Goal: Task Accomplishment & Management: Complete application form

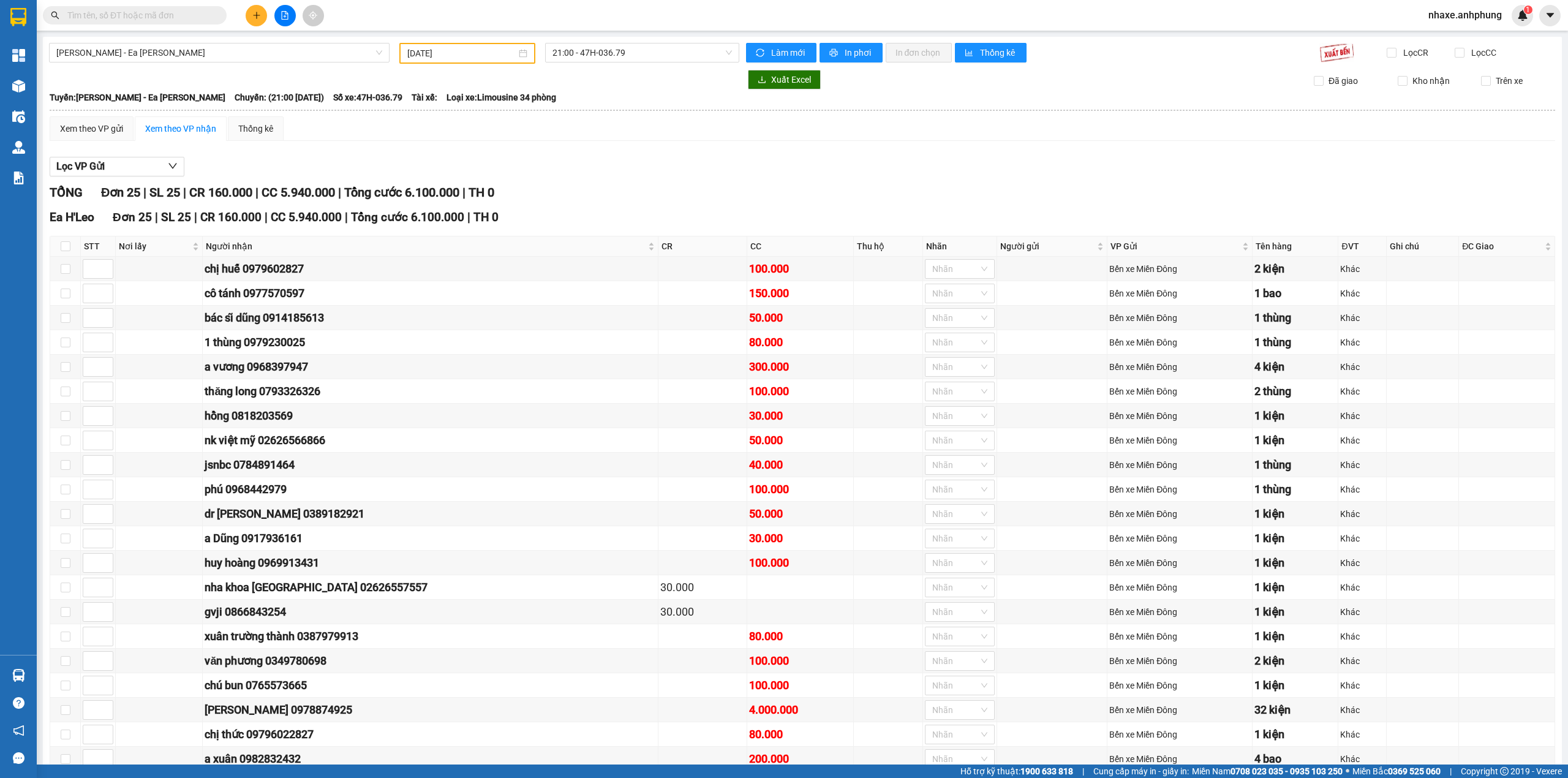
scroll to position [19, 0]
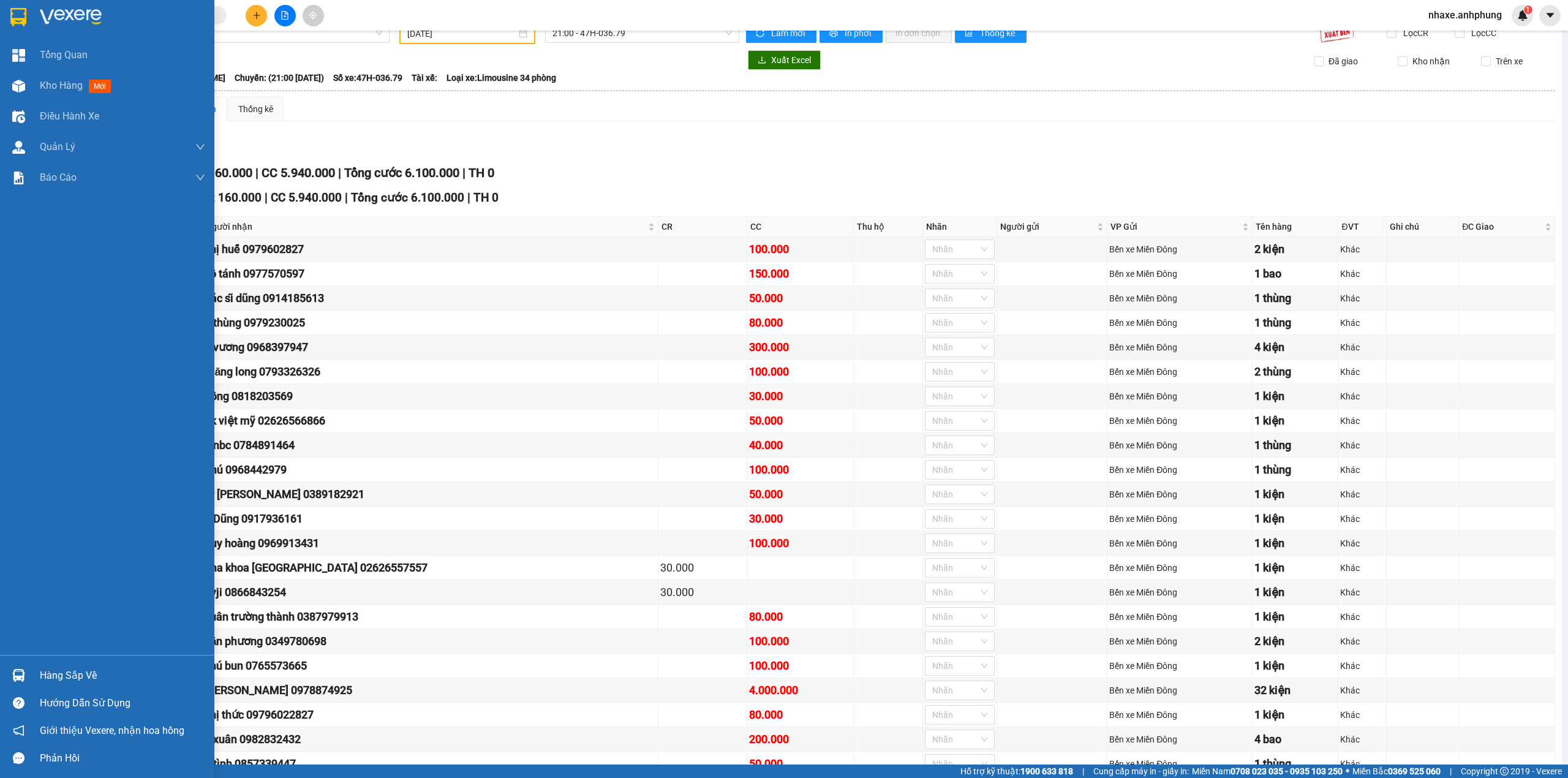
click at [57, 18] on img at bounding box center [70, 17] width 62 height 19
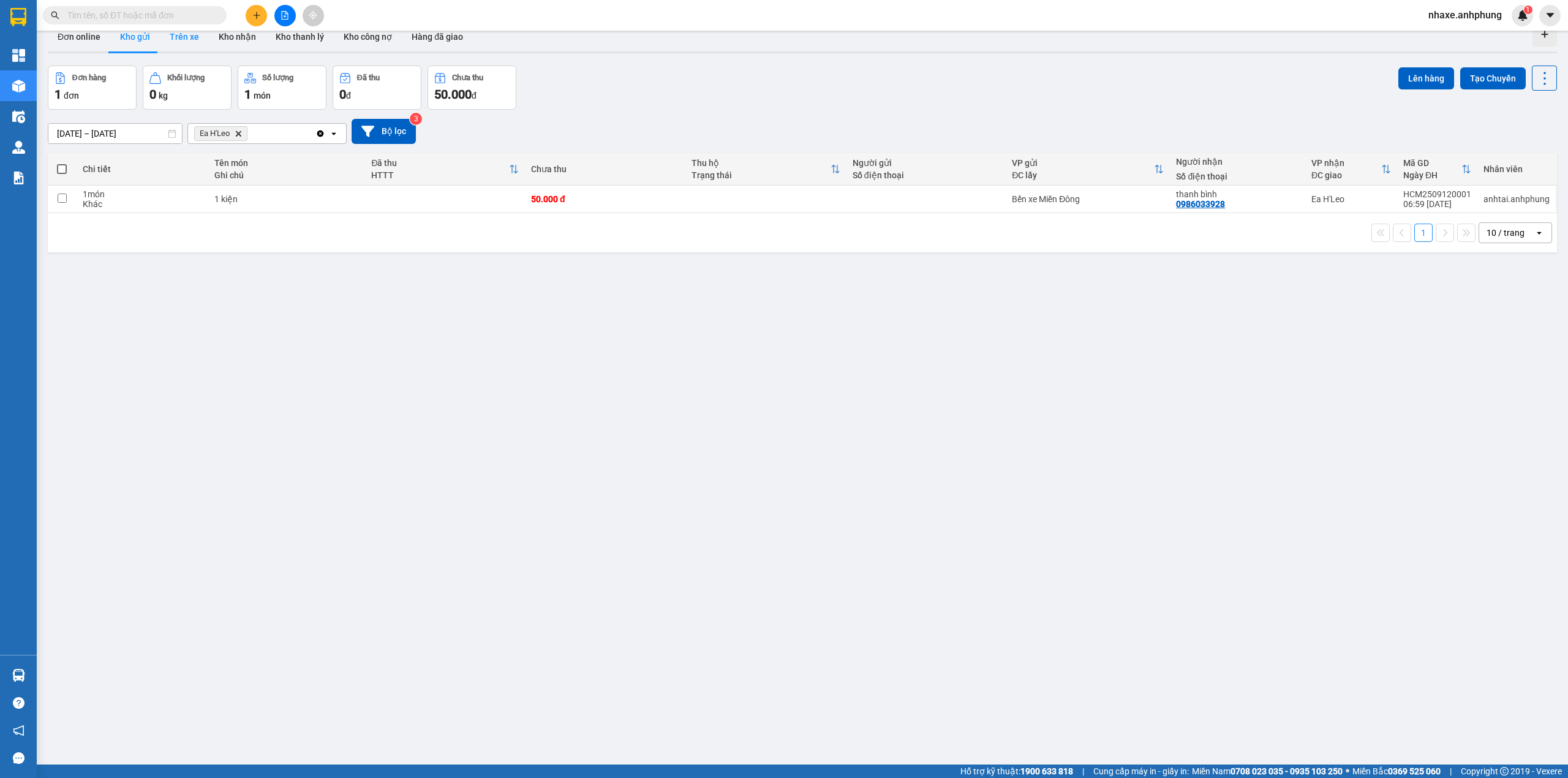
click at [178, 37] on button "Trên xe" at bounding box center [184, 36] width 49 height 29
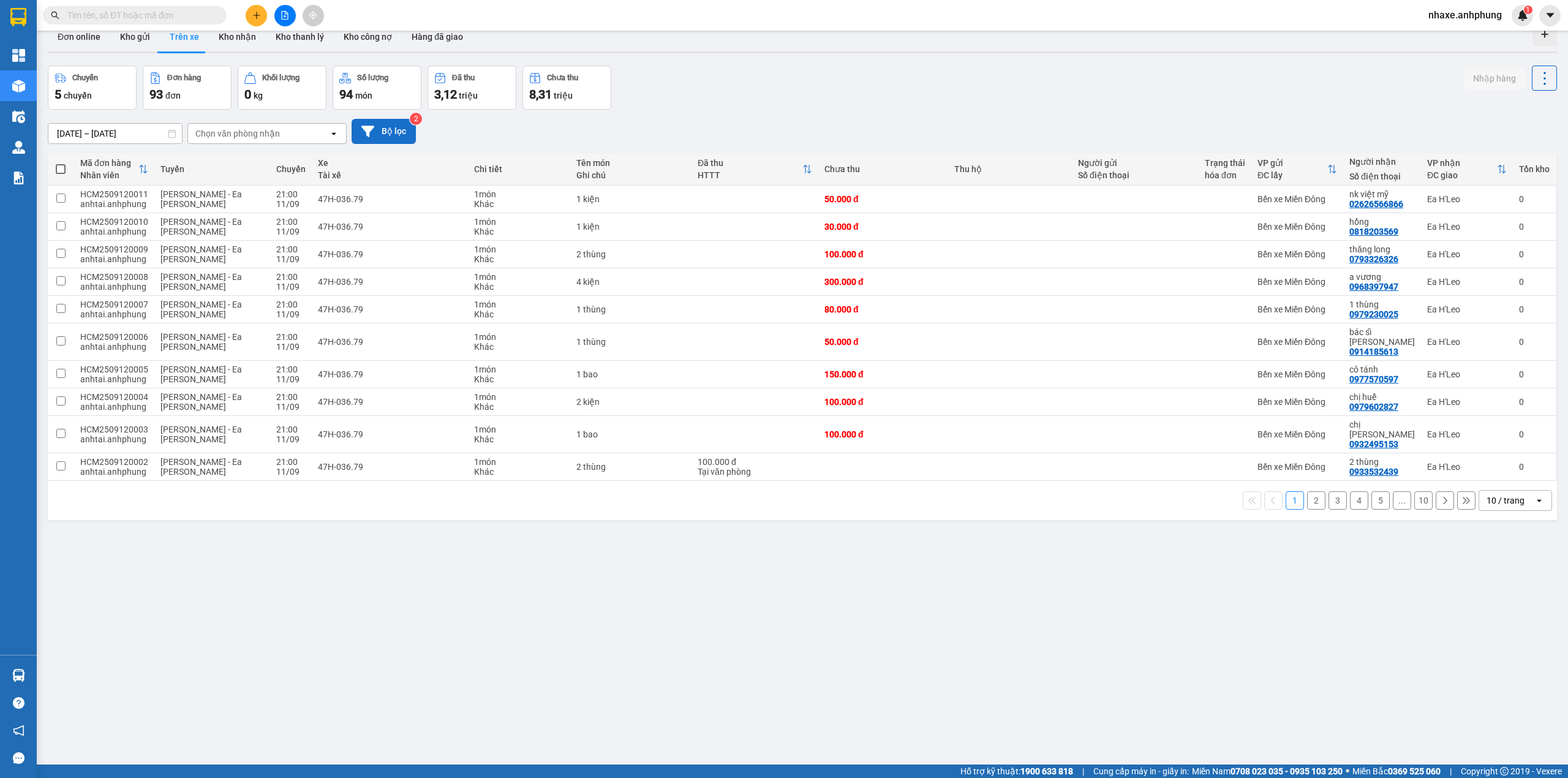
click at [388, 138] on button "Bộ lọc" at bounding box center [384, 131] width 65 height 25
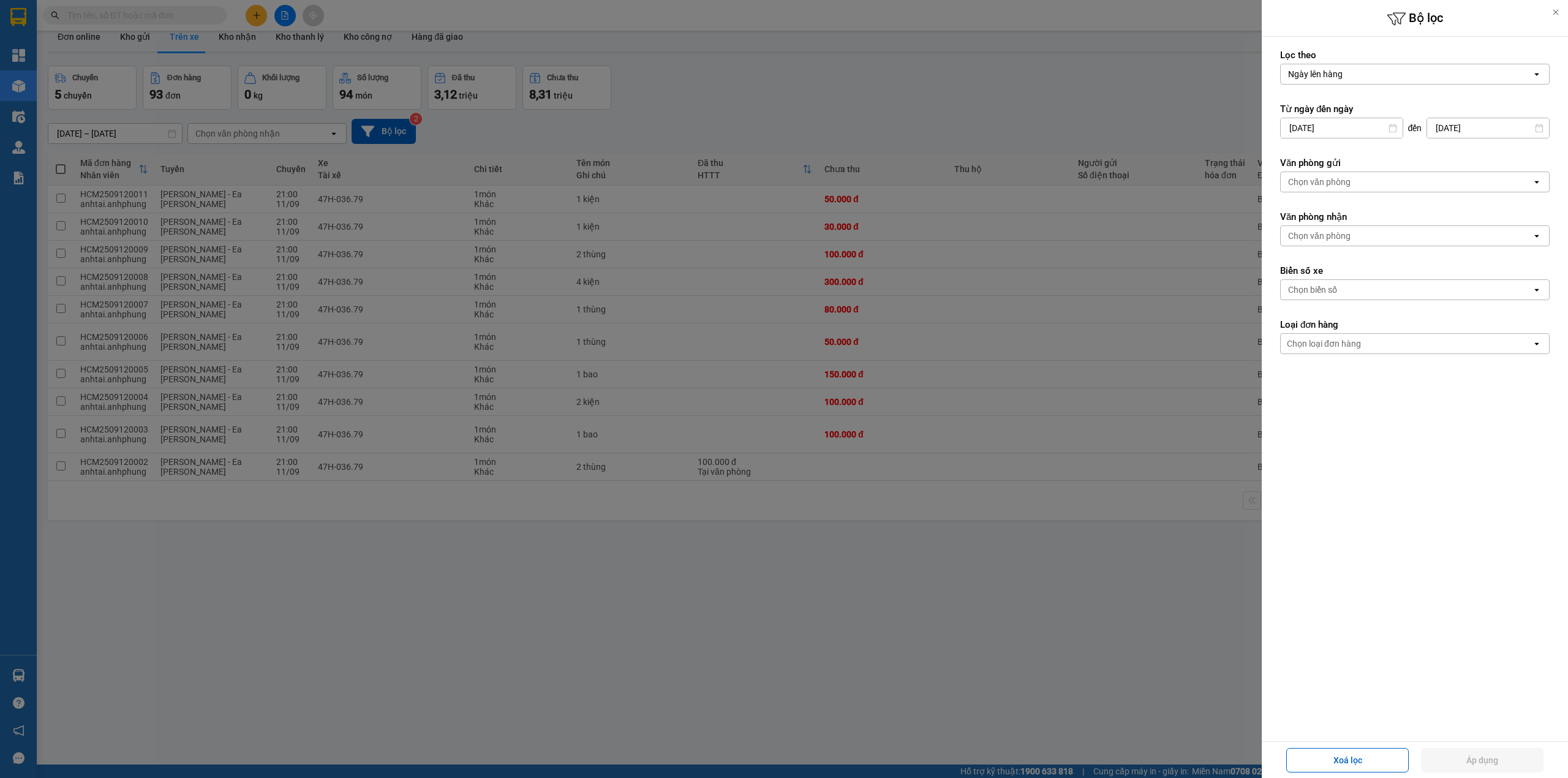
click at [1348, 178] on div "Chọn văn phòng" at bounding box center [1318, 181] width 62 height 12
click at [1355, 200] on div "Bến xe Miền Đông" at bounding box center [1414, 209] width 269 height 22
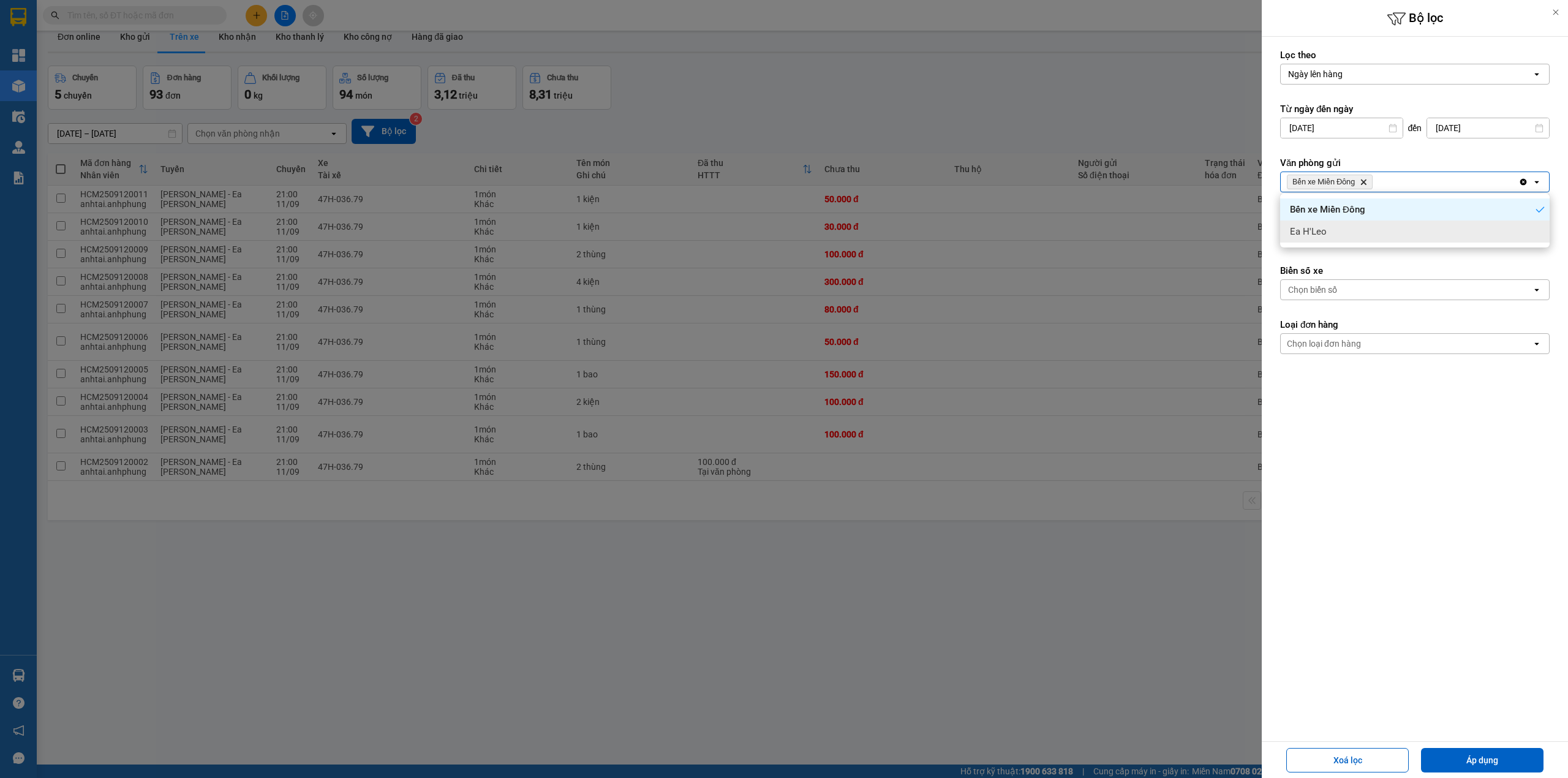
click at [1348, 259] on form "Lọc theo Ngày lên hàng open Từ ngày đến [DATE] Press the down arrow key to inte…" at bounding box center [1414, 257] width 269 height 416
click at [1335, 240] on div "Chọn văn phòng" at bounding box center [1318, 235] width 62 height 12
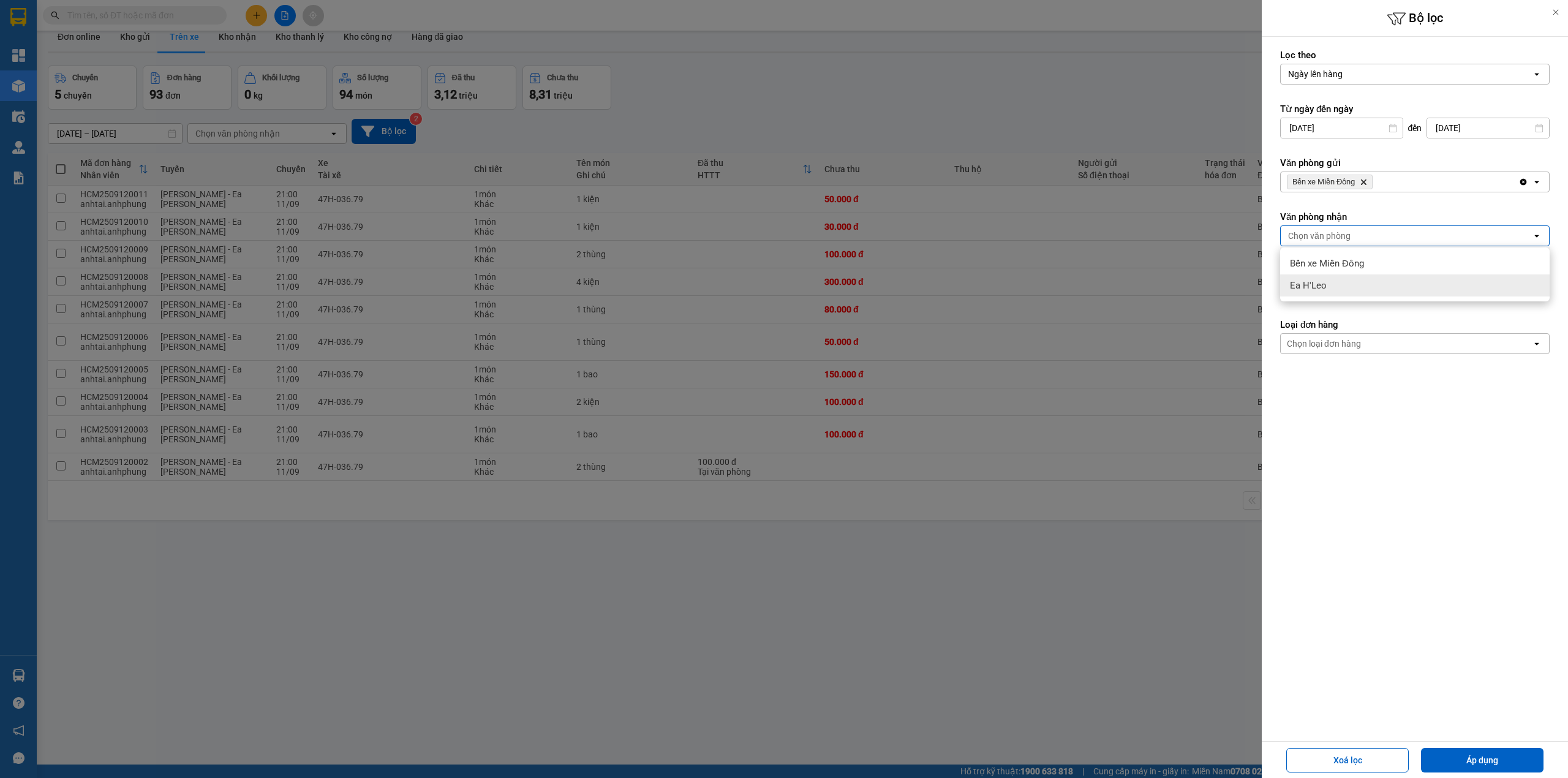
click at [1328, 276] on div "Ea H'Leo" at bounding box center [1414, 285] width 269 height 22
click at [1512, 755] on button "Áp dụng" at bounding box center [1482, 760] width 123 height 24
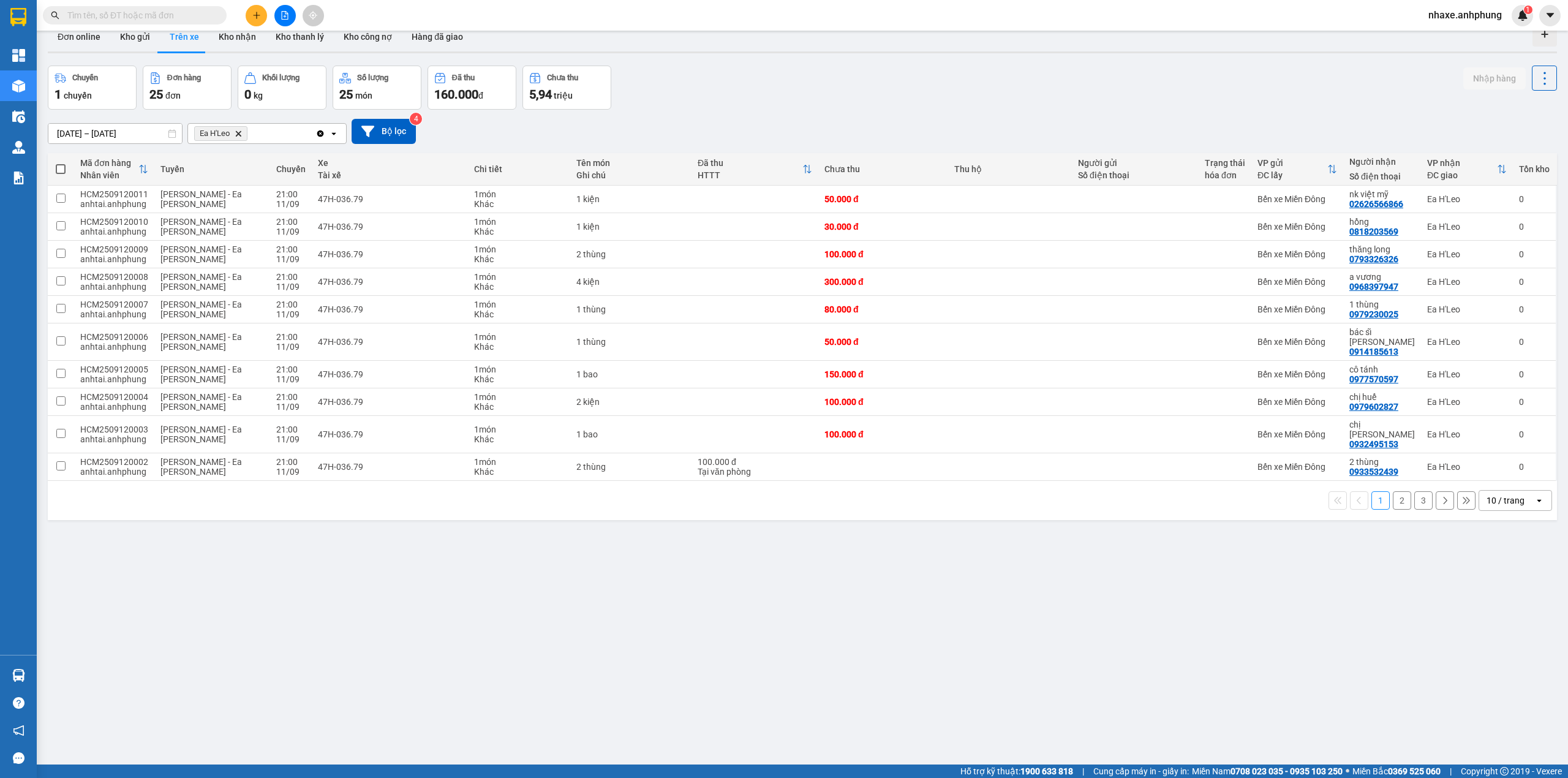
click at [1494, 494] on div "10 / trang" at bounding box center [1505, 500] width 38 height 12
click at [1500, 598] on span "80 / trang" at bounding box center [1495, 598] width 39 height 12
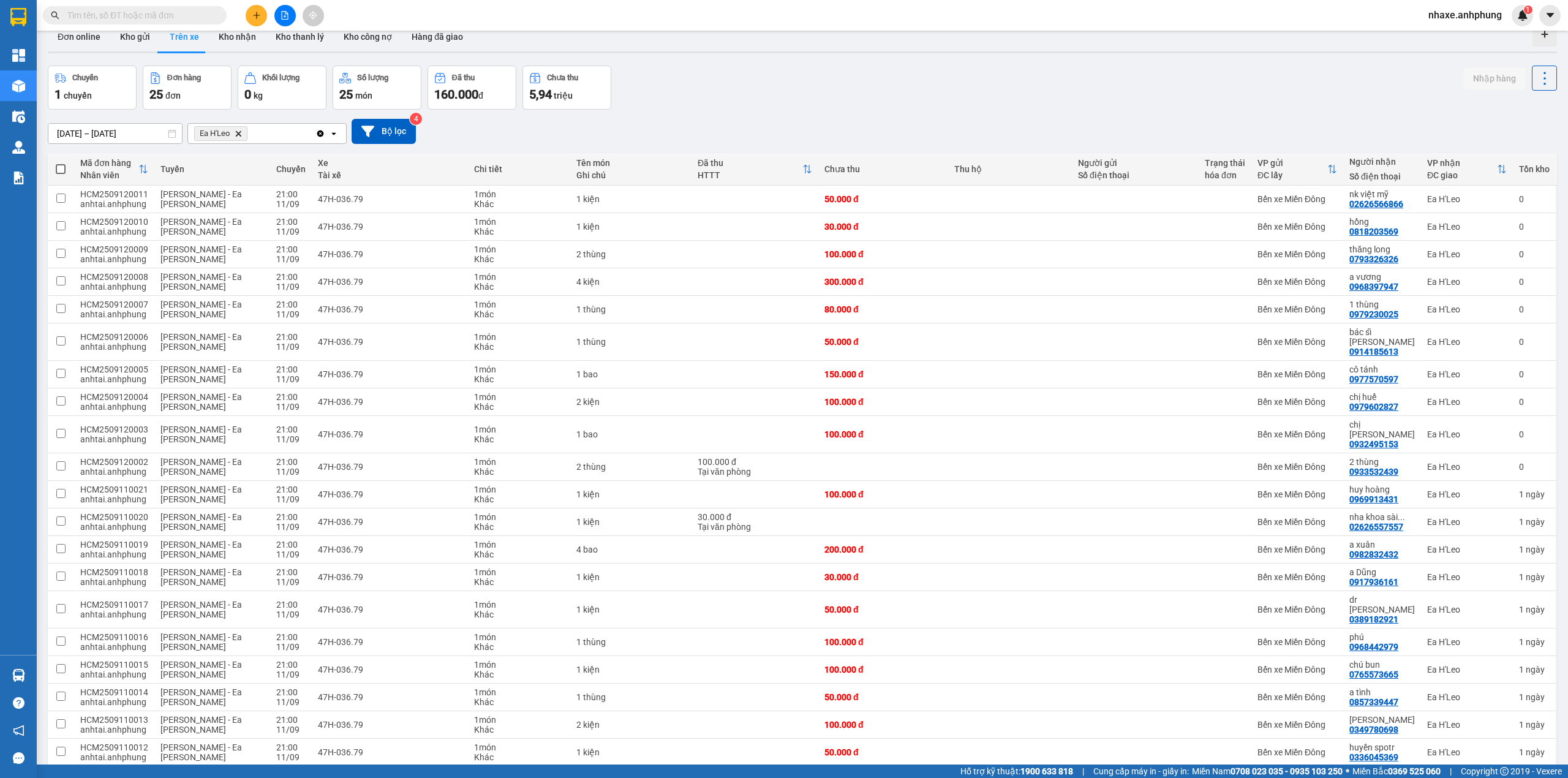
click at [59, 166] on span at bounding box center [61, 169] width 10 height 10
click at [61, 163] on input "checkbox" at bounding box center [61, 163] width 0 height 0
checkbox input "true"
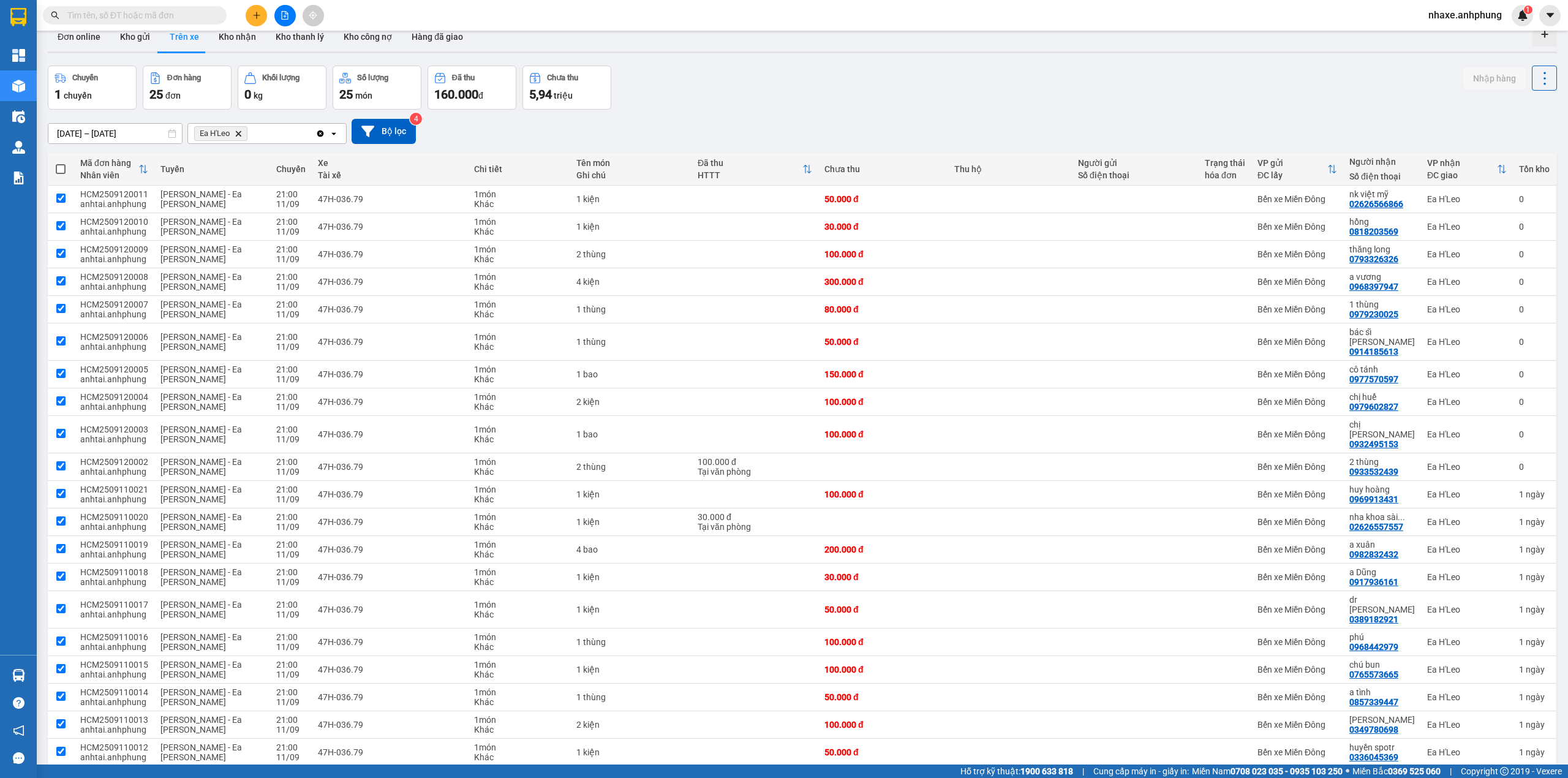
checkbox input "true"
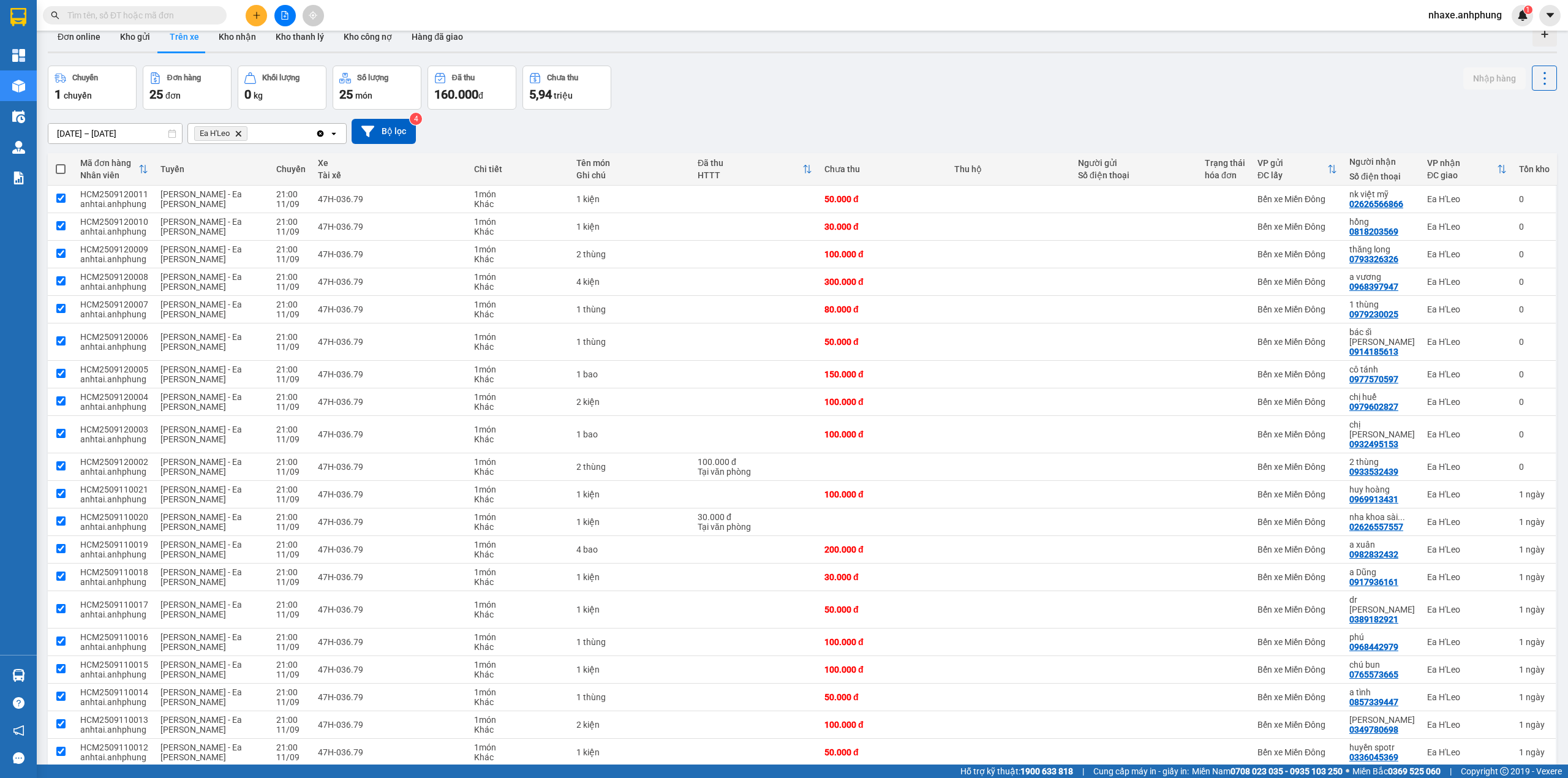
checkbox input "true"
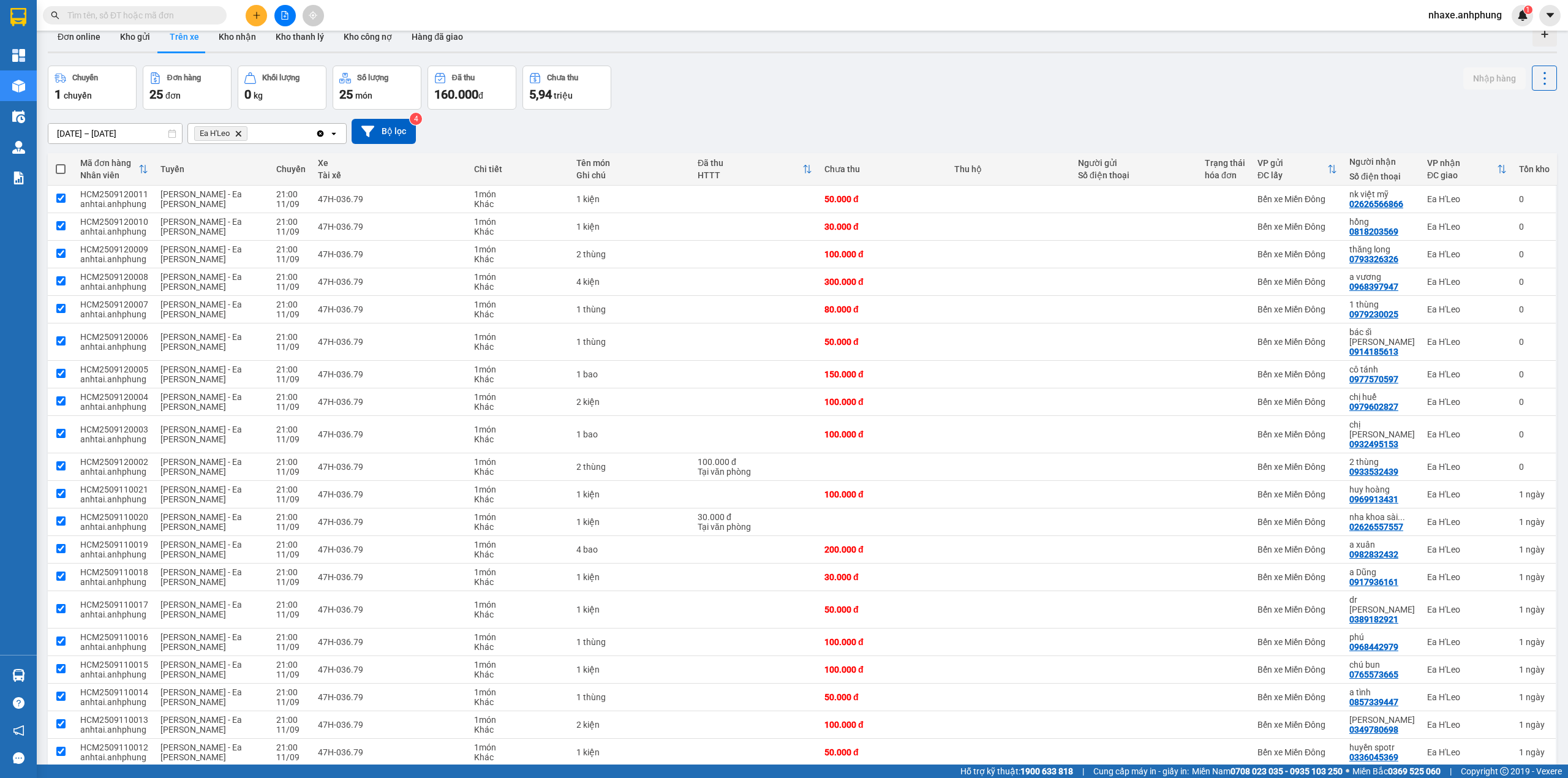
checkbox input "true"
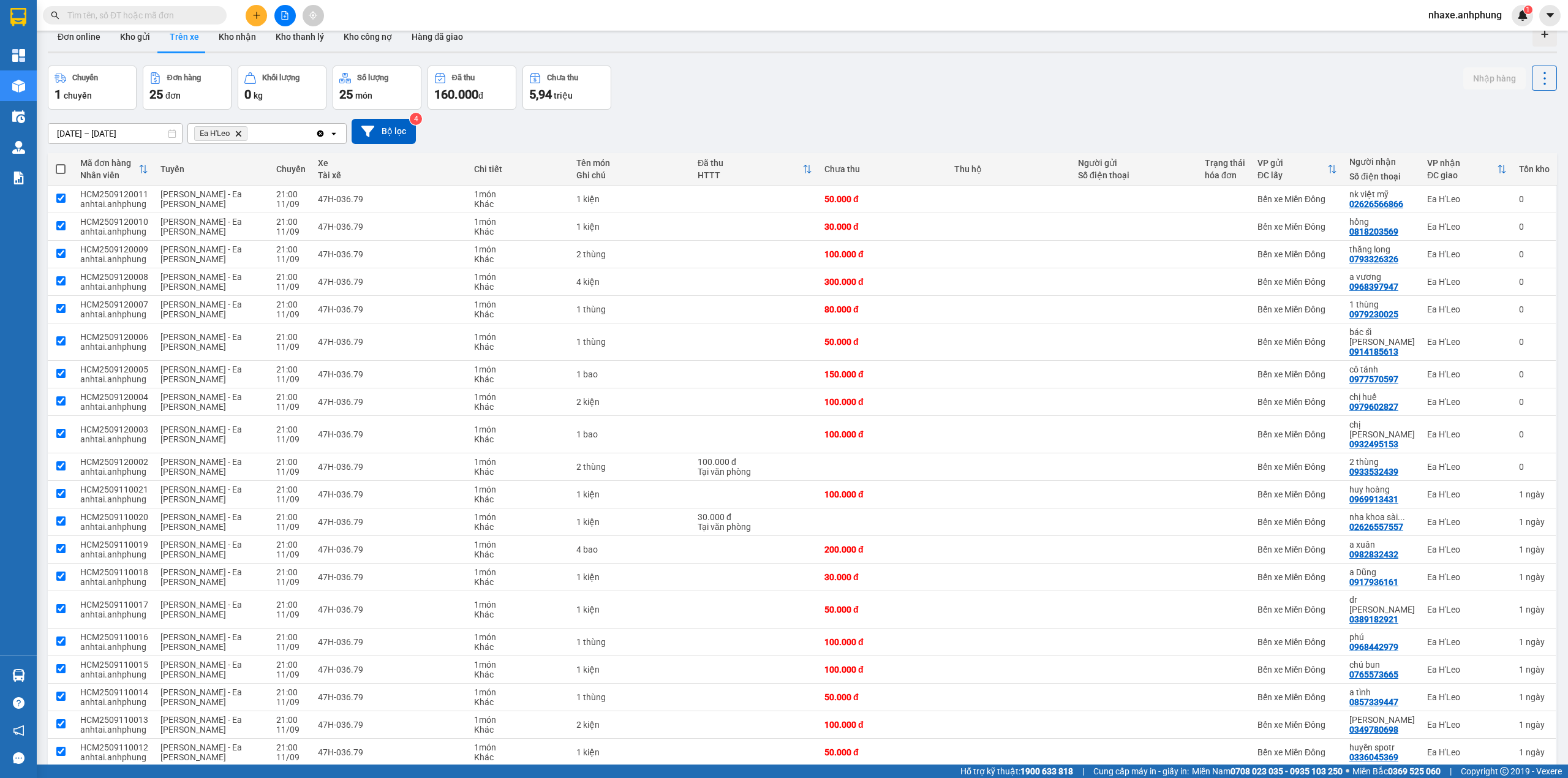
checkbox input "true"
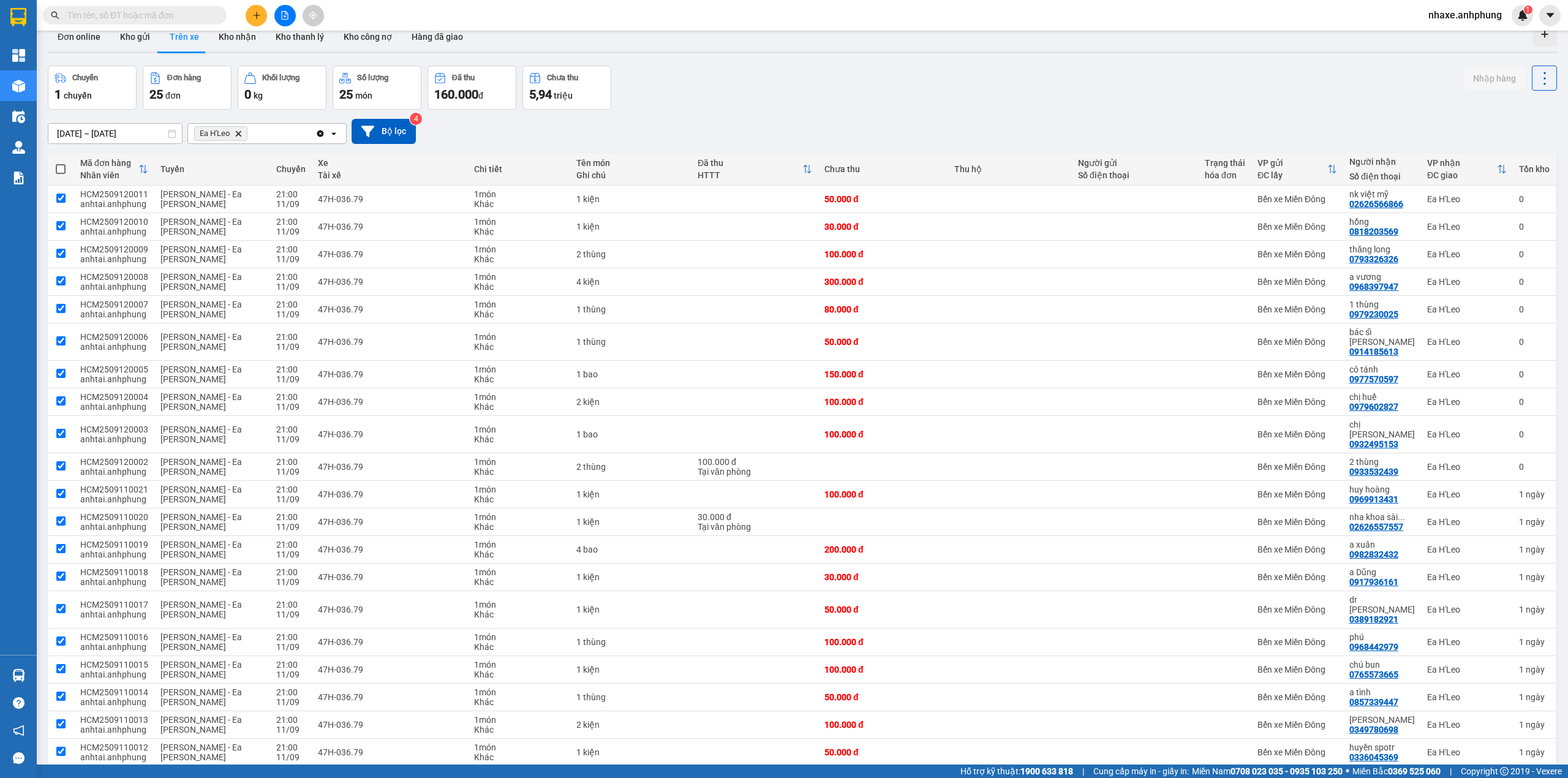
checkbox input "true"
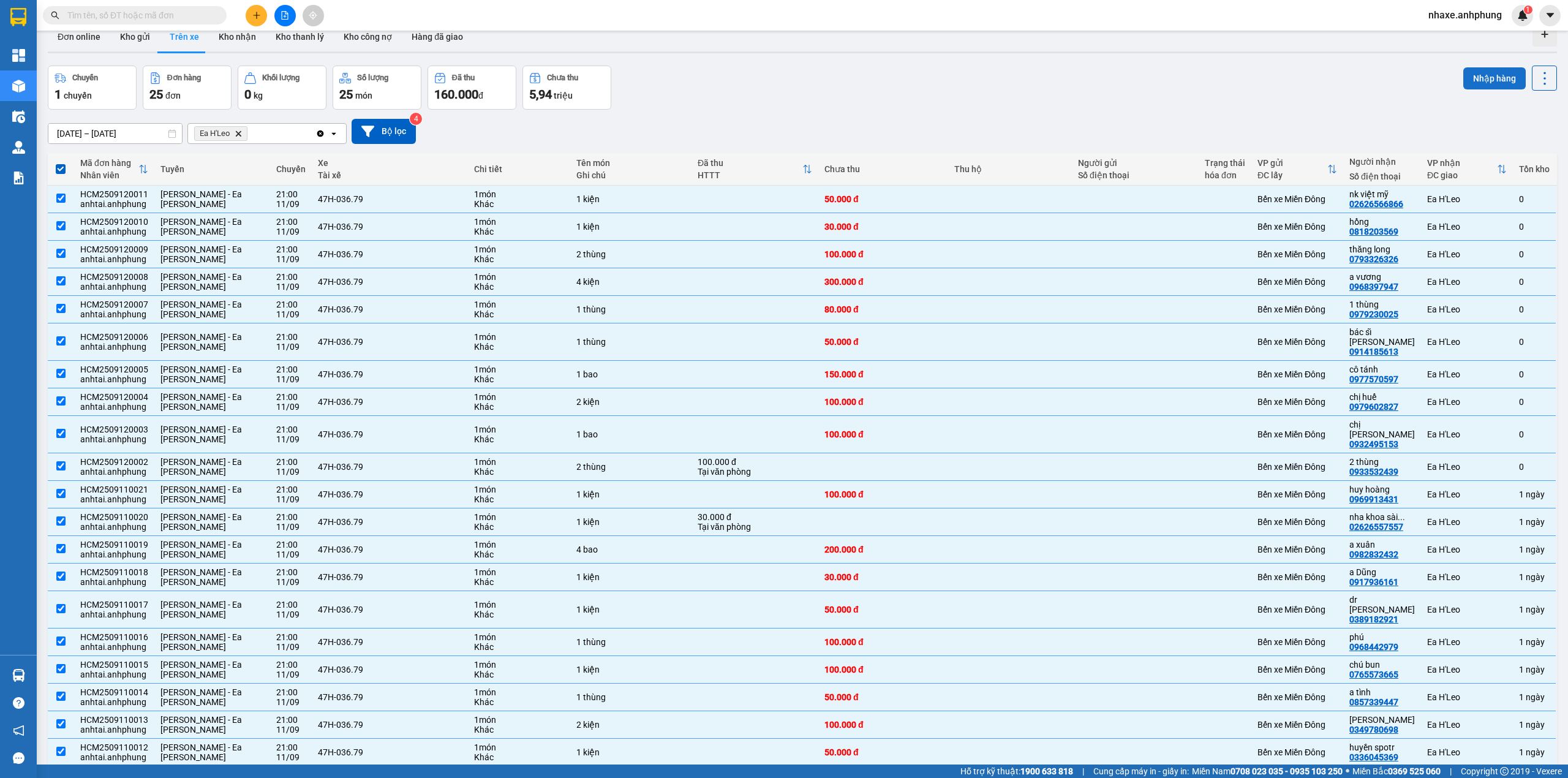
click at [1474, 77] on button "Nhập hàng" at bounding box center [1494, 78] width 62 height 22
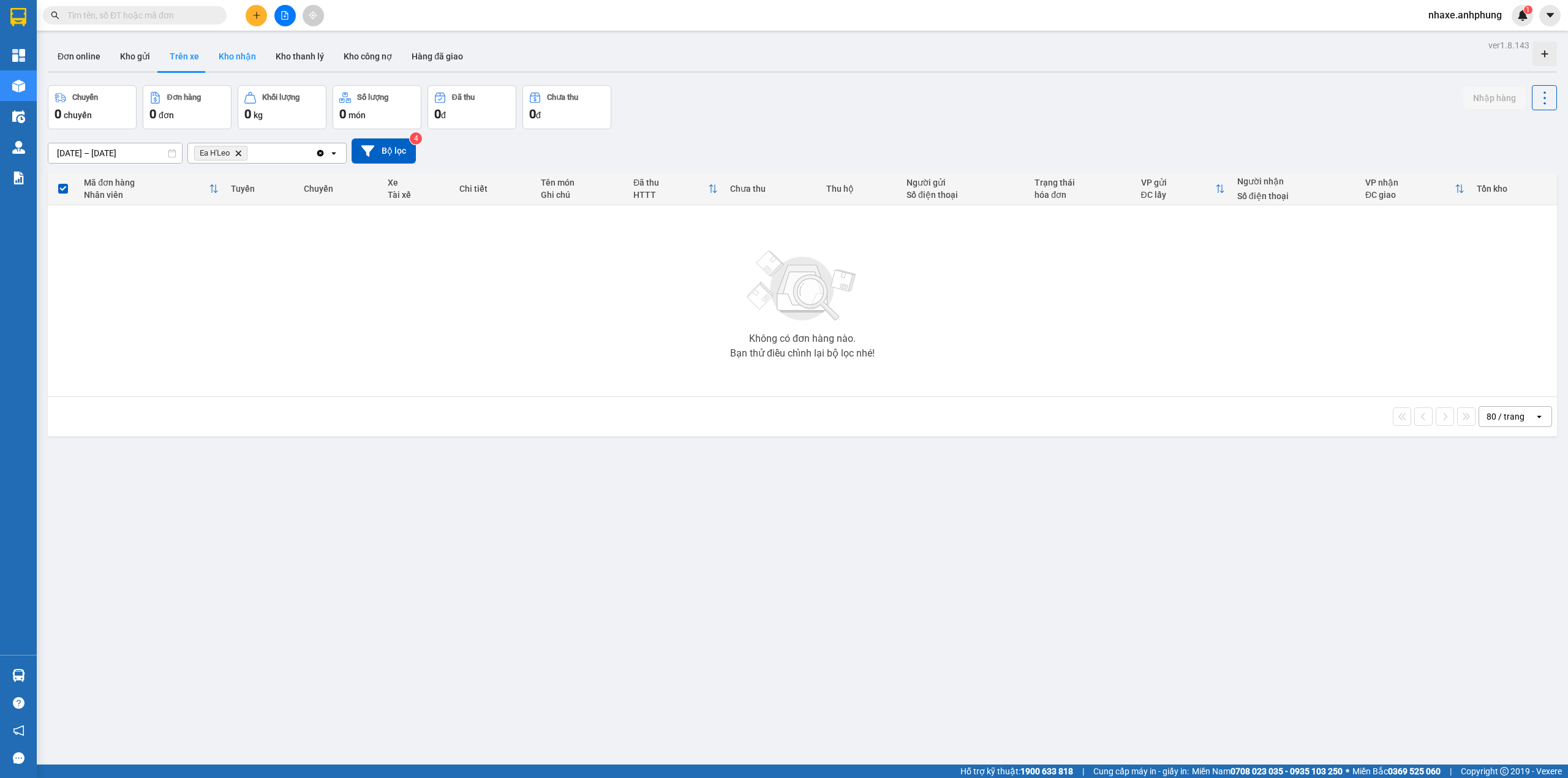
click at [241, 60] on button "Kho nhận" at bounding box center [237, 57] width 57 height 29
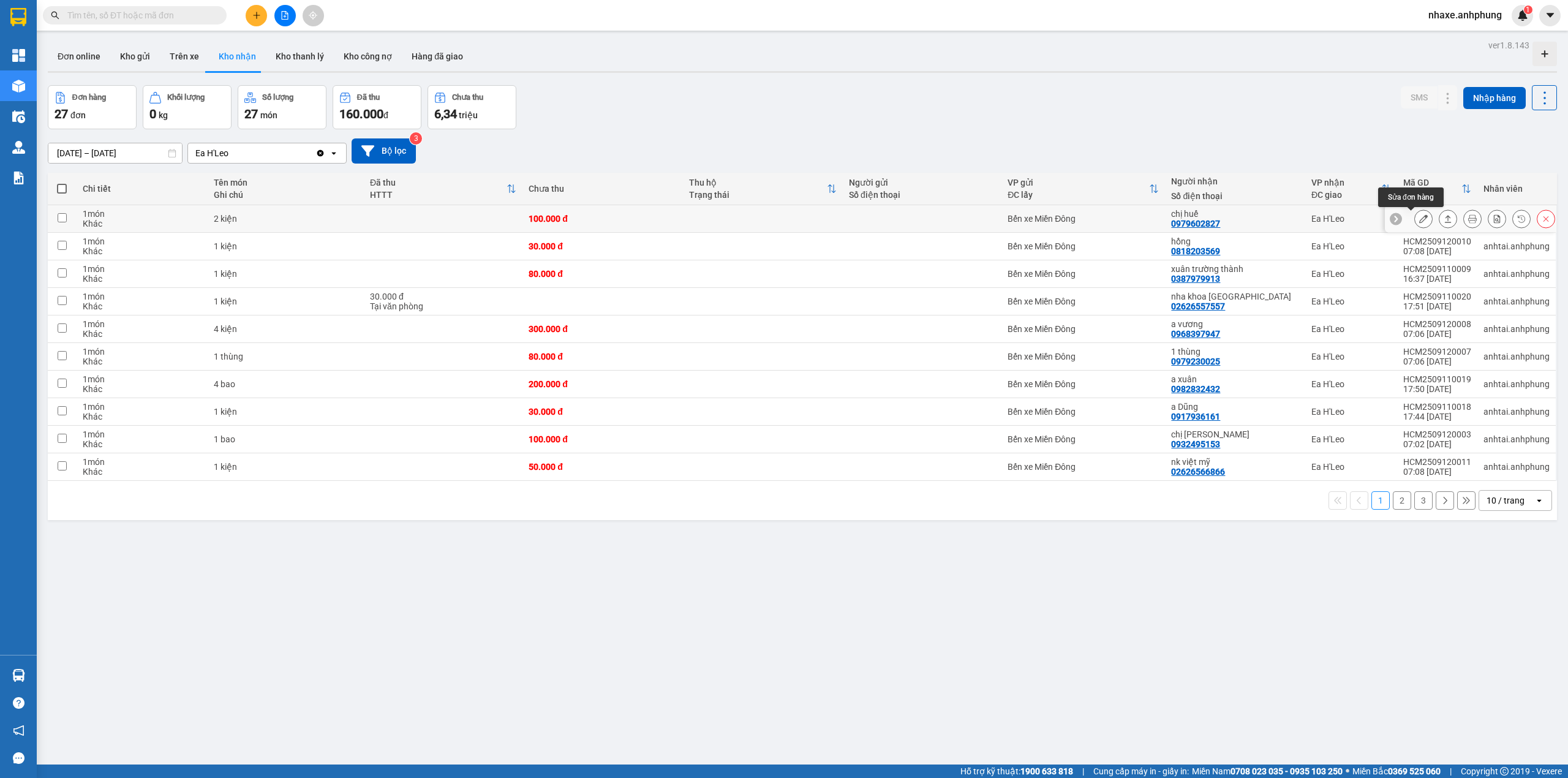
click at [1414, 222] on button at bounding box center [1423, 219] width 17 height 22
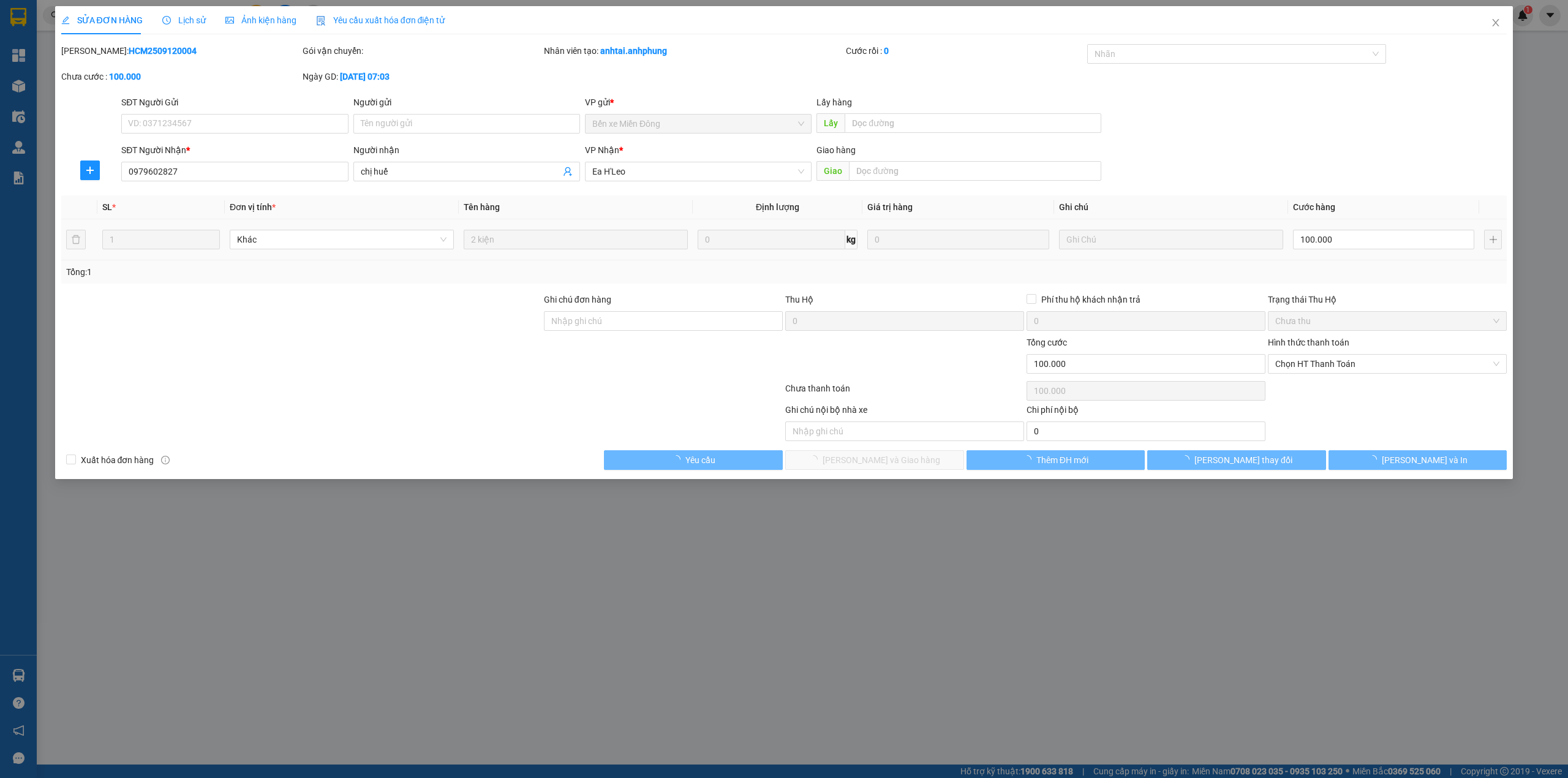
type input "0979602827"
type input "chị huế"
type input "100.000"
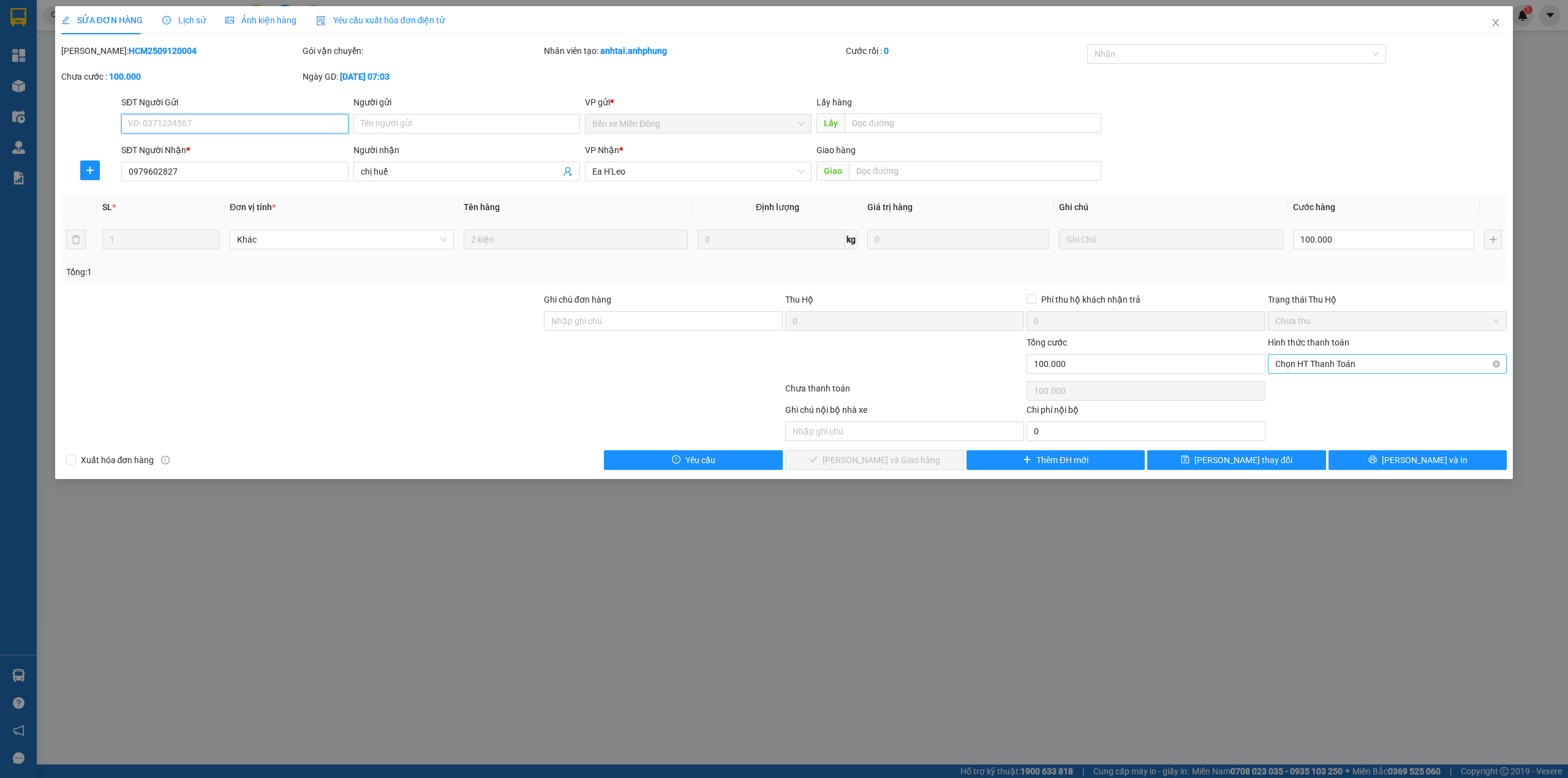
click at [1366, 361] on span "Chọn HT Thanh Toán" at bounding box center [1386, 364] width 224 height 19
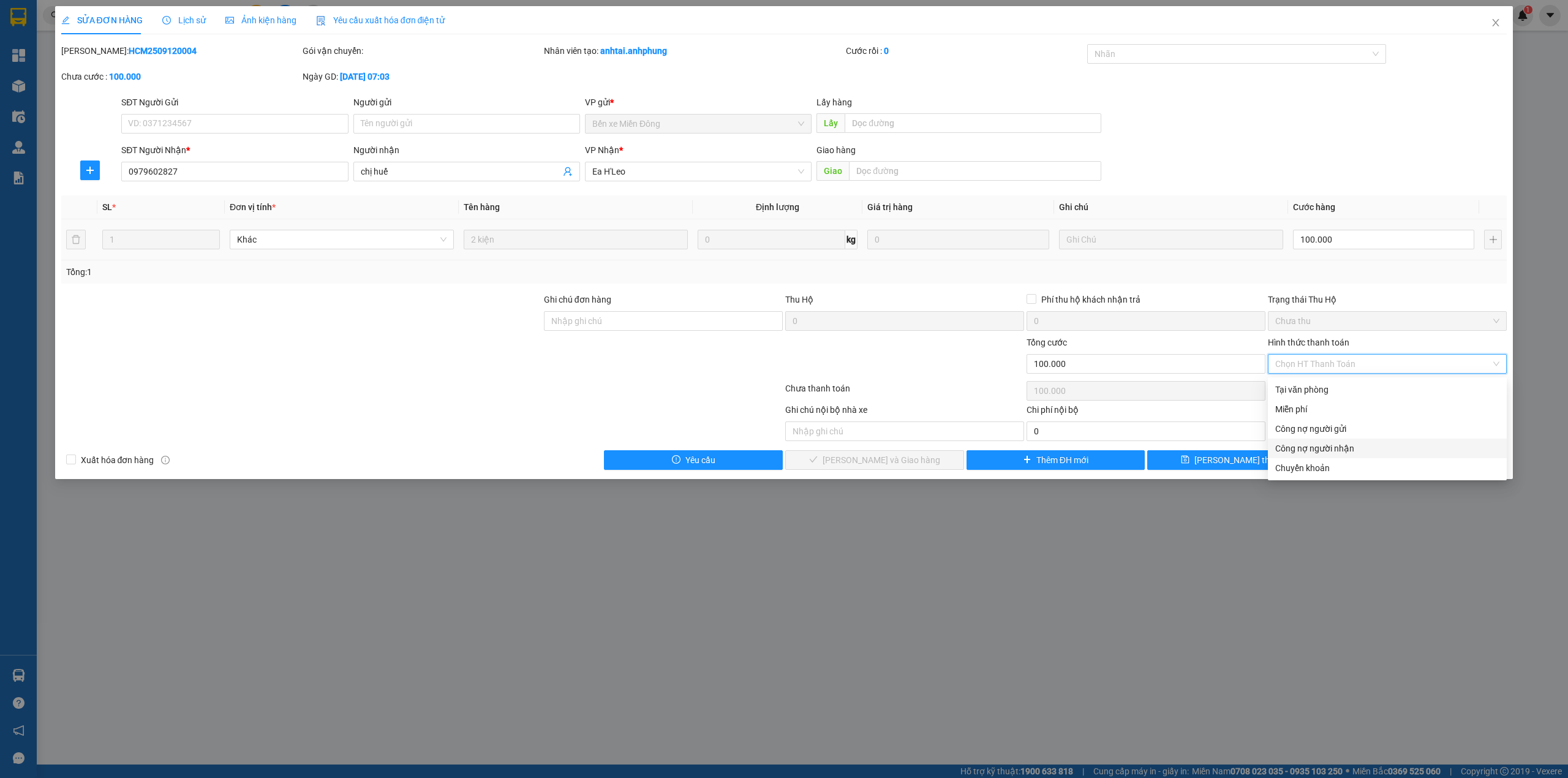
click at [1361, 444] on div "Công nợ người nhận" at bounding box center [1386, 448] width 224 height 14
type input "0"
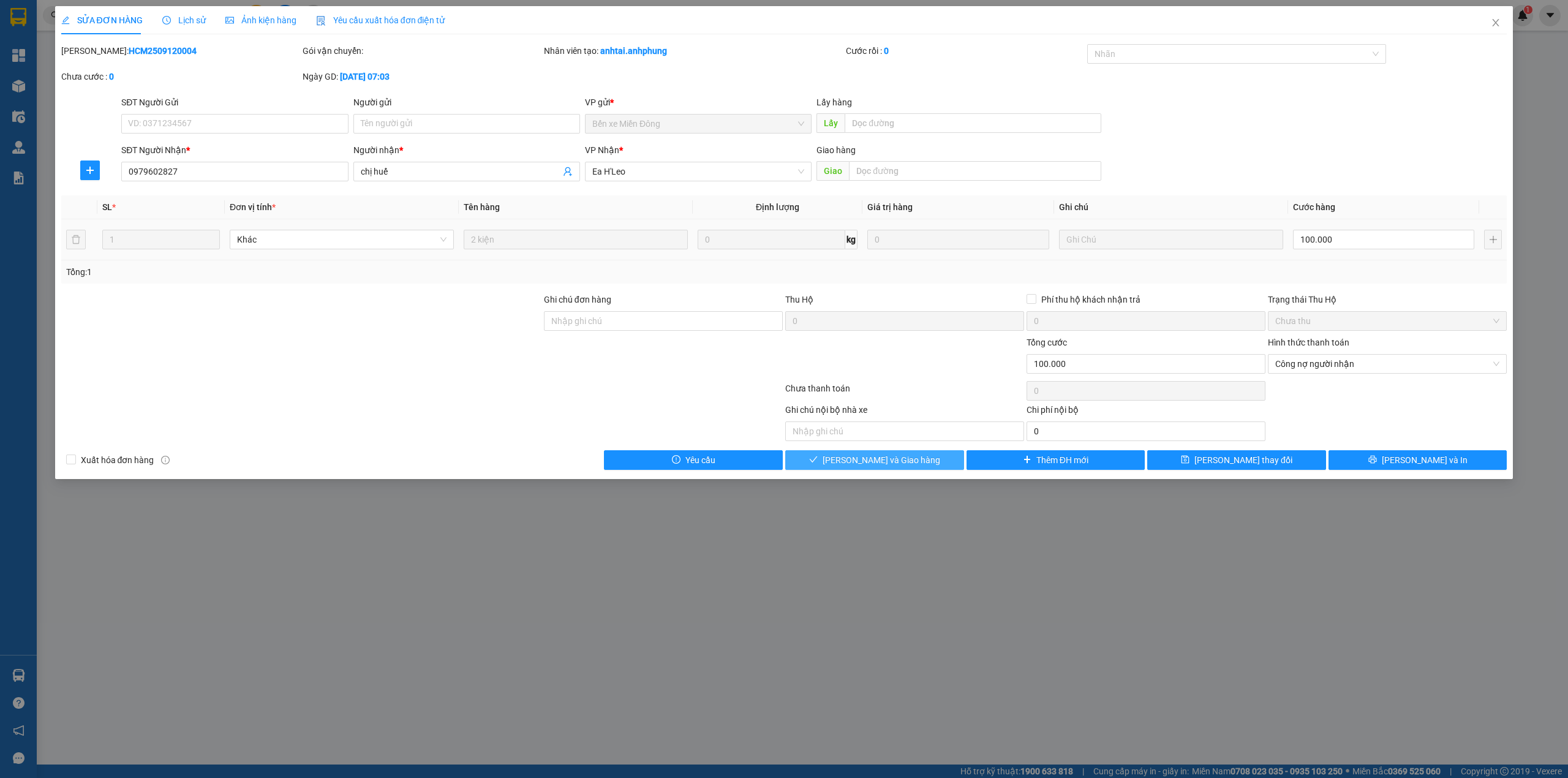
click at [922, 459] on button "[PERSON_NAME] và Giao hàng" at bounding box center [874, 460] width 179 height 19
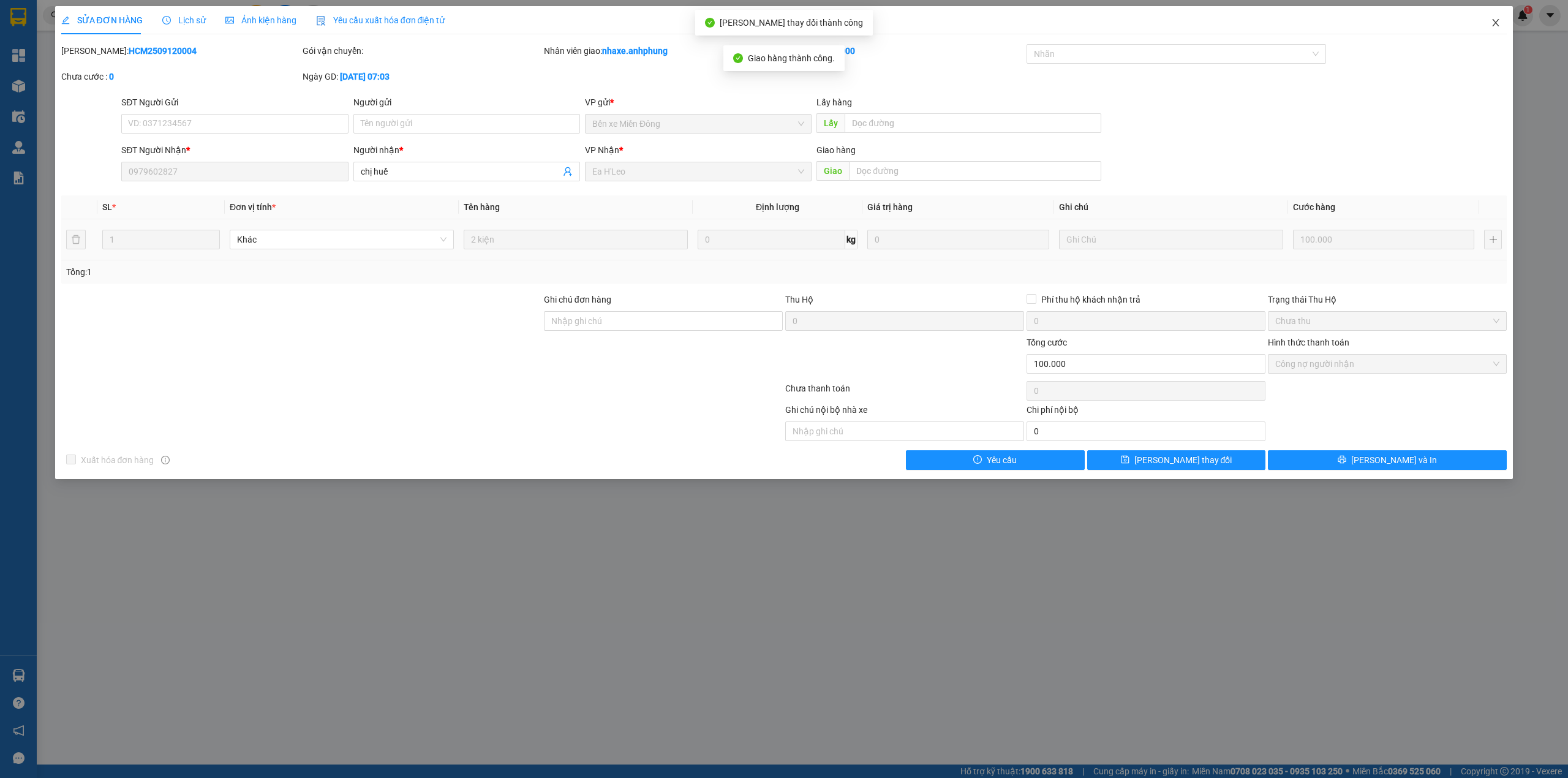
click at [1494, 24] on icon "close" at bounding box center [1495, 22] width 6 height 7
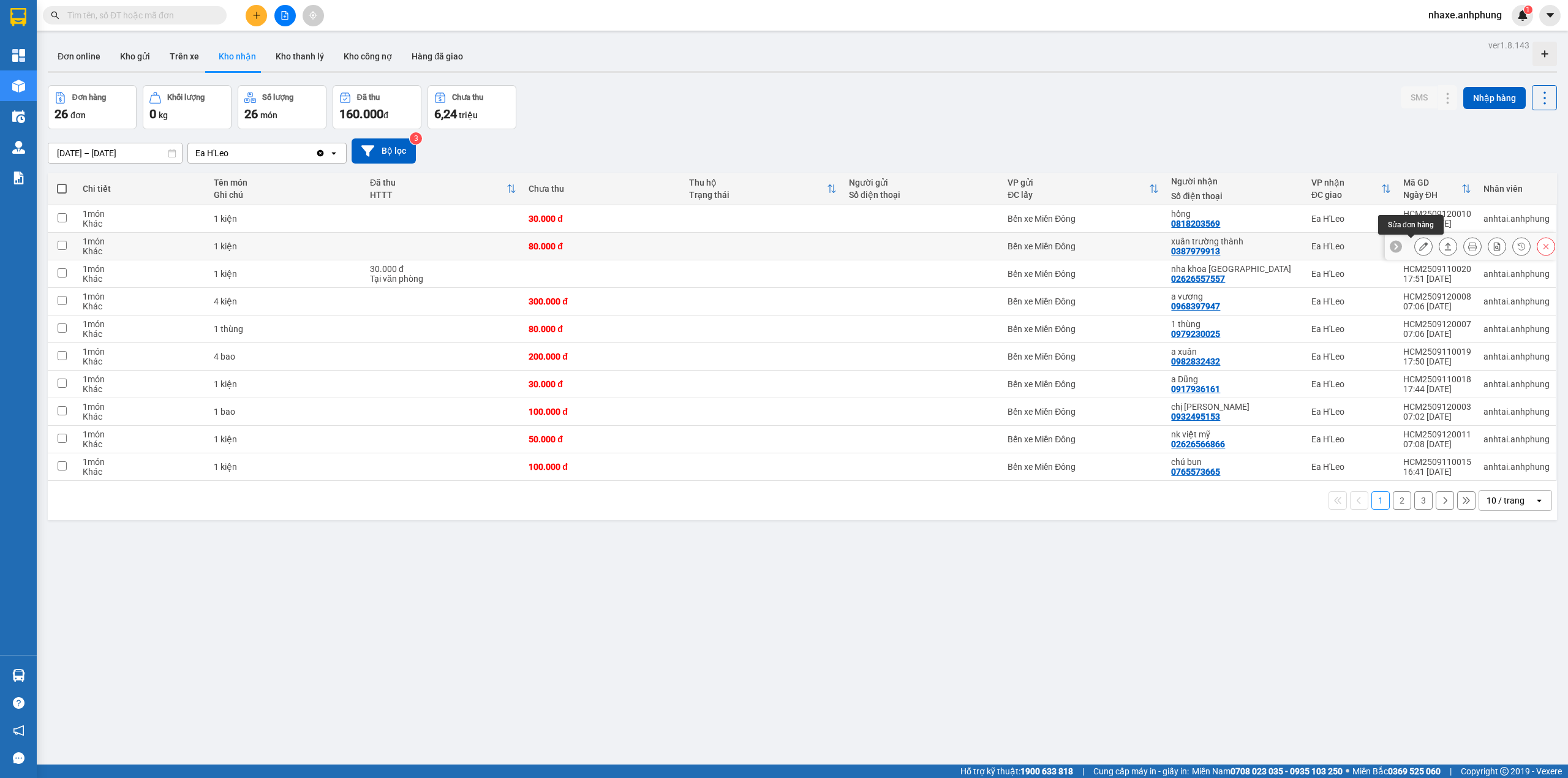
click at [1414, 253] on button at bounding box center [1423, 247] width 17 height 22
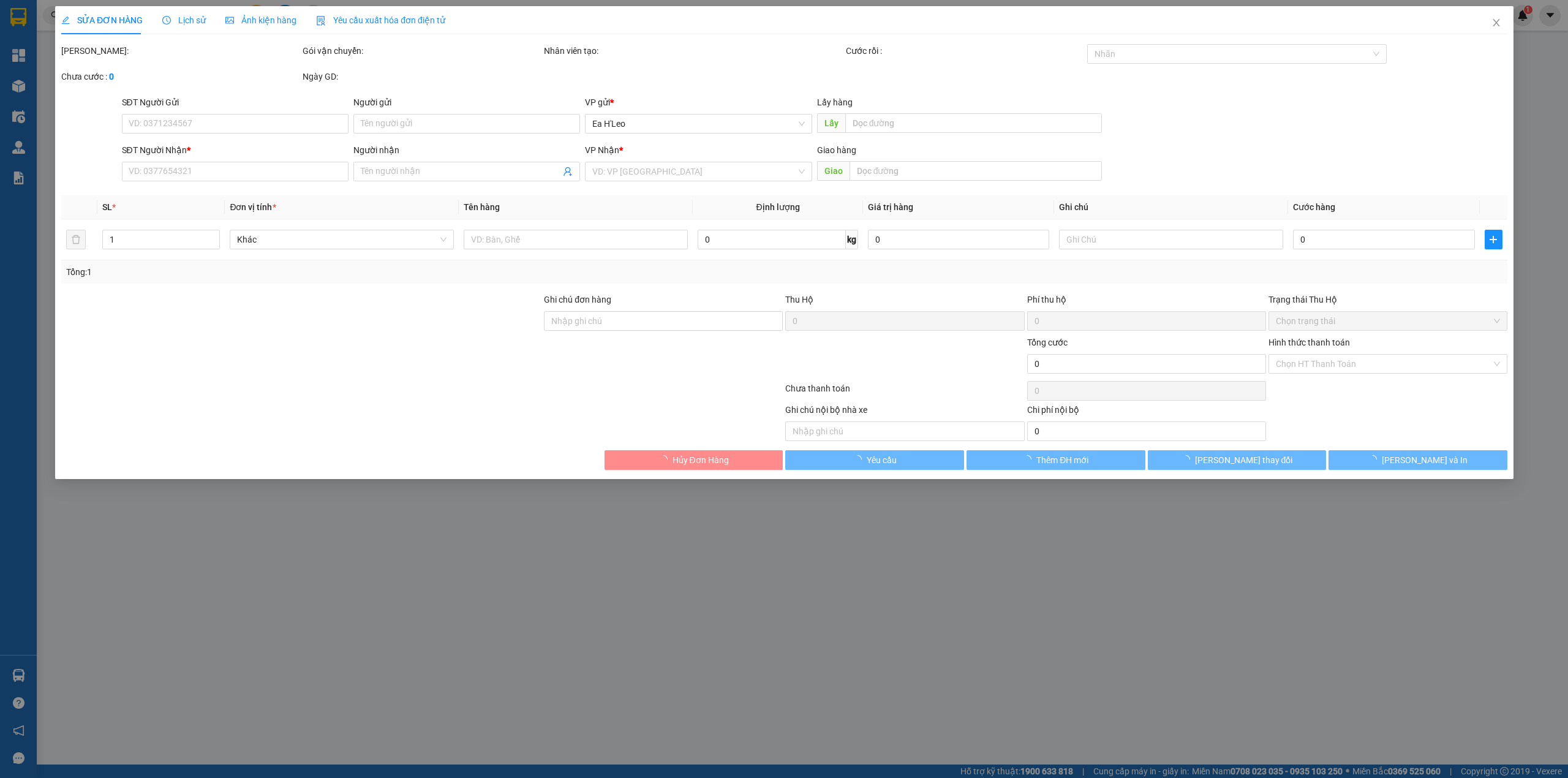
type input "0387979913"
type input "xuân trường thành"
type input "80.000"
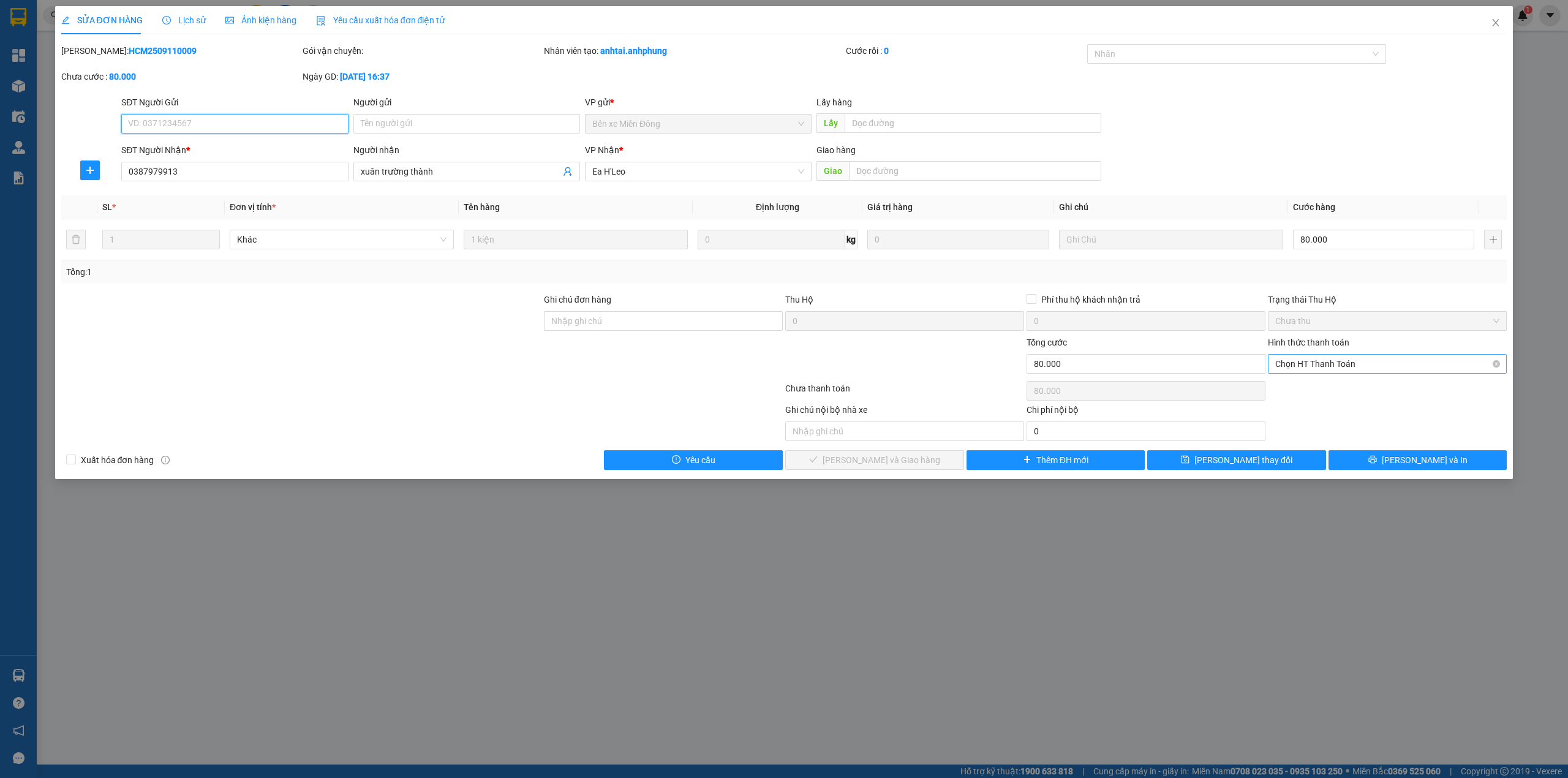
click at [1382, 366] on span "Chọn HT Thanh Toán" at bounding box center [1386, 364] width 224 height 19
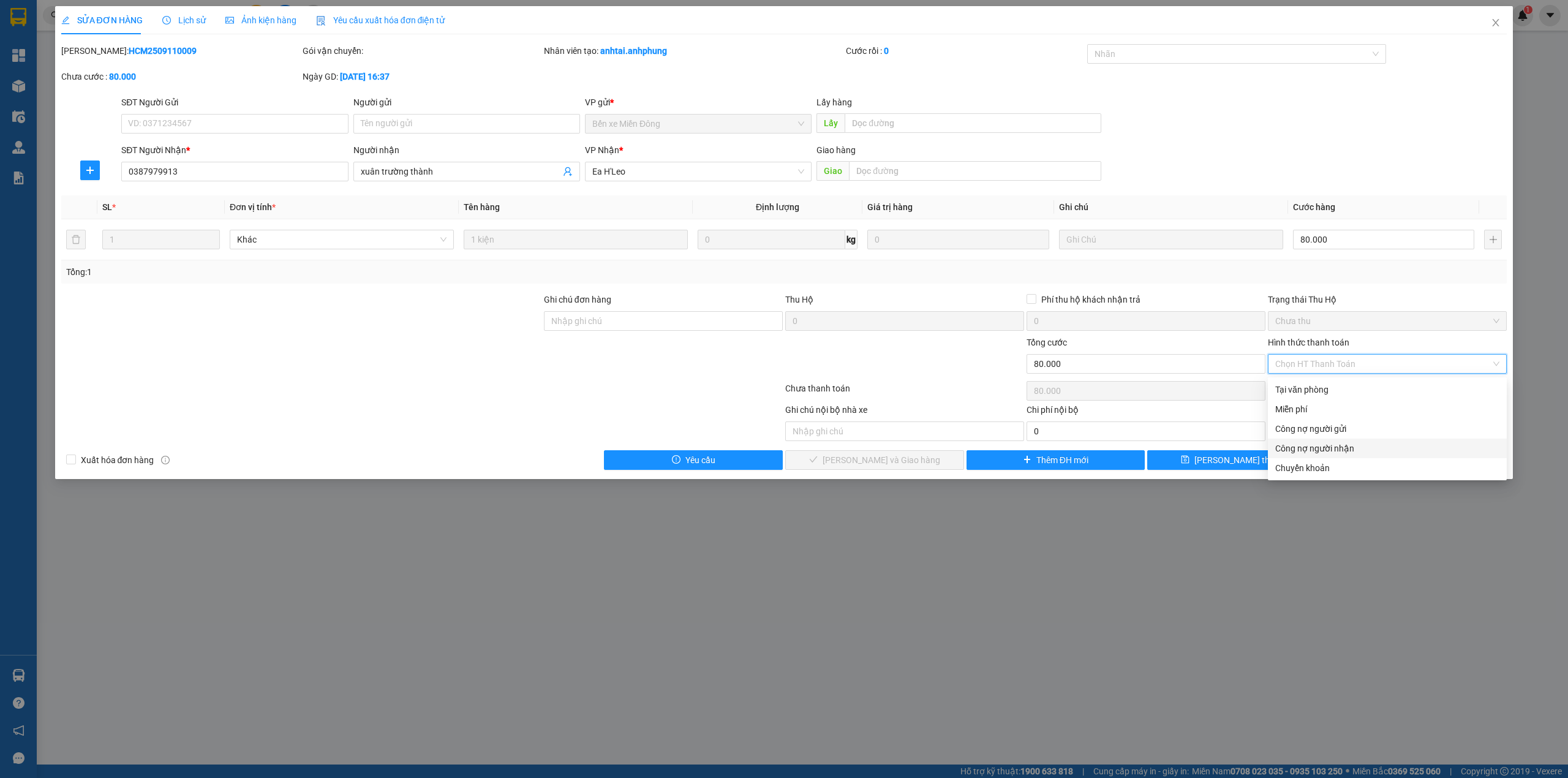
click at [1298, 451] on div "Công nợ người nhận" at bounding box center [1386, 448] width 224 height 14
type input "0"
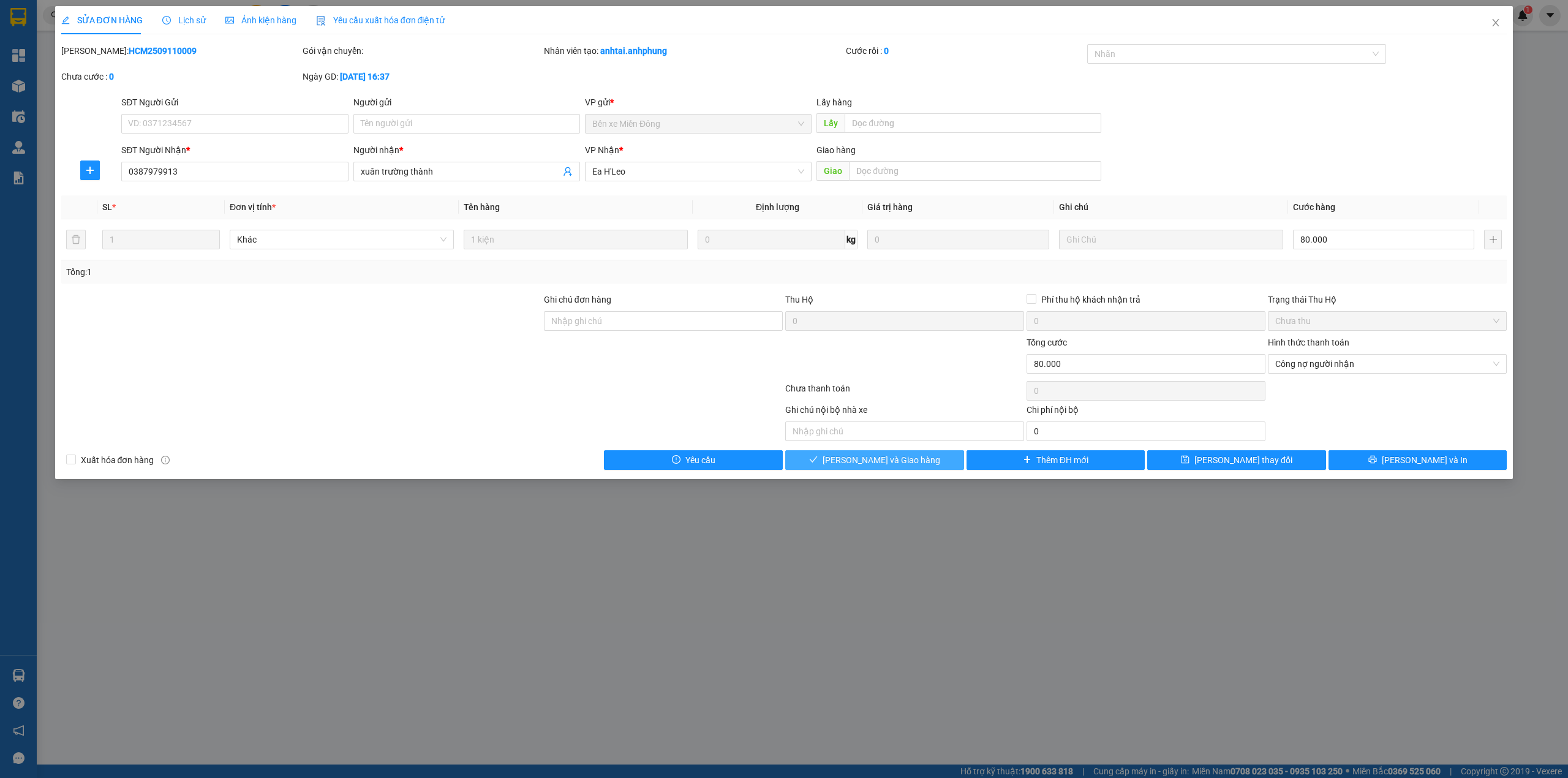
drag, startPoint x: 899, startPoint y: 467, endPoint x: 964, endPoint y: 442, distance: 69.6
click at [899, 467] on span "[PERSON_NAME] và Giao hàng" at bounding box center [881, 460] width 117 height 14
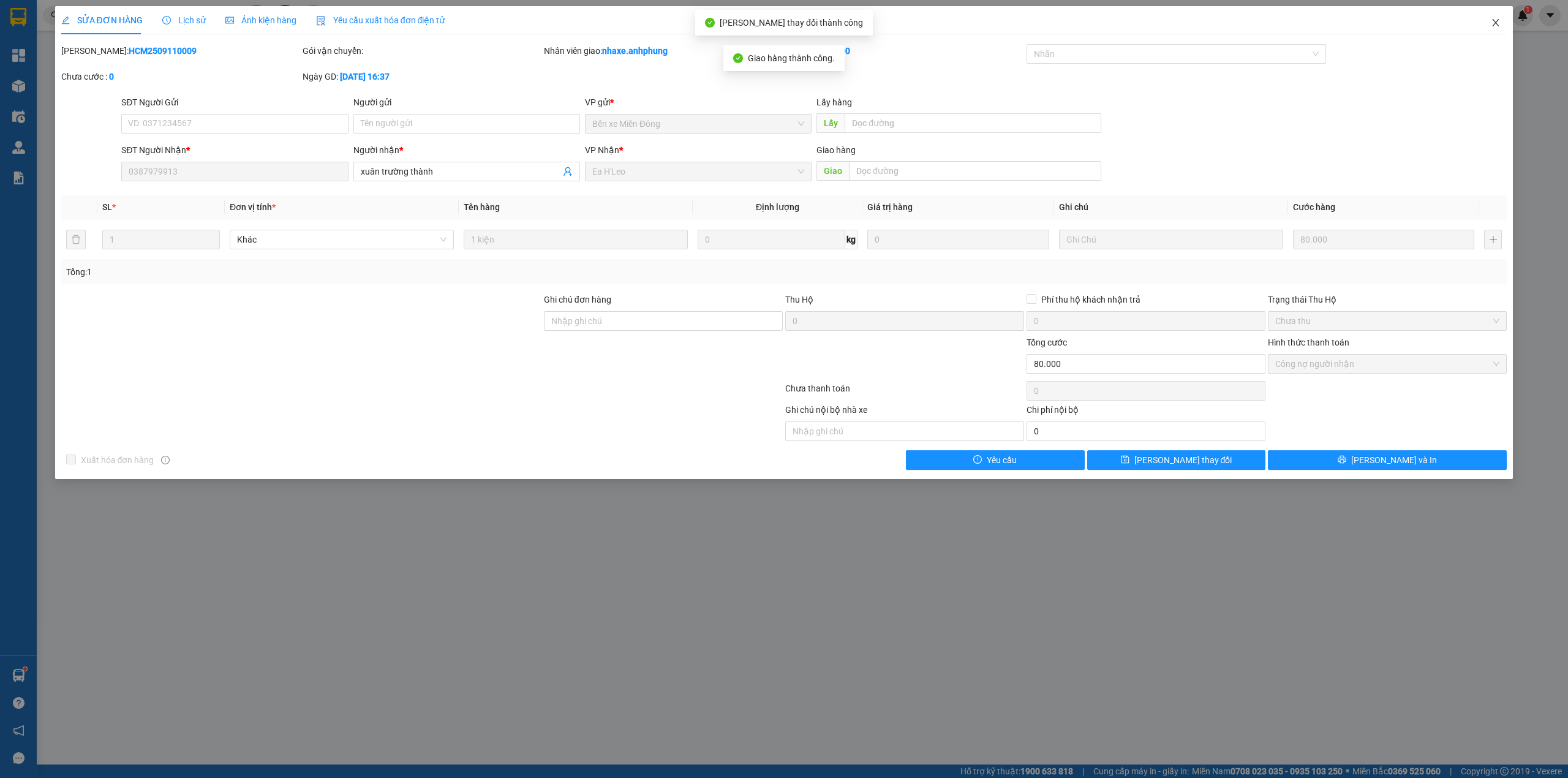
click at [1498, 21] on icon "close" at bounding box center [1495, 22] width 6 height 7
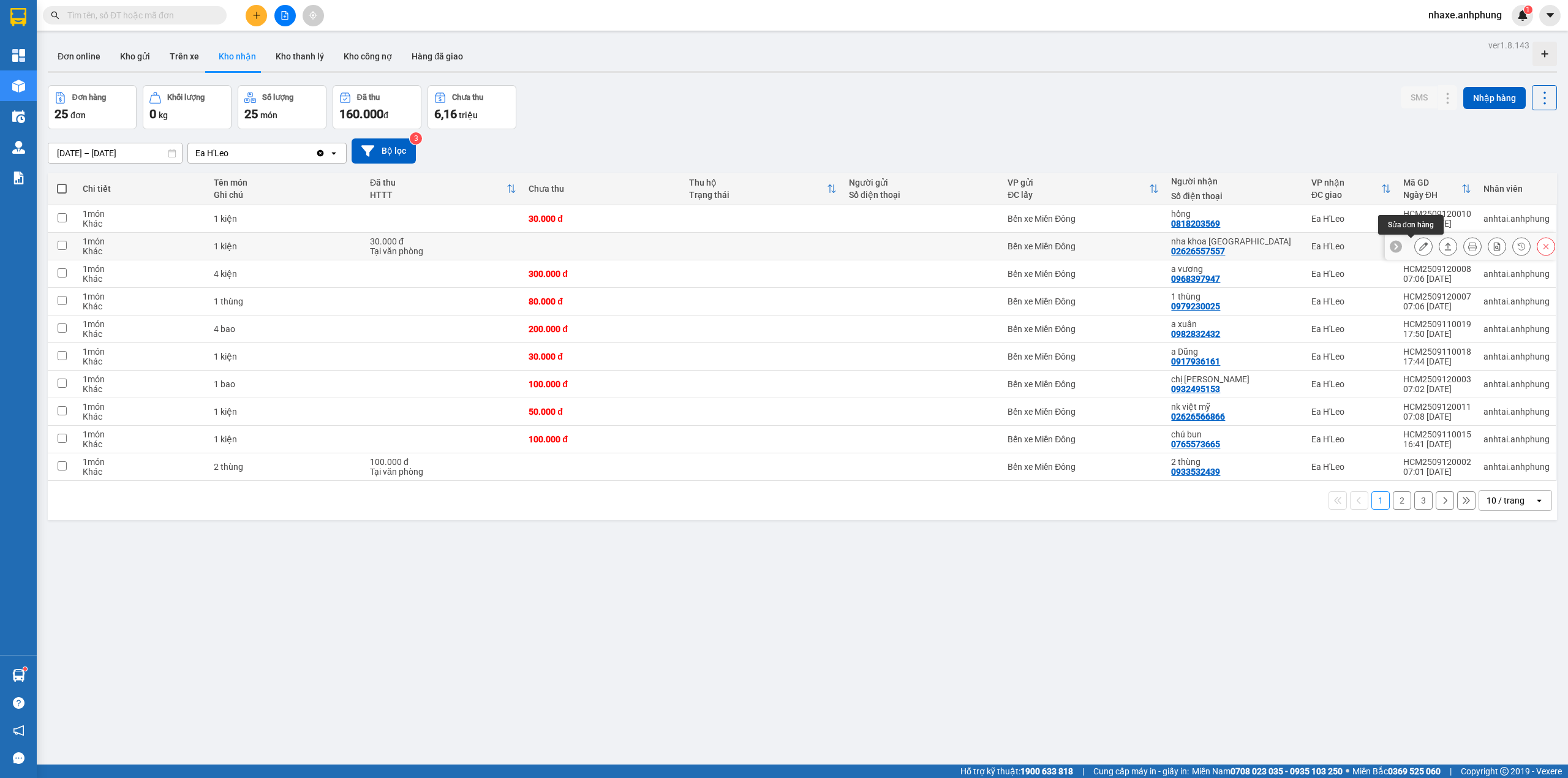
click at [1414, 253] on button at bounding box center [1423, 247] width 17 height 22
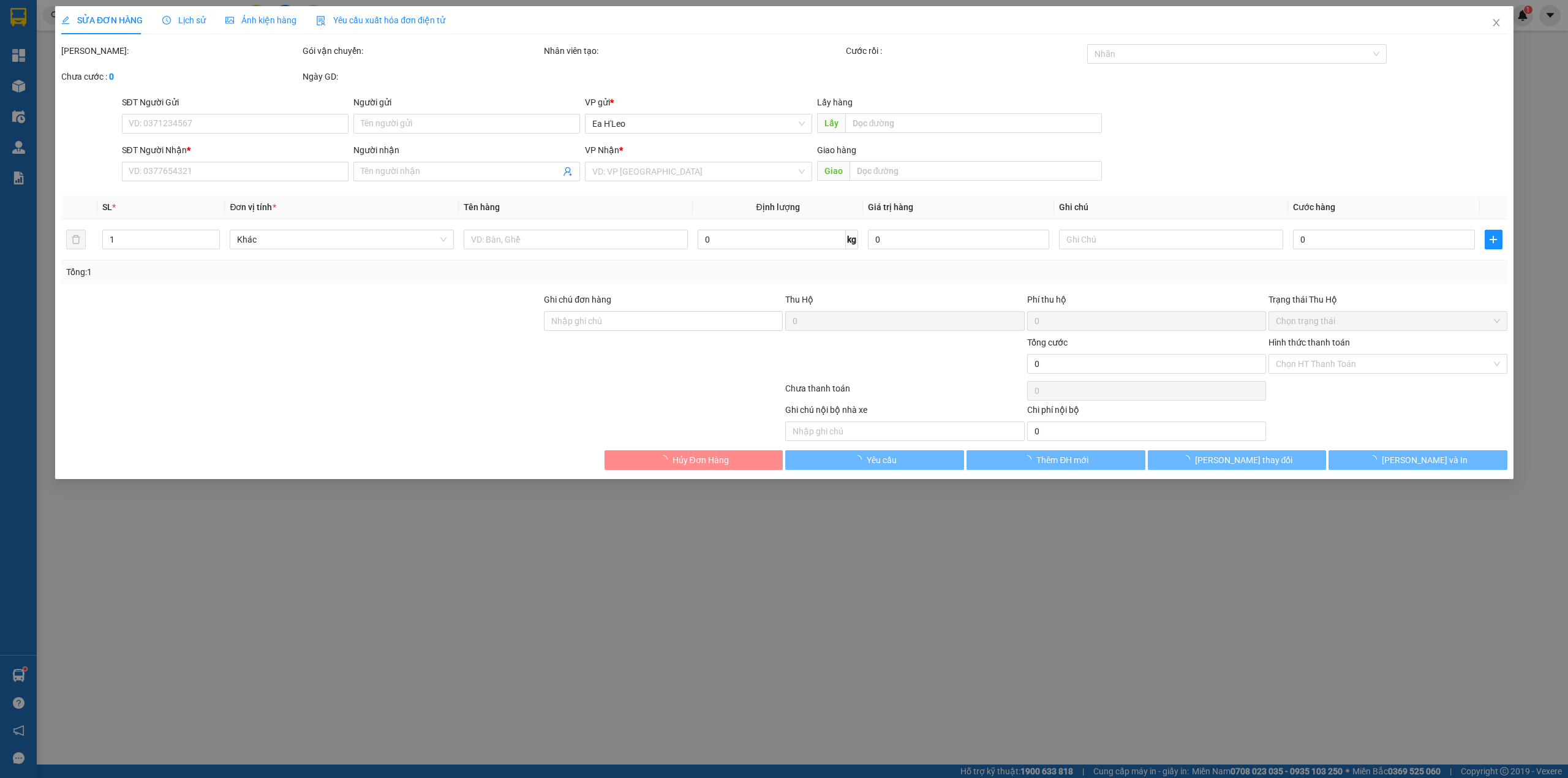
type input "02626557557"
type input "nha khoa [GEOGRAPHIC_DATA]"
type input "30.000"
type input "0"
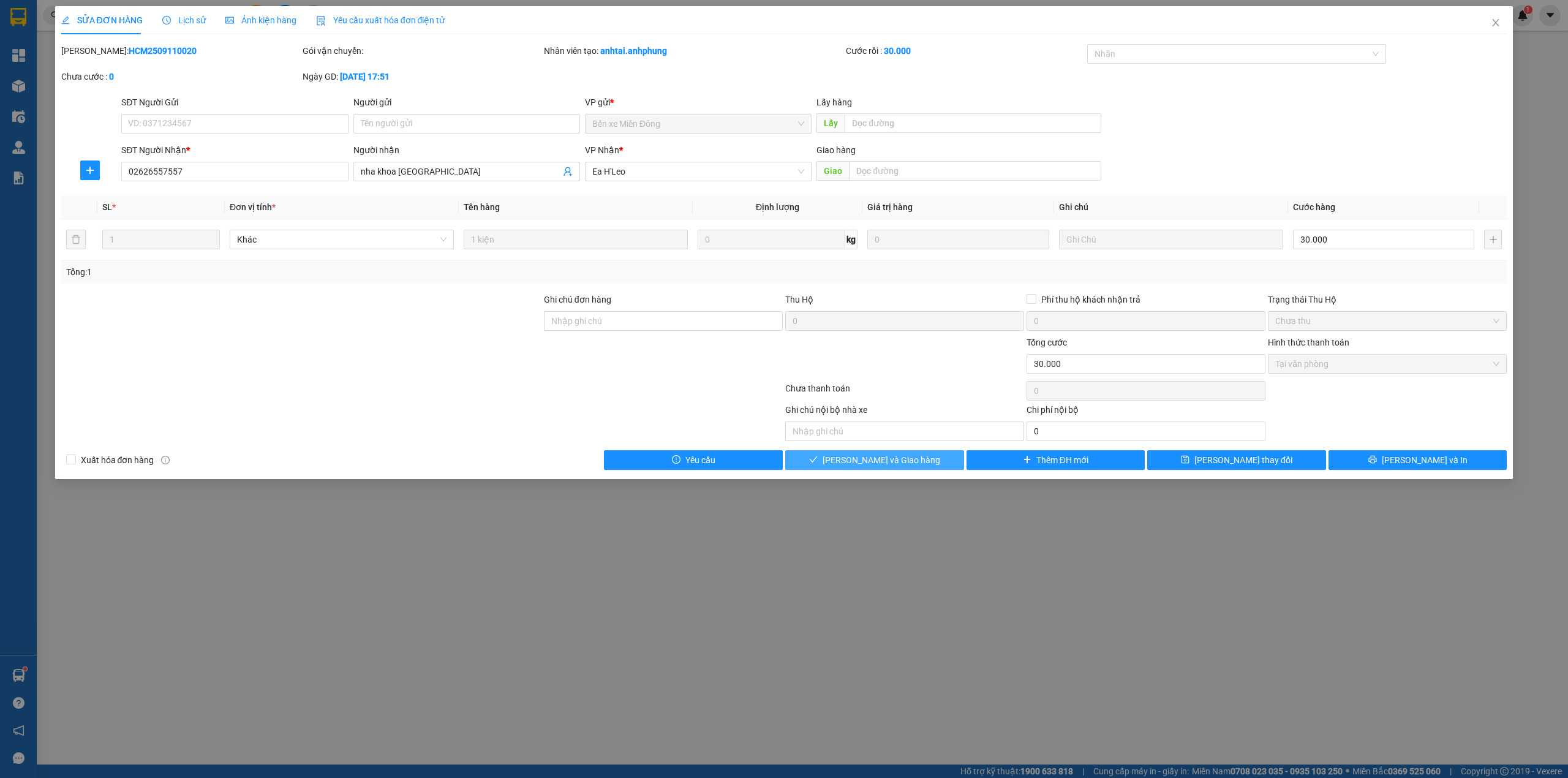
click at [881, 464] on span "[PERSON_NAME] và Giao hàng" at bounding box center [881, 460] width 117 height 14
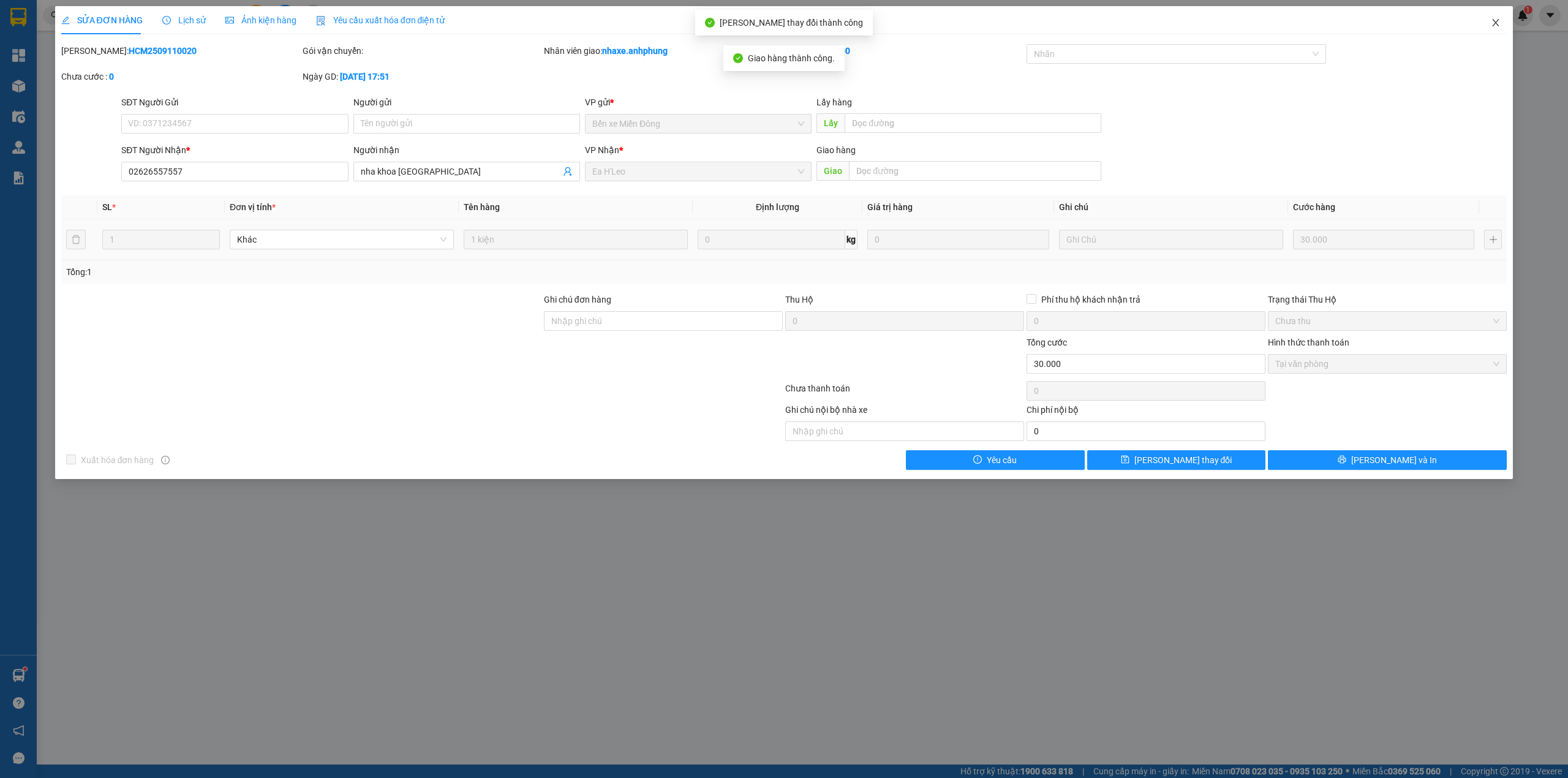
click at [1495, 22] on icon "close" at bounding box center [1495, 23] width 10 height 10
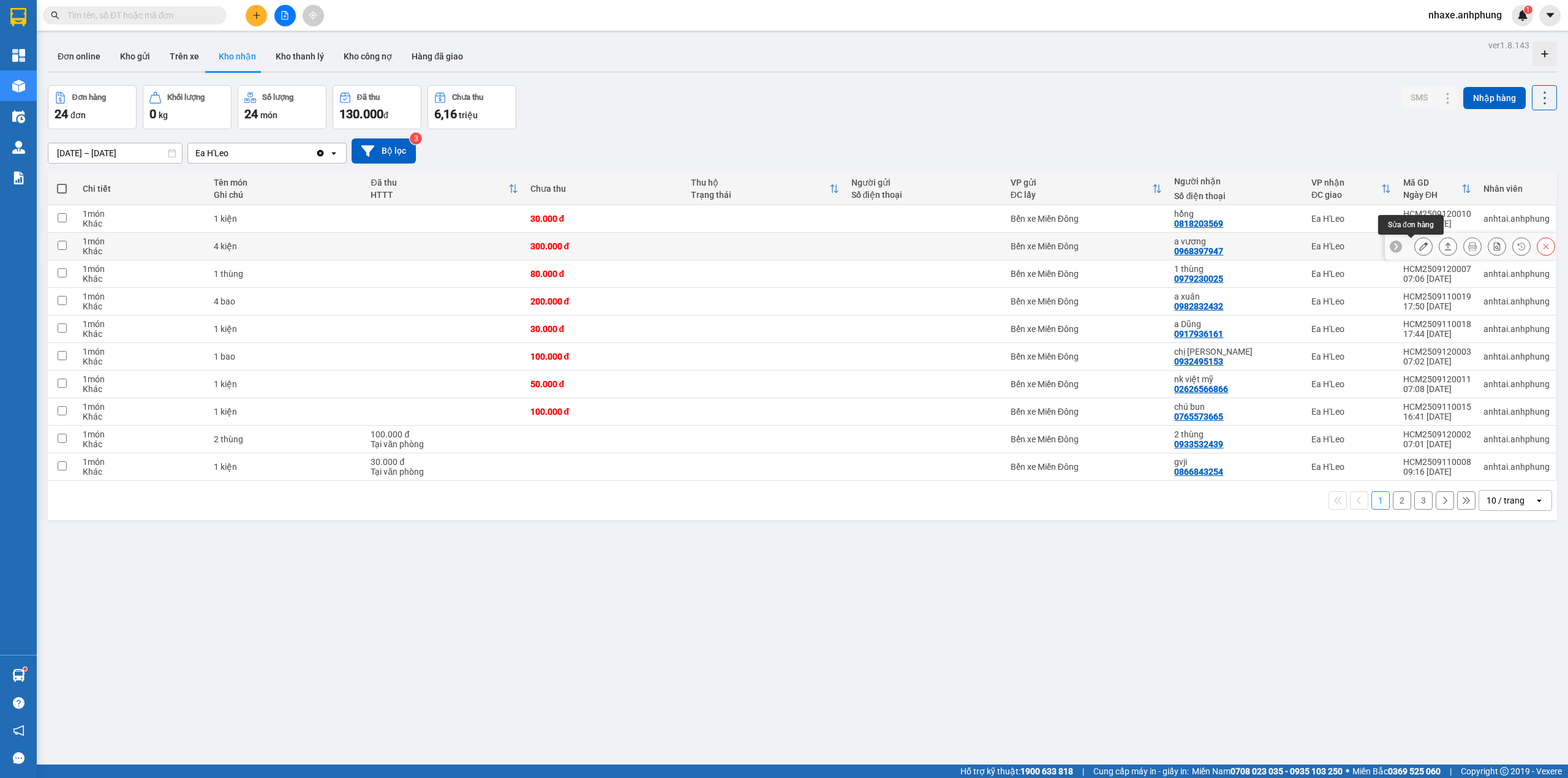
click at [1414, 252] on button at bounding box center [1423, 247] width 17 height 22
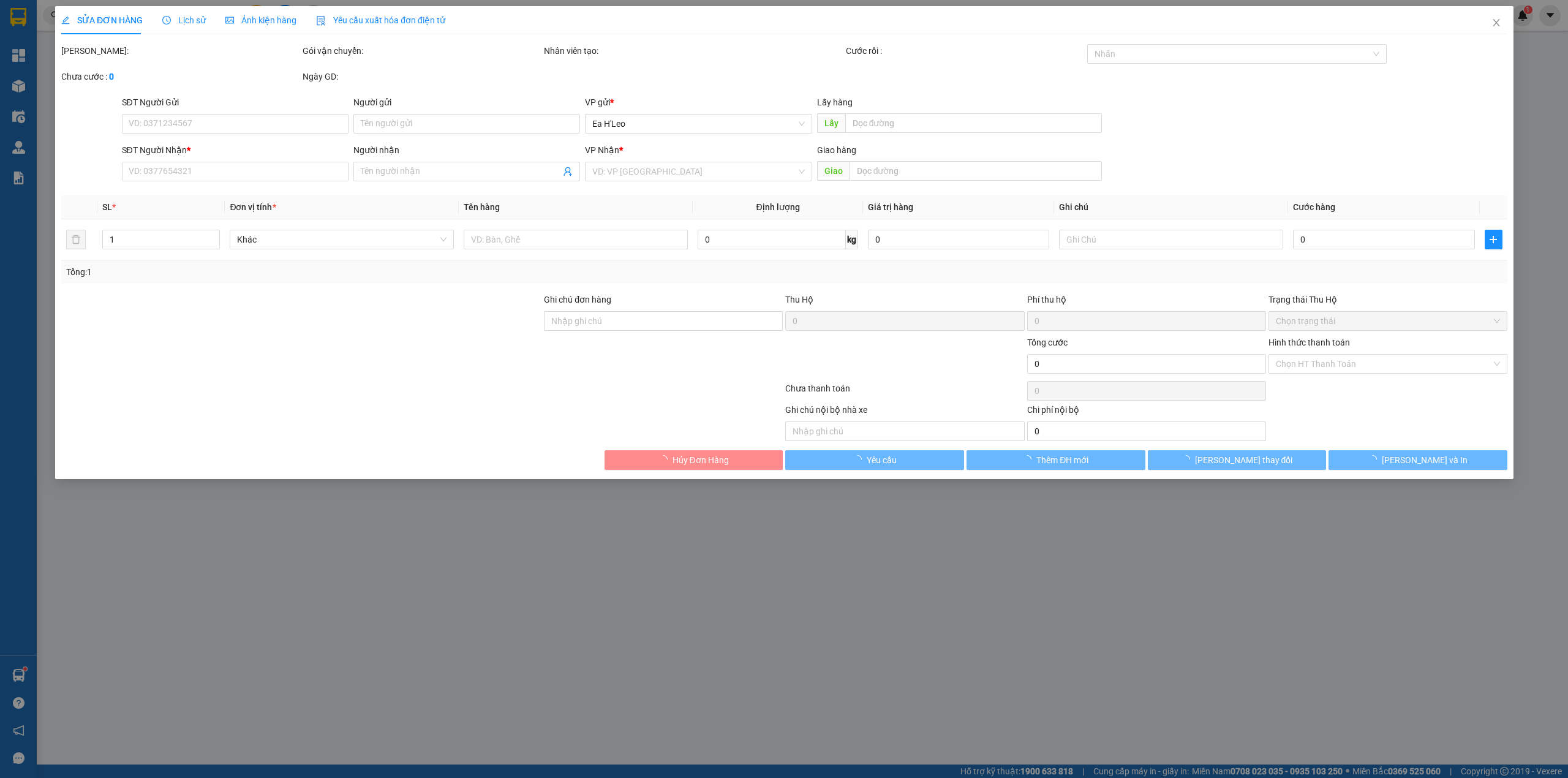
type input "0968397947"
type input "a vương"
type input "300.000"
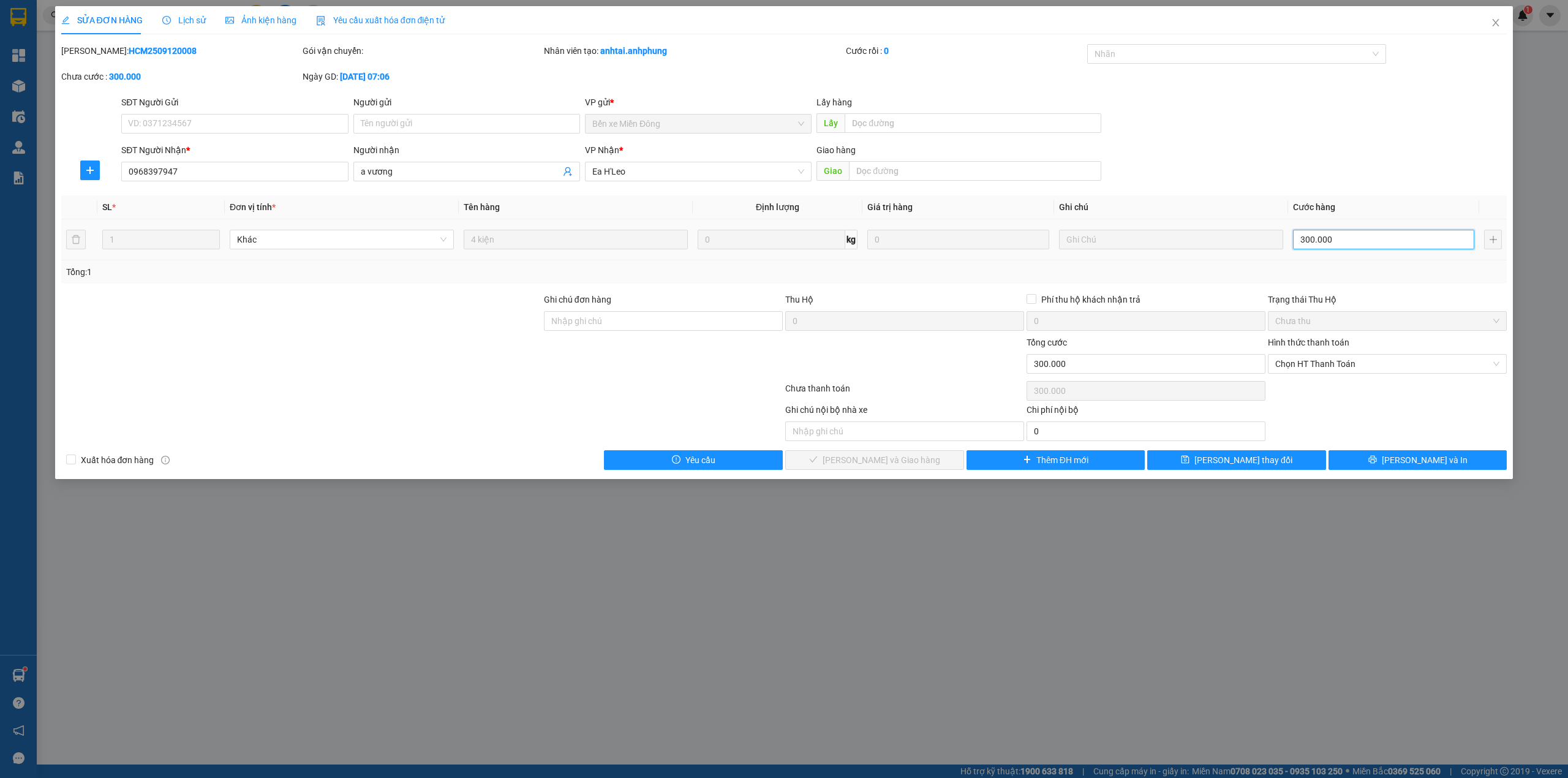
click at [1366, 247] on input "300.000" at bounding box center [1383, 239] width 181 height 19
click at [1360, 357] on span "Chọn HT Thanh Toán" at bounding box center [1386, 364] width 224 height 19
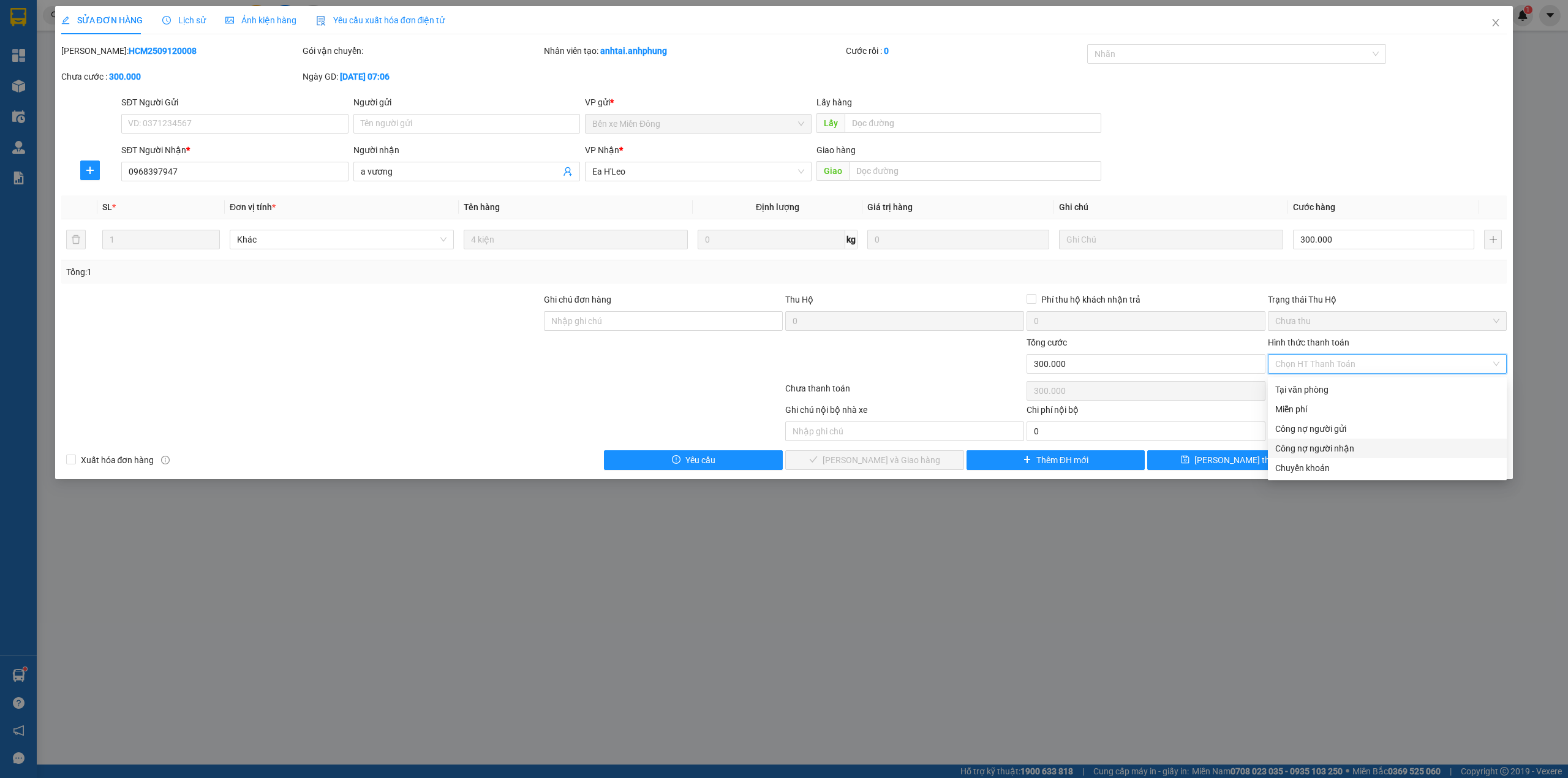
click at [1347, 445] on div "Công nợ người nhận" at bounding box center [1386, 448] width 224 height 14
type input "0"
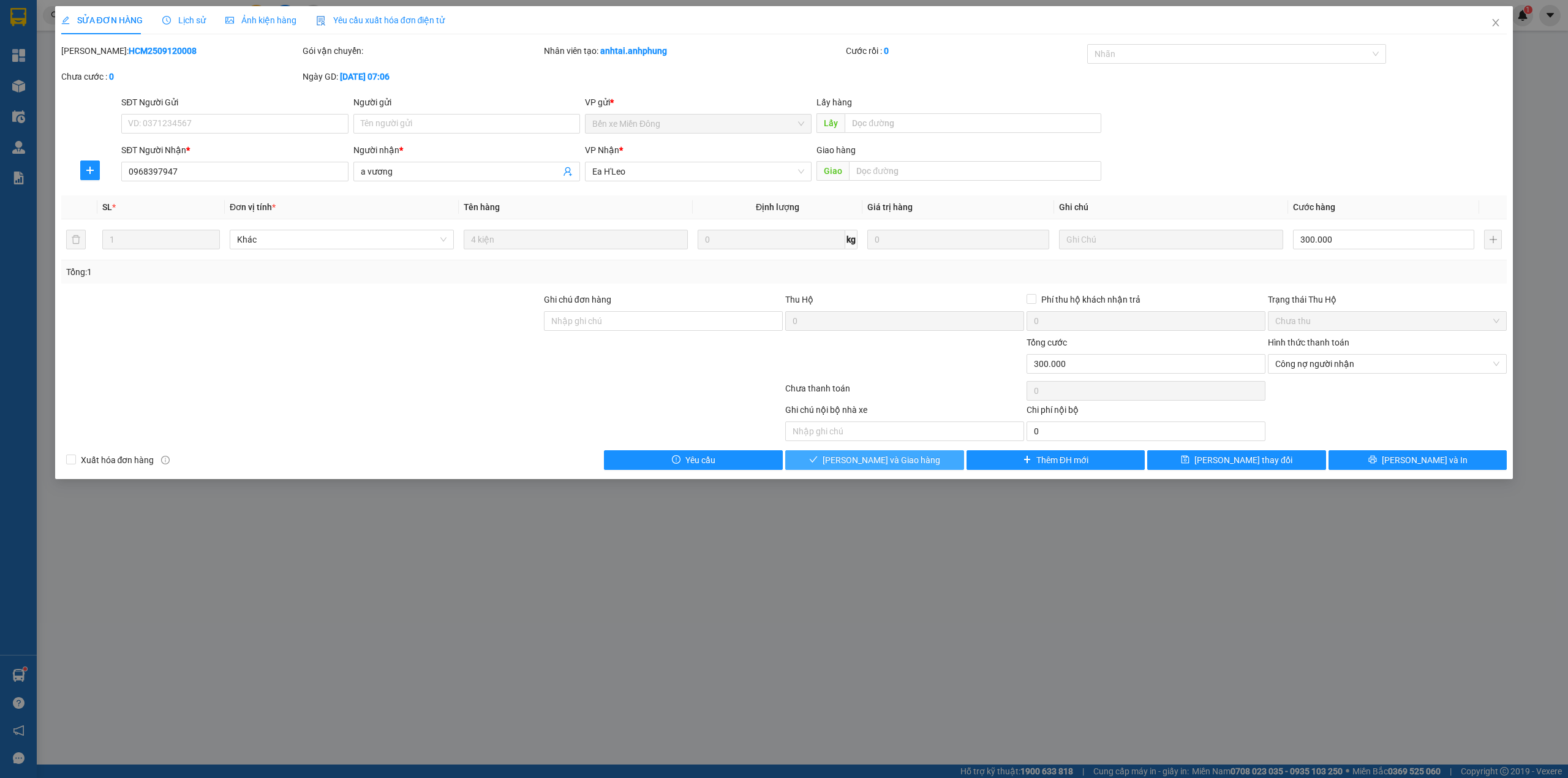
click at [916, 459] on button "[PERSON_NAME] và Giao hàng" at bounding box center [874, 460] width 179 height 19
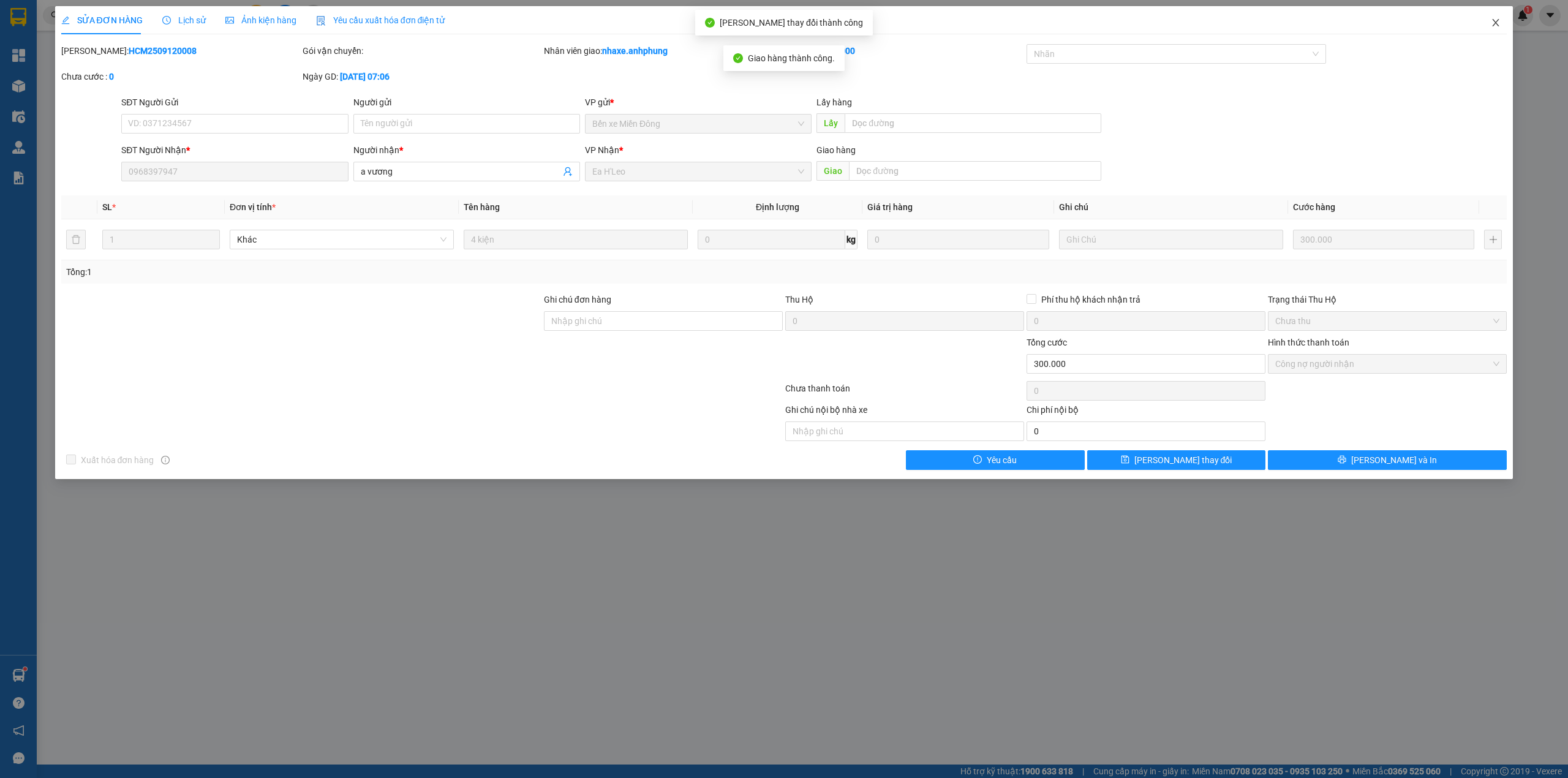
click at [1502, 20] on span "Close" at bounding box center [1495, 23] width 34 height 34
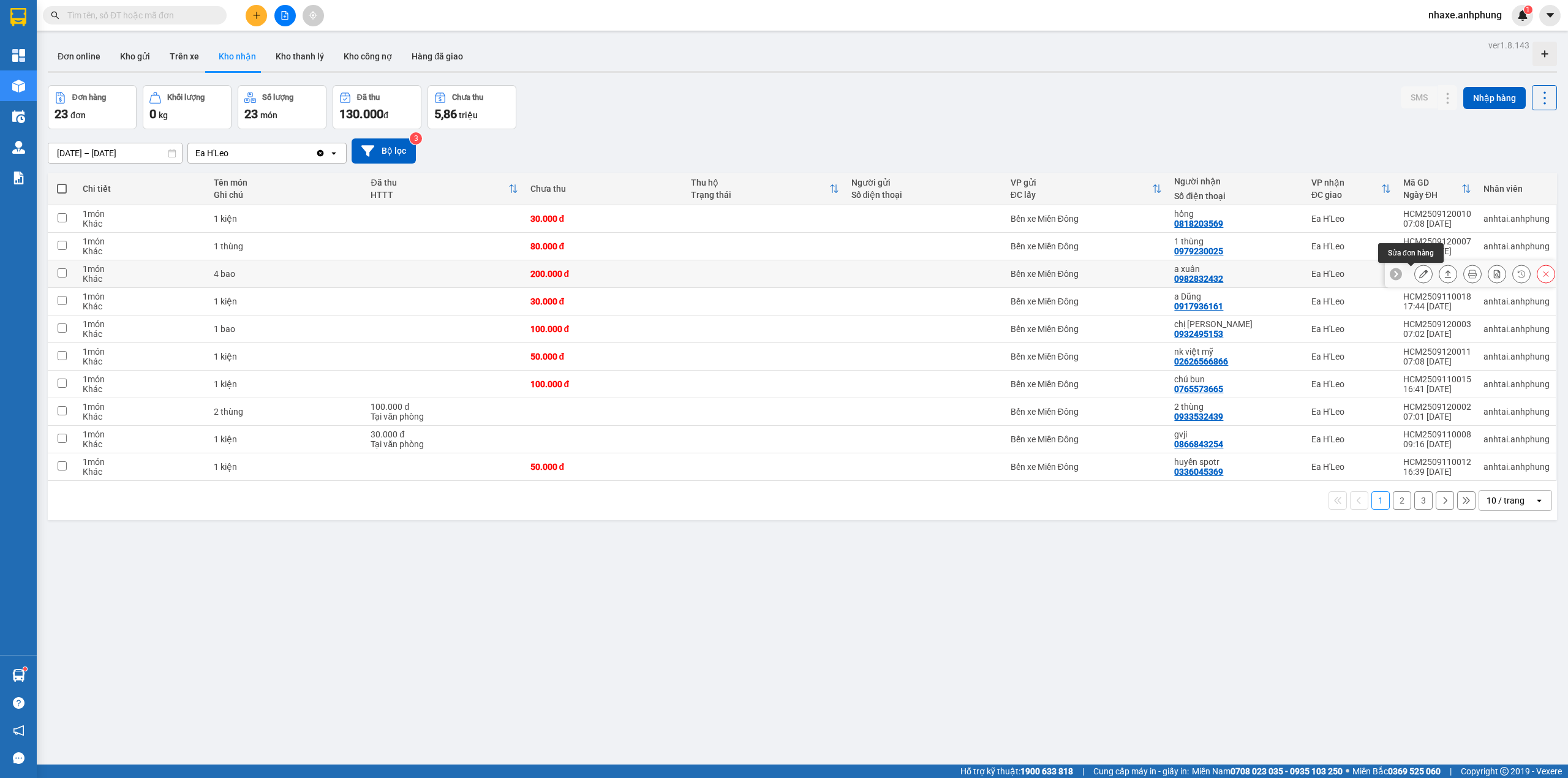
click at [1419, 277] on icon at bounding box center [1423, 273] width 9 height 9
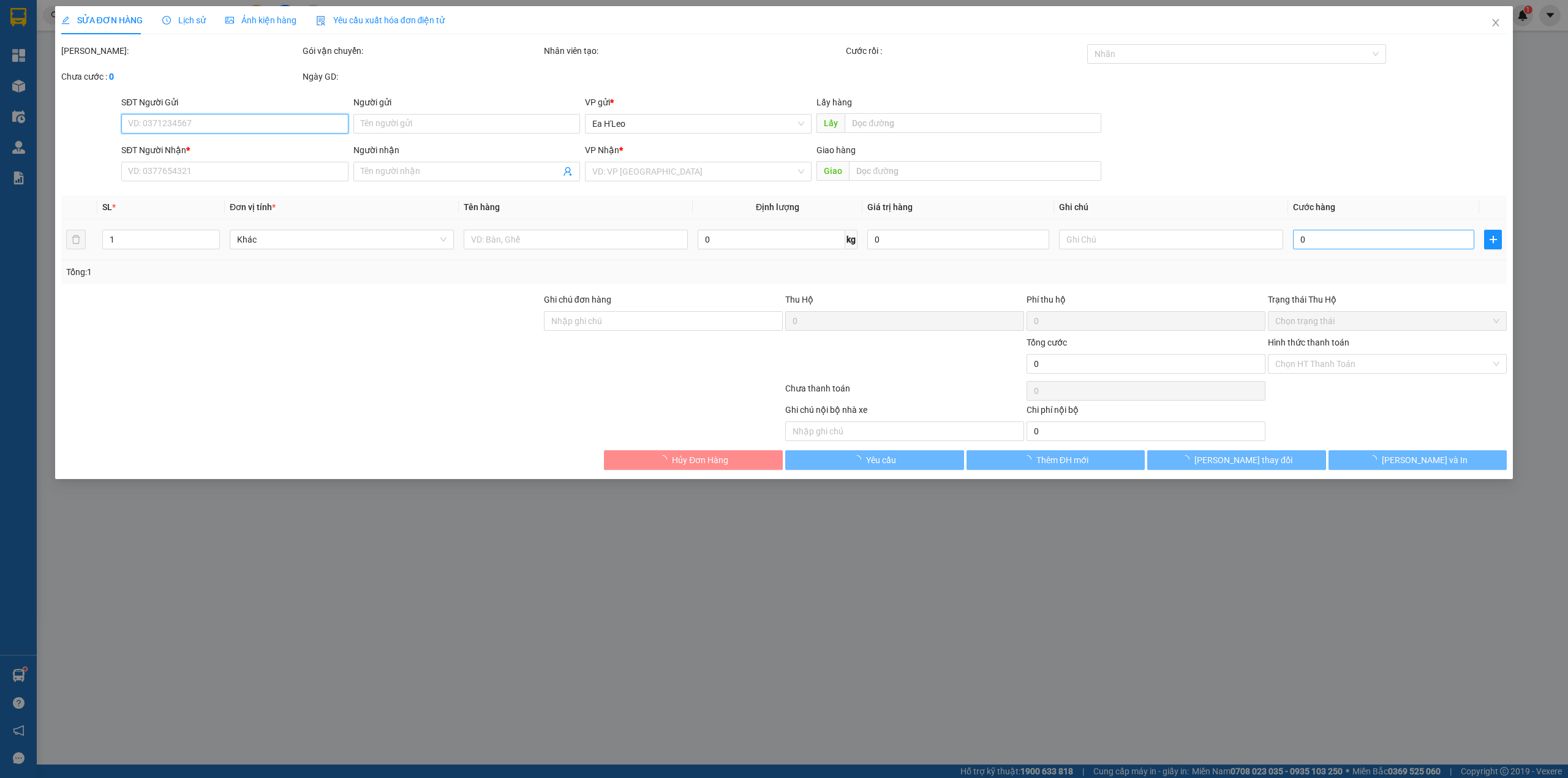
type input "0982832432"
type input "a xuân"
type input "200.000"
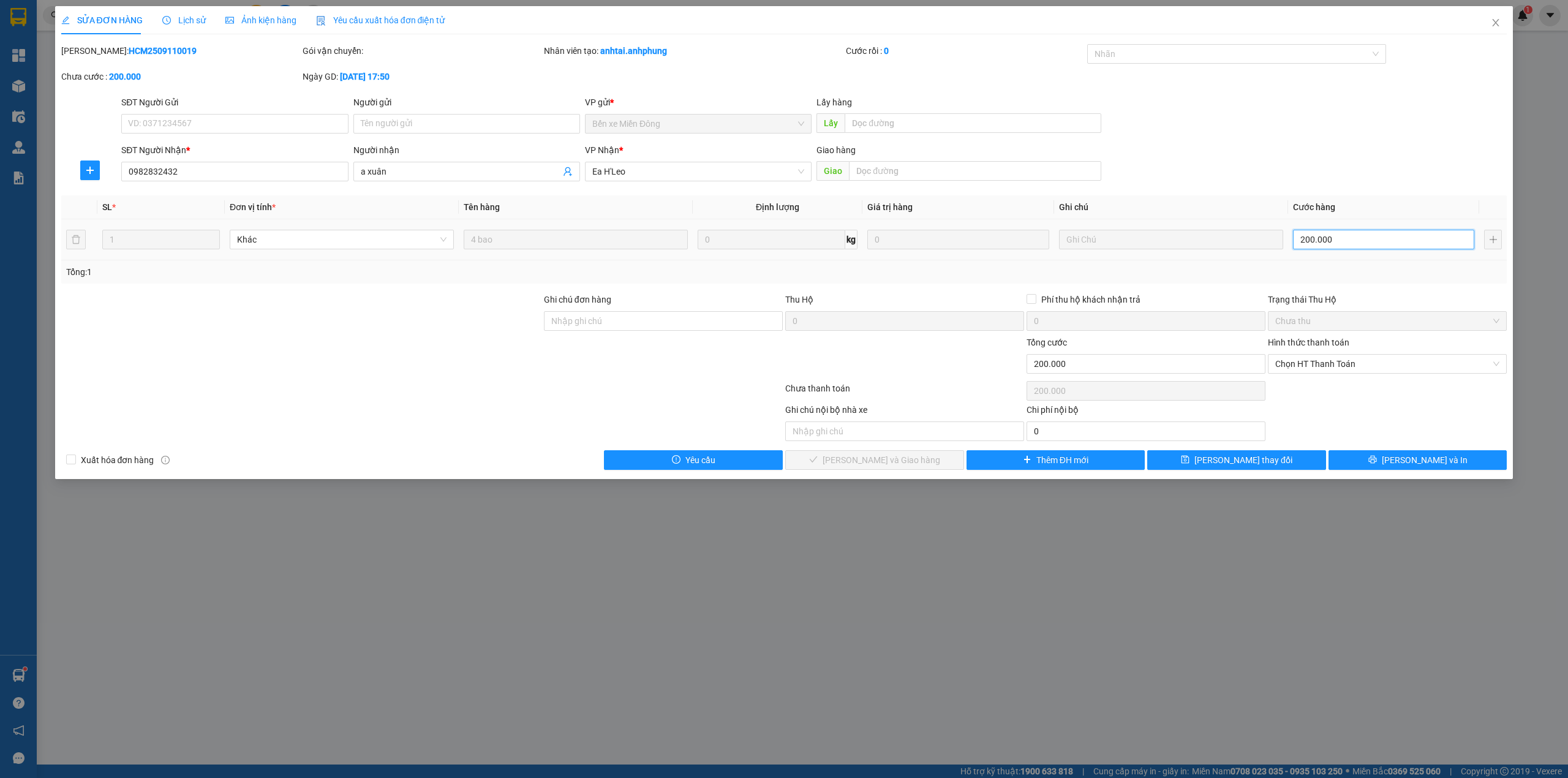
click at [1355, 241] on input "200.000" at bounding box center [1383, 239] width 181 height 19
type input "3"
type input "30"
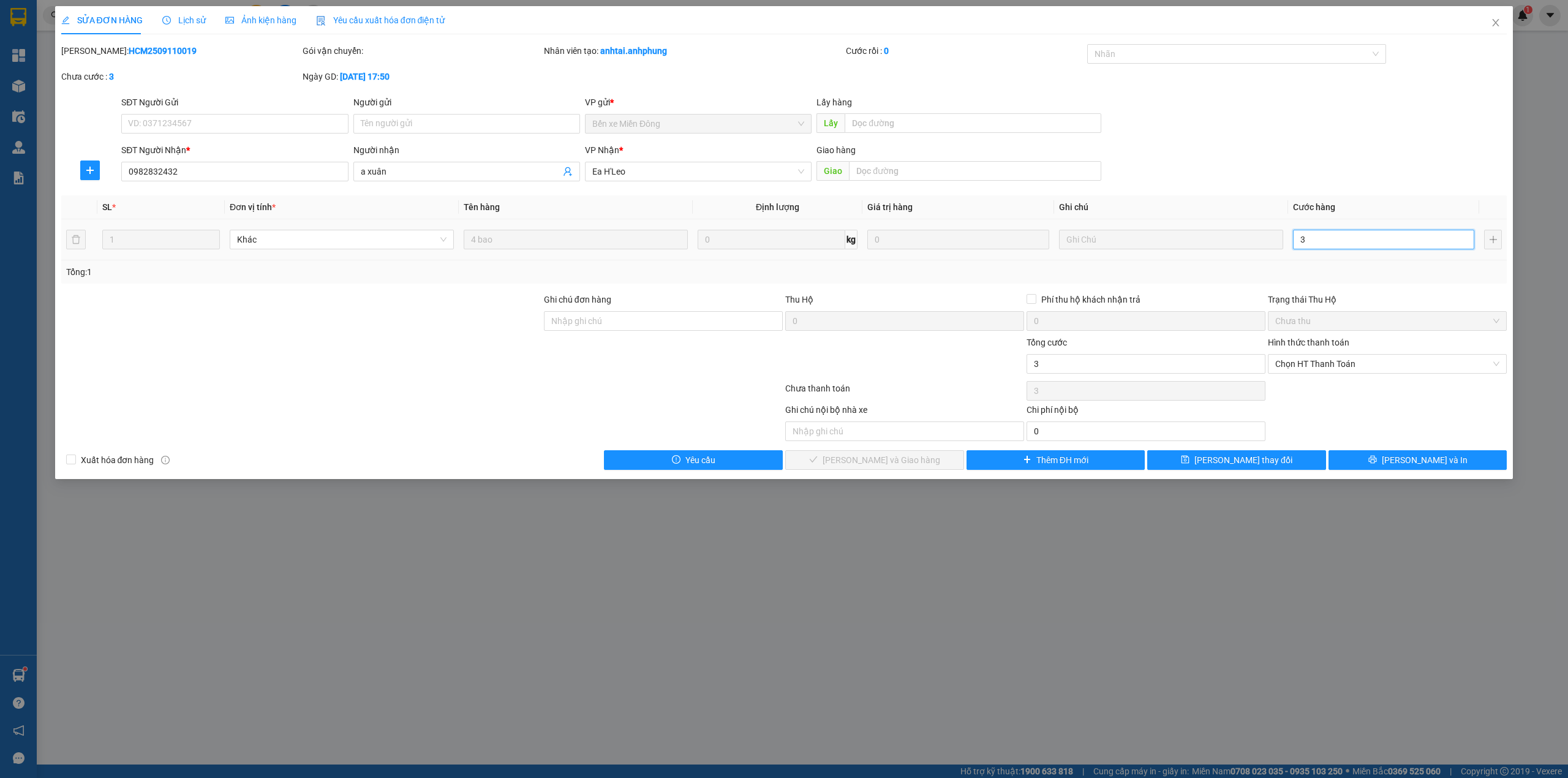
type input "30"
type input "300"
type input "3.000"
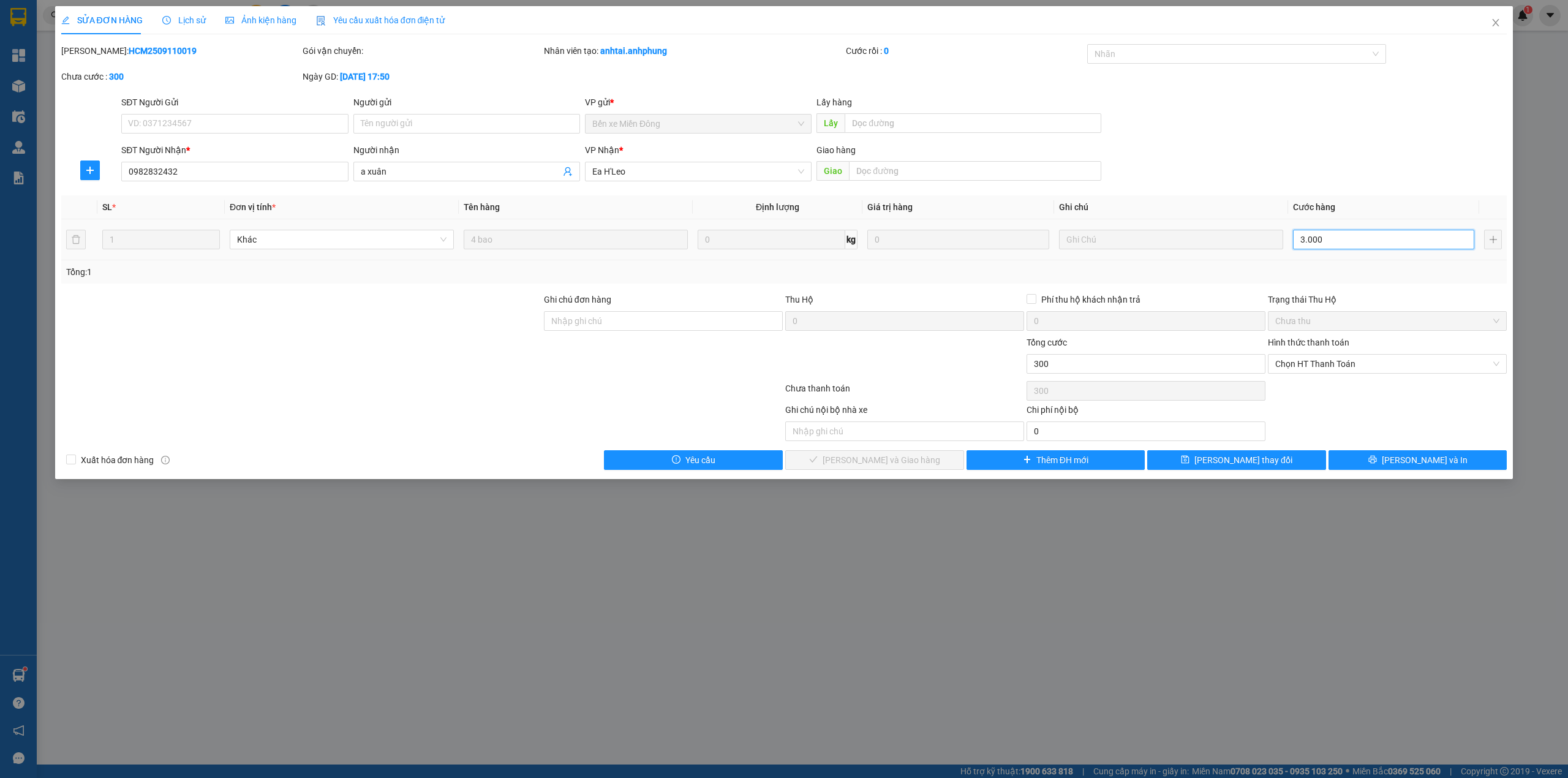
type input "3.000"
type input "30.000"
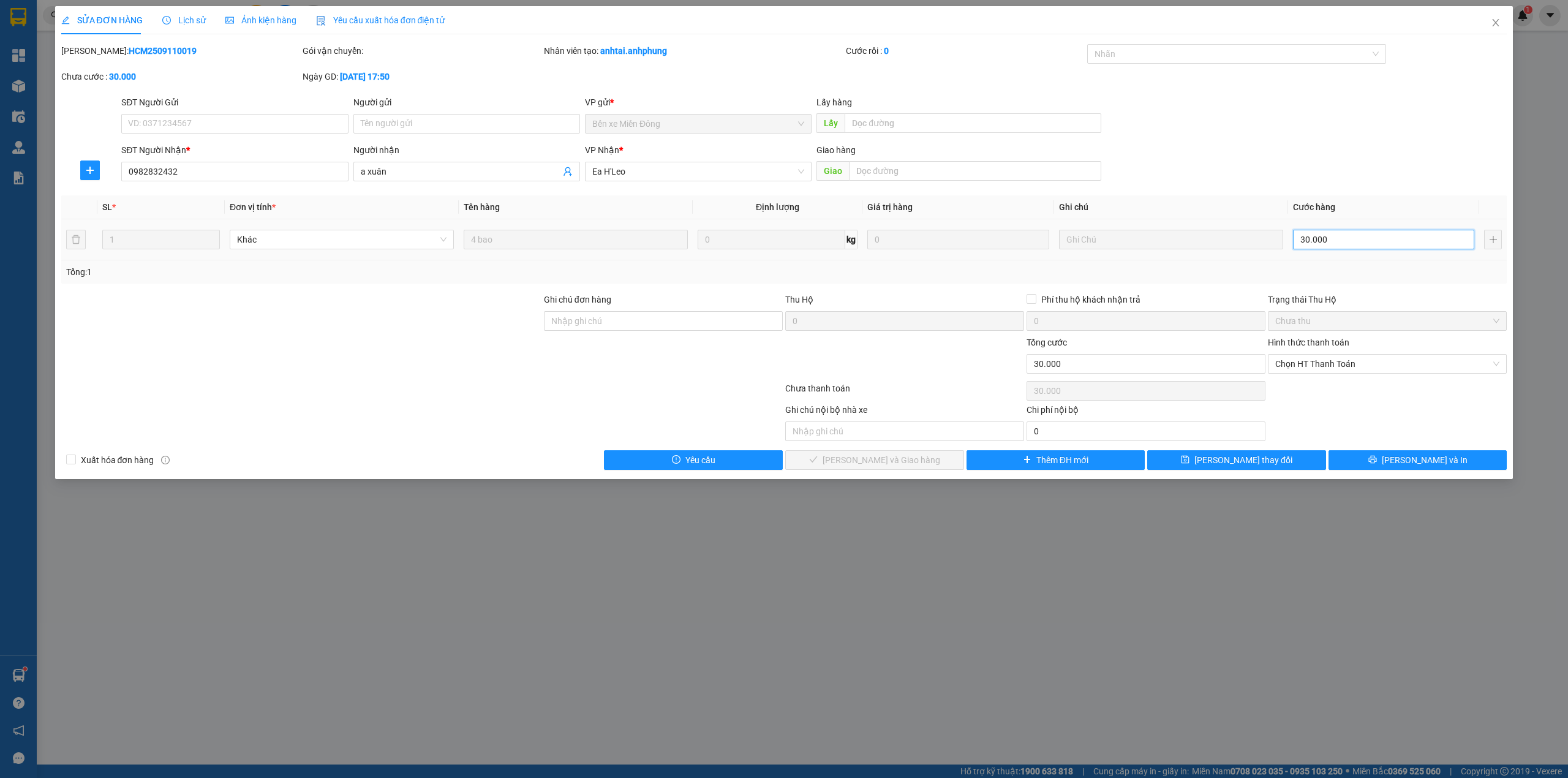
type input "300.000"
click at [1358, 368] on span "Chọn HT Thanh Toán" at bounding box center [1386, 364] width 224 height 19
type input "300.000"
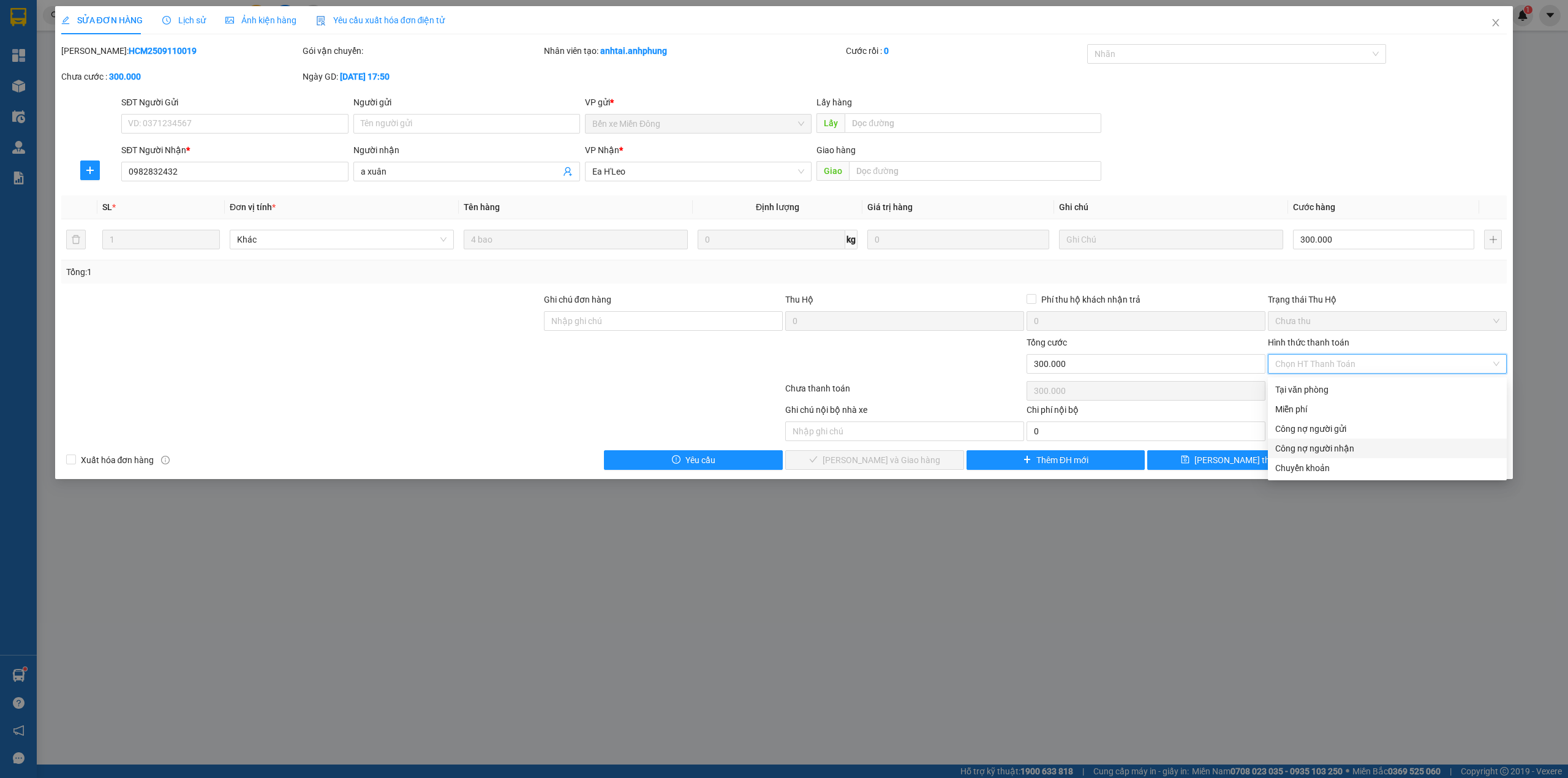
click at [1330, 446] on div "Công nợ người nhận" at bounding box center [1386, 448] width 224 height 14
type input "0"
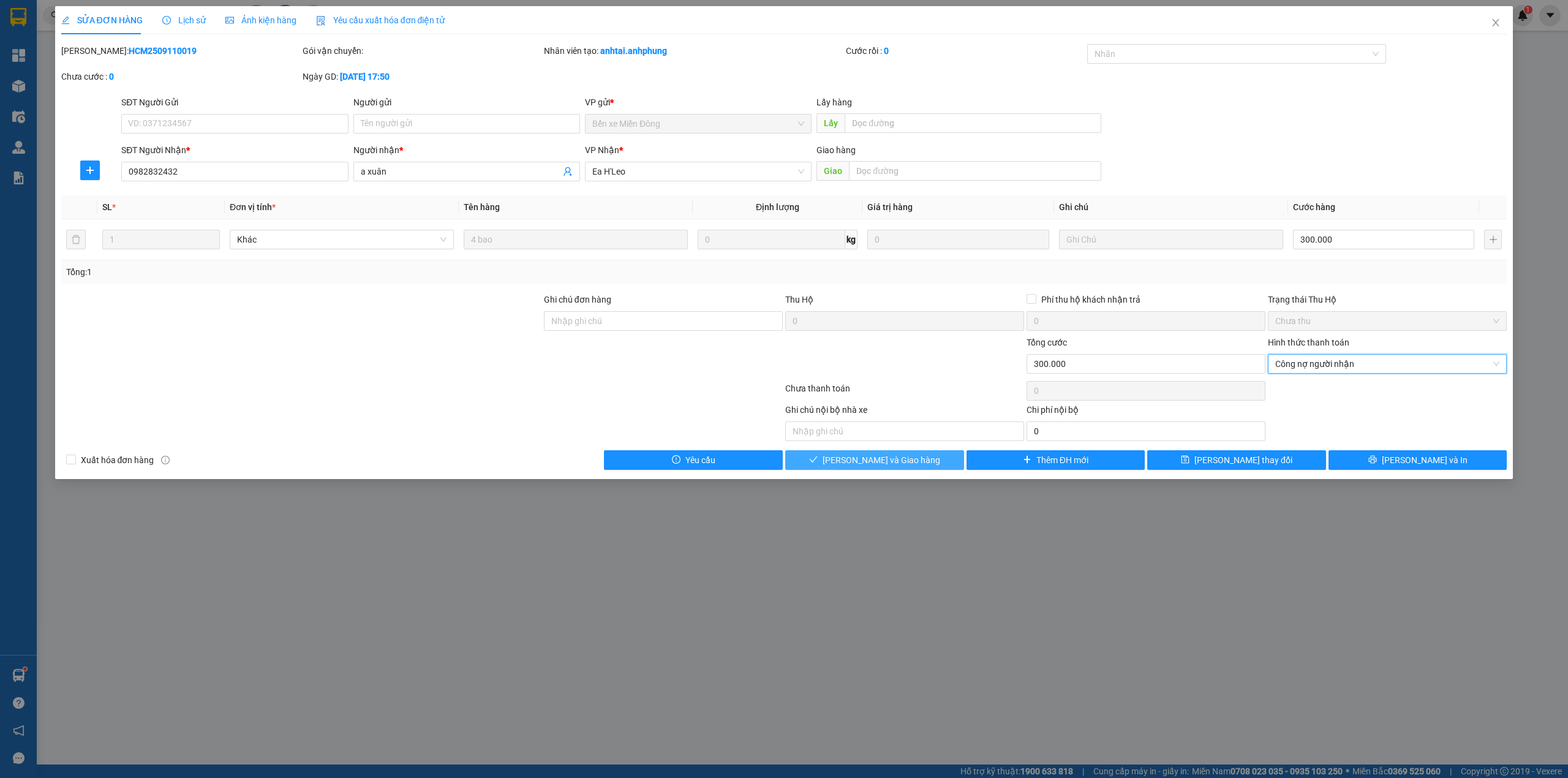
click at [868, 462] on span "[PERSON_NAME] và Giao hàng" at bounding box center [881, 460] width 117 height 14
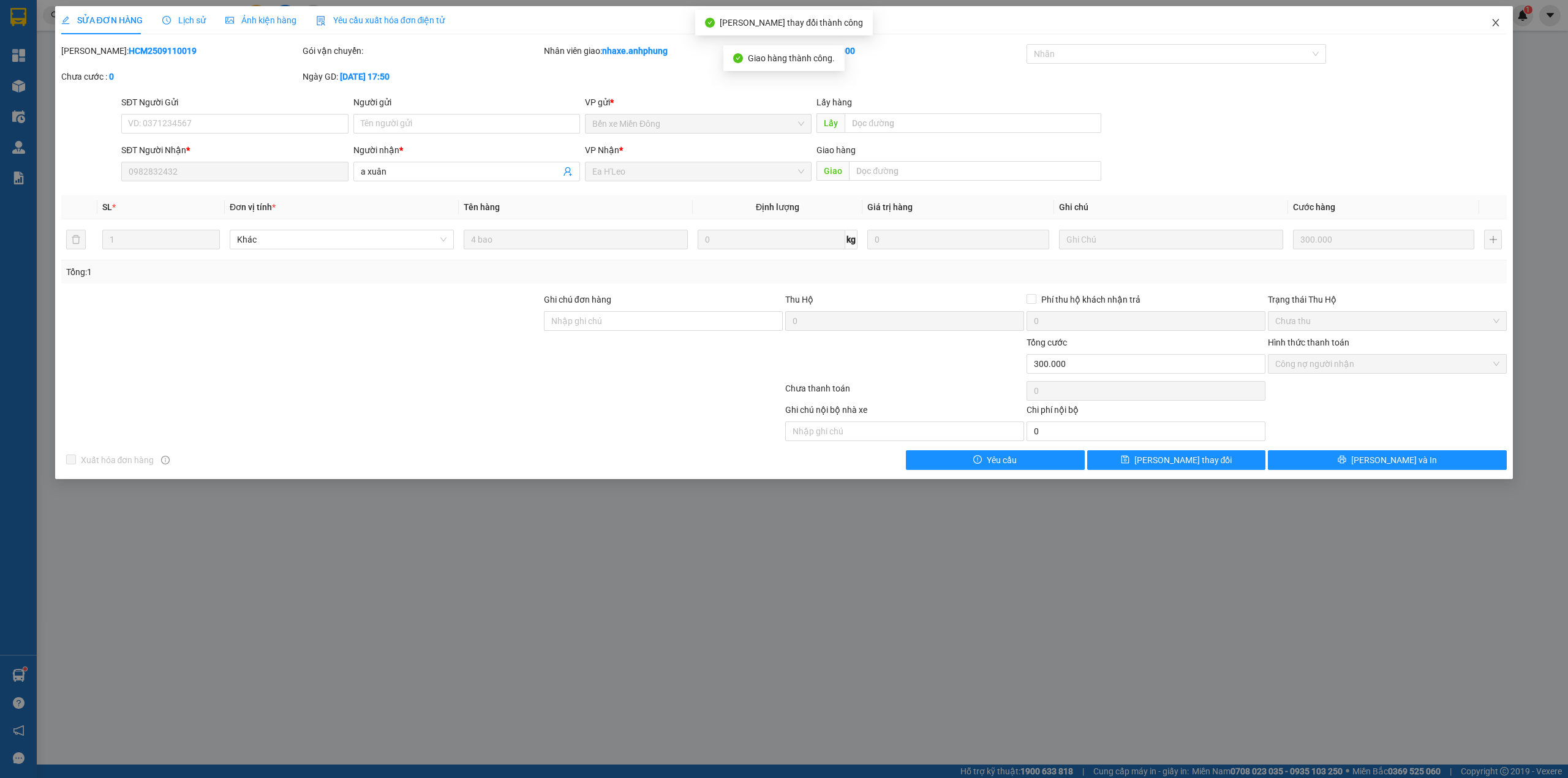
click at [1498, 23] on icon "close" at bounding box center [1495, 23] width 10 height 10
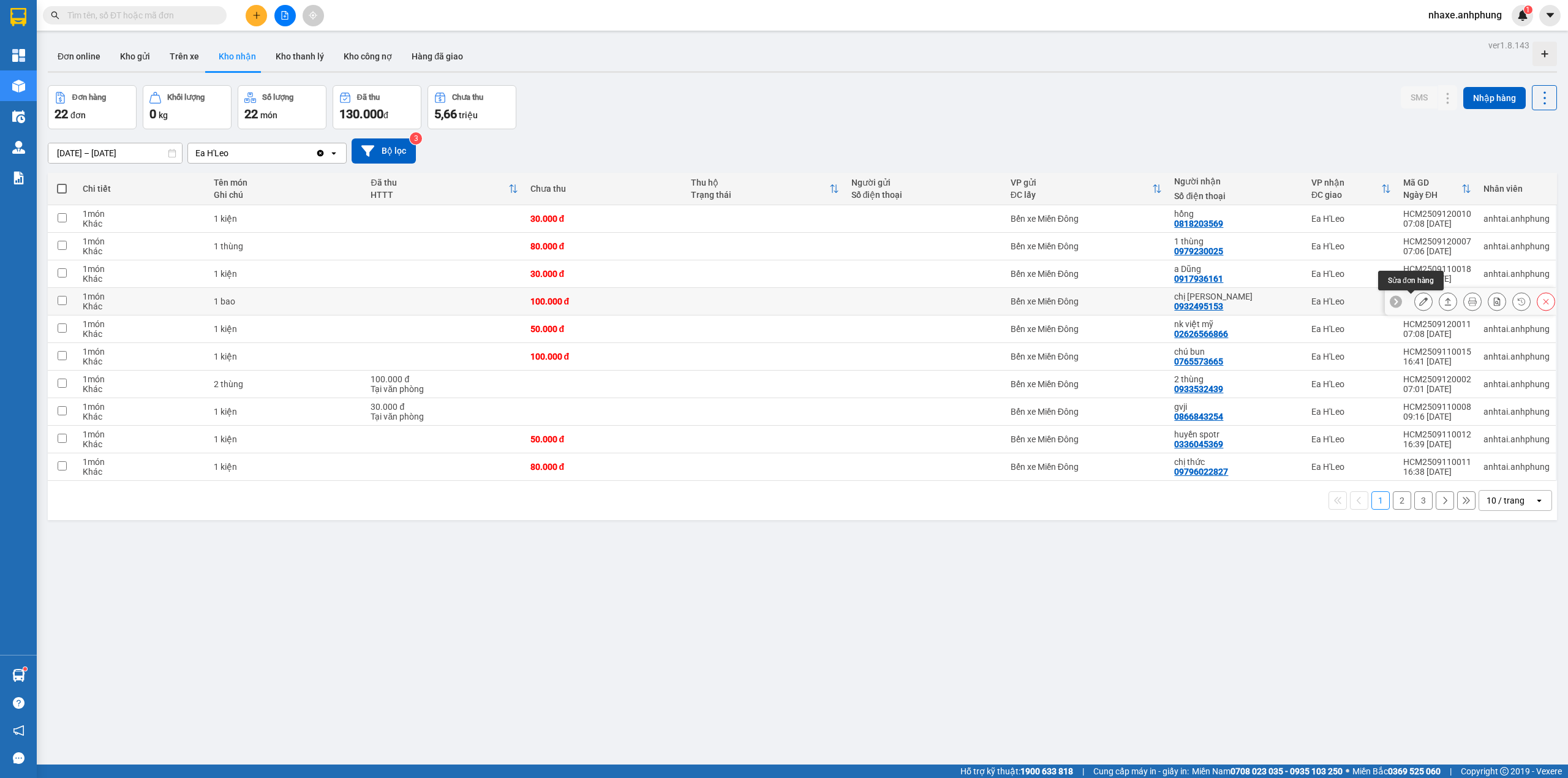
click at [1419, 300] on icon at bounding box center [1423, 301] width 9 height 9
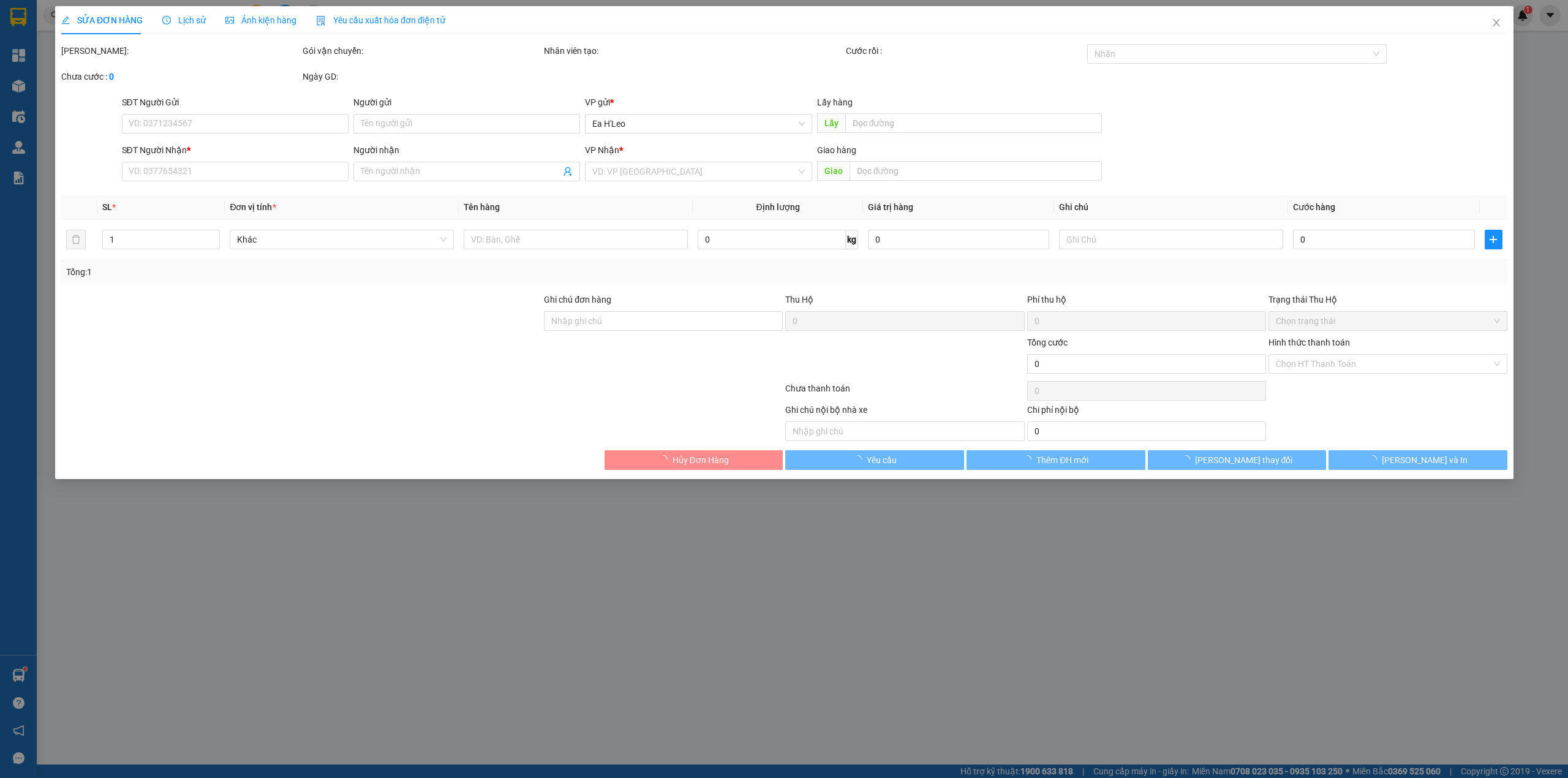
type input "0932495153"
type input "chị [PERSON_NAME]"
type input "100.000"
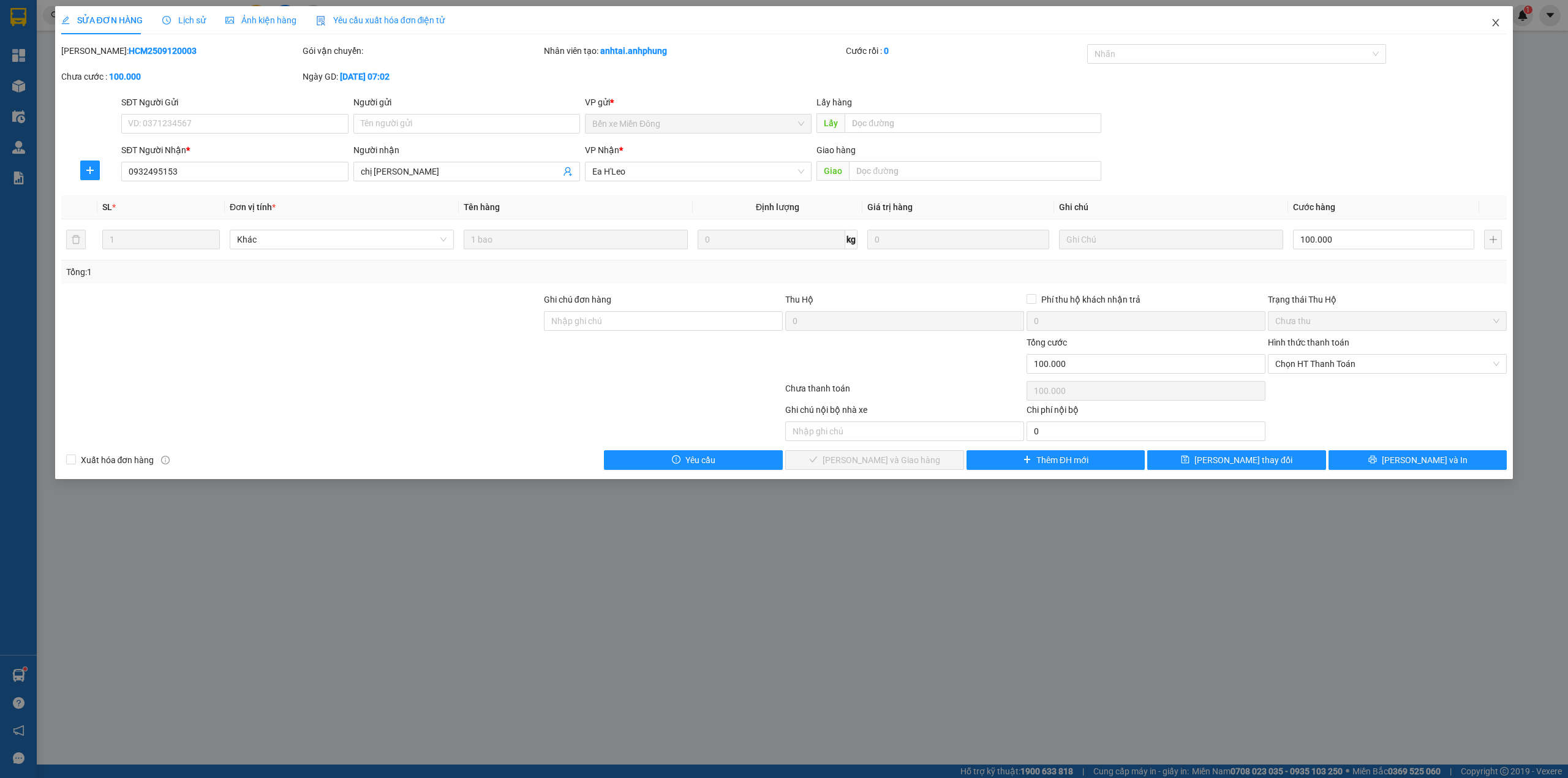
click at [1498, 21] on icon "close" at bounding box center [1495, 22] width 6 height 7
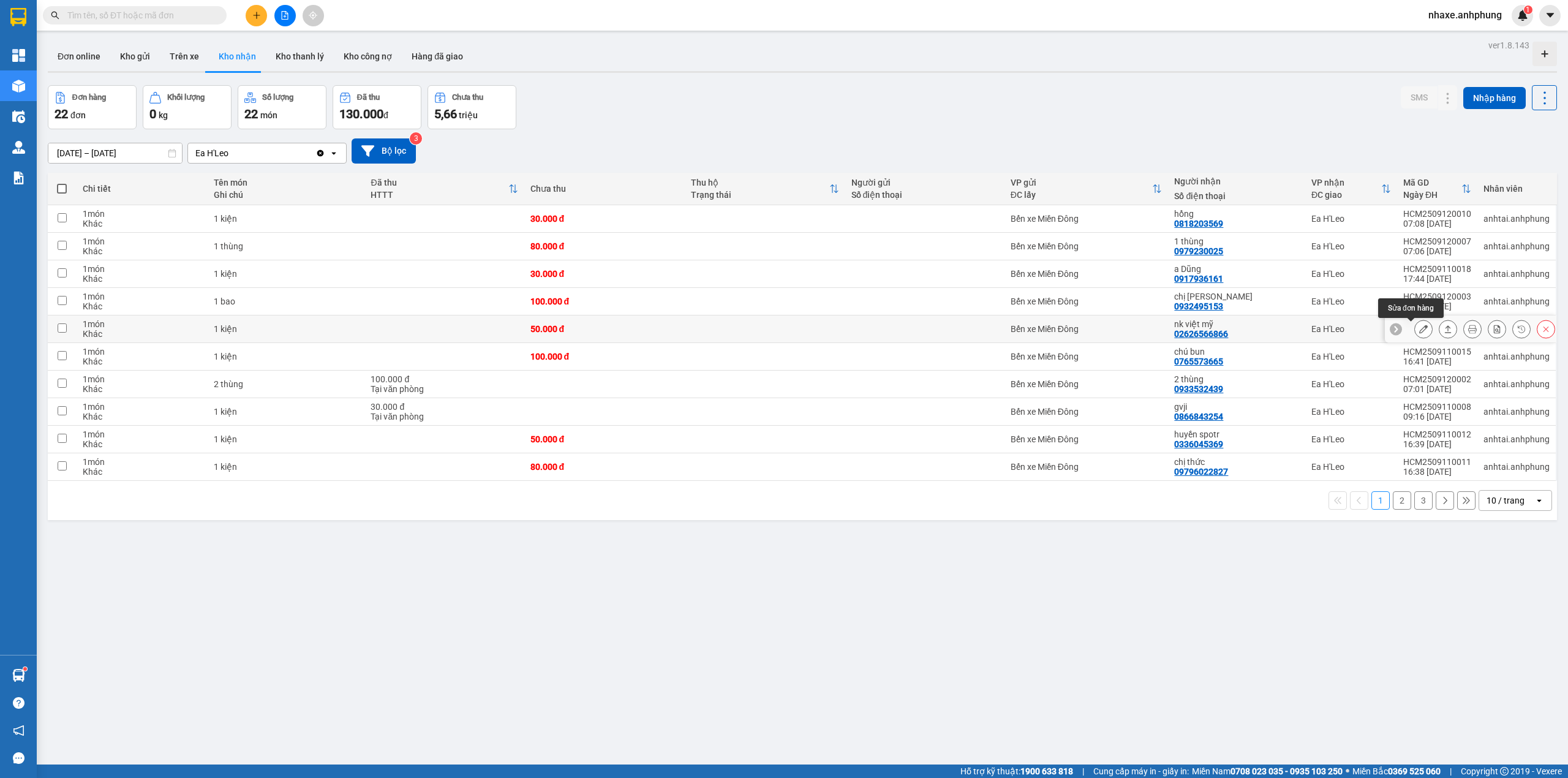
click at [1419, 333] on icon at bounding box center [1423, 329] width 9 height 9
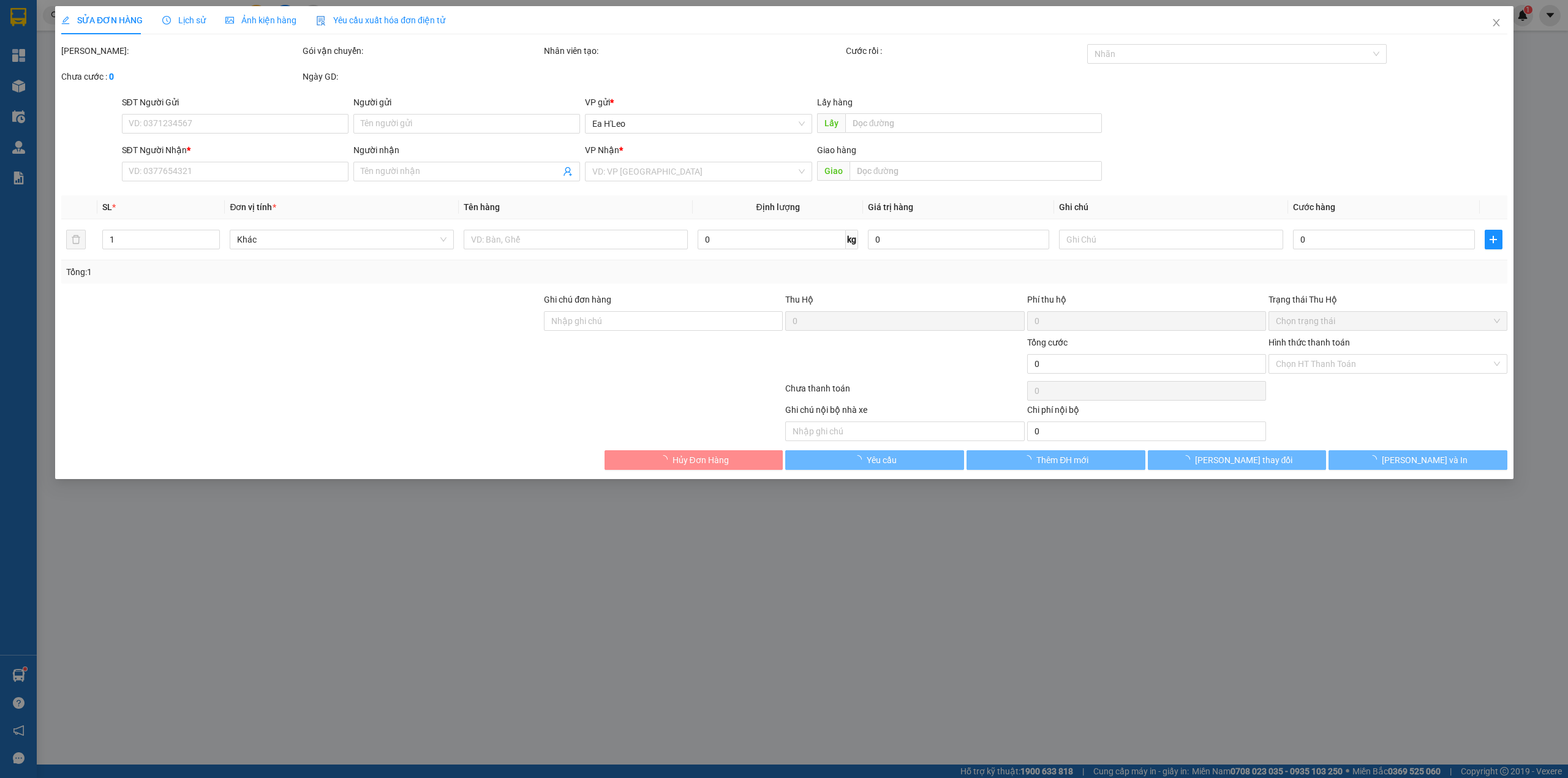
type input "02626566866"
type input "nk việt mỹ"
type input "50.000"
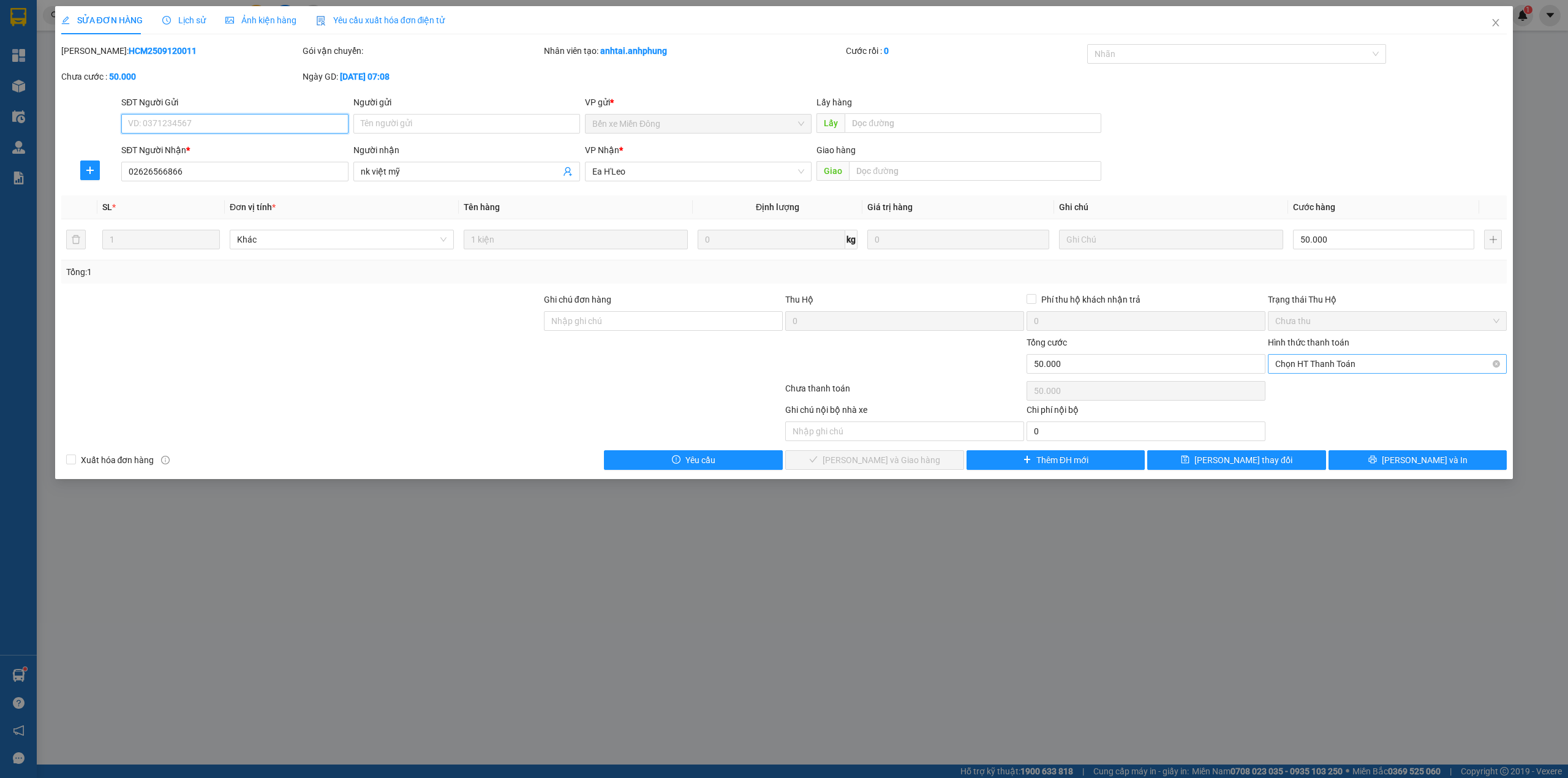
click at [1372, 370] on span "Chọn HT Thanh Toán" at bounding box center [1386, 364] width 224 height 19
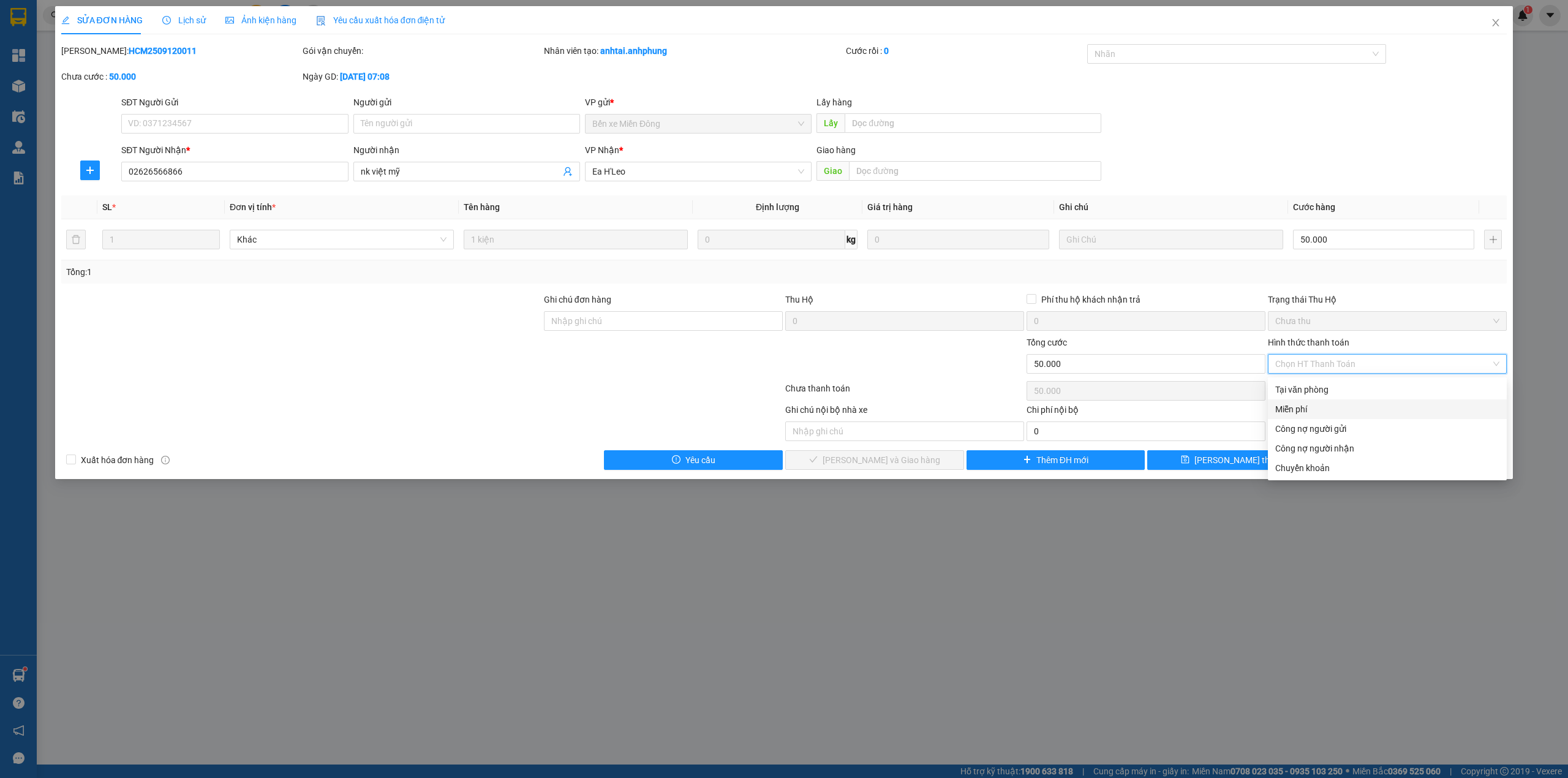
click at [1364, 411] on div "Miễn phí" at bounding box center [1386, 409] width 224 height 14
type input "0"
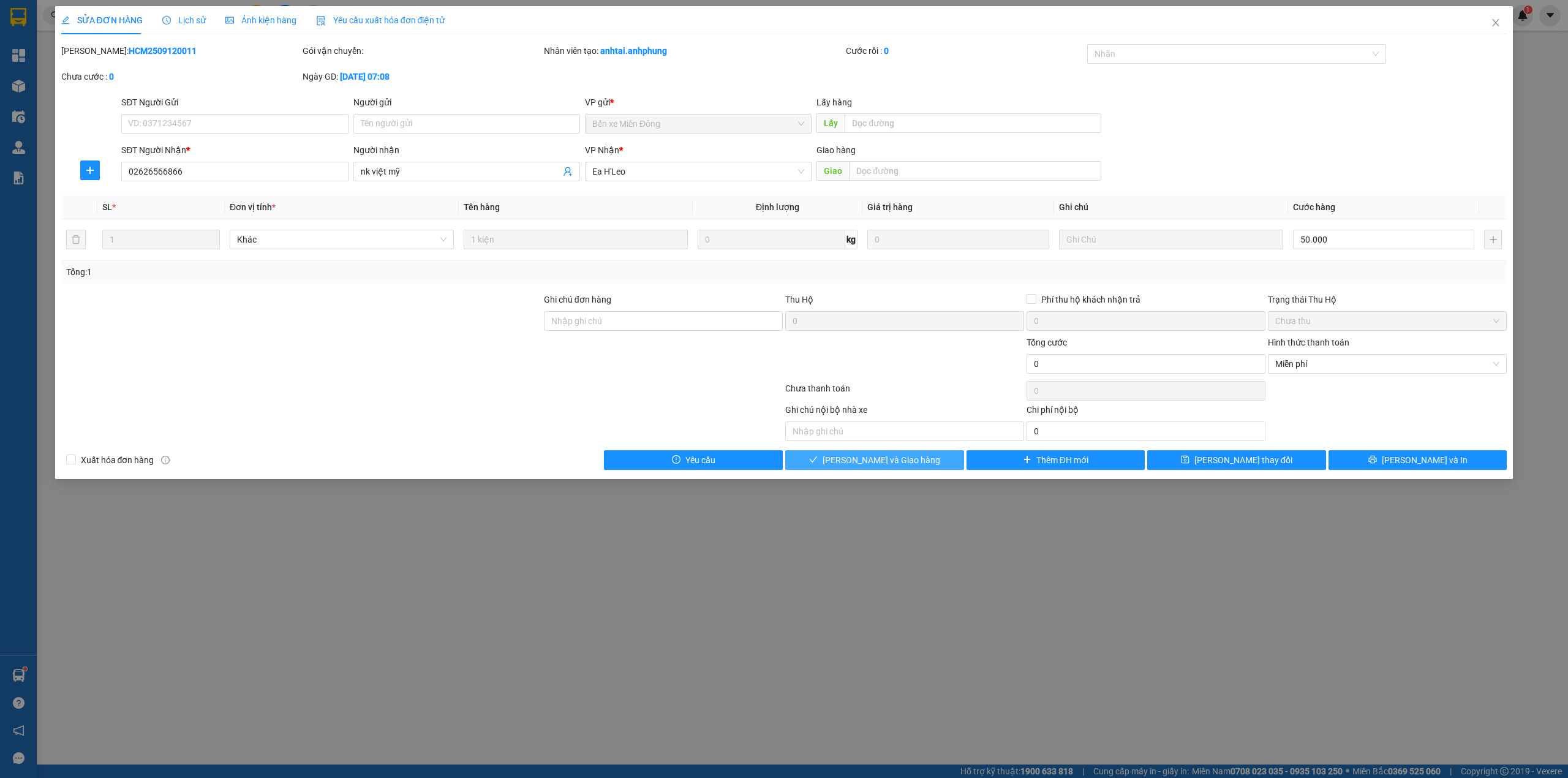
drag, startPoint x: 878, startPoint y: 464, endPoint x: 1213, endPoint y: 353, distance: 352.9
click at [880, 462] on span "[PERSON_NAME] và Giao hàng" at bounding box center [881, 460] width 117 height 14
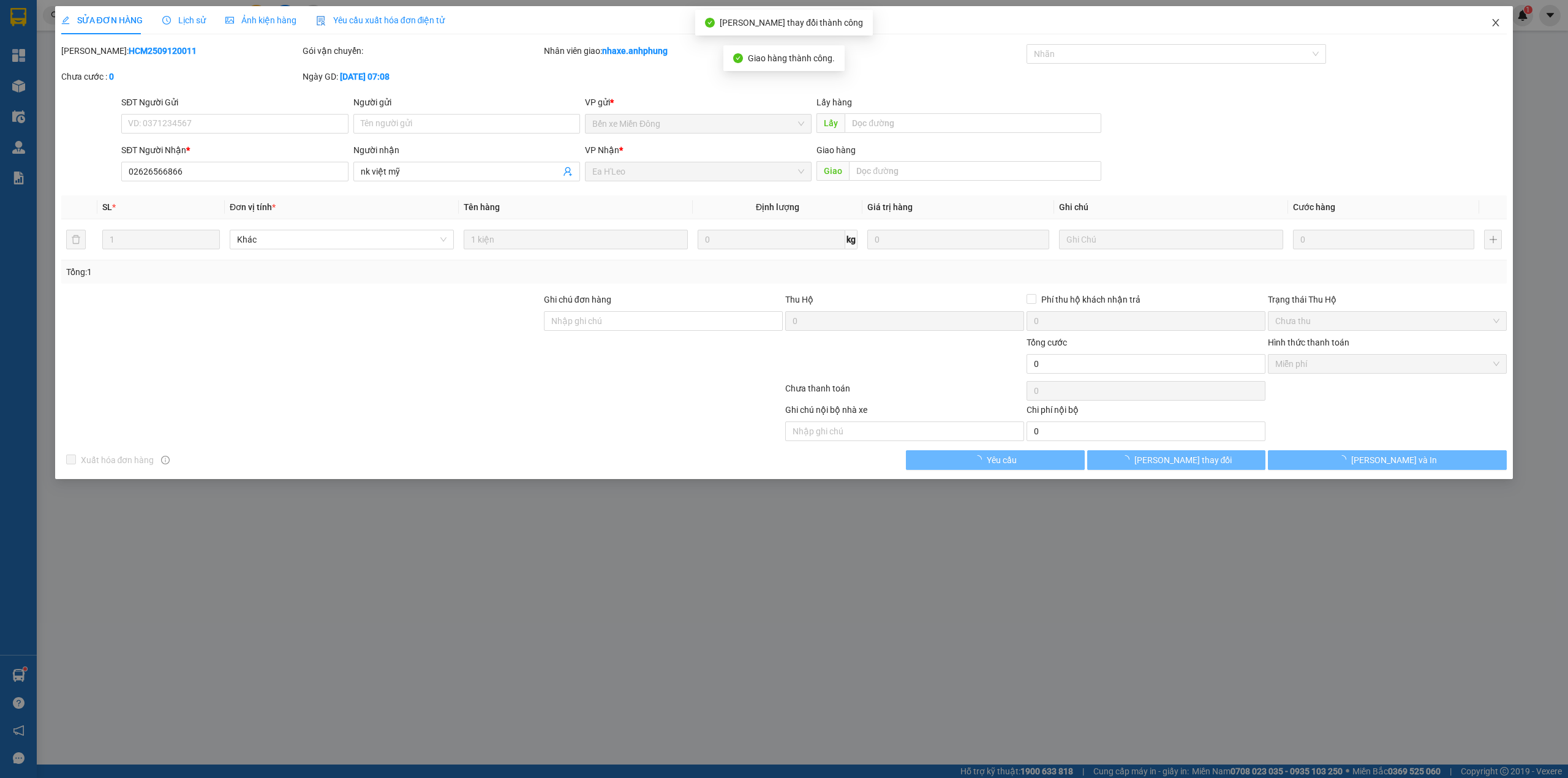
click at [1494, 28] on span "Close" at bounding box center [1495, 23] width 34 height 34
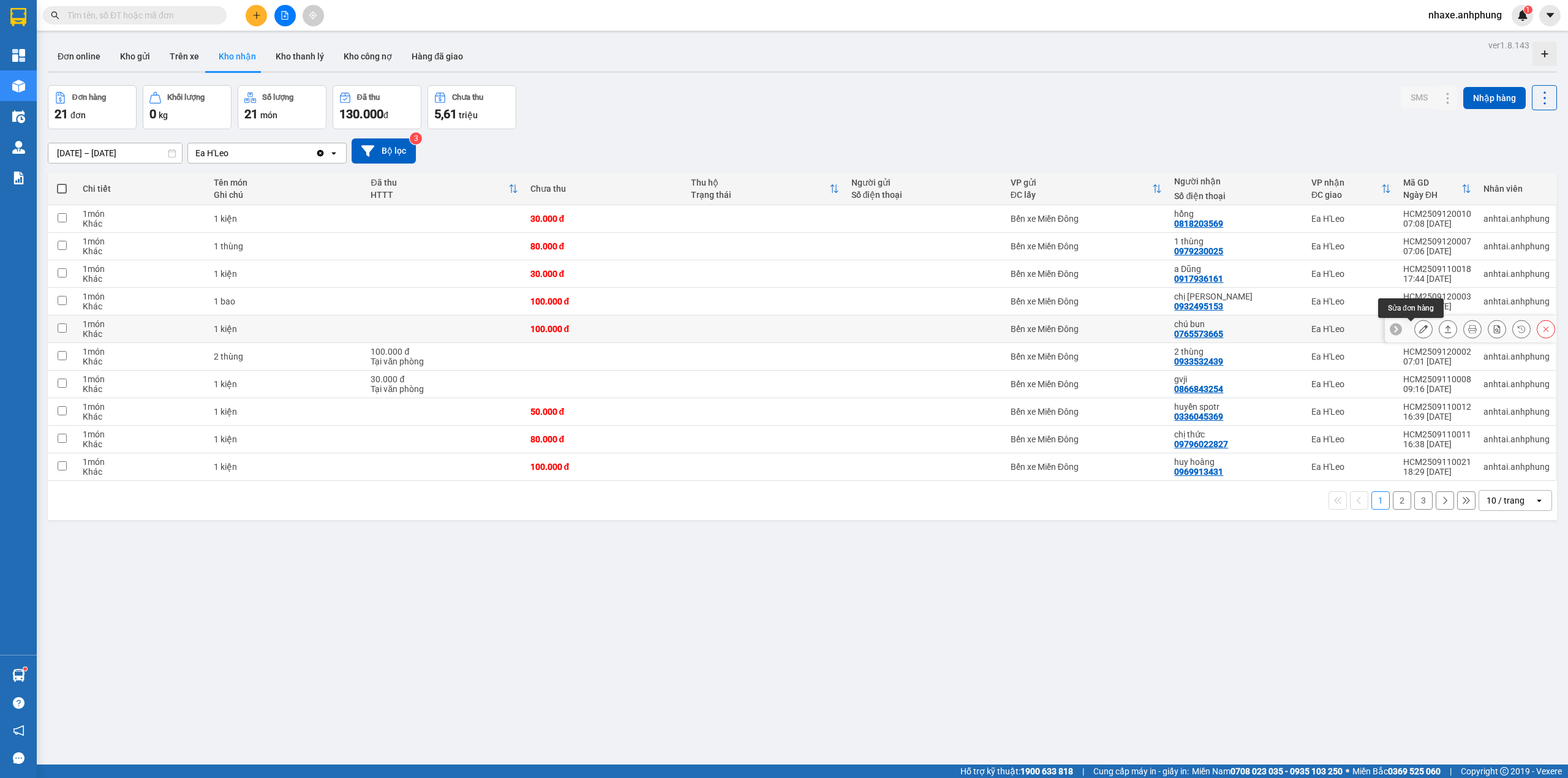
click at [1414, 332] on button at bounding box center [1423, 329] width 17 height 22
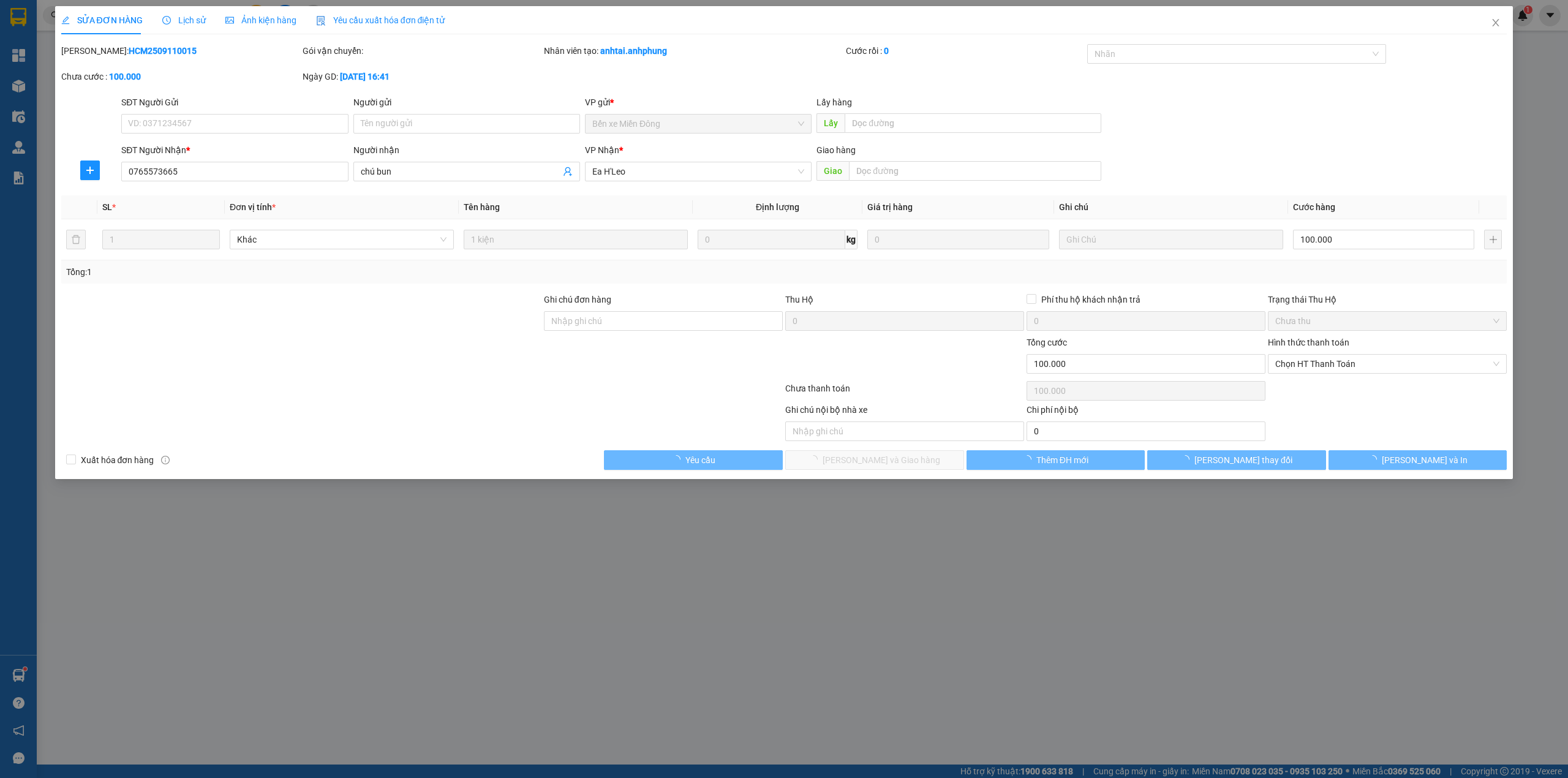
type input "0765573665"
type input "chú bun"
type input "100.000"
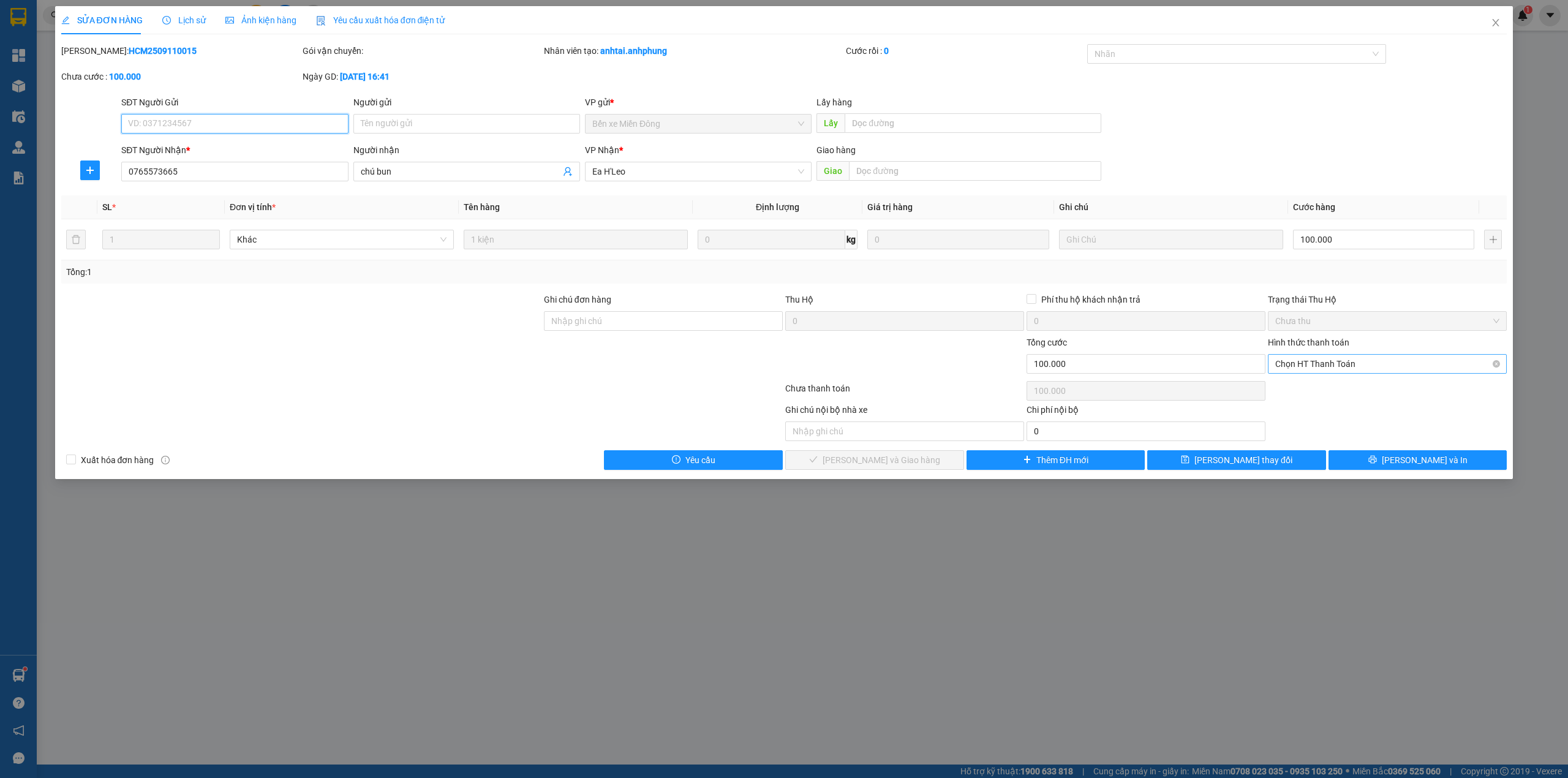
click at [1365, 363] on span "Chọn HT Thanh Toán" at bounding box center [1386, 364] width 224 height 19
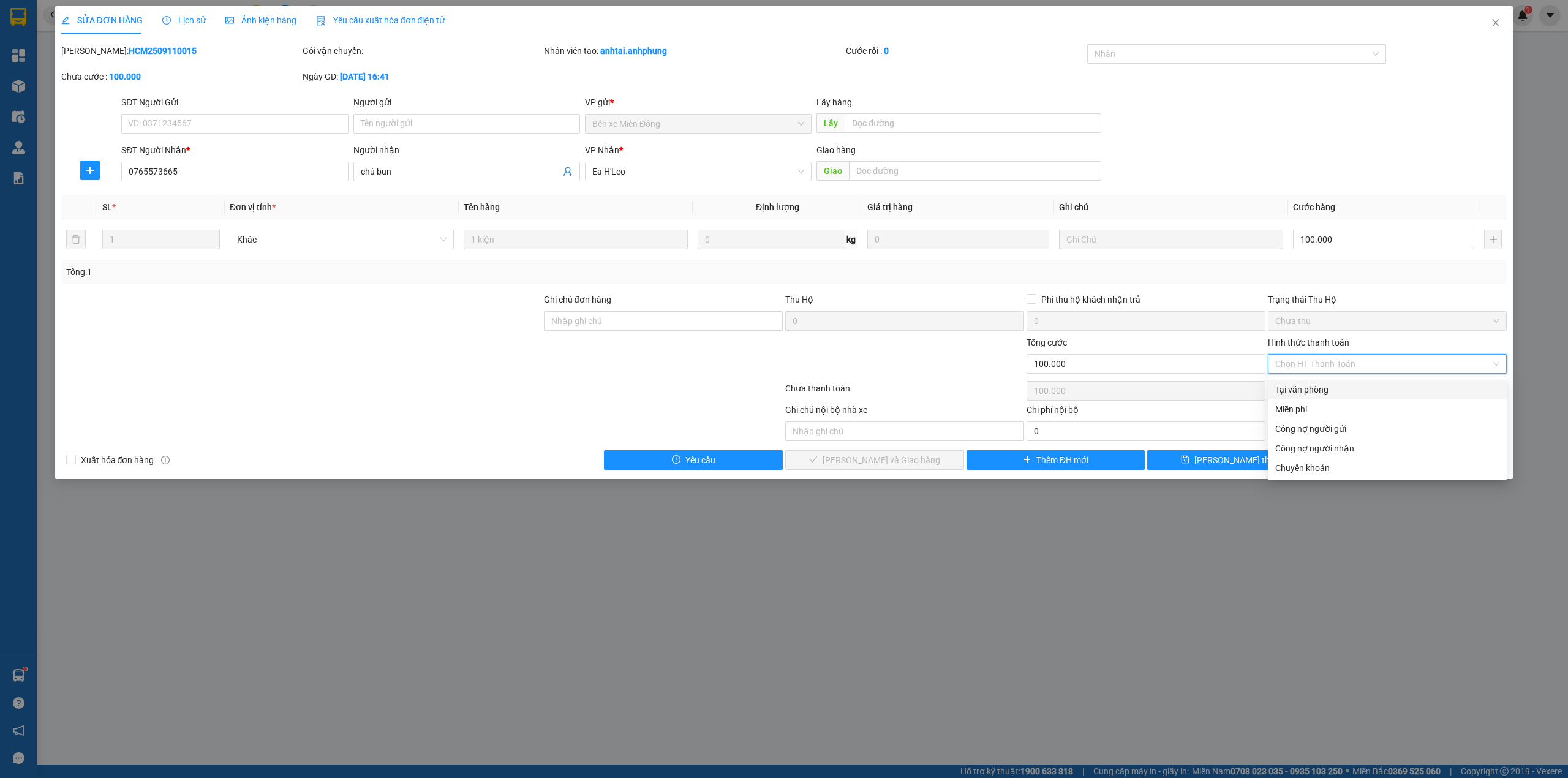
click at [1316, 393] on div "Tại văn phòng" at bounding box center [1386, 390] width 224 height 14
type input "0"
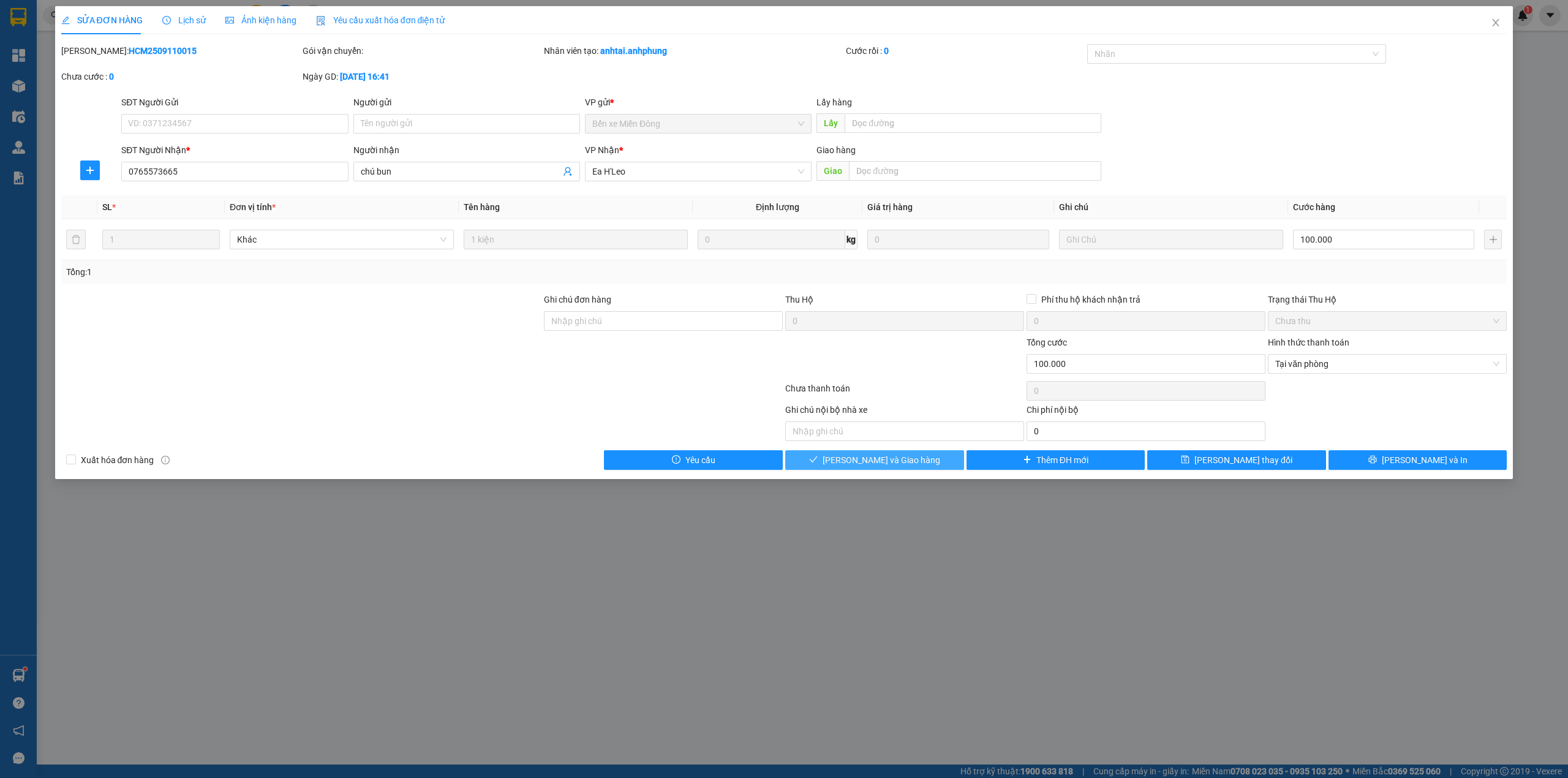
click at [941, 464] on button "[PERSON_NAME] và Giao hàng" at bounding box center [874, 460] width 179 height 19
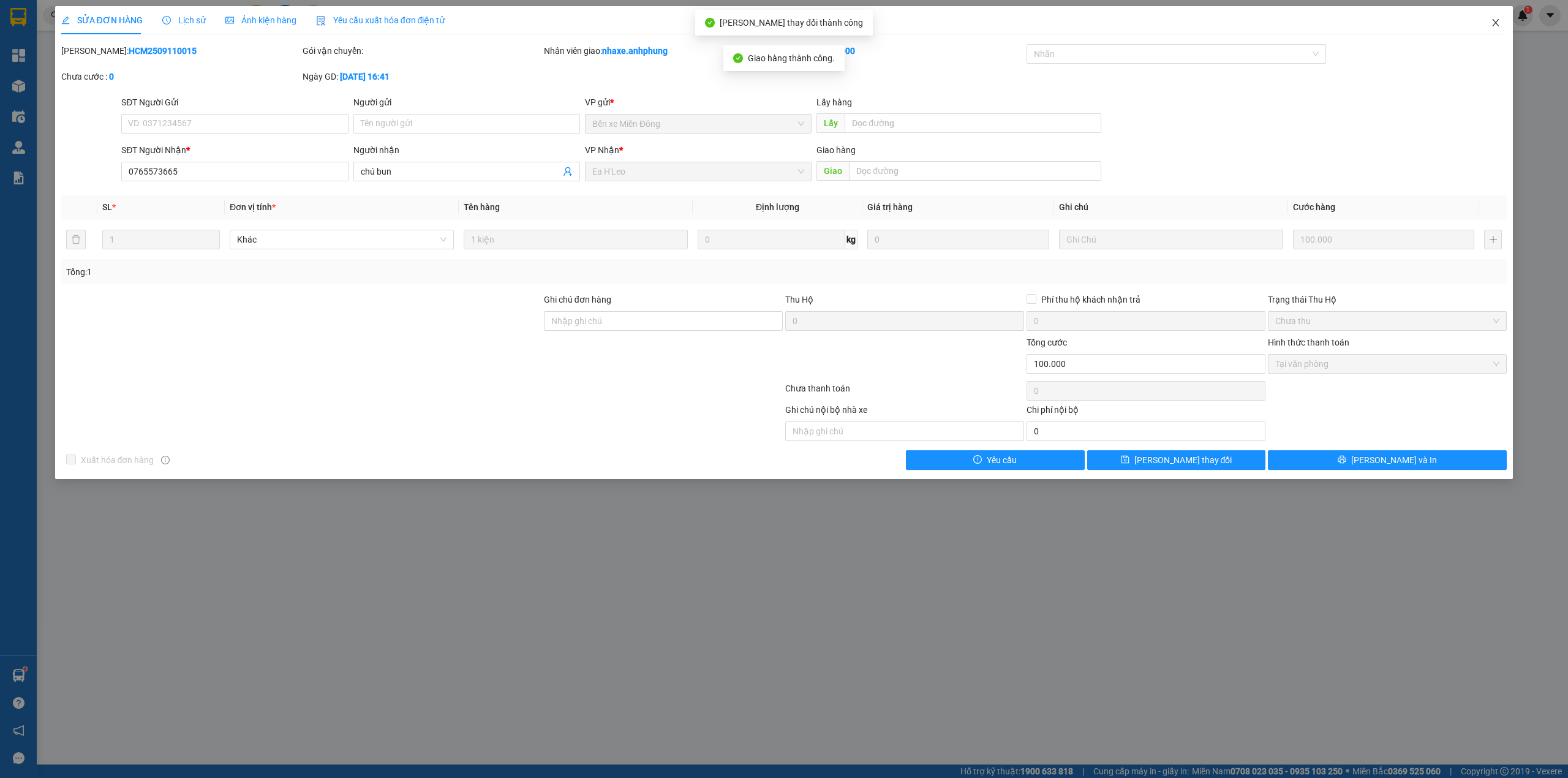
click at [1487, 28] on span "Close" at bounding box center [1495, 23] width 34 height 34
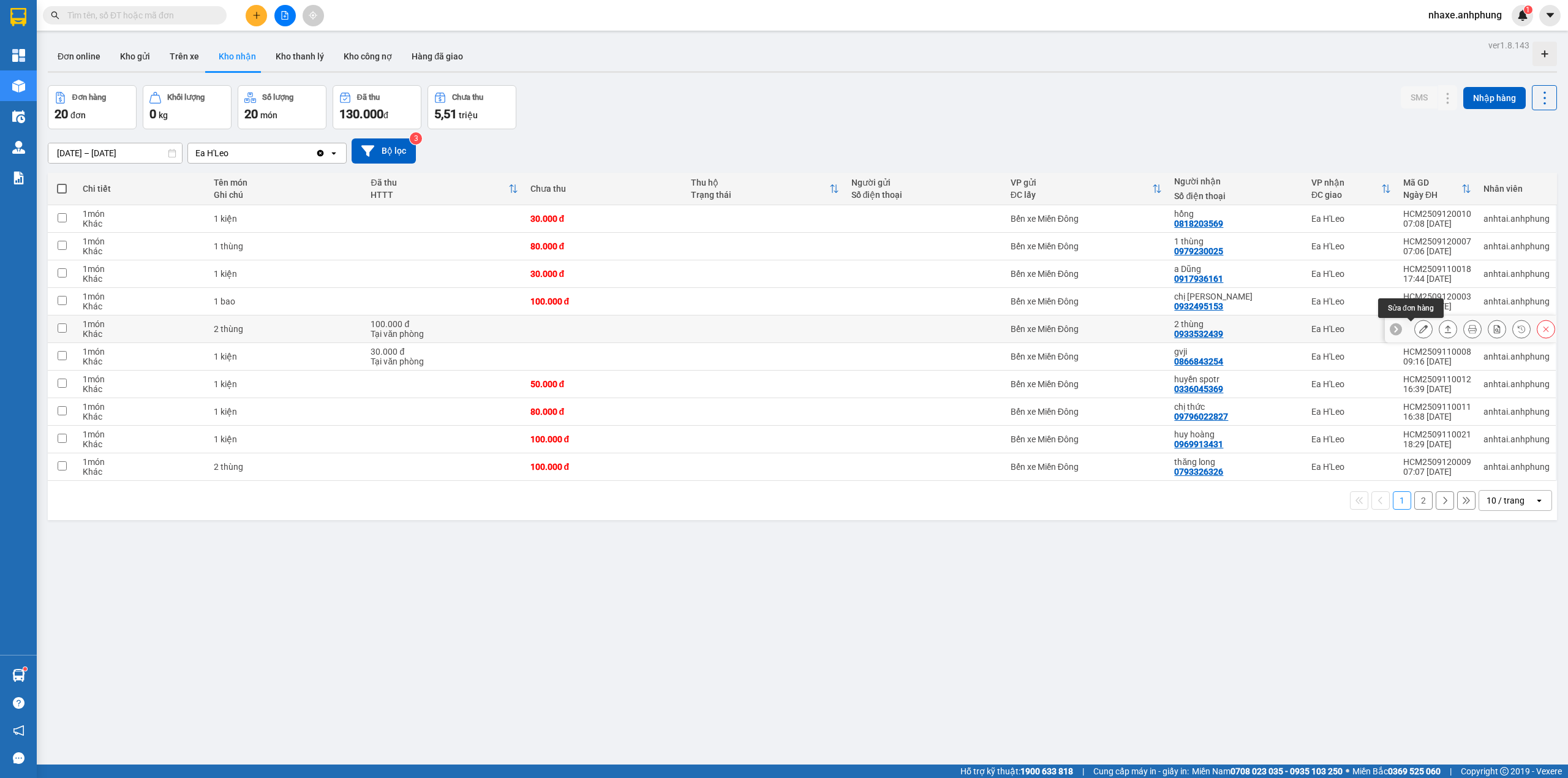
click at [1419, 330] on icon at bounding box center [1423, 329] width 9 height 9
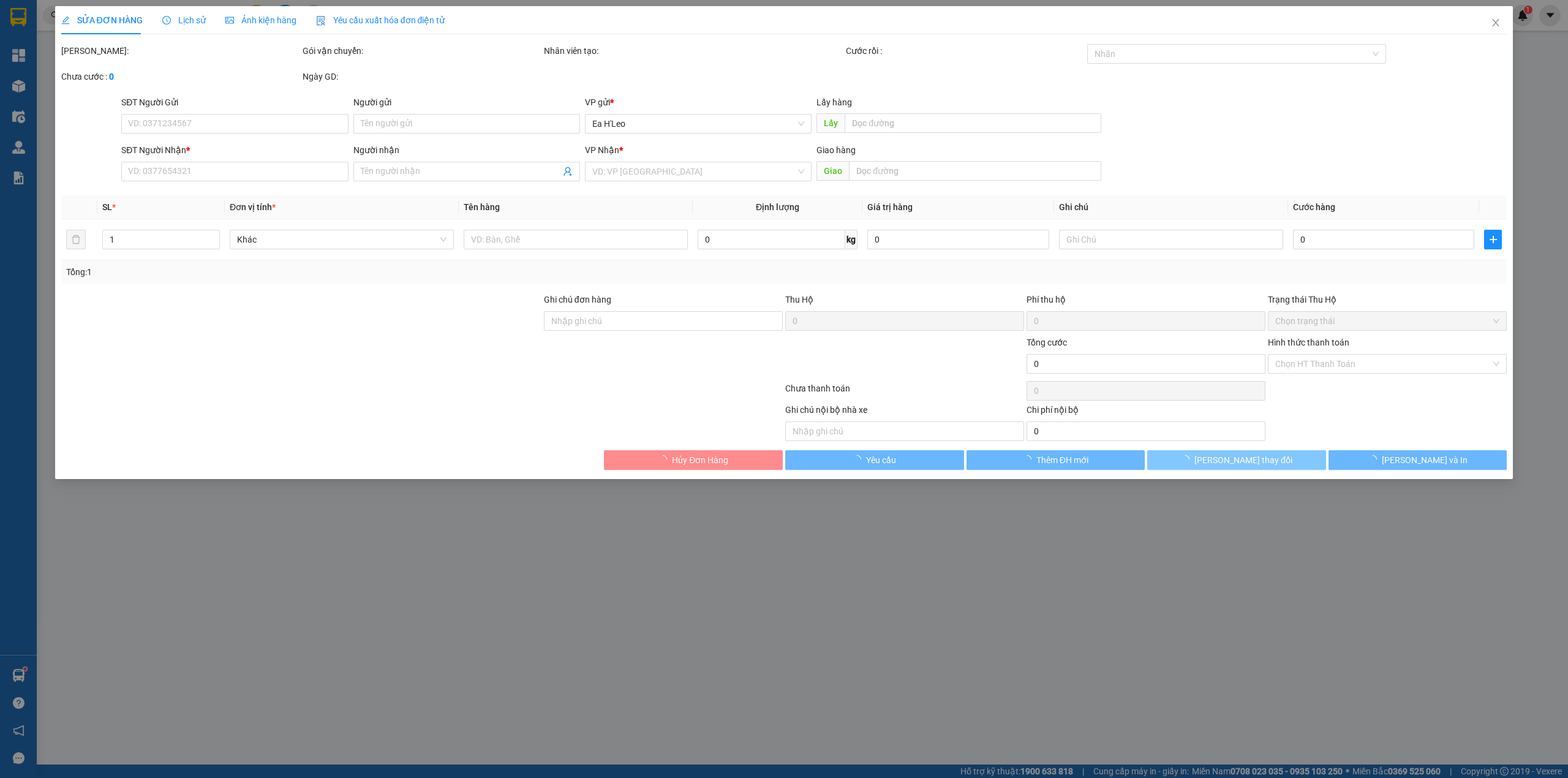
type input "0933532439"
type input "2 thùng"
type input "100.000"
type input "0"
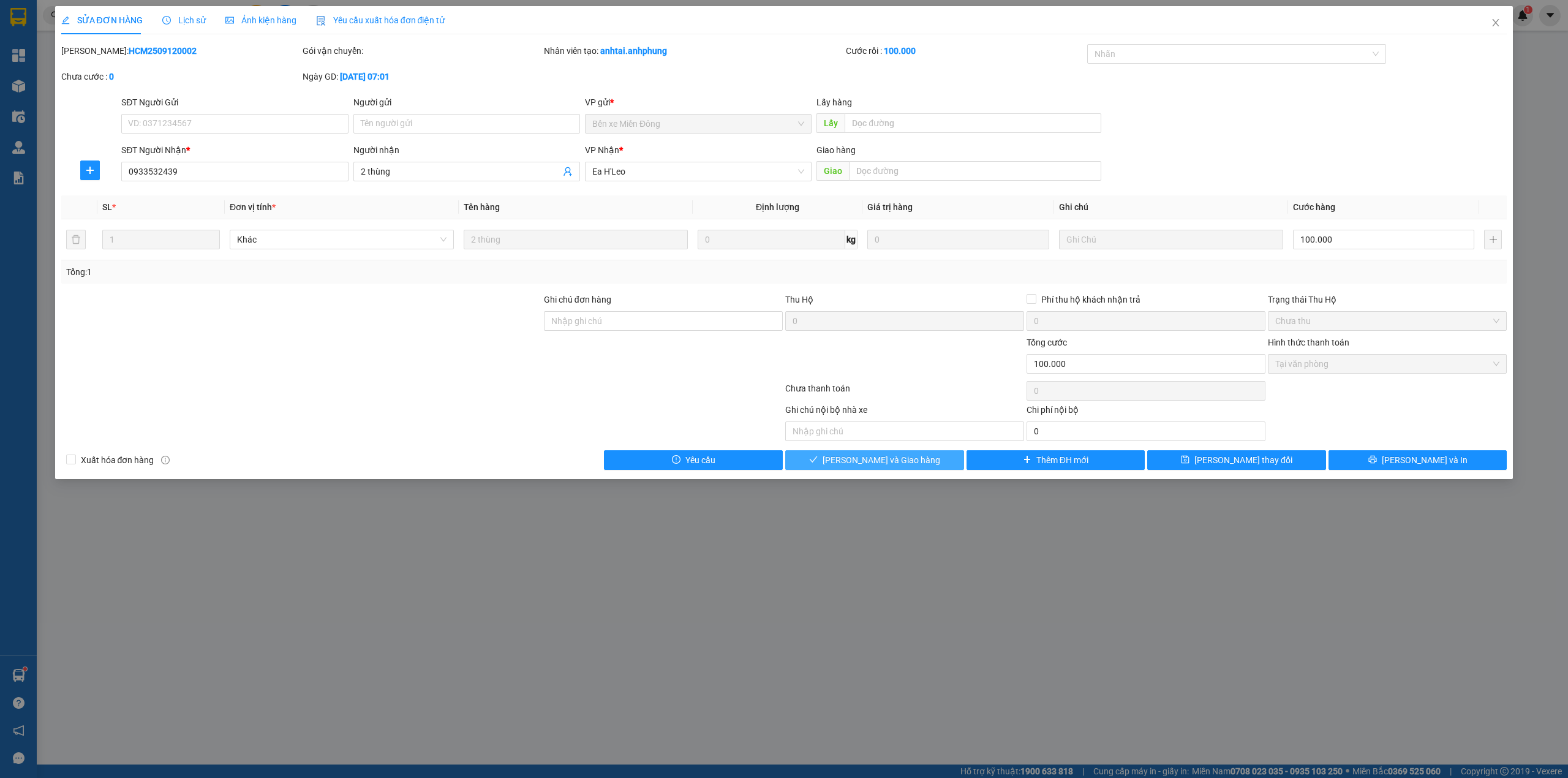
click at [919, 461] on button "[PERSON_NAME] và Giao hàng" at bounding box center [874, 460] width 179 height 19
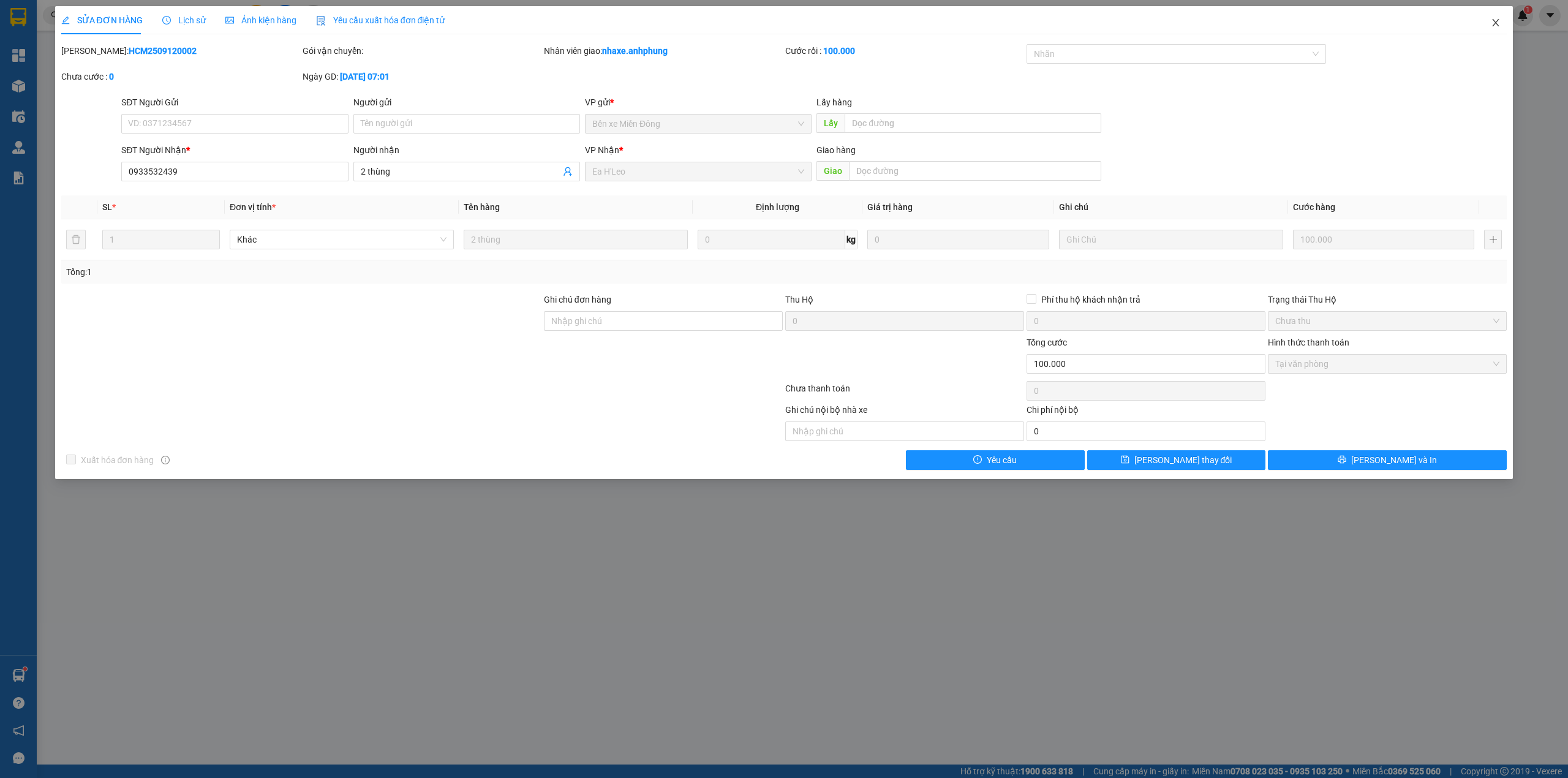
click at [1490, 28] on span "Close" at bounding box center [1495, 23] width 34 height 34
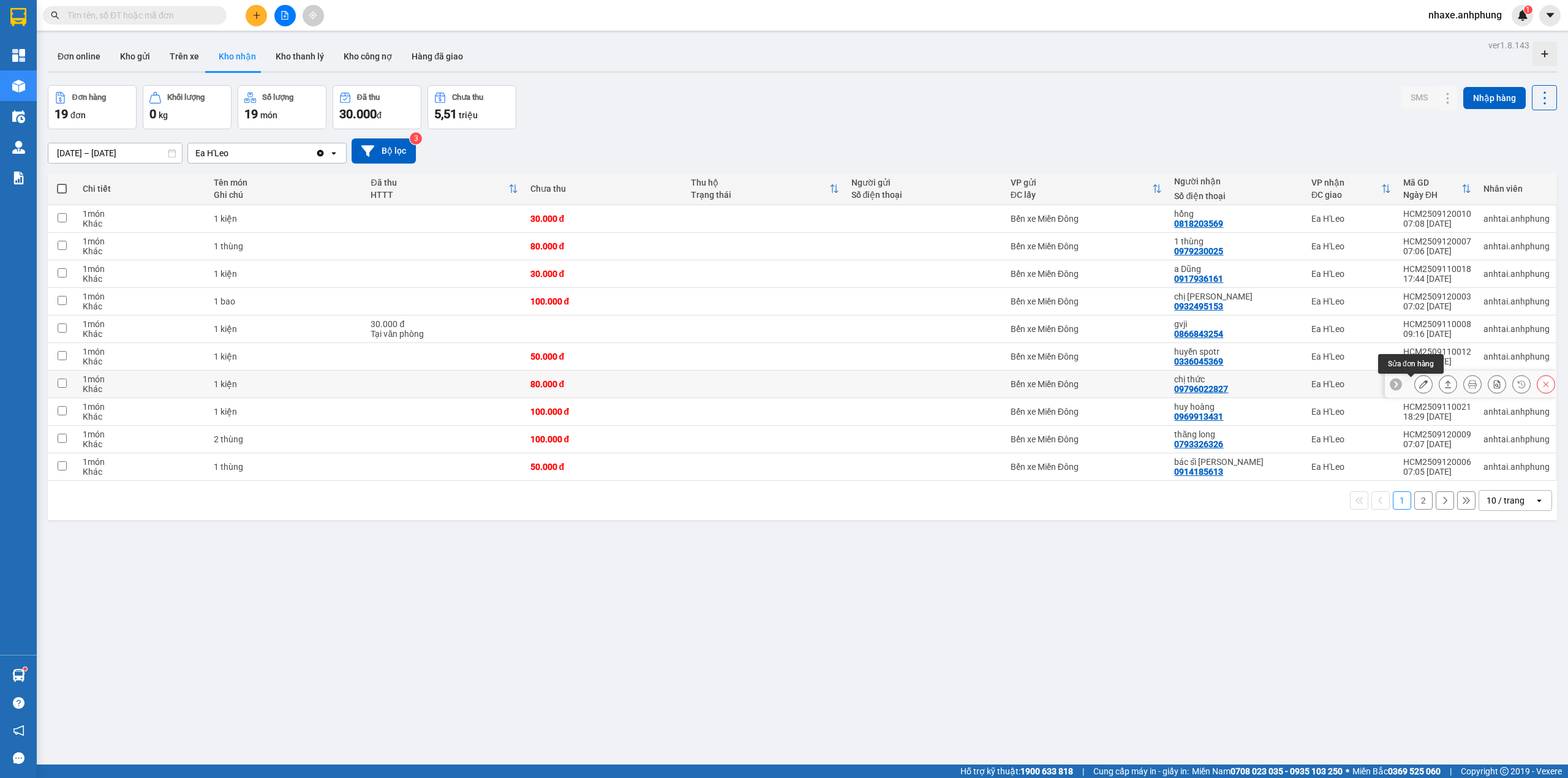
click at [1419, 383] on icon at bounding box center [1423, 384] width 9 height 9
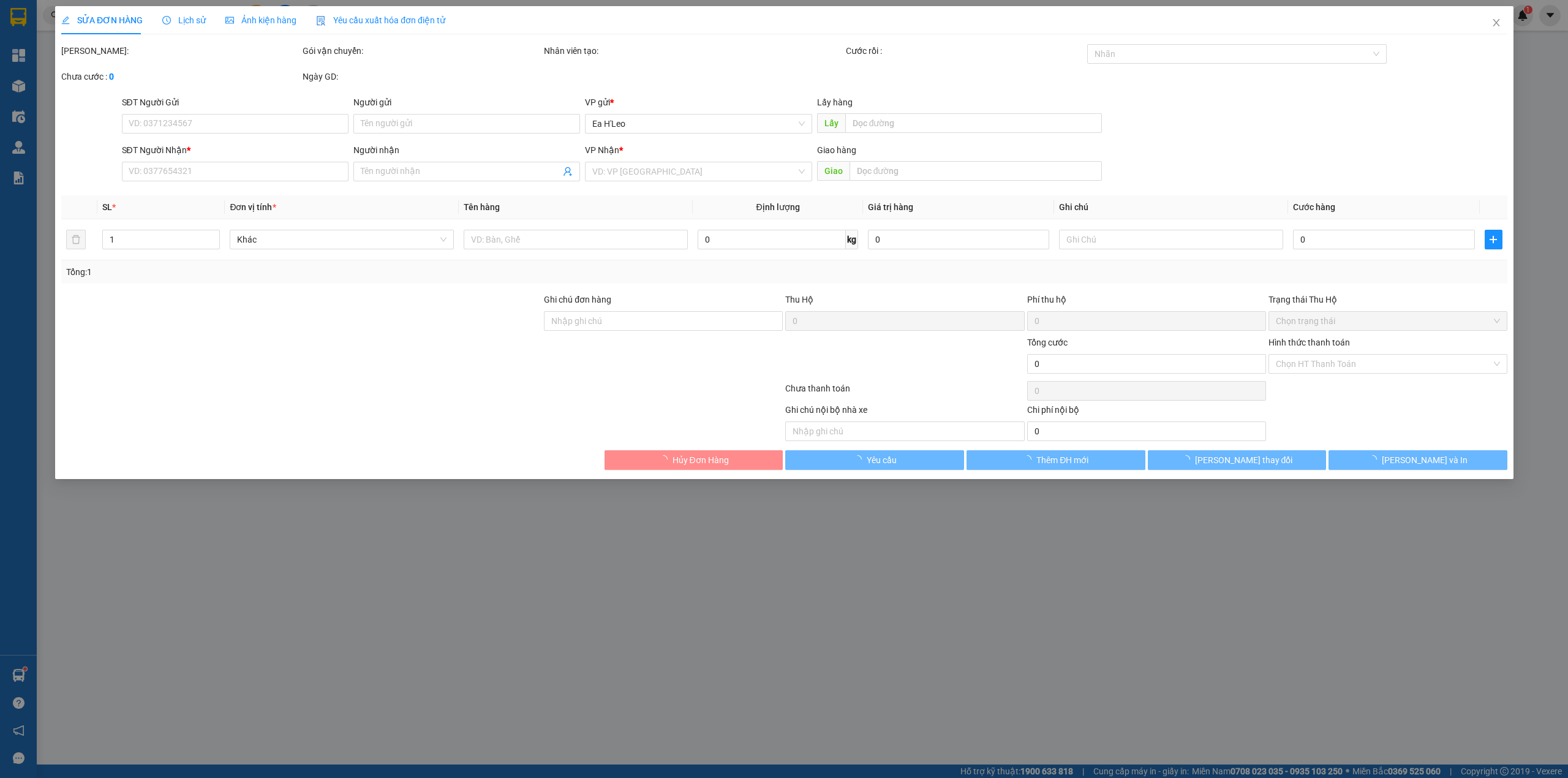
type input "09796022827"
type input "chị thức"
type input "80.000"
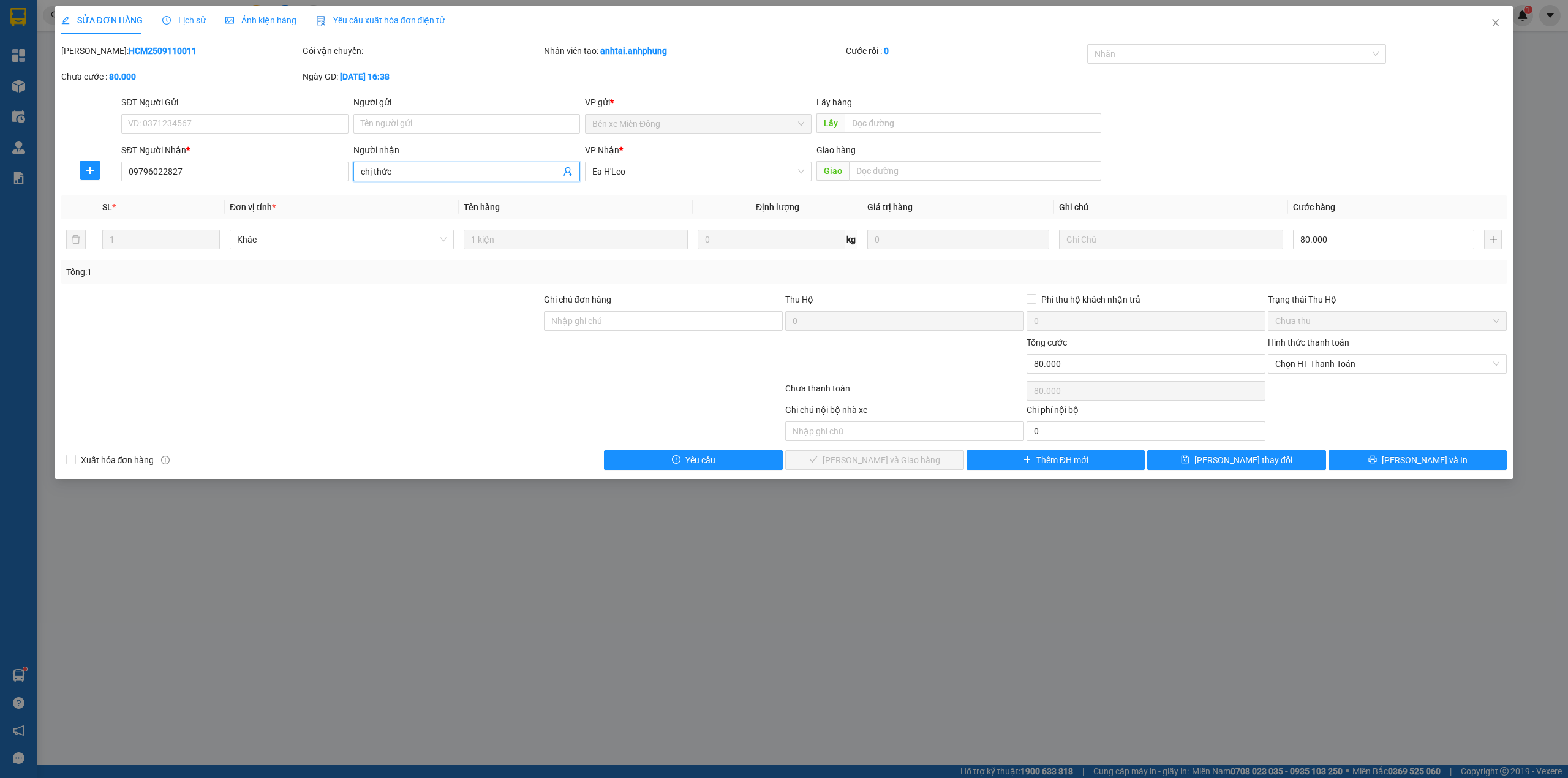
click at [415, 172] on input "chị thức" at bounding box center [460, 171] width 200 height 14
click at [1292, 364] on span "Chọn HT Thanh Toán" at bounding box center [1386, 364] width 224 height 19
type input "chị huế"
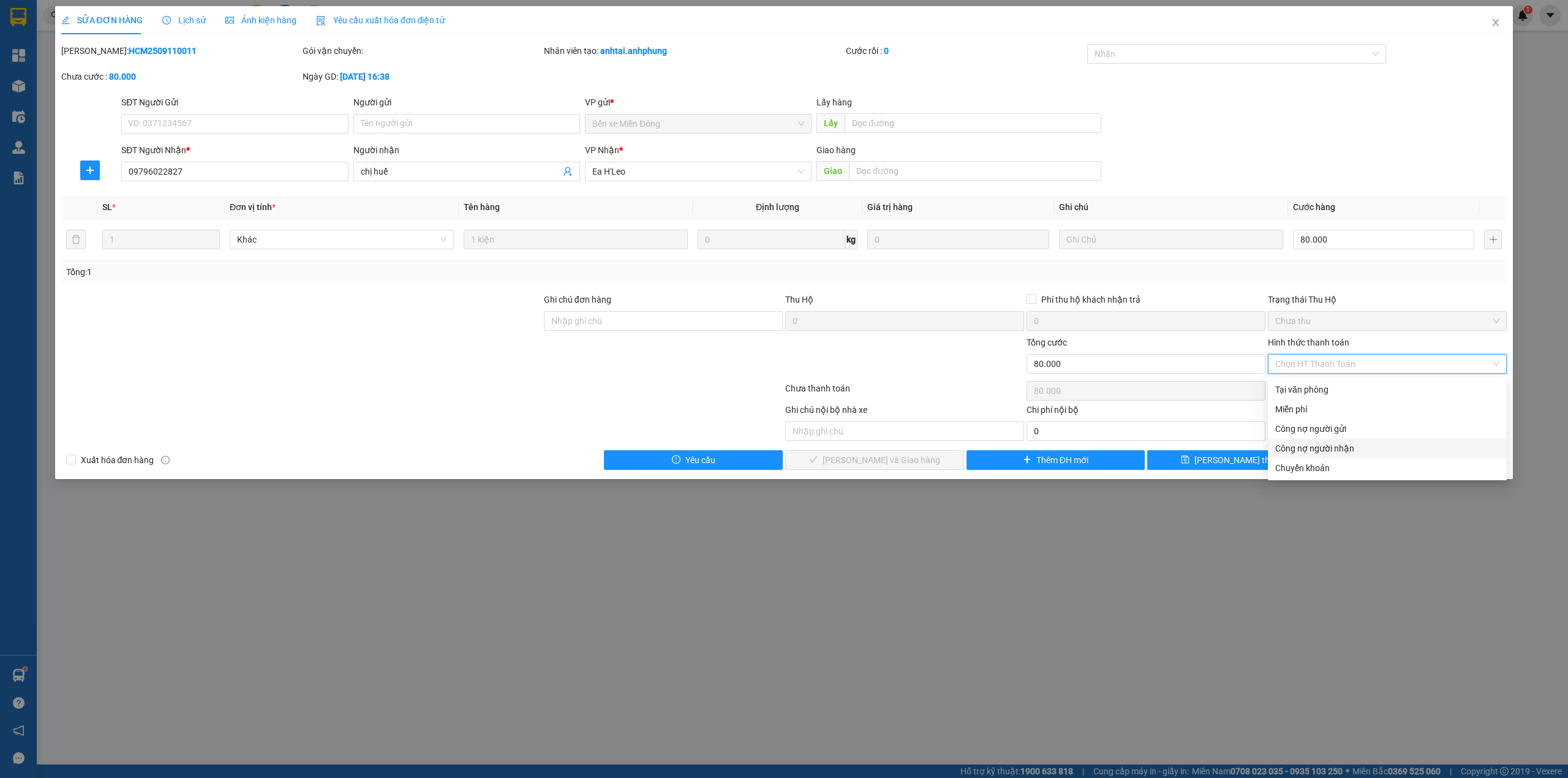
click at [1298, 444] on div "Công nợ người nhận" at bounding box center [1386, 448] width 224 height 14
type input "0"
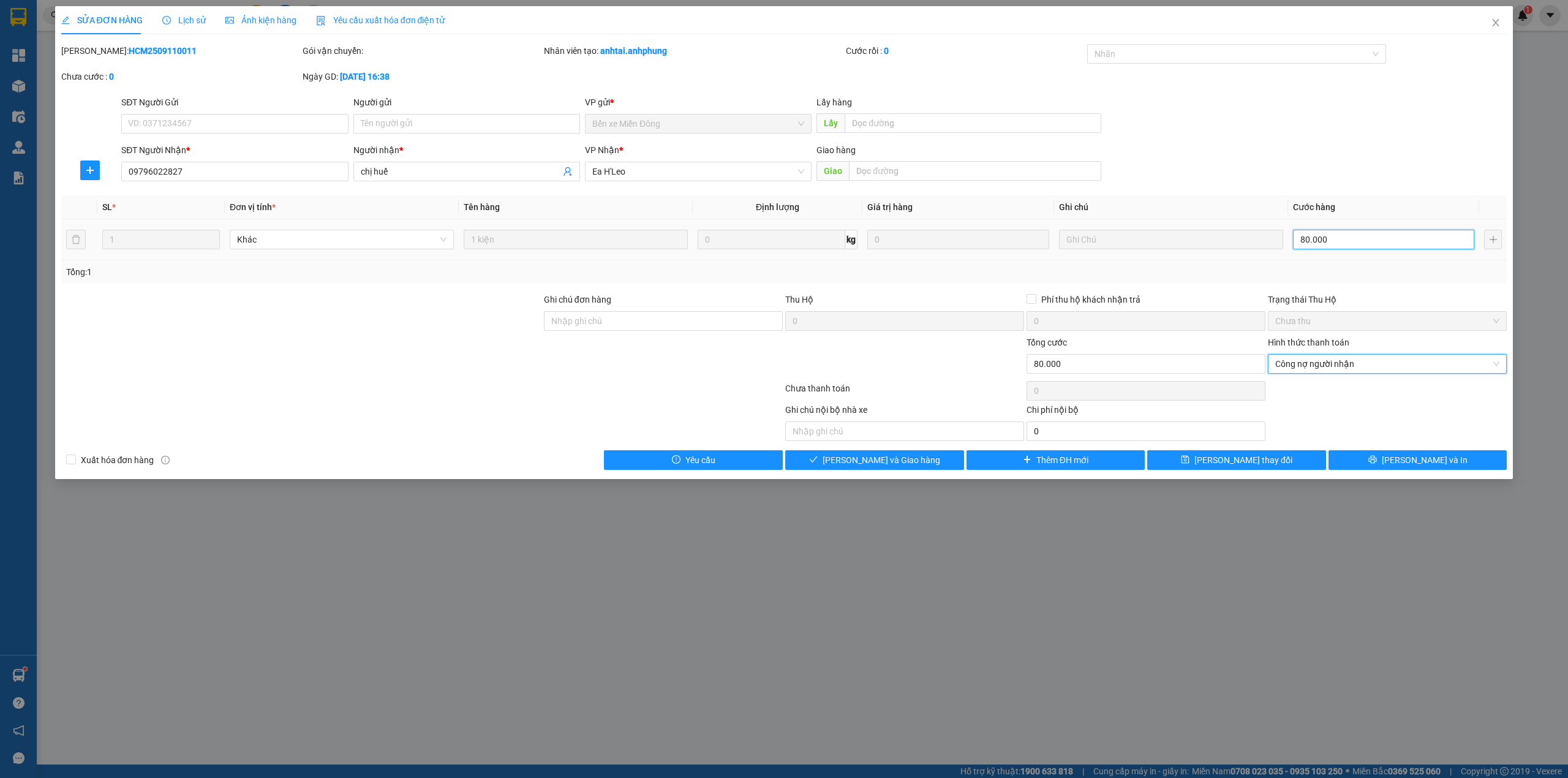
click at [1360, 242] on input "80.000" at bounding box center [1383, 239] width 181 height 19
type input "5"
type input "50"
type input "50.000"
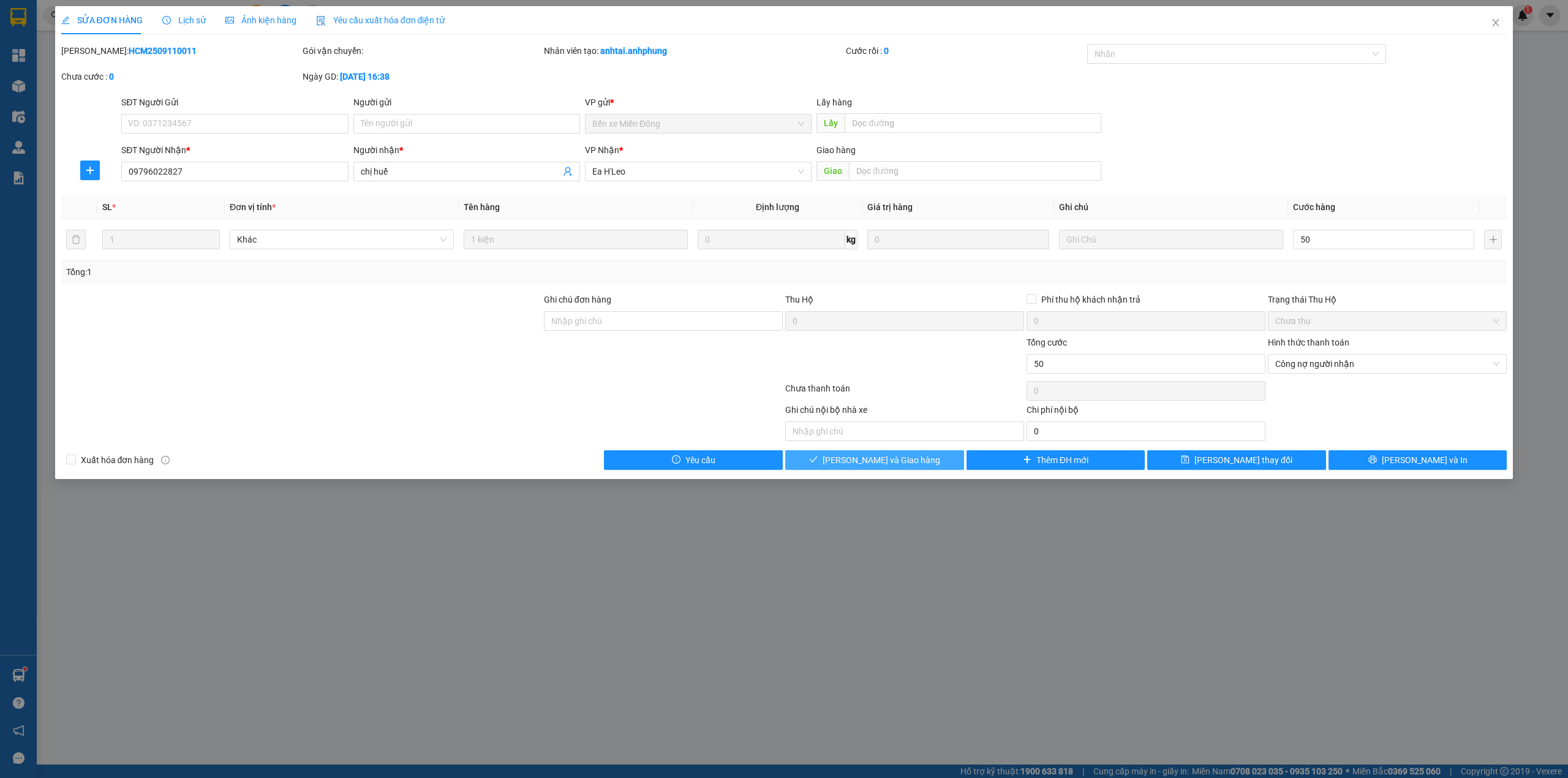
type input "50.000"
click at [846, 466] on button "[PERSON_NAME] và Giao hàng" at bounding box center [874, 460] width 179 height 19
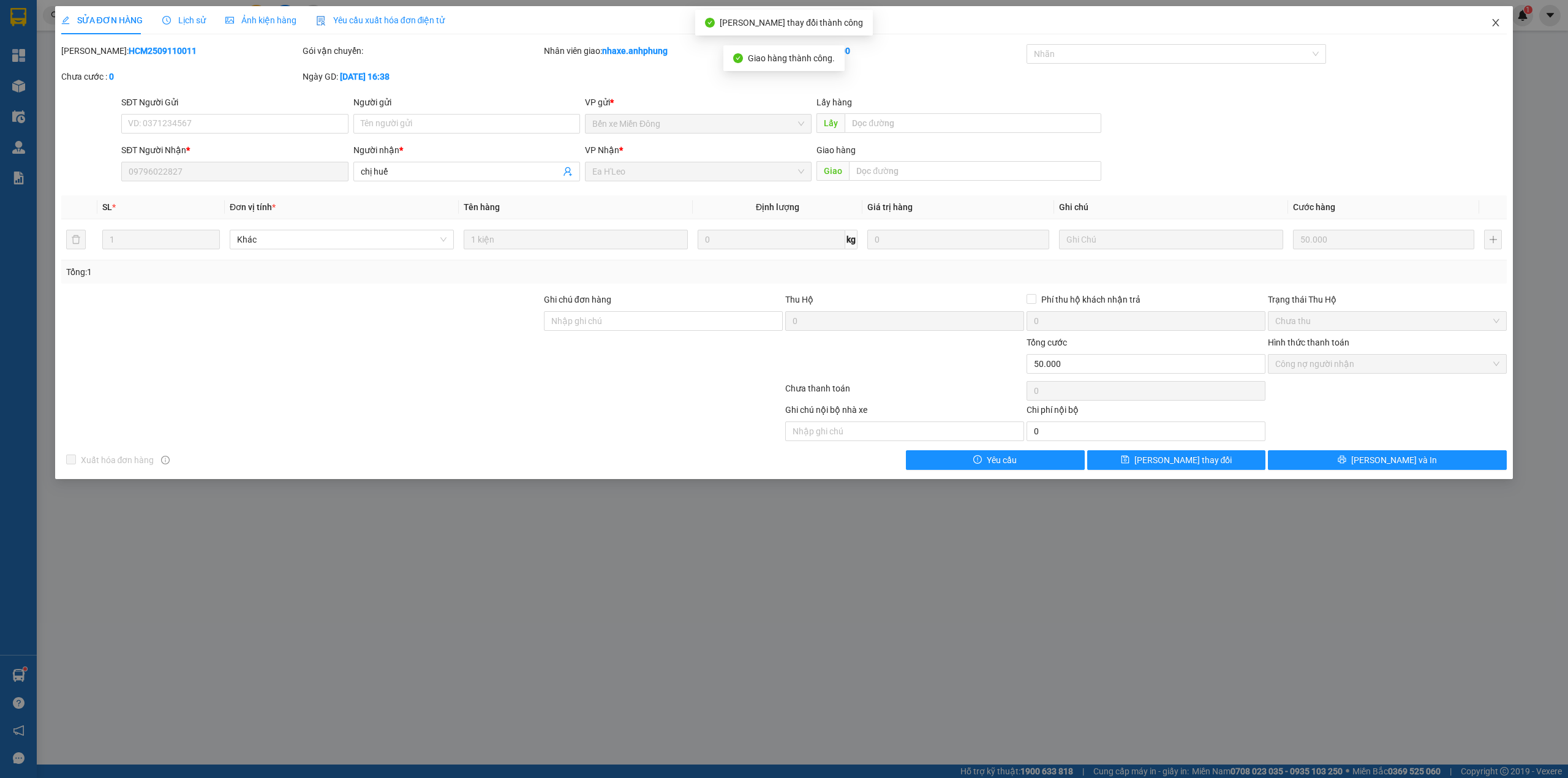
click at [1497, 23] on icon "close" at bounding box center [1495, 23] width 10 height 10
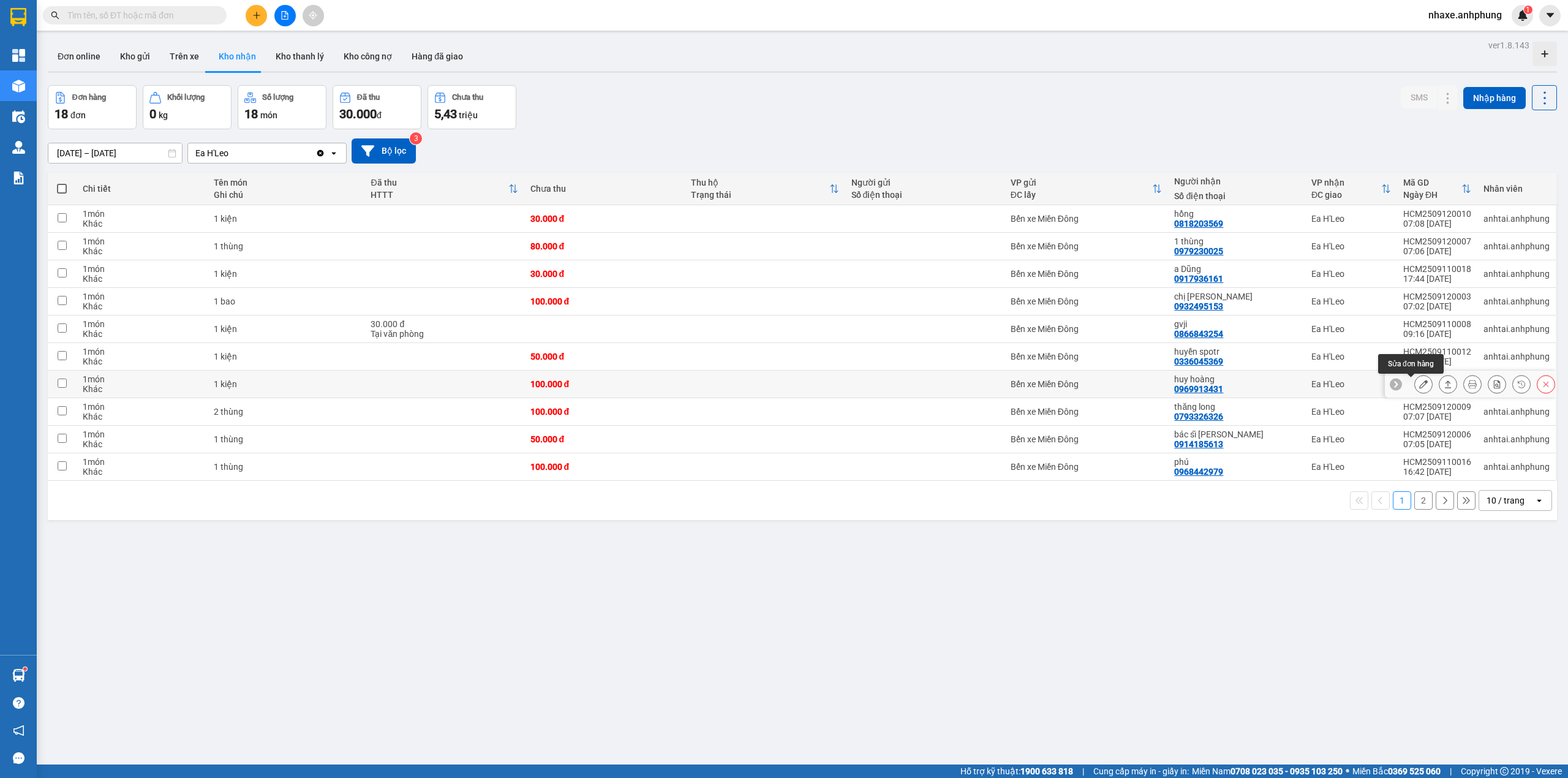
click at [1419, 385] on icon at bounding box center [1423, 384] width 9 height 9
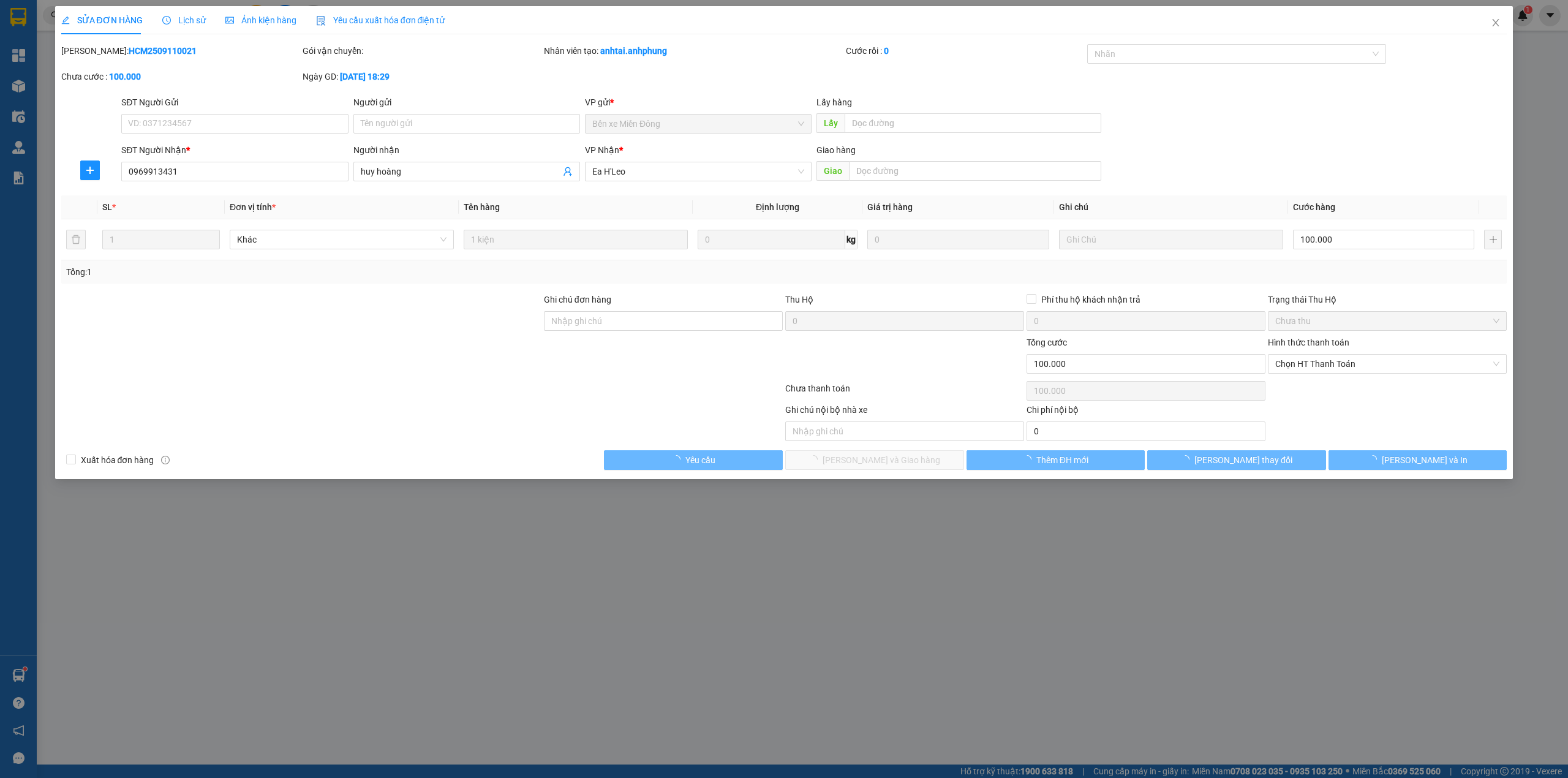
type input "0969913431"
type input "huy hoàng"
type input "100.000"
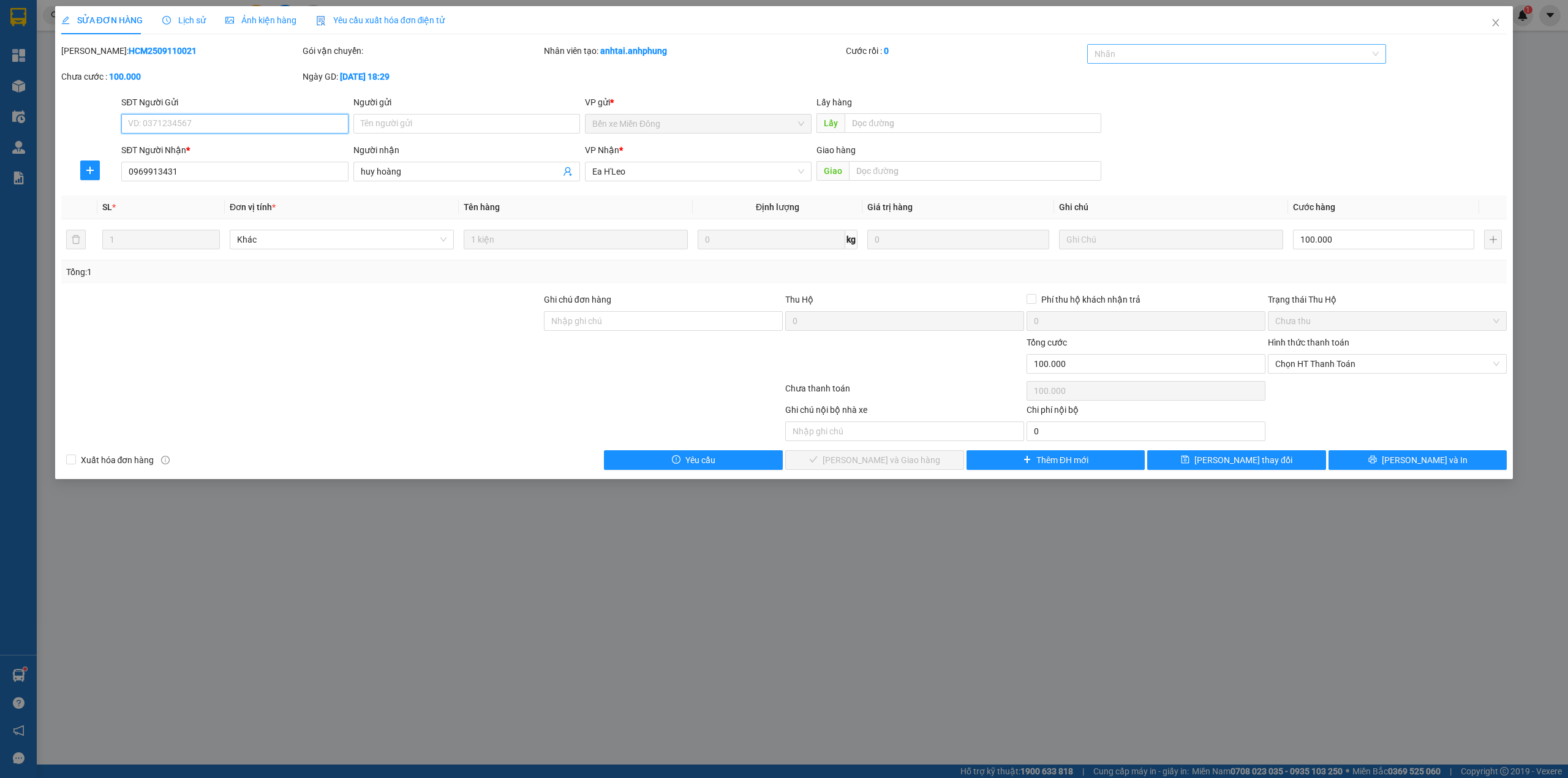
click at [1167, 55] on div at bounding box center [1231, 54] width 281 height 15
click at [1161, 78] on div "CHUYỂN KHOẢN" at bounding box center [1237, 78] width 285 height 14
click at [593, 331] on input "Ghi chú đơn hàng" at bounding box center [663, 321] width 238 height 19
click at [1458, 366] on span "Chọn HT Thanh Toán" at bounding box center [1386, 364] width 224 height 19
type input "[PERSON_NAME]"
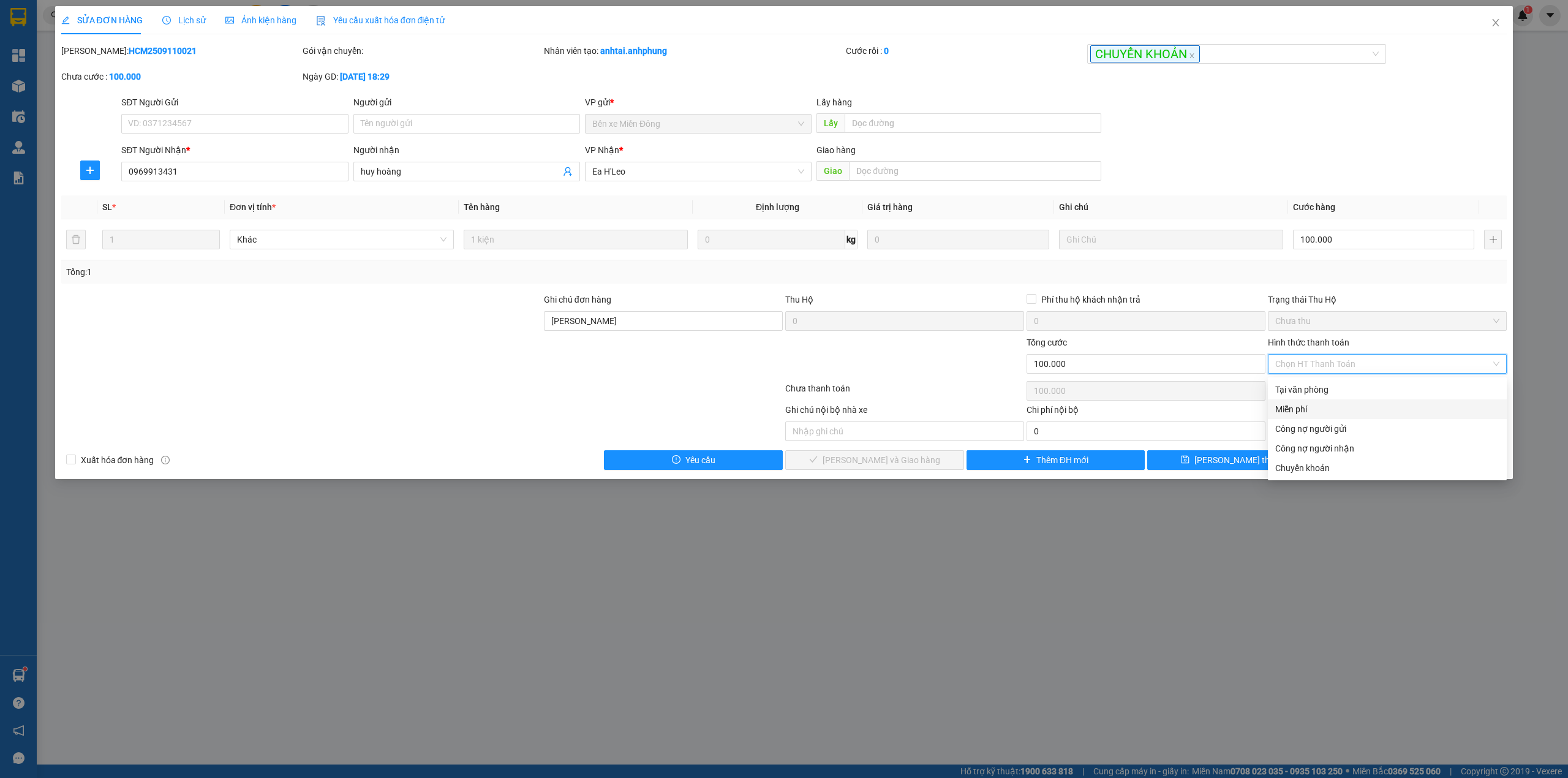
click at [1340, 412] on div "Miễn phí" at bounding box center [1386, 409] width 224 height 14
type input "0"
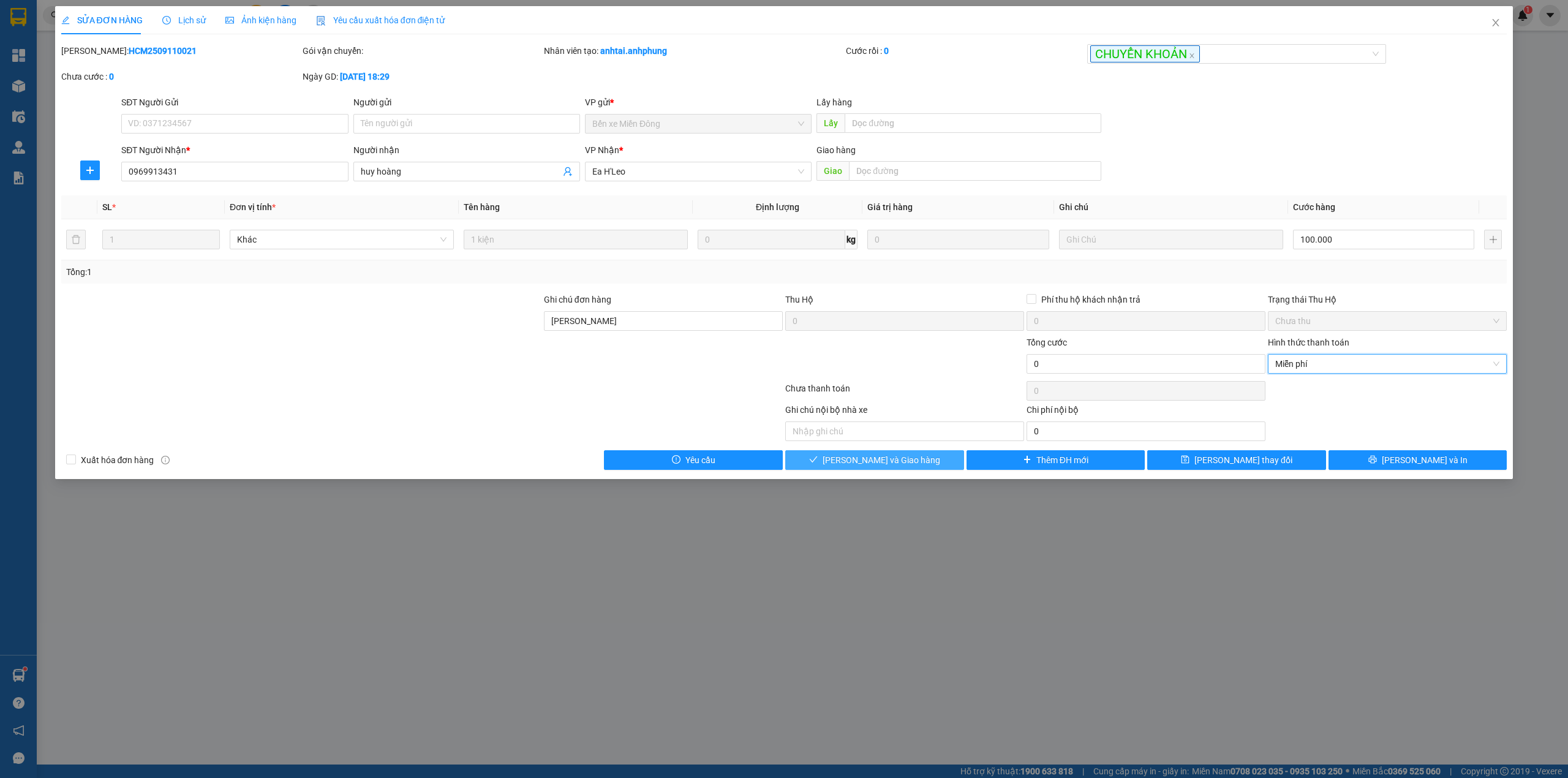
click at [926, 464] on button "[PERSON_NAME] và Giao hàng" at bounding box center [874, 460] width 179 height 19
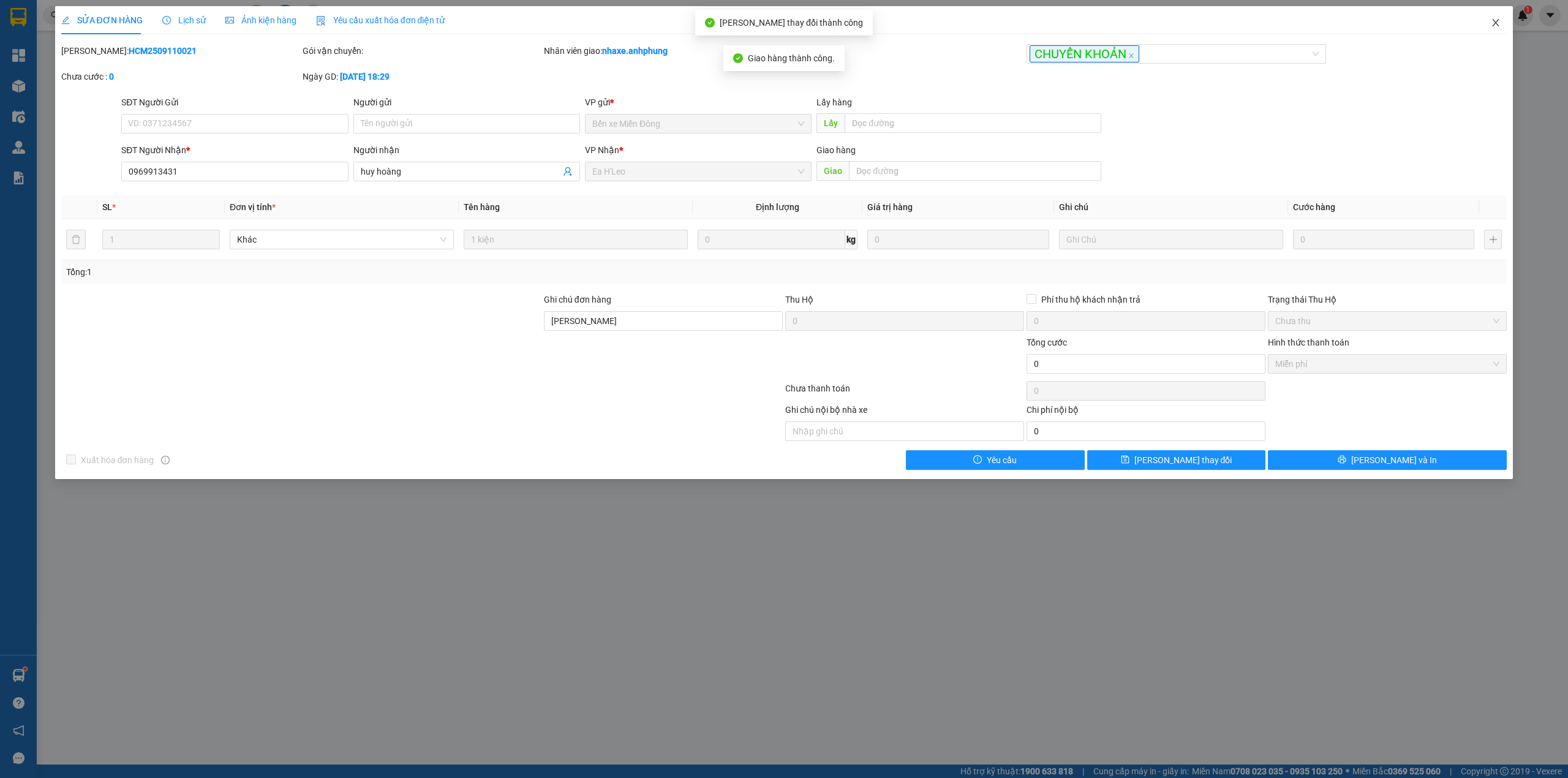
click at [1495, 23] on icon "close" at bounding box center [1495, 22] width 6 height 7
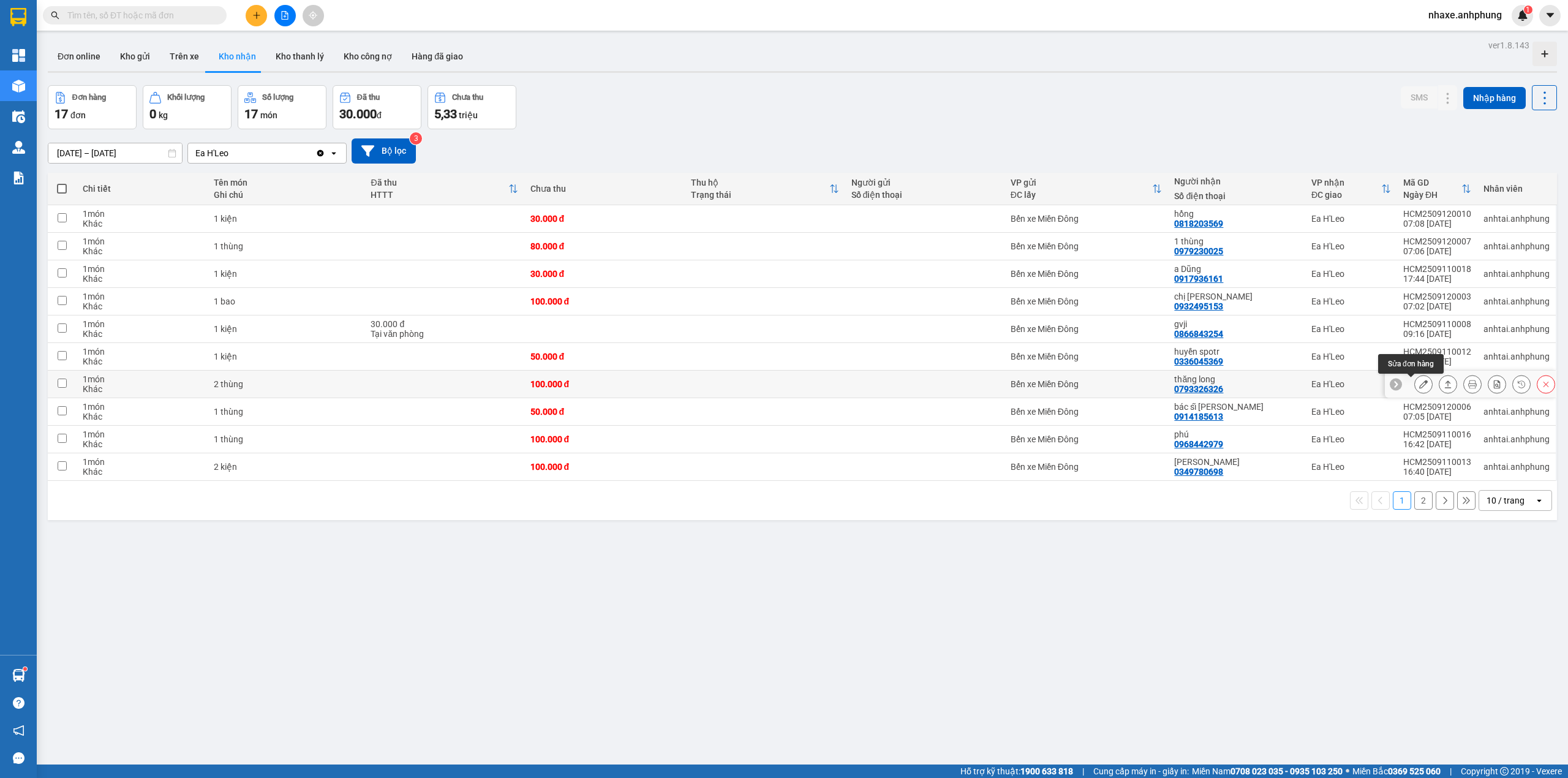
click at [1419, 388] on icon at bounding box center [1423, 384] width 9 height 9
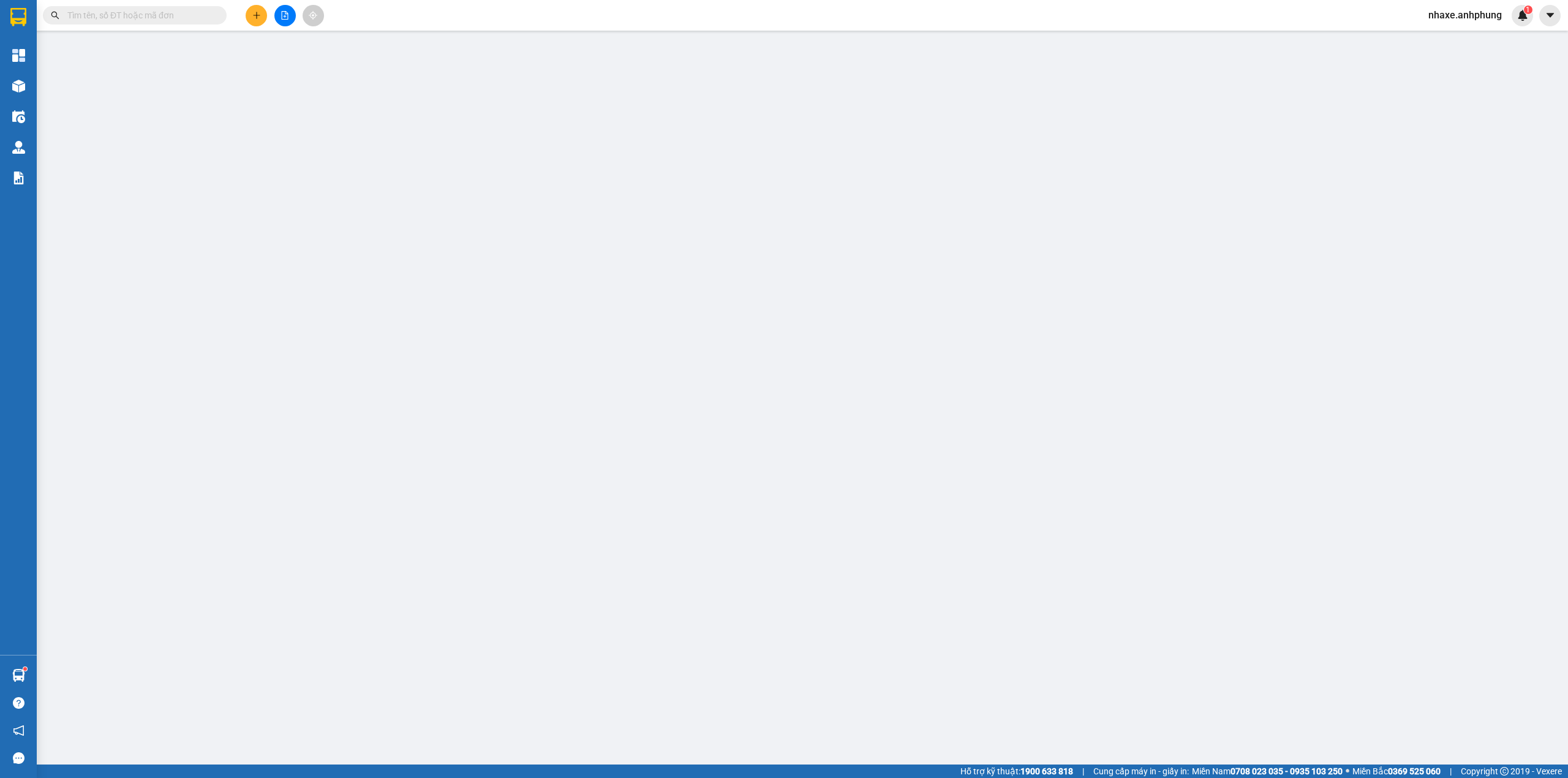
type input "0793326326"
type input "thăng long"
type input "100.000"
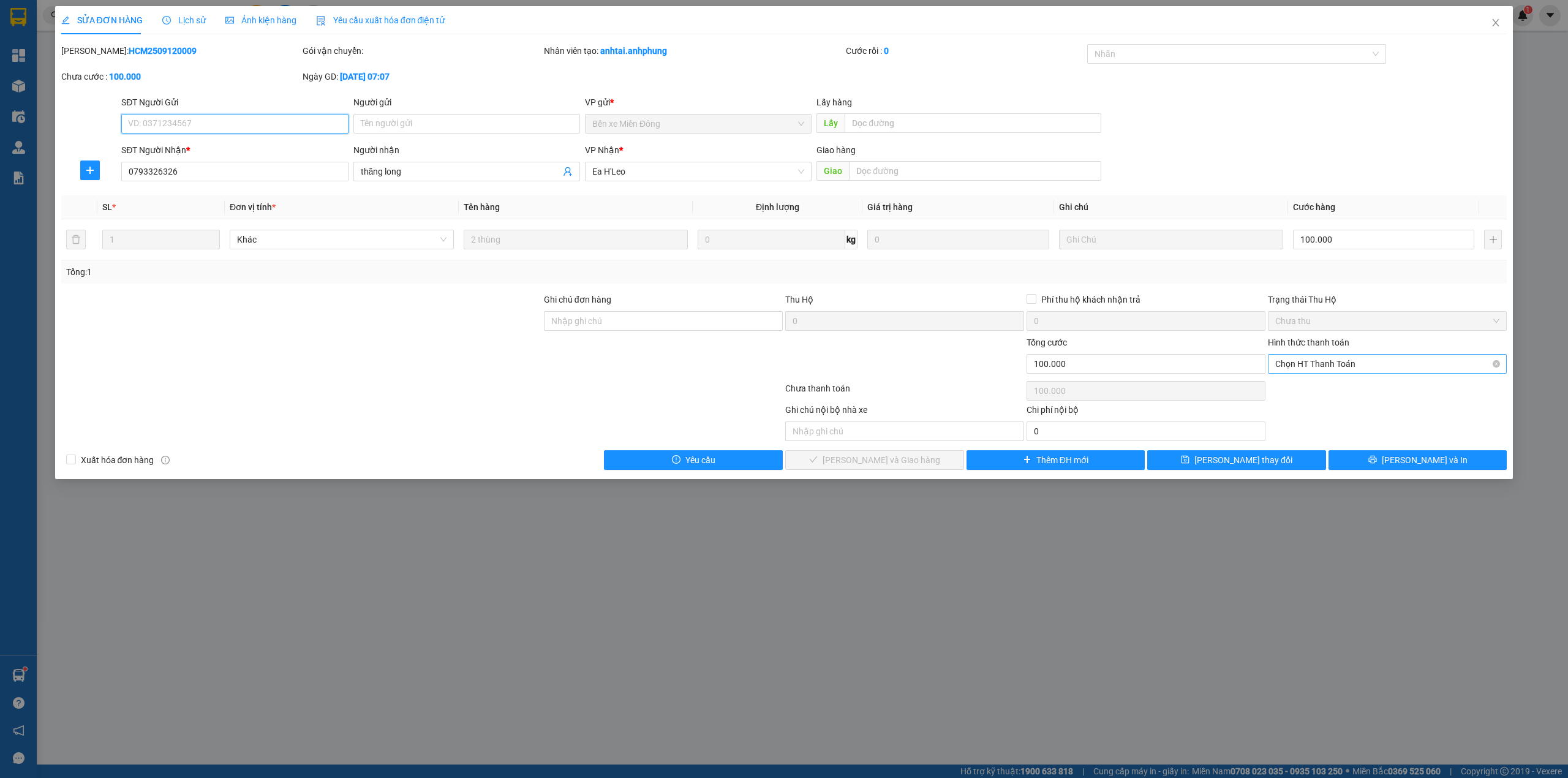
click at [1353, 357] on span "Chọn HT Thanh Toán" at bounding box center [1386, 364] width 224 height 19
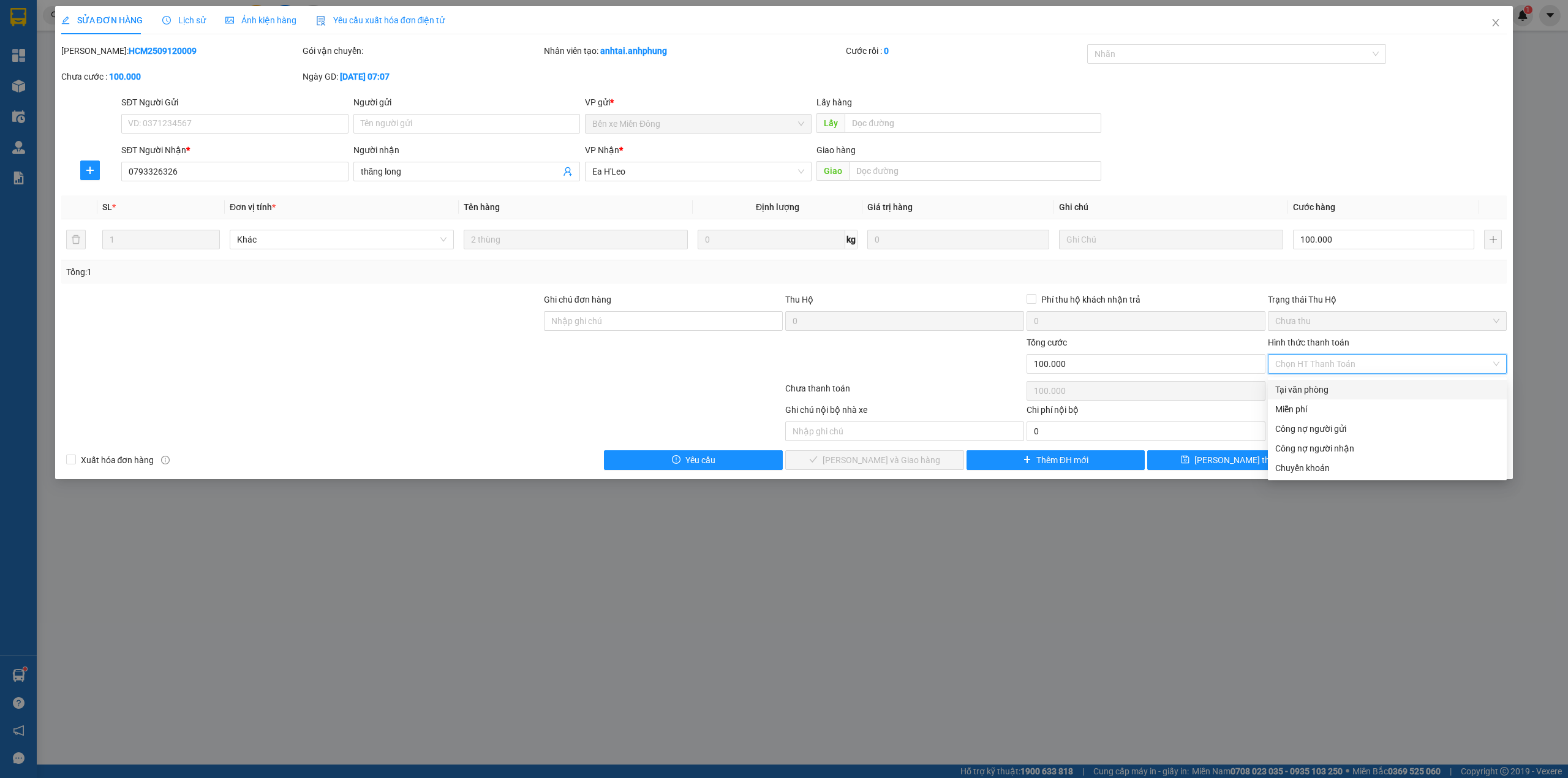
click at [1333, 393] on div "Tại văn phòng" at bounding box center [1386, 390] width 224 height 14
type input "0"
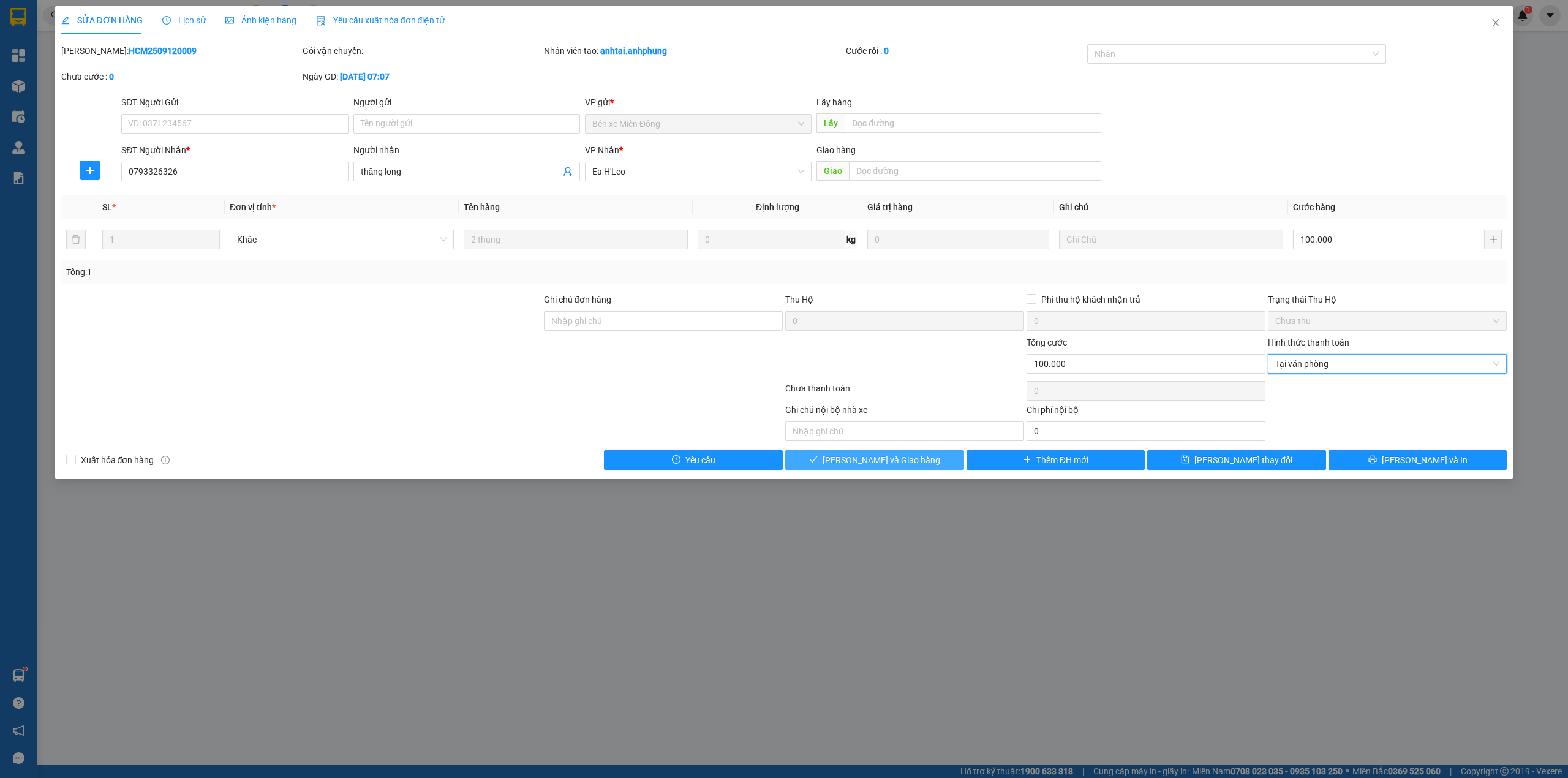
click at [896, 454] on button "[PERSON_NAME] và Giao hàng" at bounding box center [874, 460] width 179 height 19
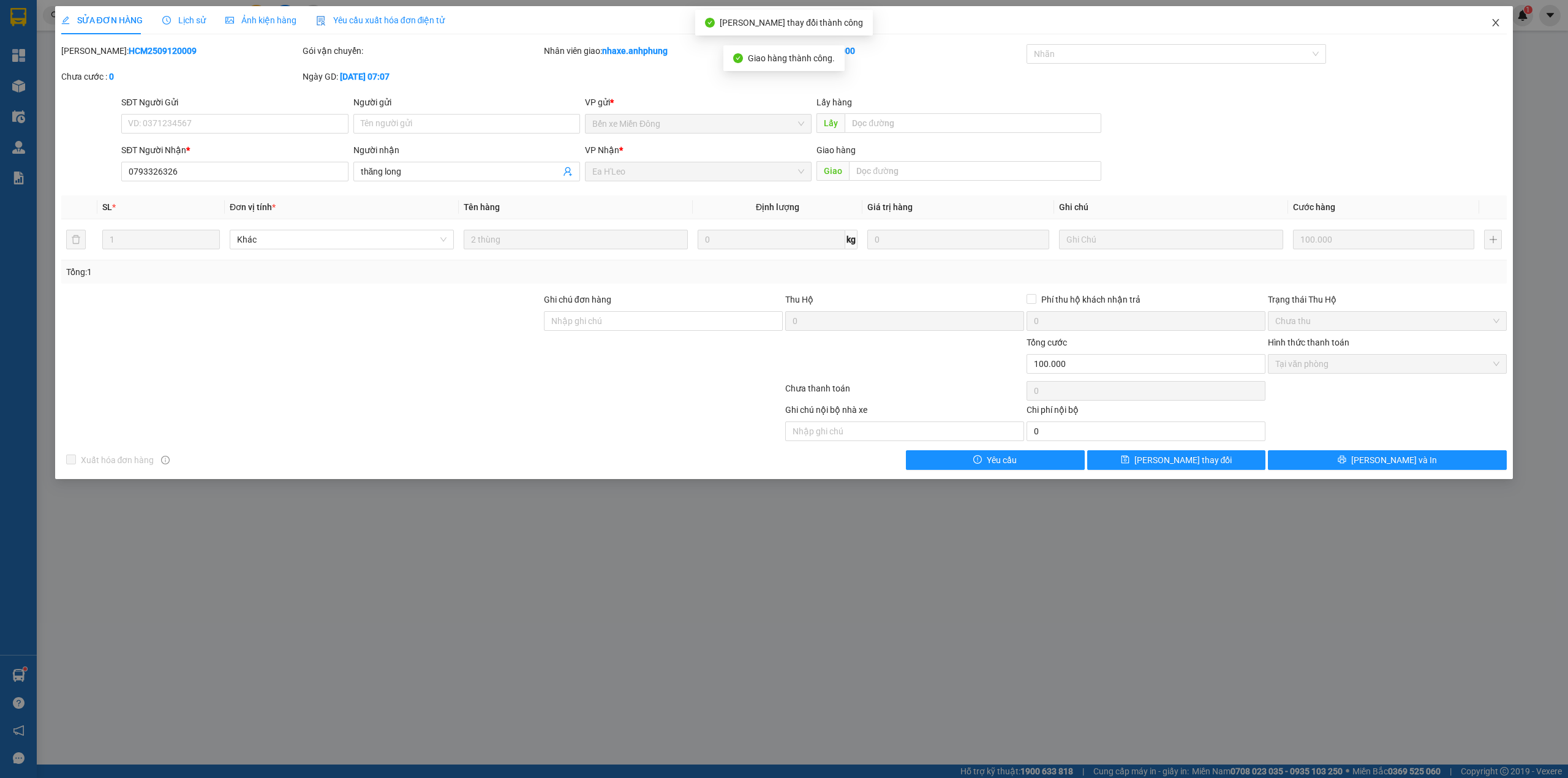
click at [1498, 22] on icon "close" at bounding box center [1495, 23] width 10 height 10
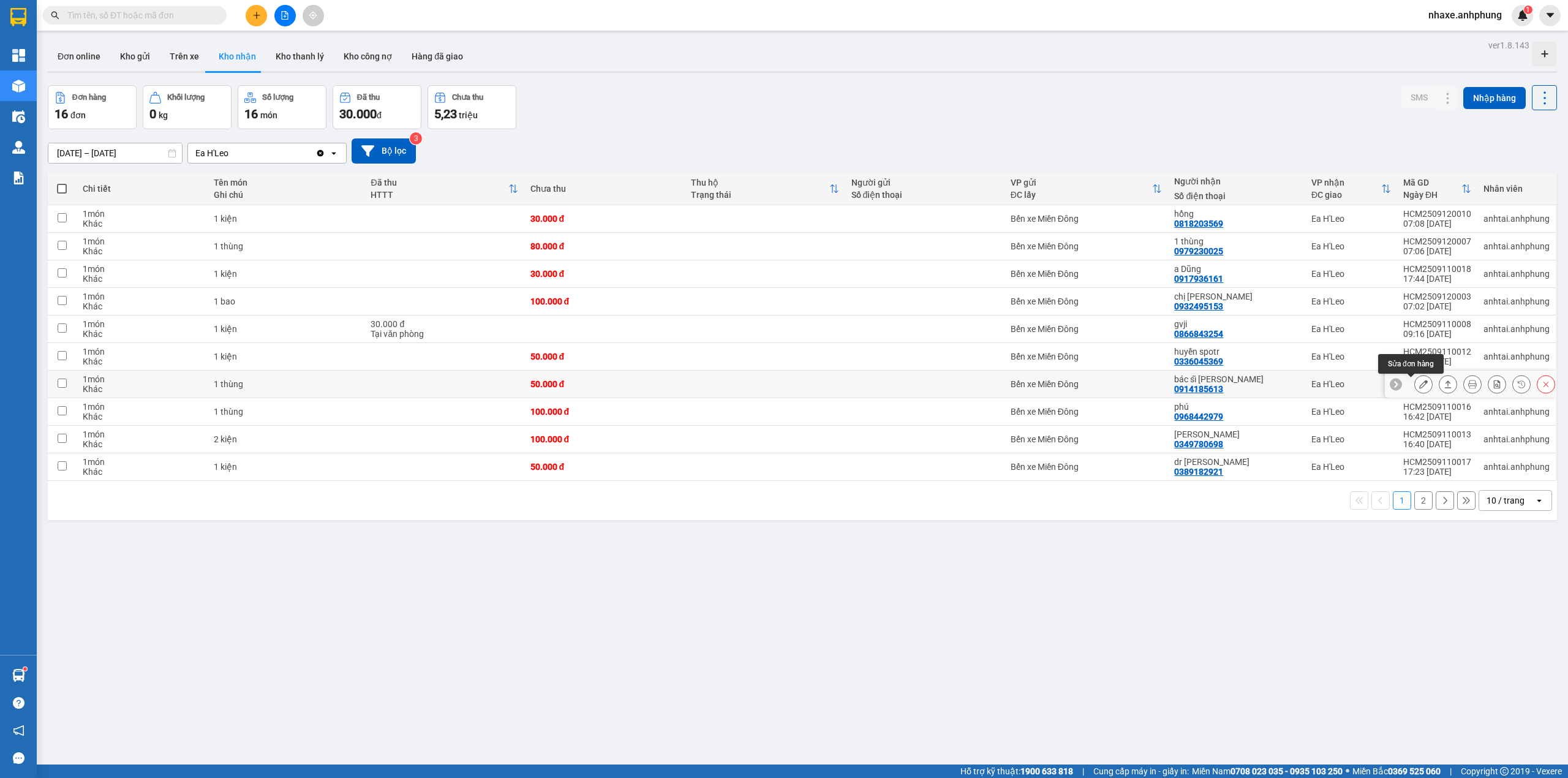
click at [1414, 386] on button at bounding box center [1423, 384] width 17 height 22
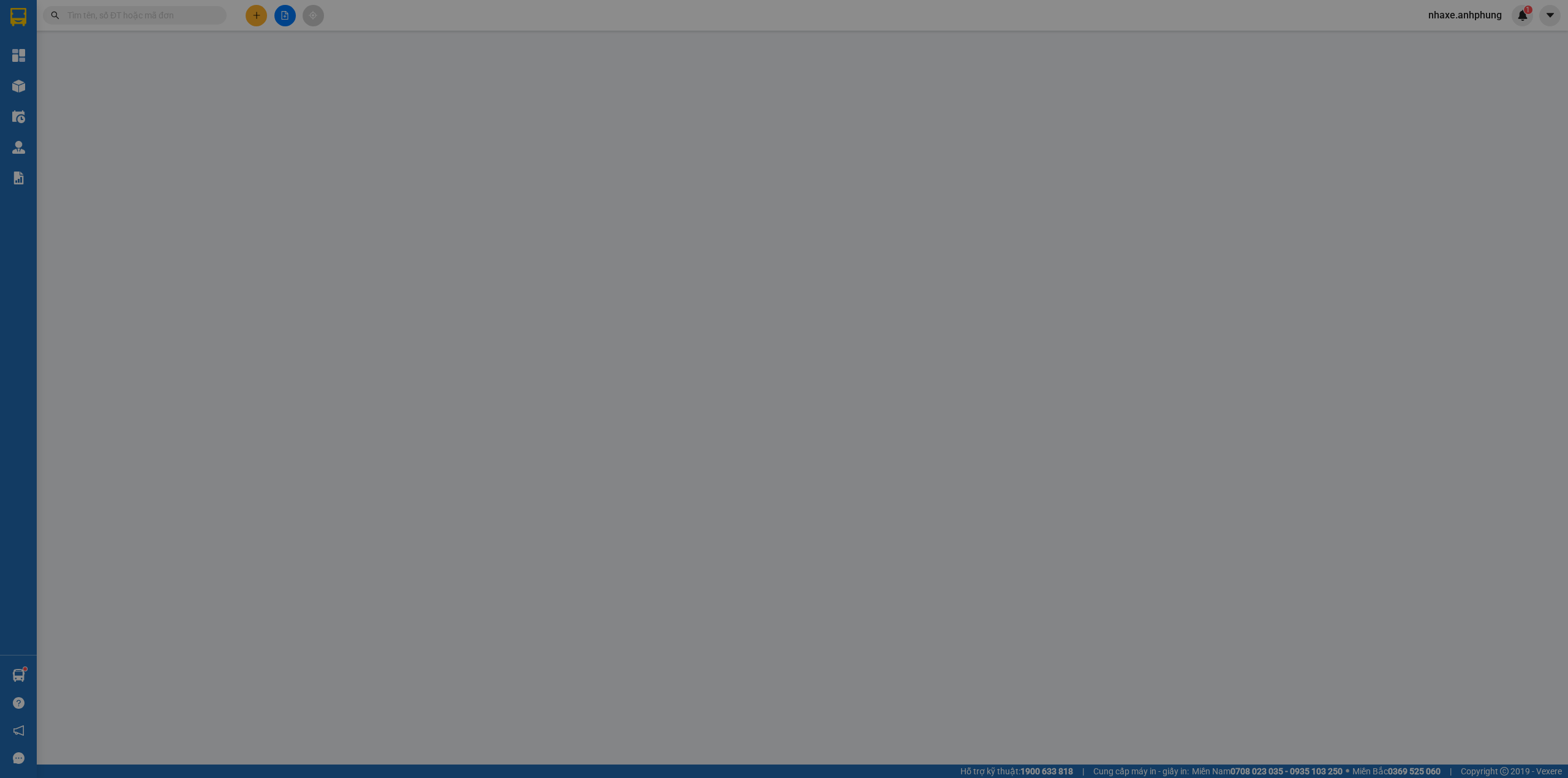
type input "0914185613"
type input "bác sĩ [PERSON_NAME]"
type input "50.000"
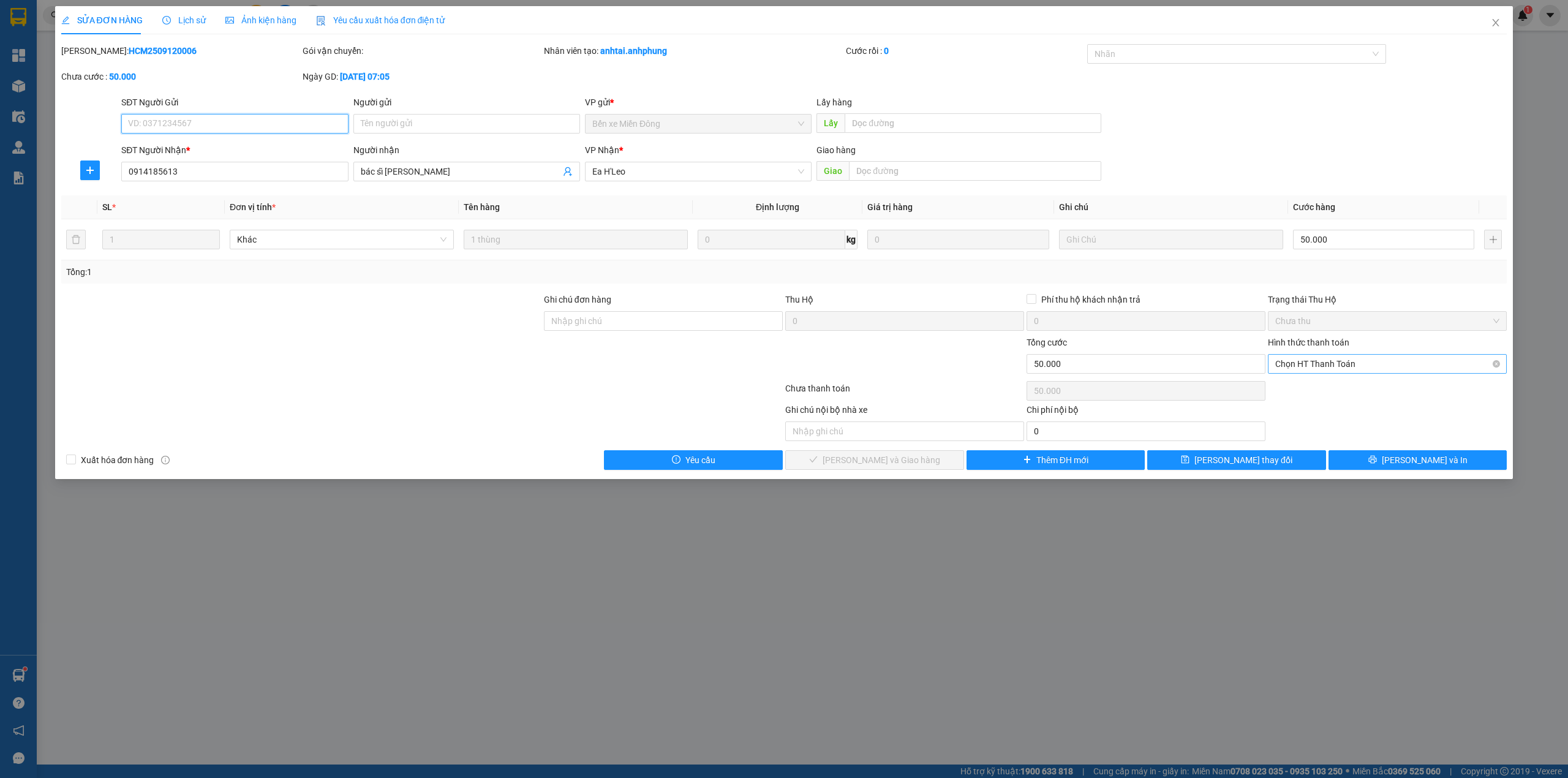
click at [1355, 370] on span "Chọn HT Thanh Toán" at bounding box center [1386, 364] width 224 height 19
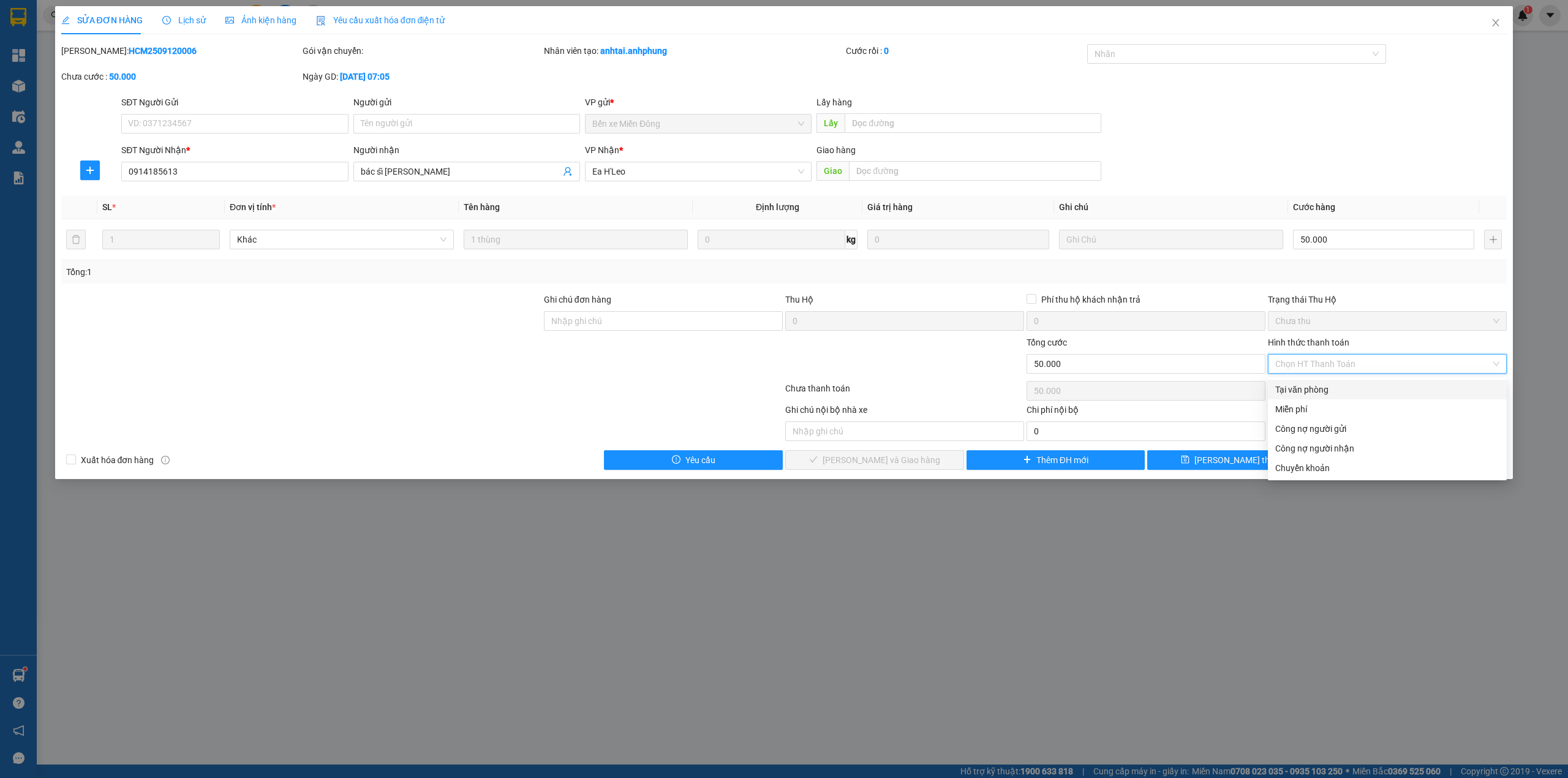
click at [1329, 391] on div "Tại văn phòng" at bounding box center [1386, 390] width 224 height 14
type input "0"
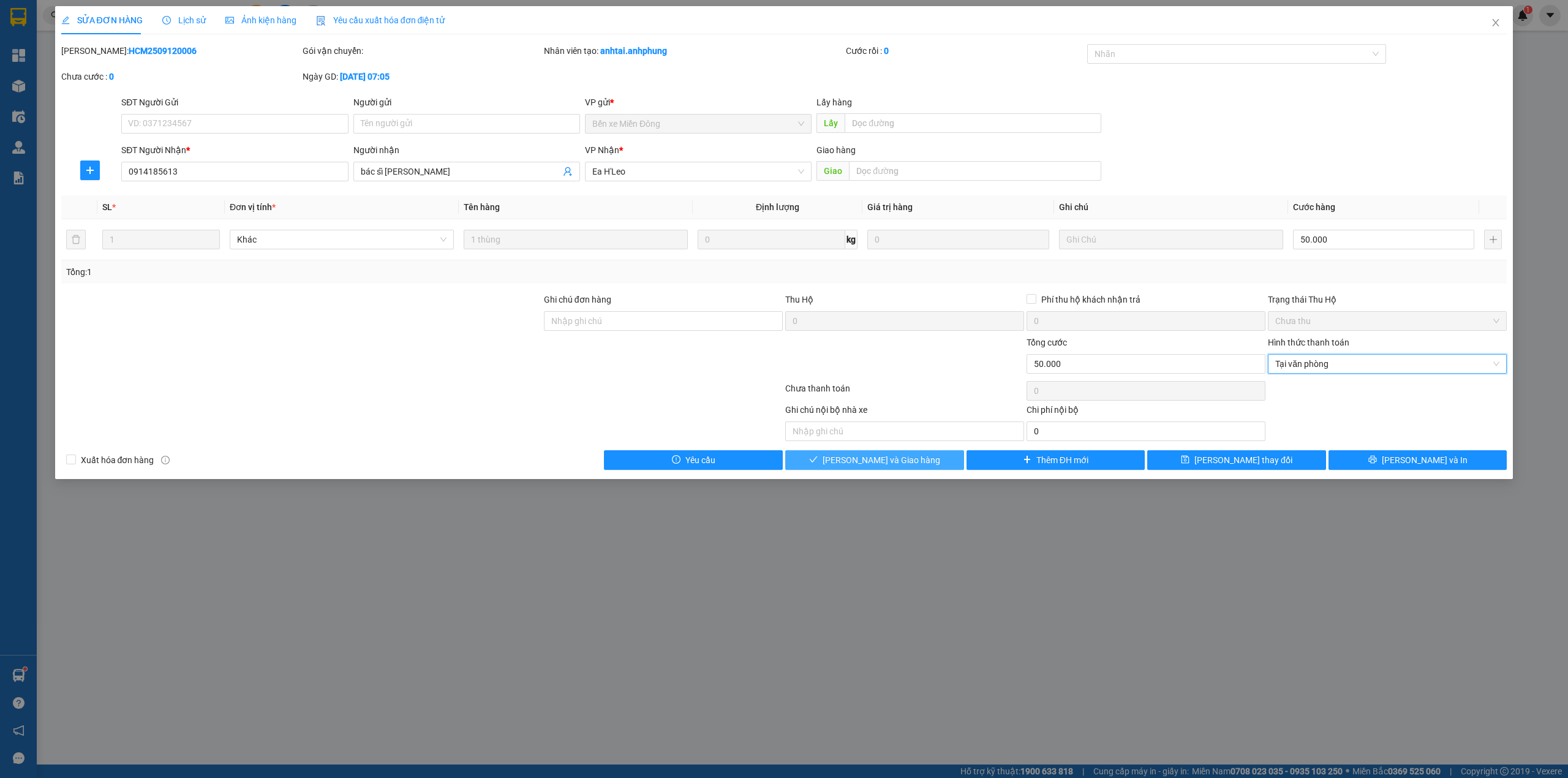
click at [875, 464] on span "[PERSON_NAME] và Giao hàng" at bounding box center [881, 460] width 117 height 14
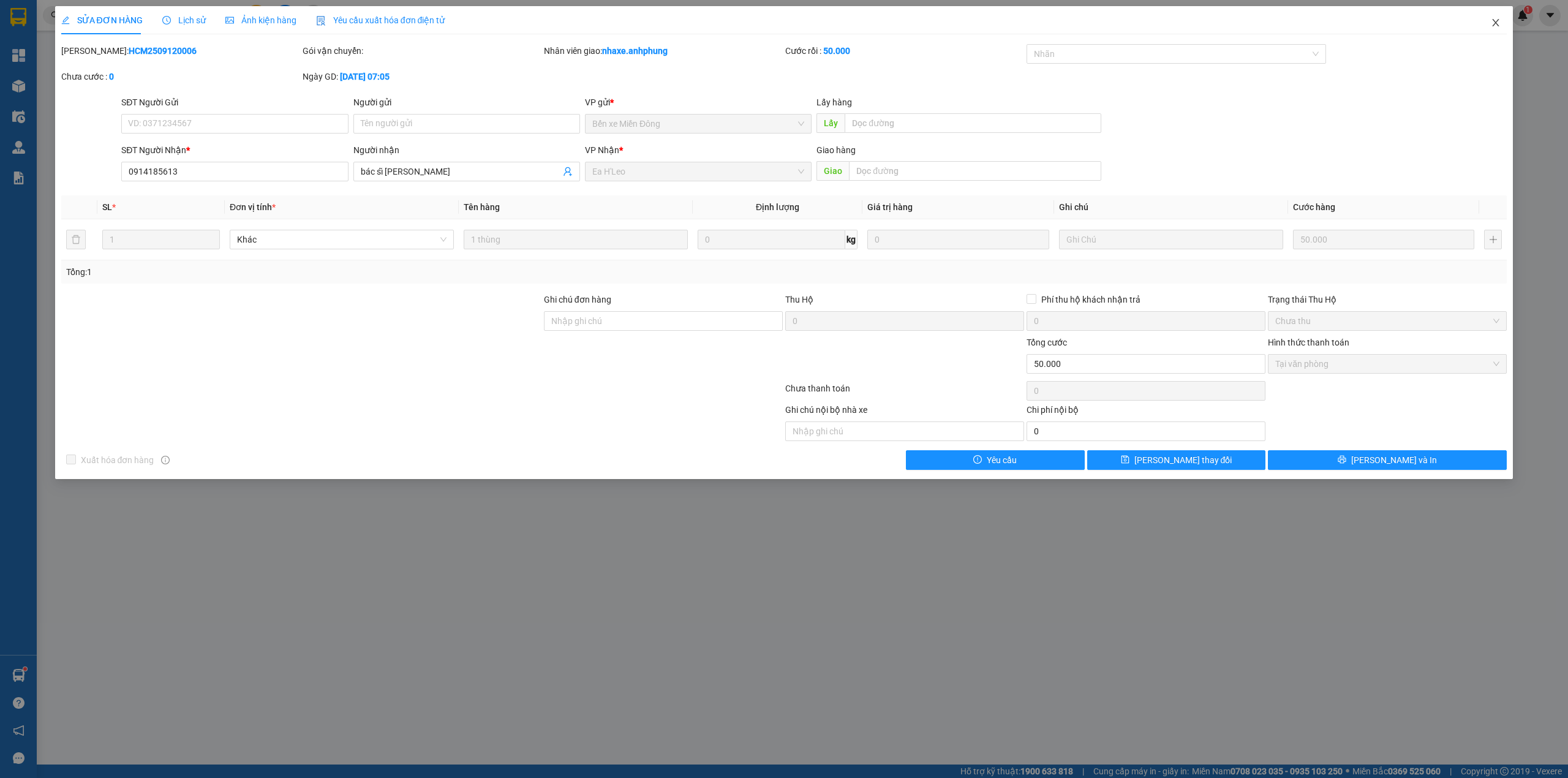
click at [1495, 23] on icon "close" at bounding box center [1495, 22] width 6 height 7
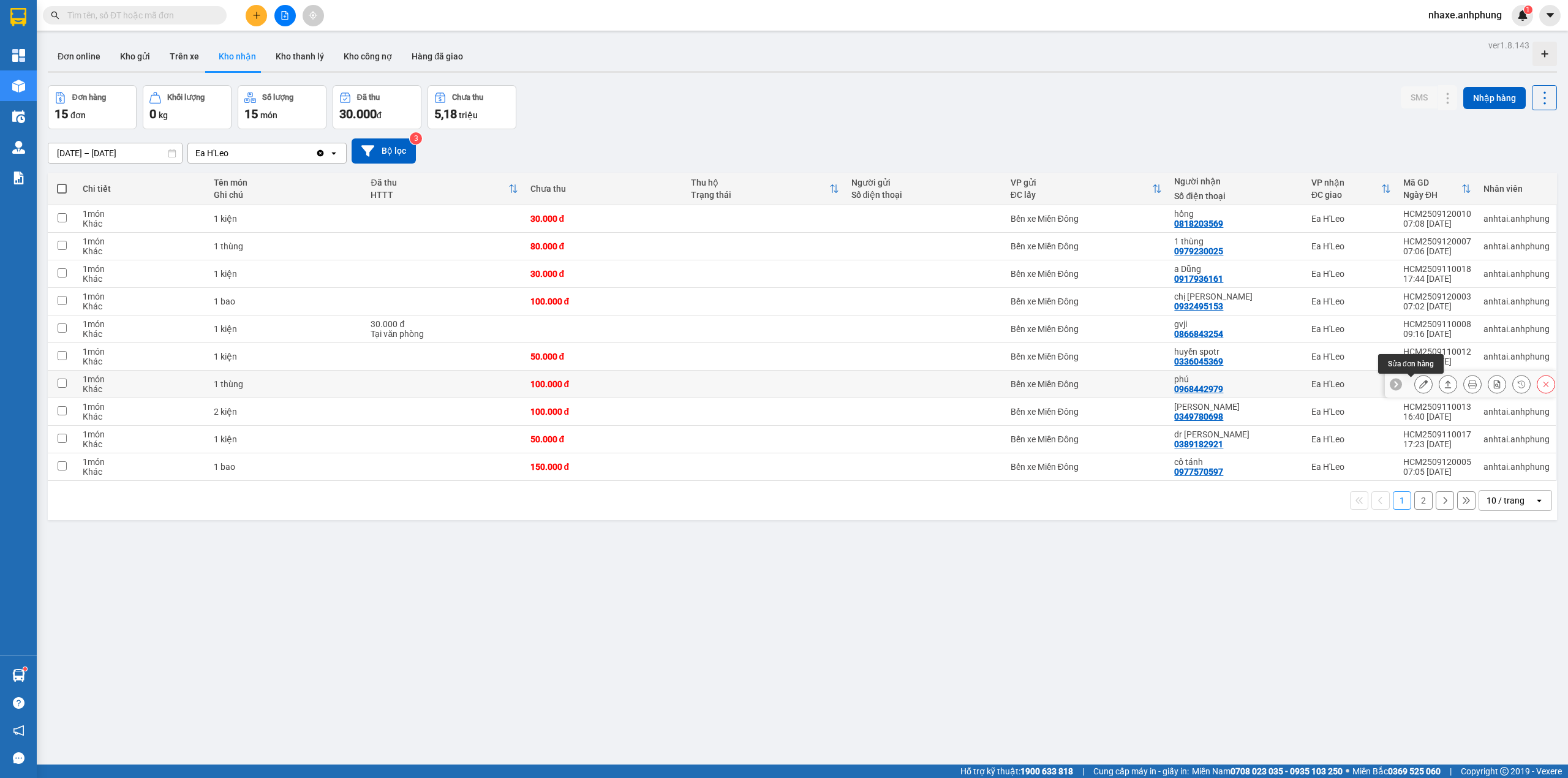
click at [1419, 386] on icon at bounding box center [1423, 384] width 9 height 9
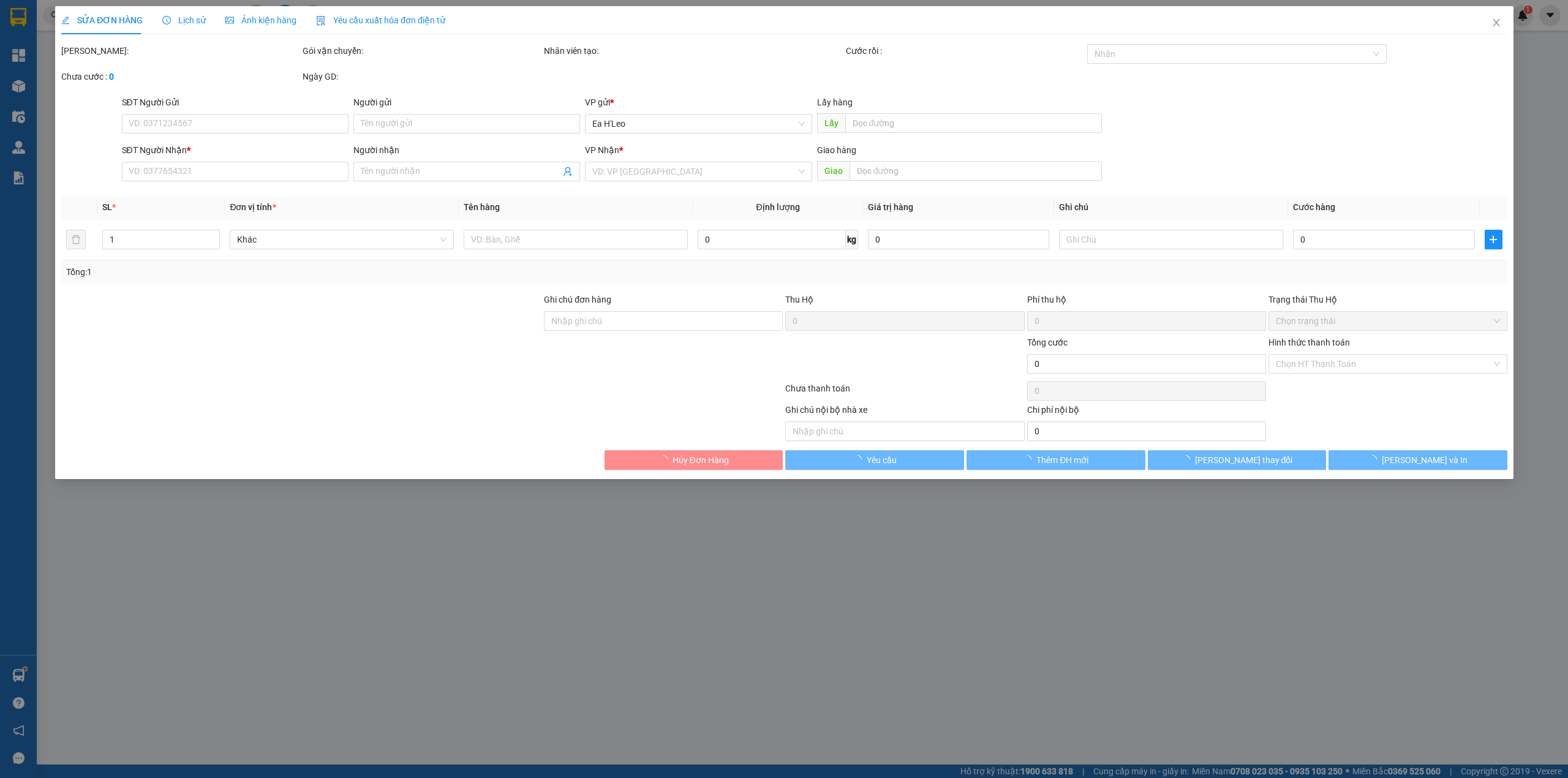
type input "0968442979"
type input "phú"
type input "100.000"
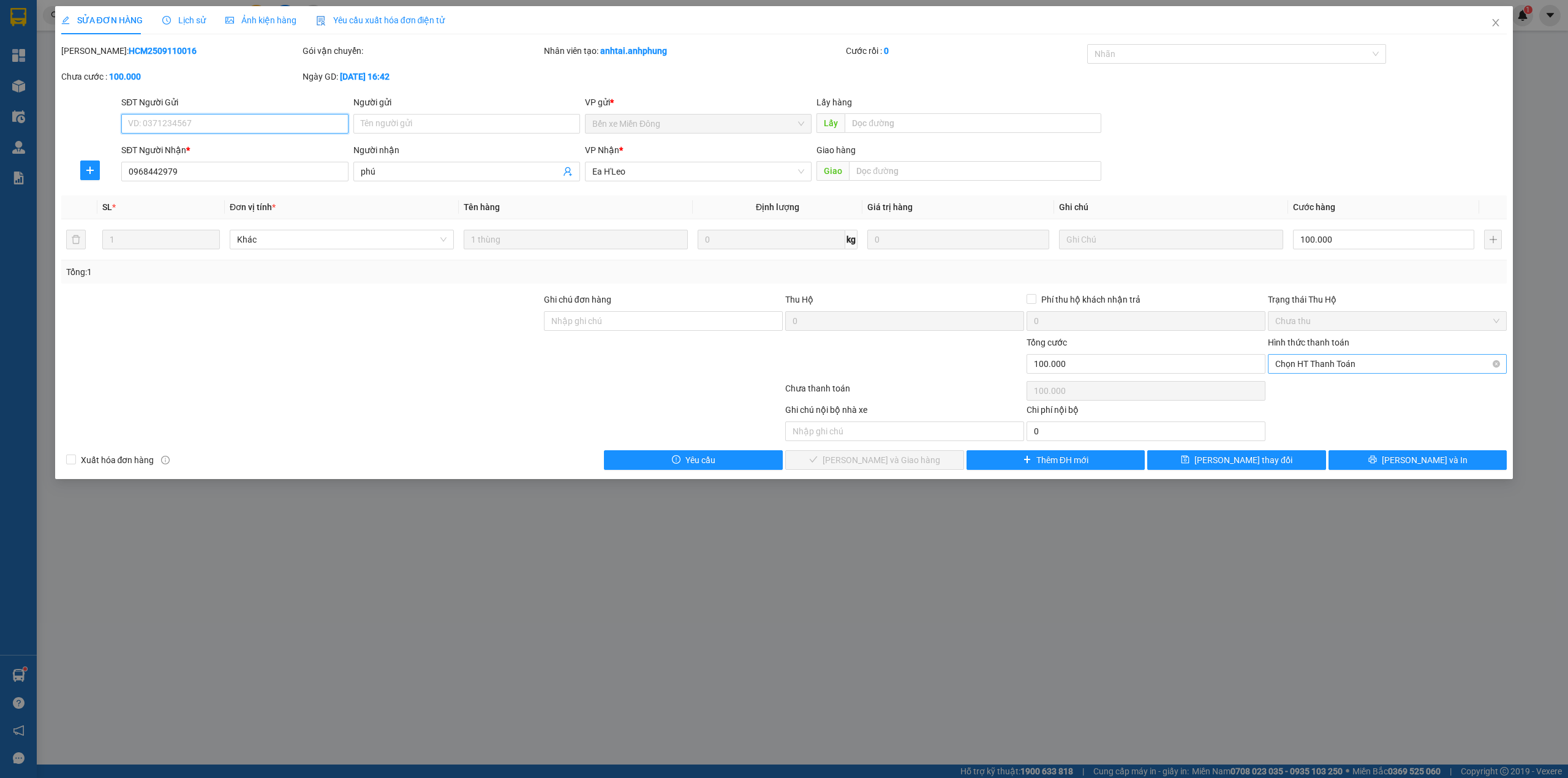
click at [1301, 366] on span "Chọn HT Thanh Toán" at bounding box center [1386, 364] width 224 height 19
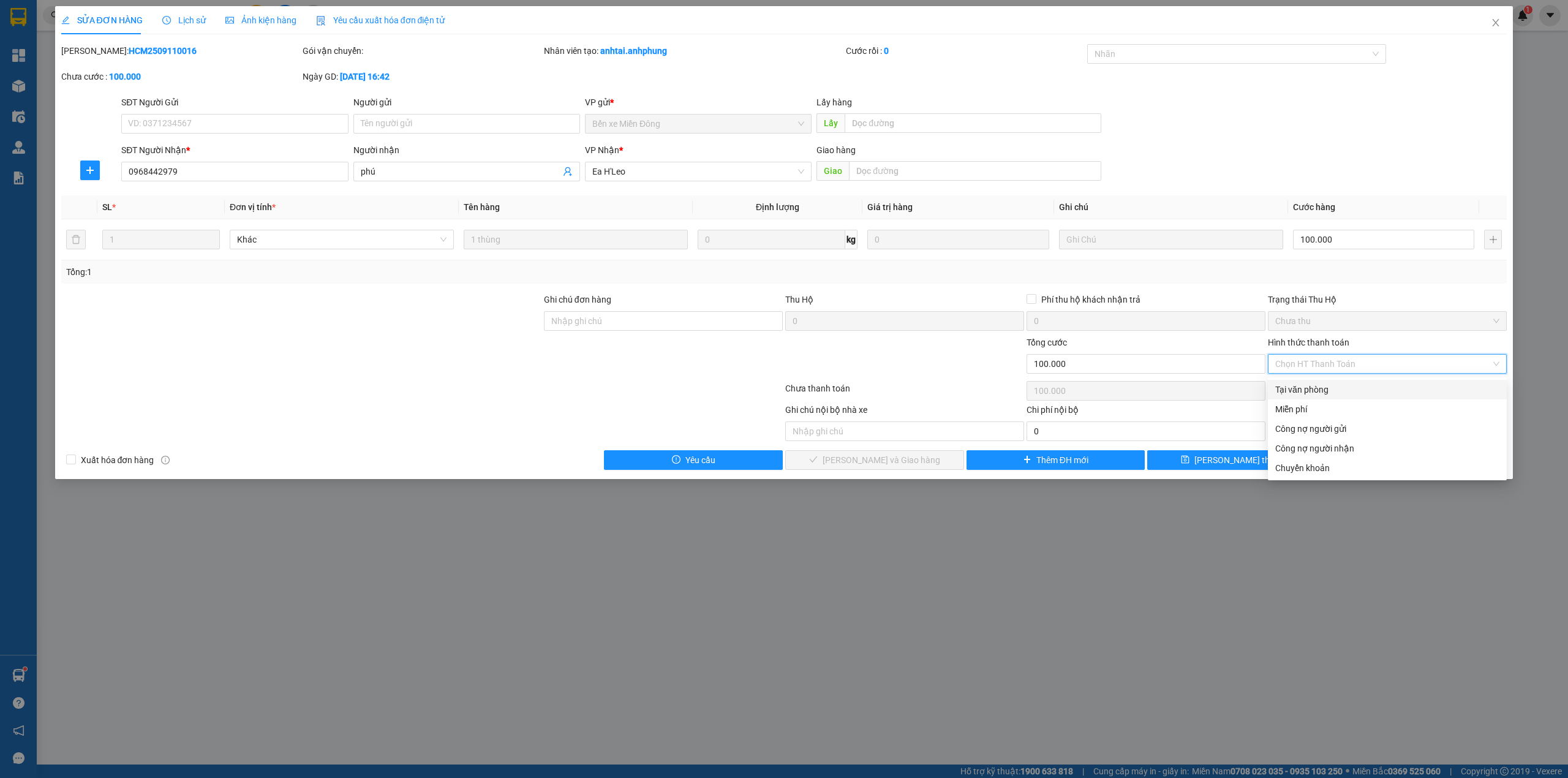
click at [1299, 385] on div "Tại văn phòng" at bounding box center [1386, 390] width 224 height 14
type input "0"
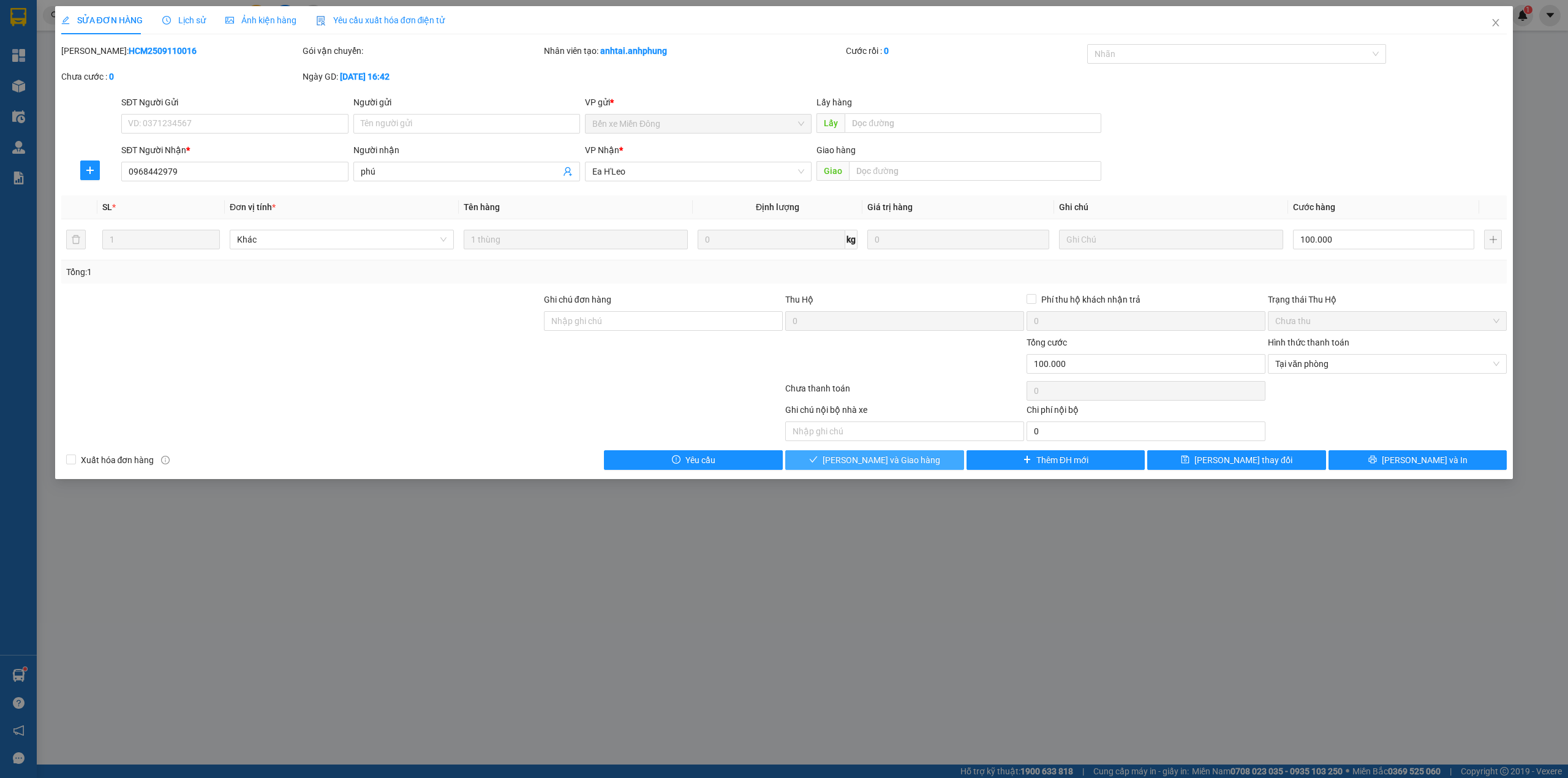
click at [931, 457] on button "[PERSON_NAME] và Giao hàng" at bounding box center [874, 460] width 179 height 19
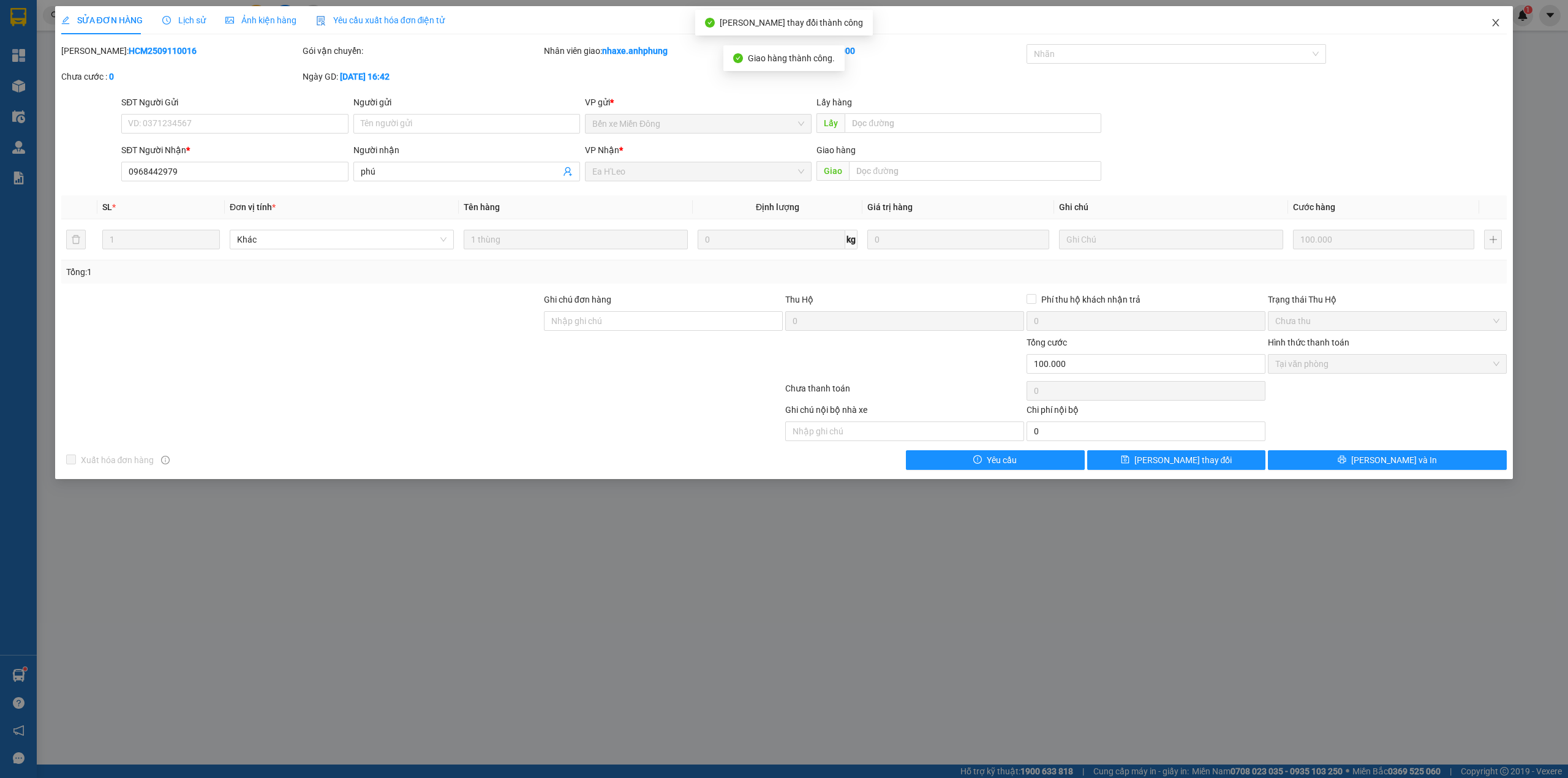
click at [1502, 18] on span "Close" at bounding box center [1495, 23] width 34 height 34
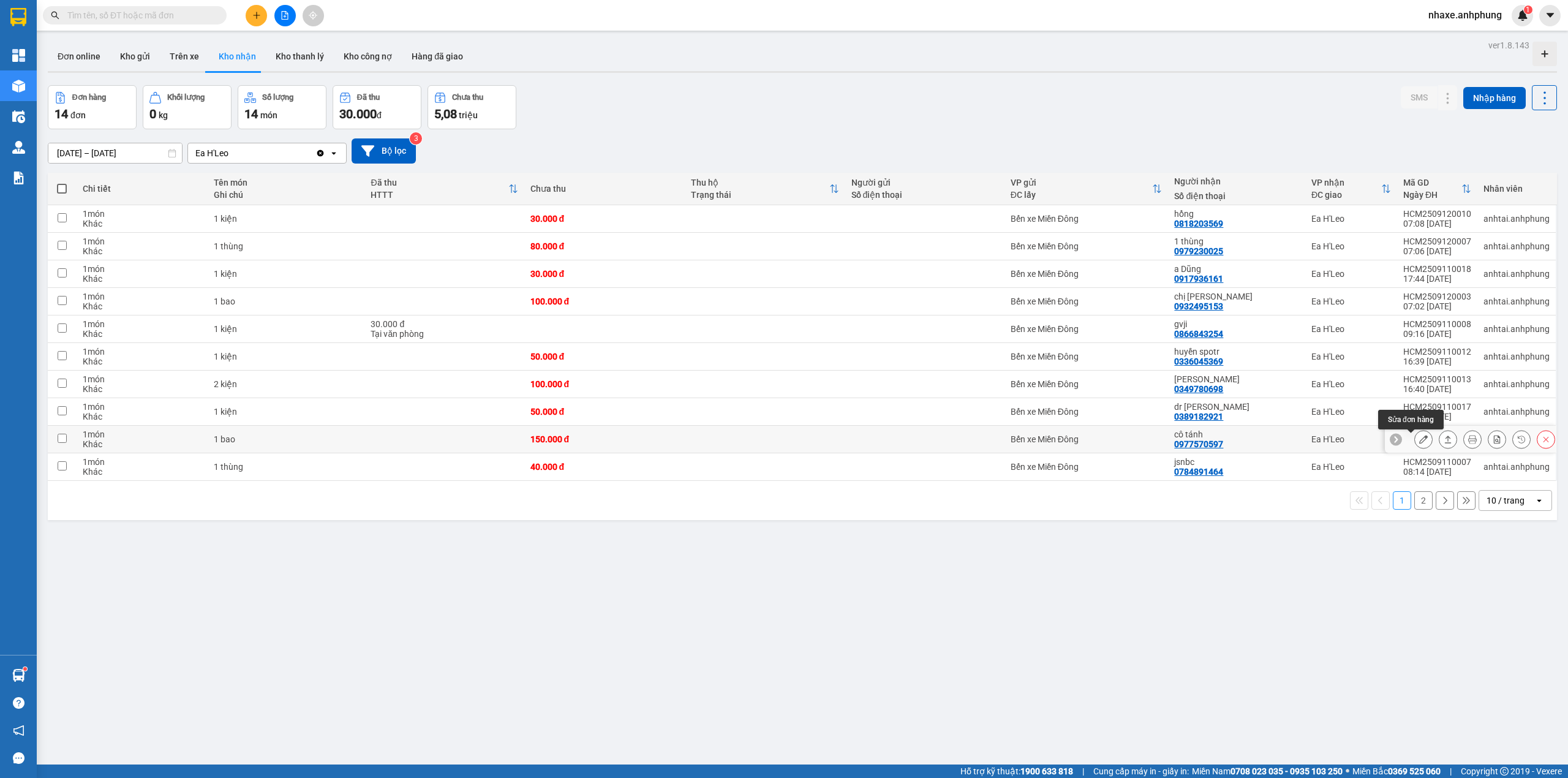
click at [1416, 440] on button at bounding box center [1423, 439] width 17 height 22
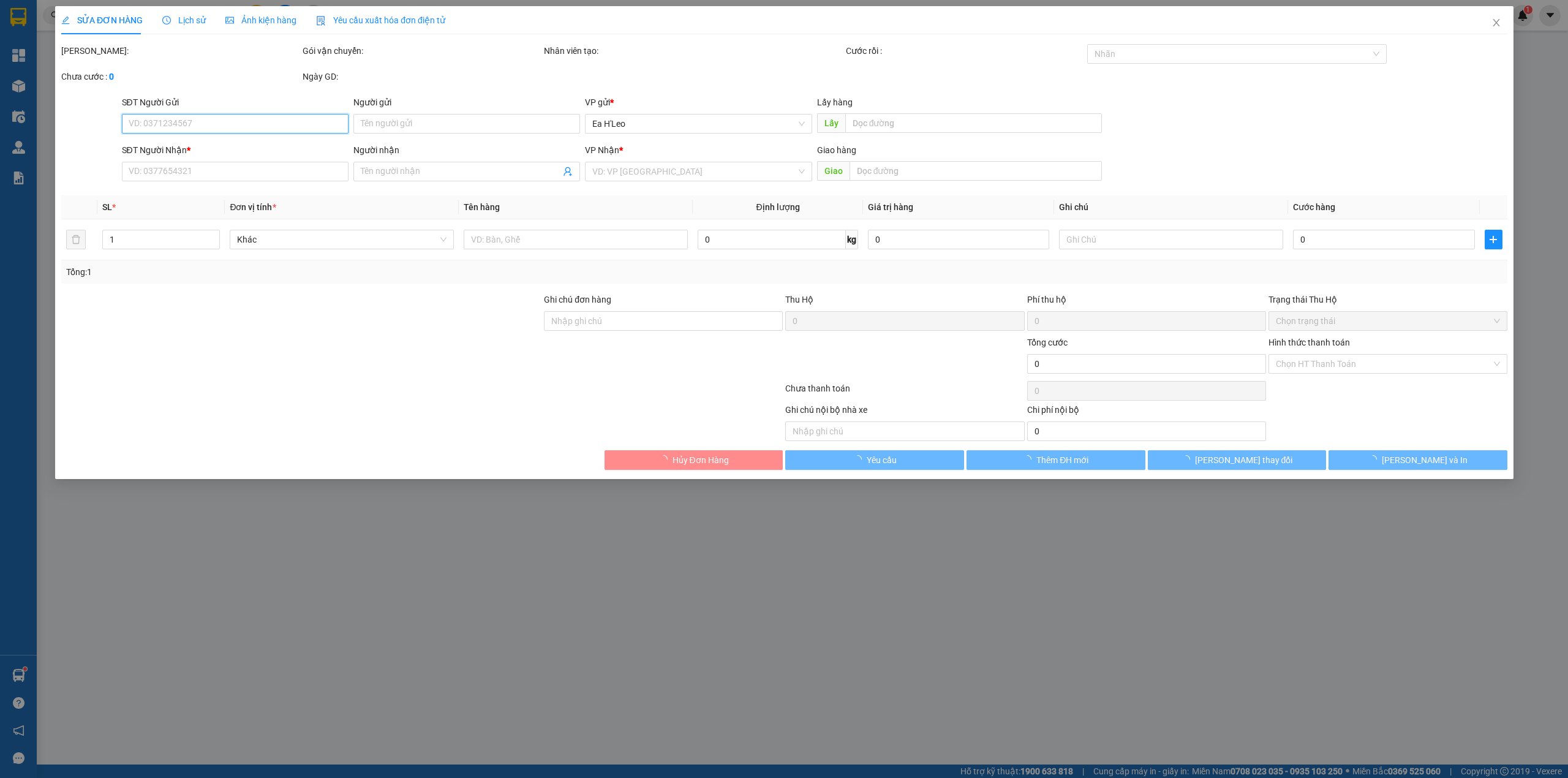
type input "0977570597"
type input "cô tánh"
type input "150.000"
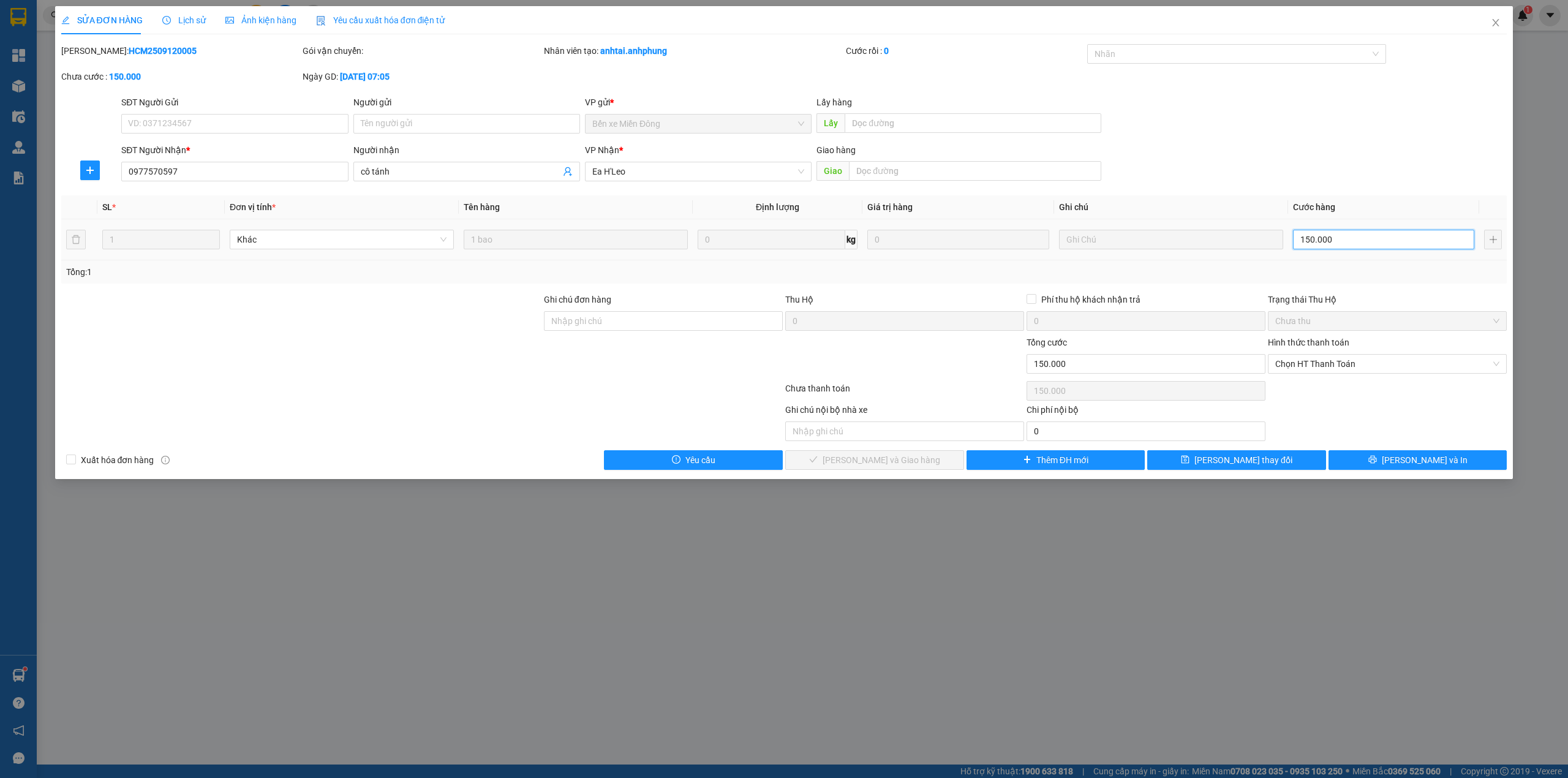
click at [1346, 235] on input "150.000" at bounding box center [1383, 239] width 181 height 19
type input "1"
type input "10"
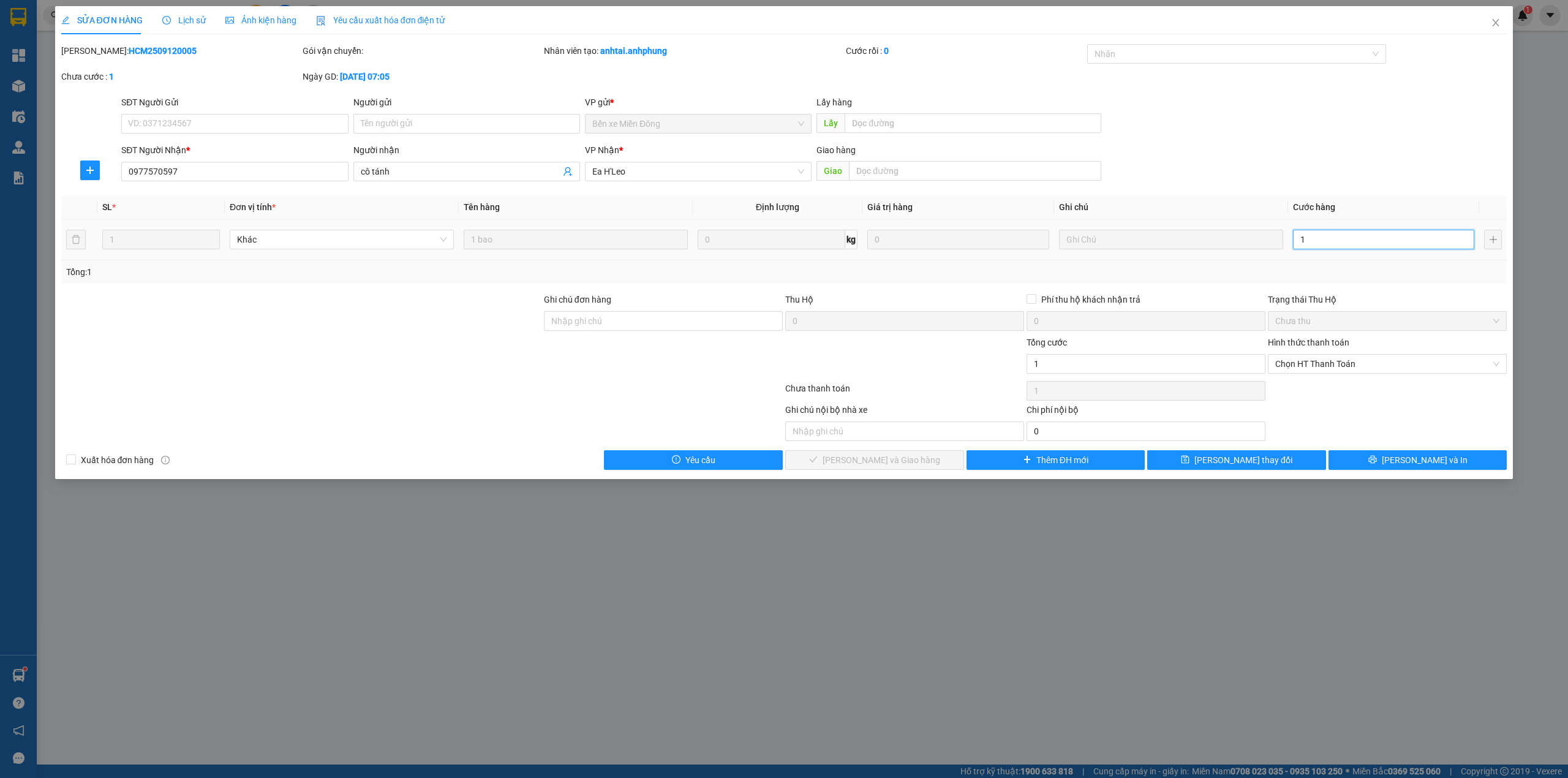
type input "10"
type input "100"
click at [1346, 359] on span "Chọn HT Thanh Toán" at bounding box center [1386, 364] width 224 height 19
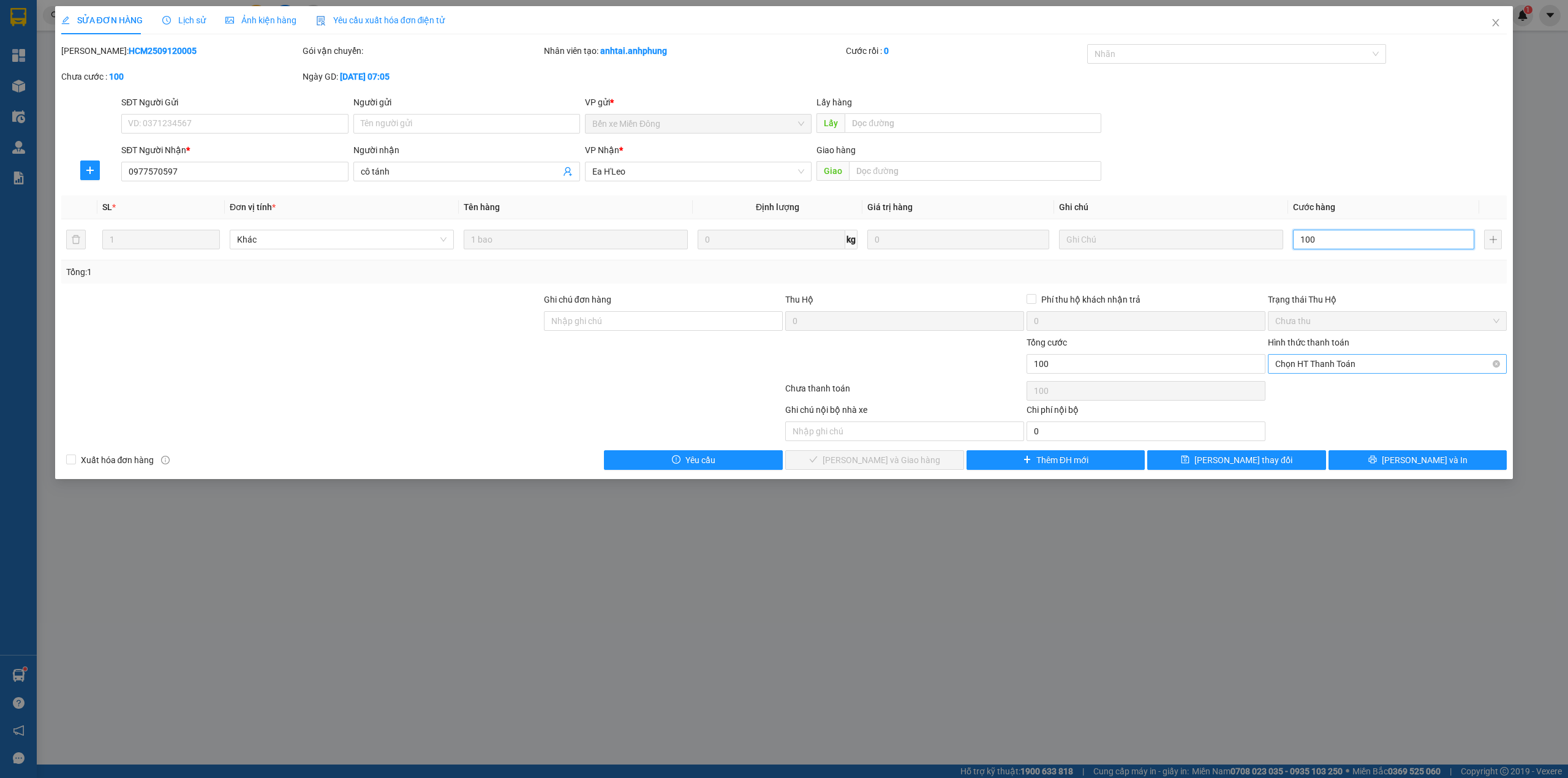
type input "100"
type input "100.000"
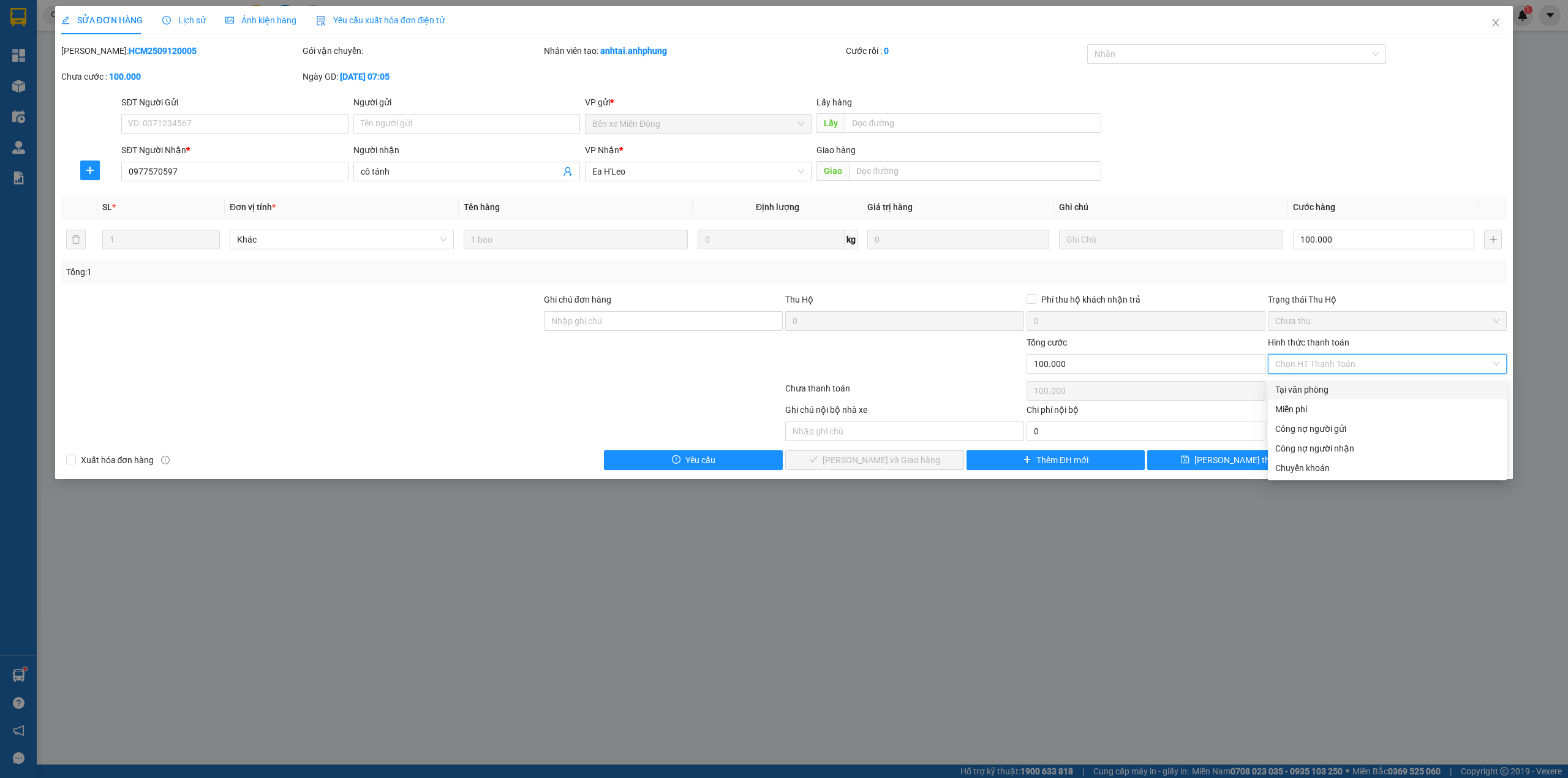
click at [1335, 393] on div "Tại văn phòng" at bounding box center [1386, 390] width 224 height 14
type input "0"
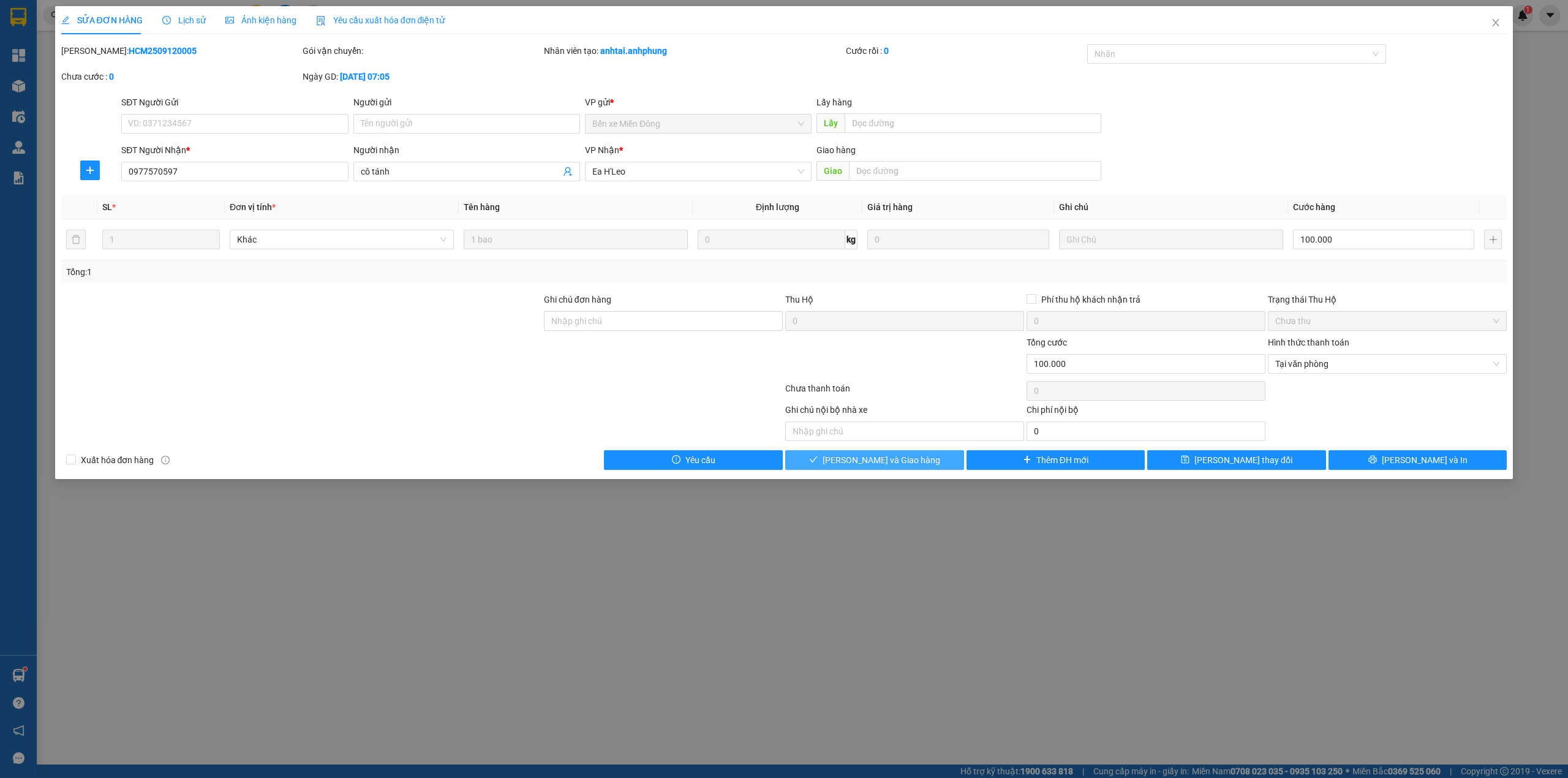
click at [921, 462] on button "[PERSON_NAME] và Giao hàng" at bounding box center [874, 460] width 179 height 19
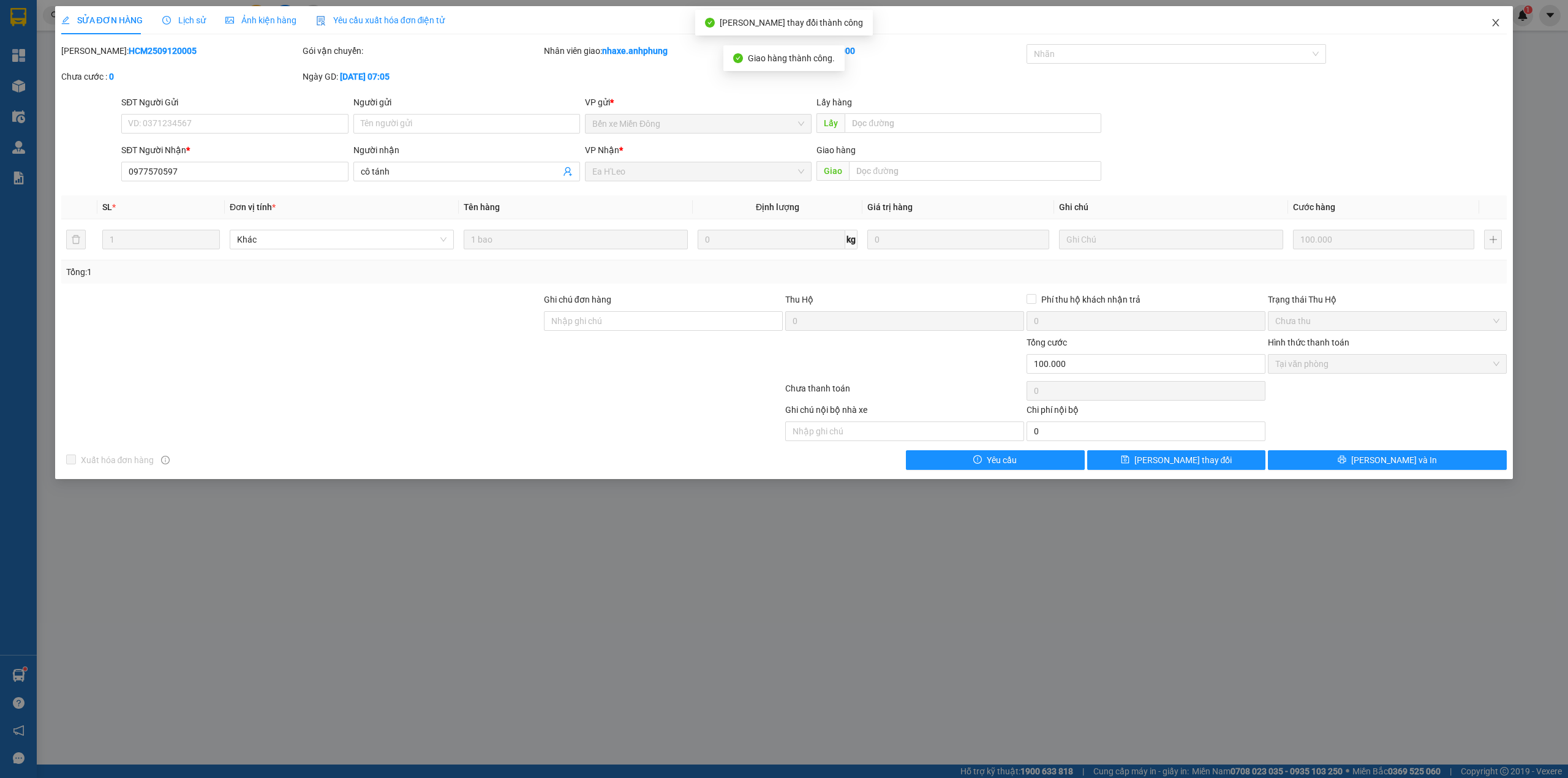
click at [1502, 27] on span "Close" at bounding box center [1495, 23] width 34 height 34
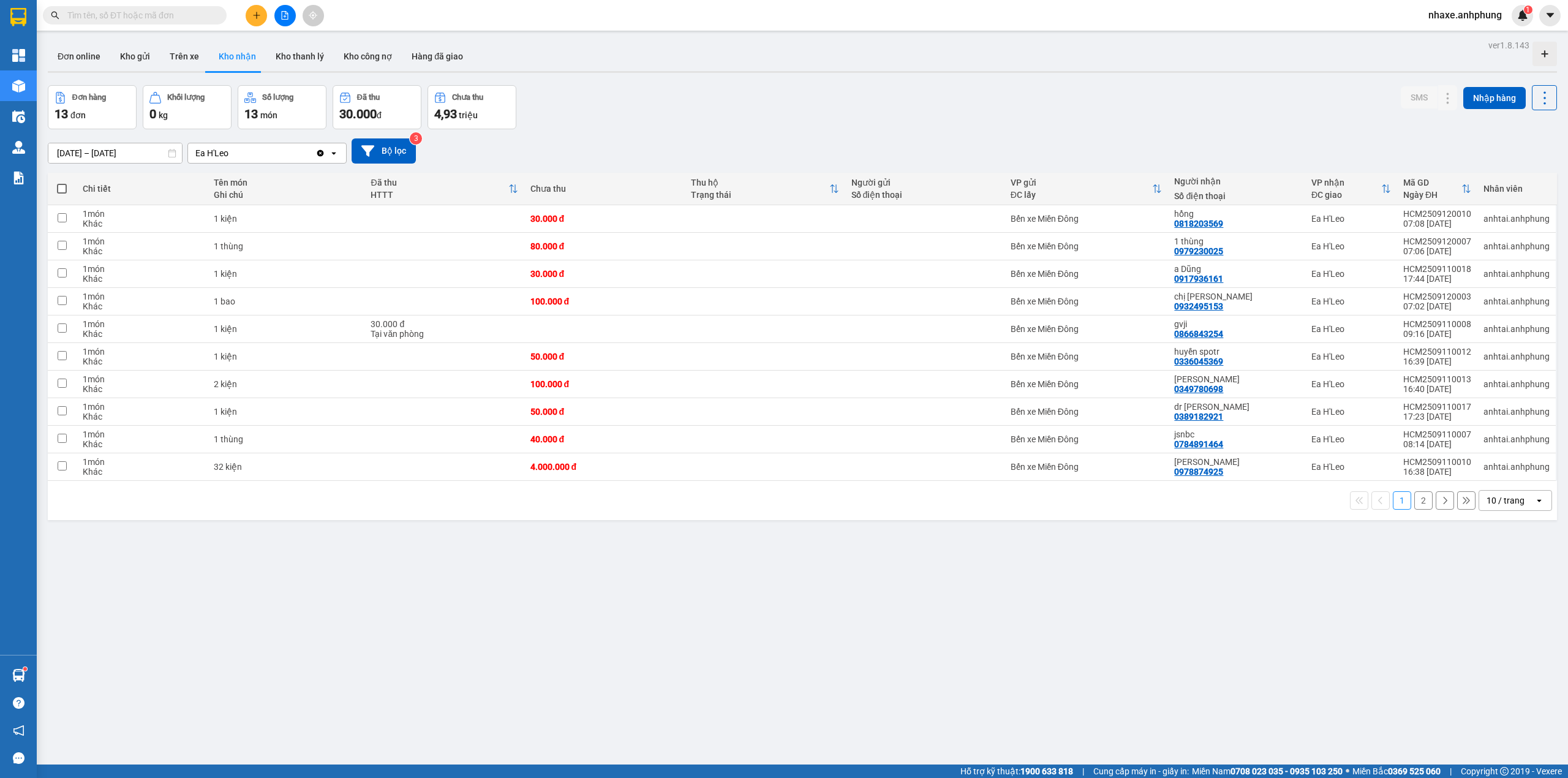
click at [1500, 496] on div "10 / trang" at bounding box center [1507, 501] width 55 height 19
click at [1505, 602] on span "50 / trang" at bounding box center [1495, 596] width 39 height 12
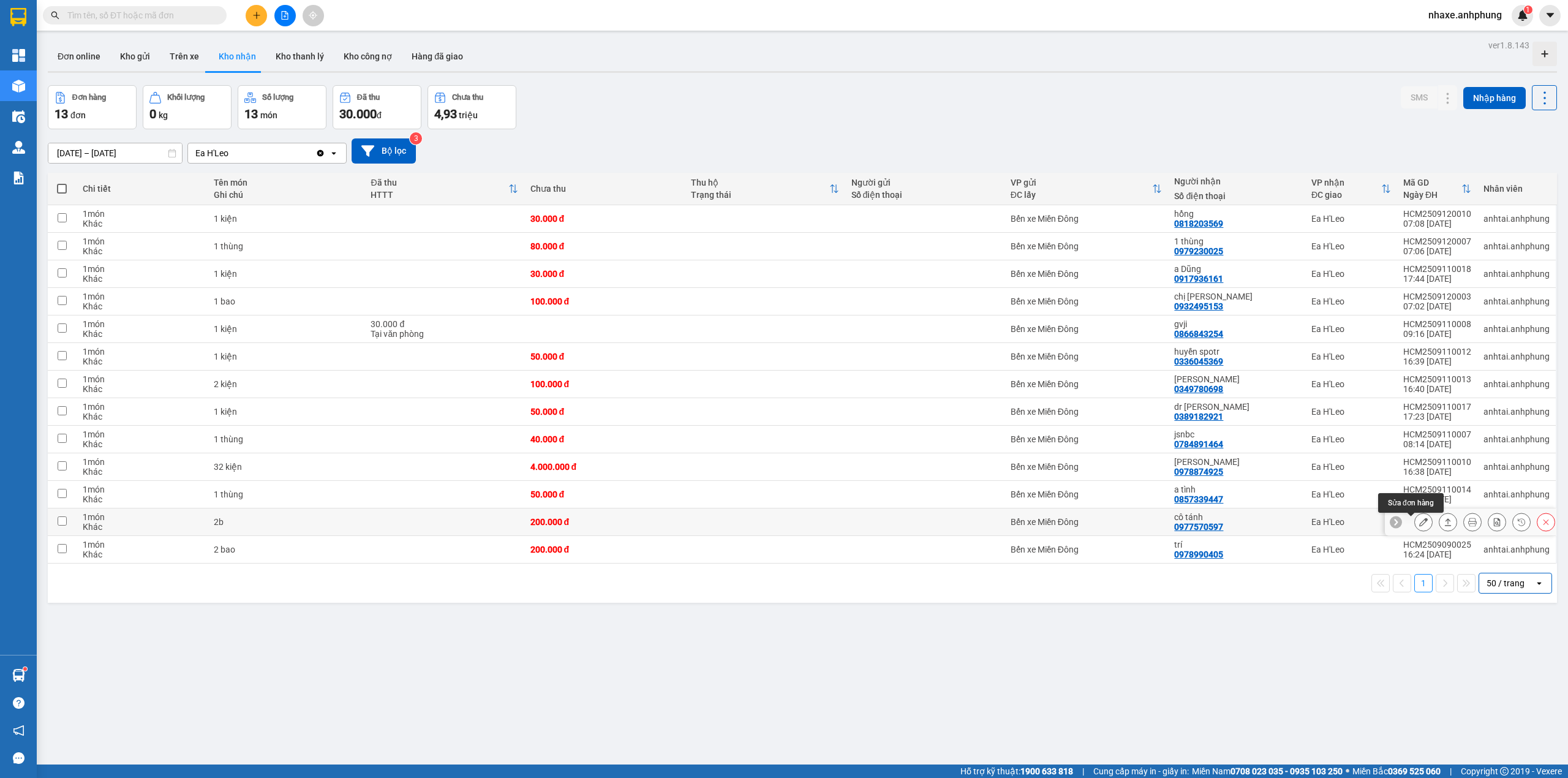
click at [1419, 526] on icon at bounding box center [1423, 522] width 9 height 9
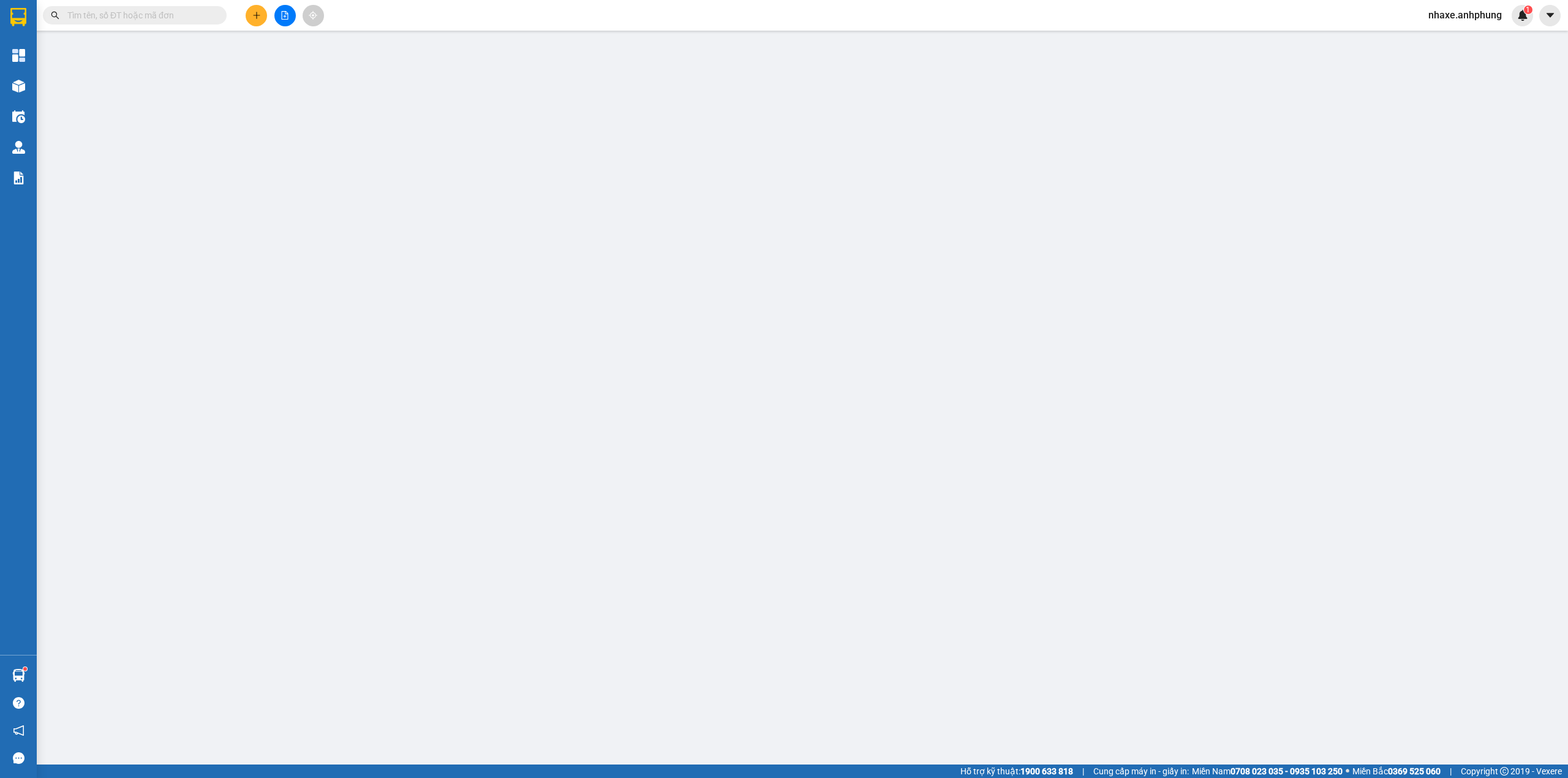
type input "0977570597"
type input "cô tánh"
type input "200.000"
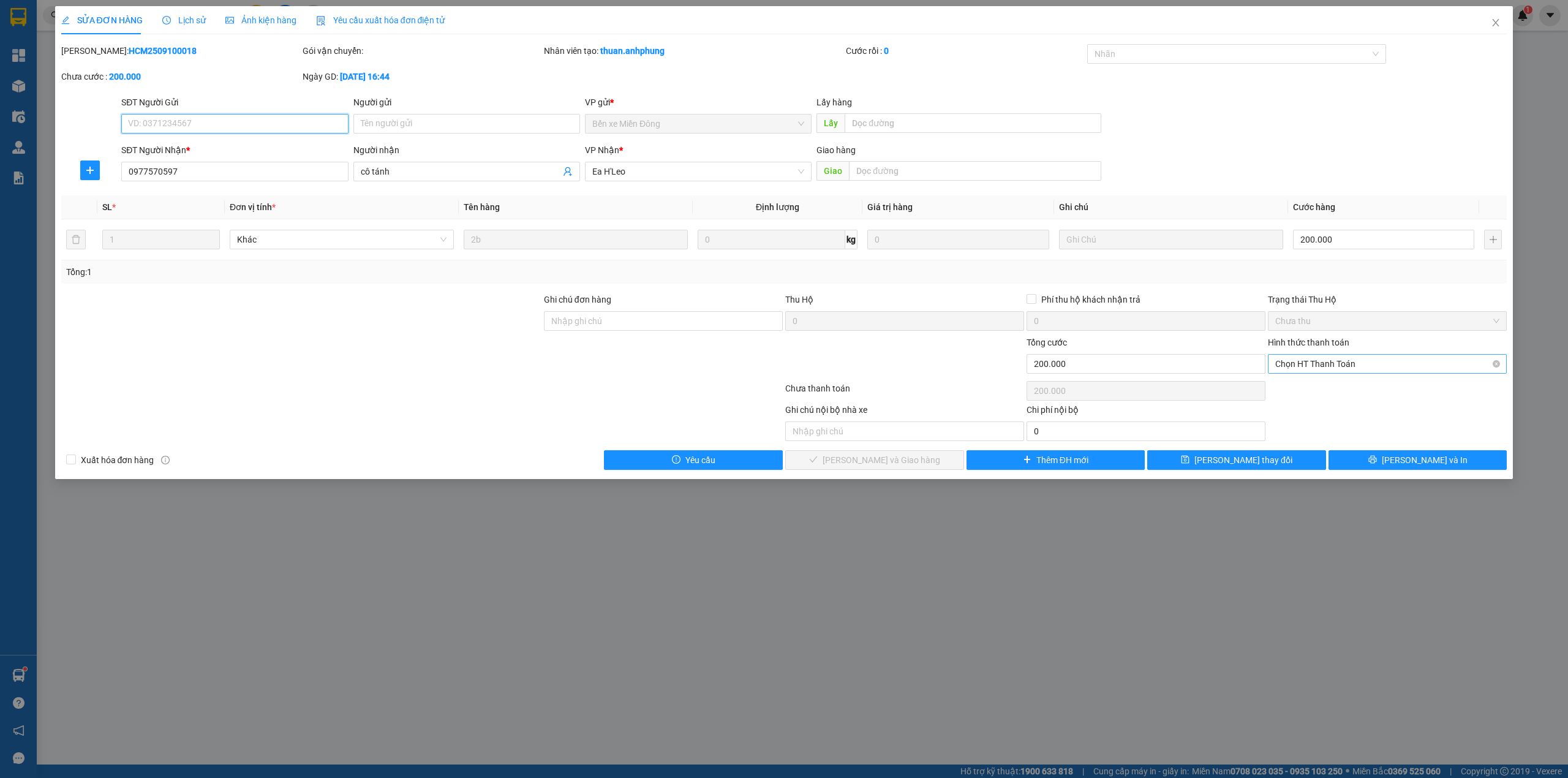
click at [1323, 358] on span "Chọn HT Thanh Toán" at bounding box center [1386, 364] width 224 height 19
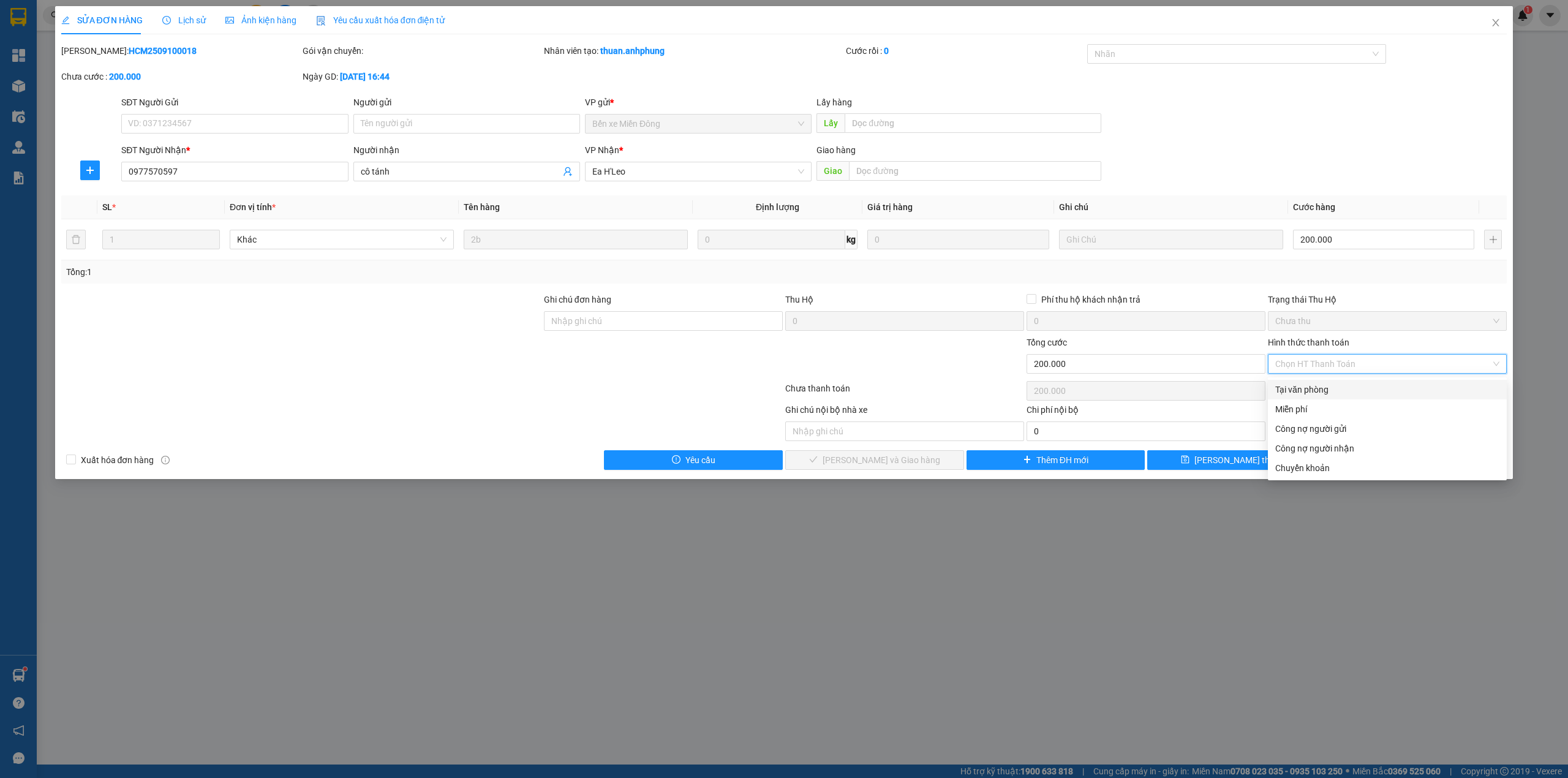
click at [1323, 388] on div "Tại văn phòng" at bounding box center [1386, 390] width 224 height 14
type input "0"
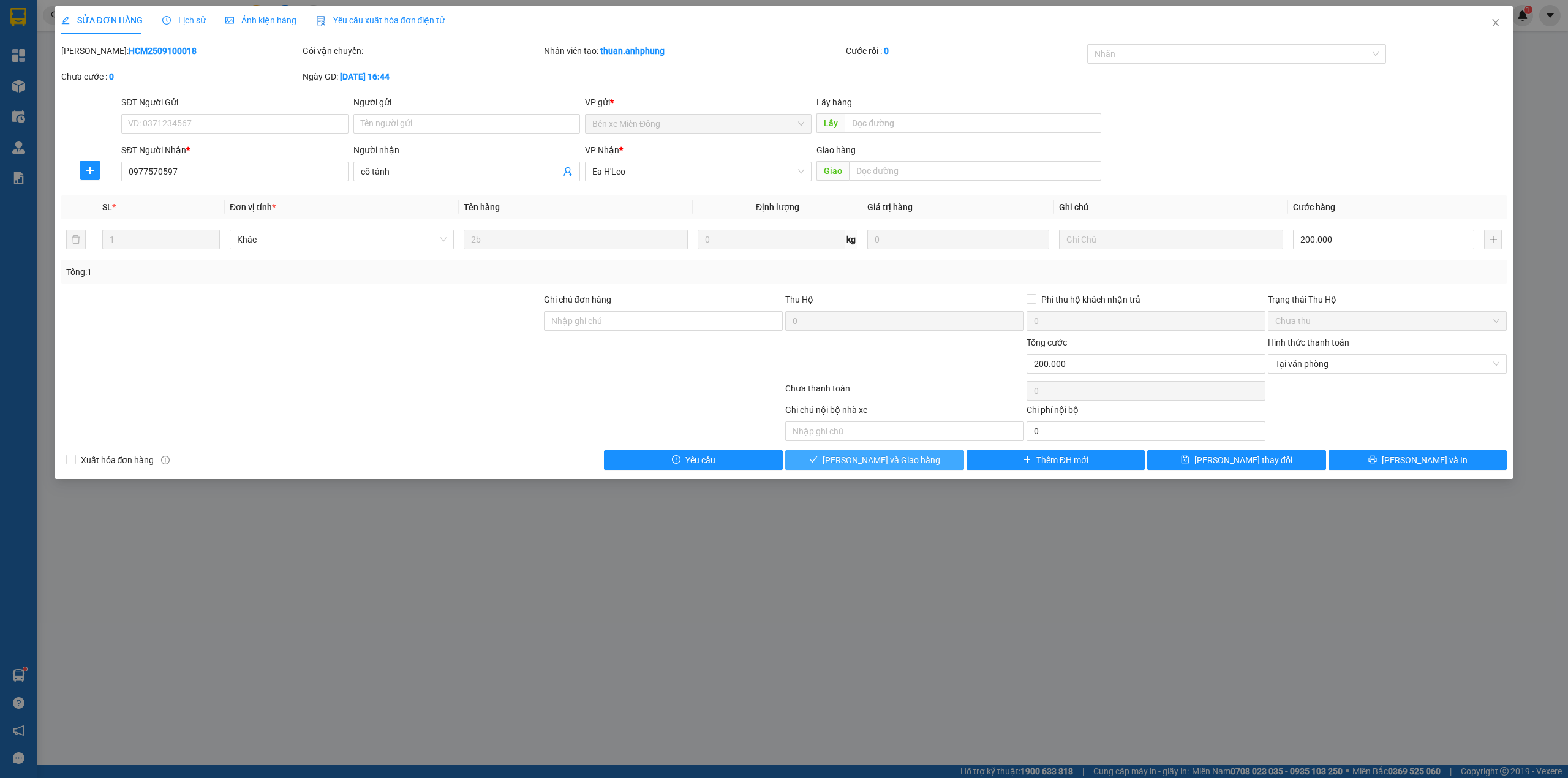
click at [950, 459] on button "[PERSON_NAME] và Giao hàng" at bounding box center [874, 460] width 179 height 19
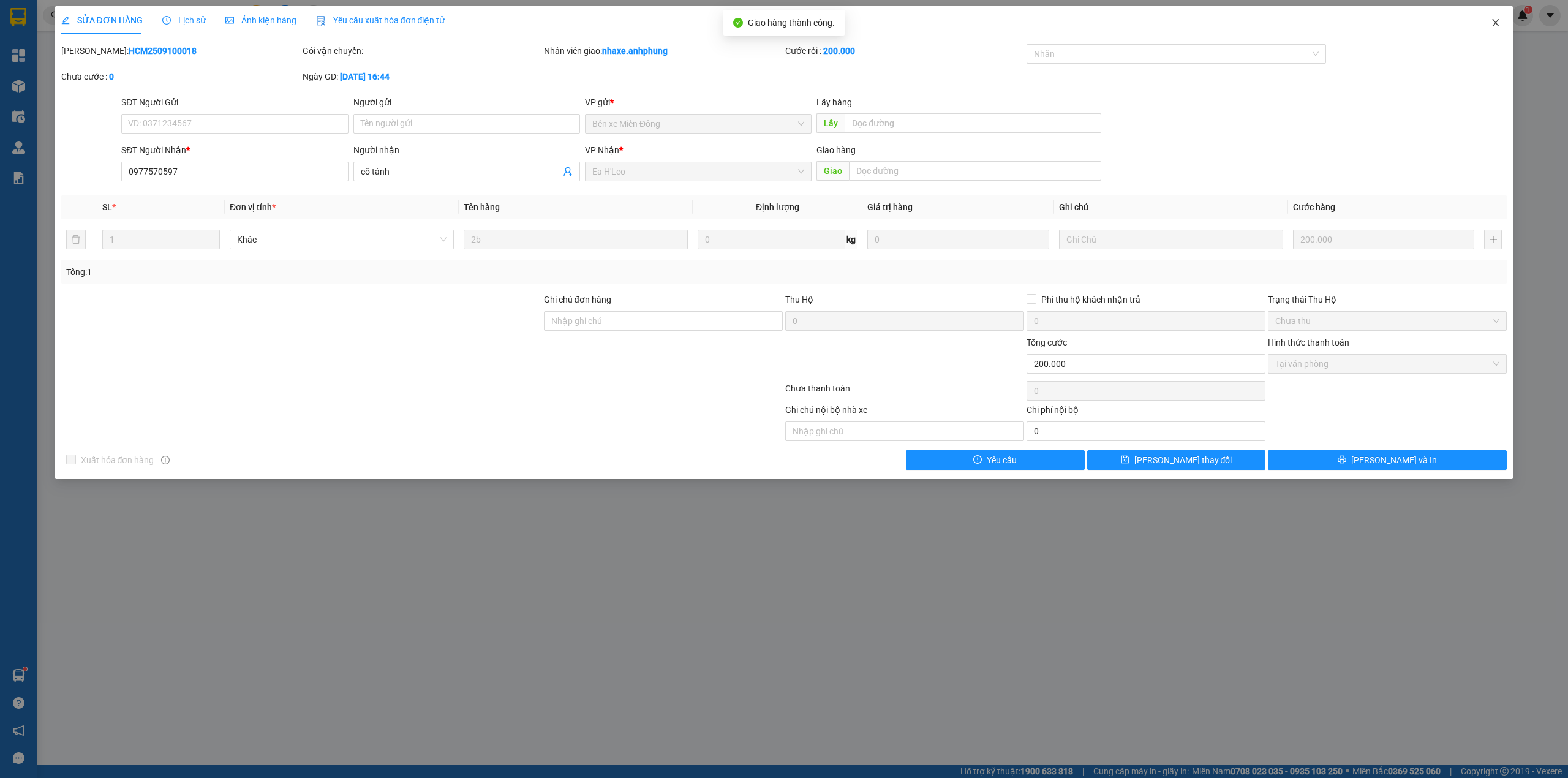
click at [1492, 21] on icon "close" at bounding box center [1495, 23] width 10 height 10
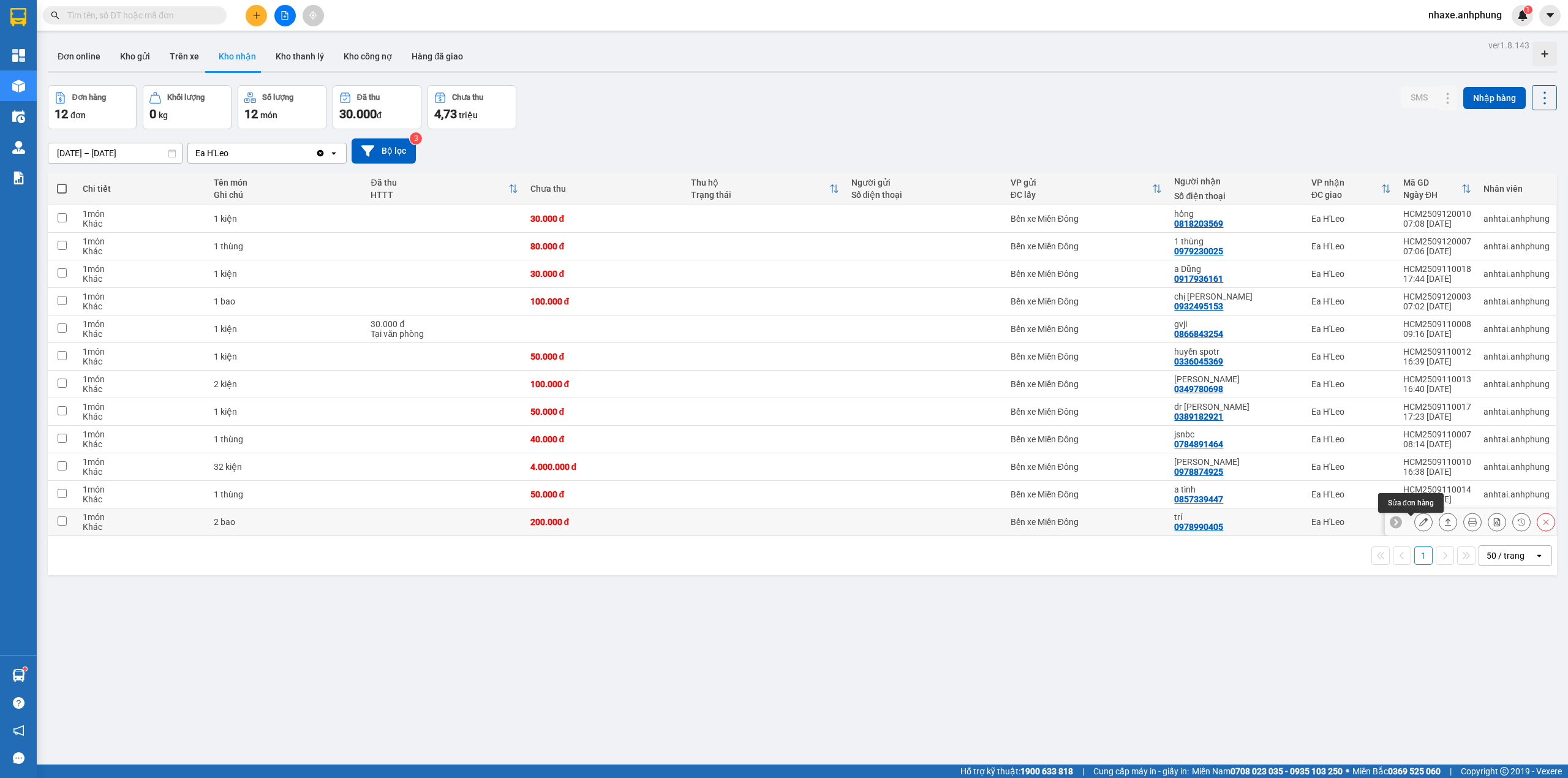
click at [1419, 526] on icon at bounding box center [1423, 522] width 9 height 9
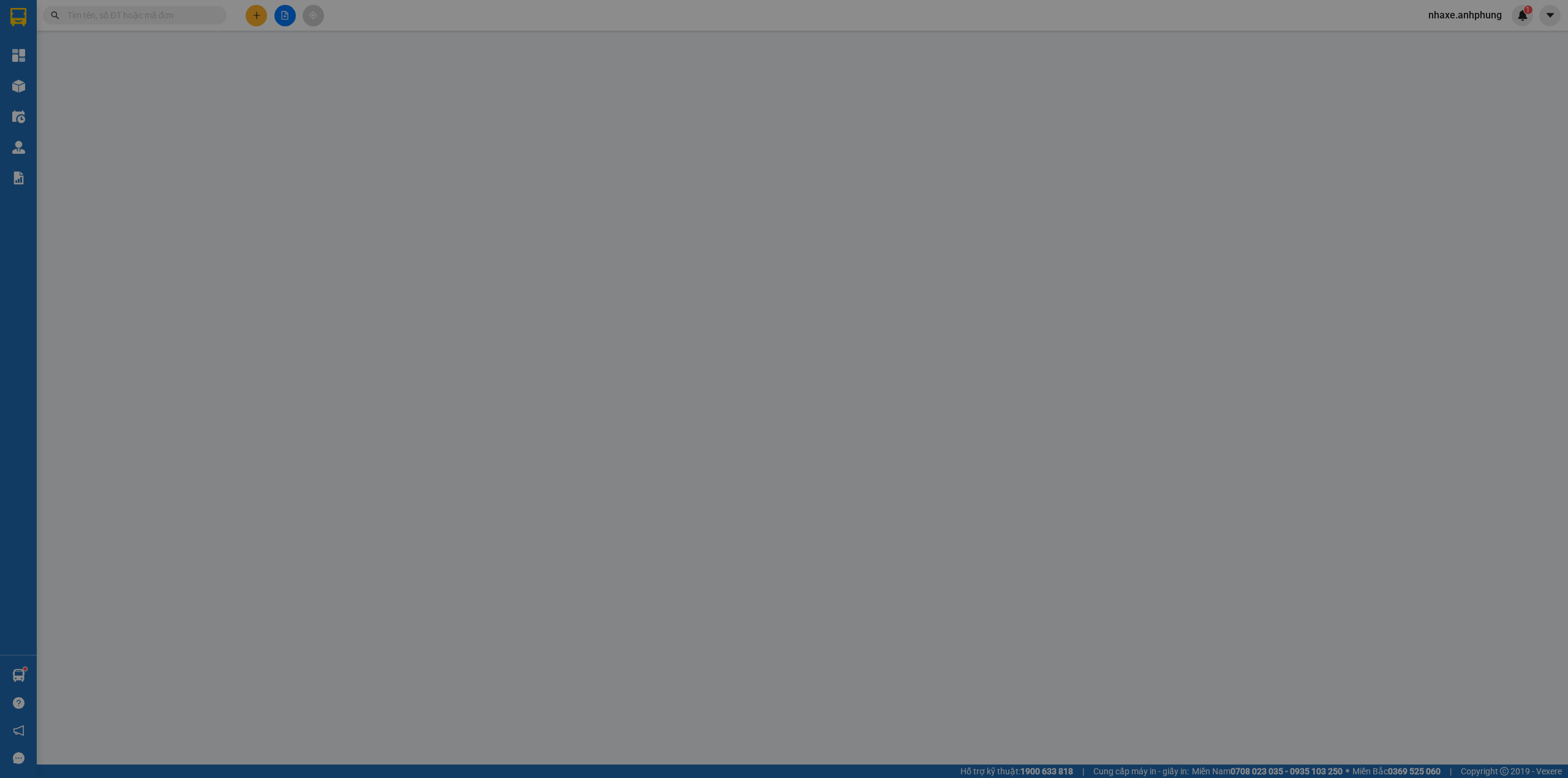
type input "0978990405"
type input "trí"
type input "200.000"
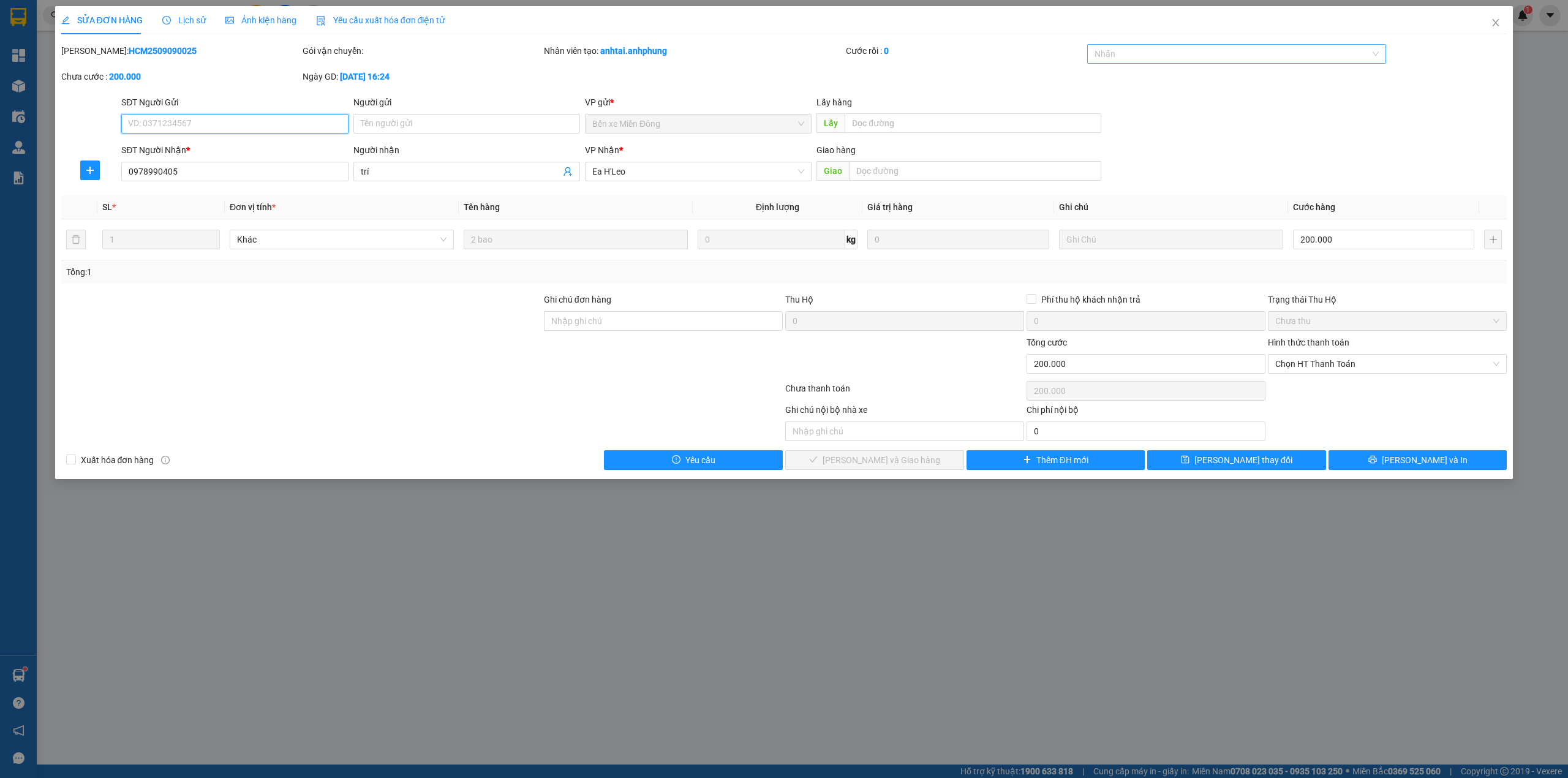
click at [1152, 54] on div at bounding box center [1231, 54] width 281 height 15
click at [1142, 74] on div "CHUYỂN KHOẢN" at bounding box center [1237, 78] width 285 height 14
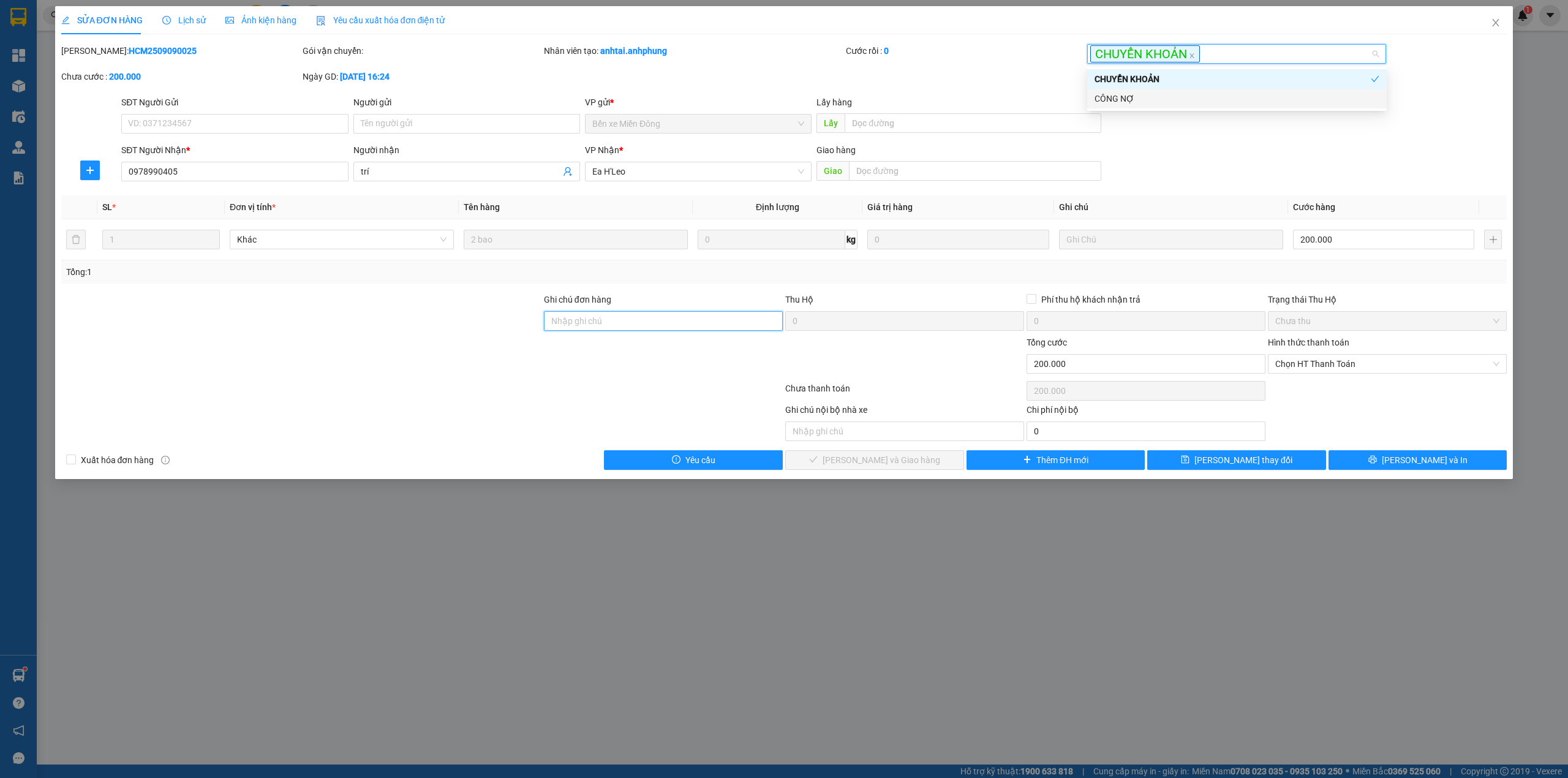
click at [704, 316] on input "Ghi chú đơn hàng" at bounding box center [663, 321] width 238 height 19
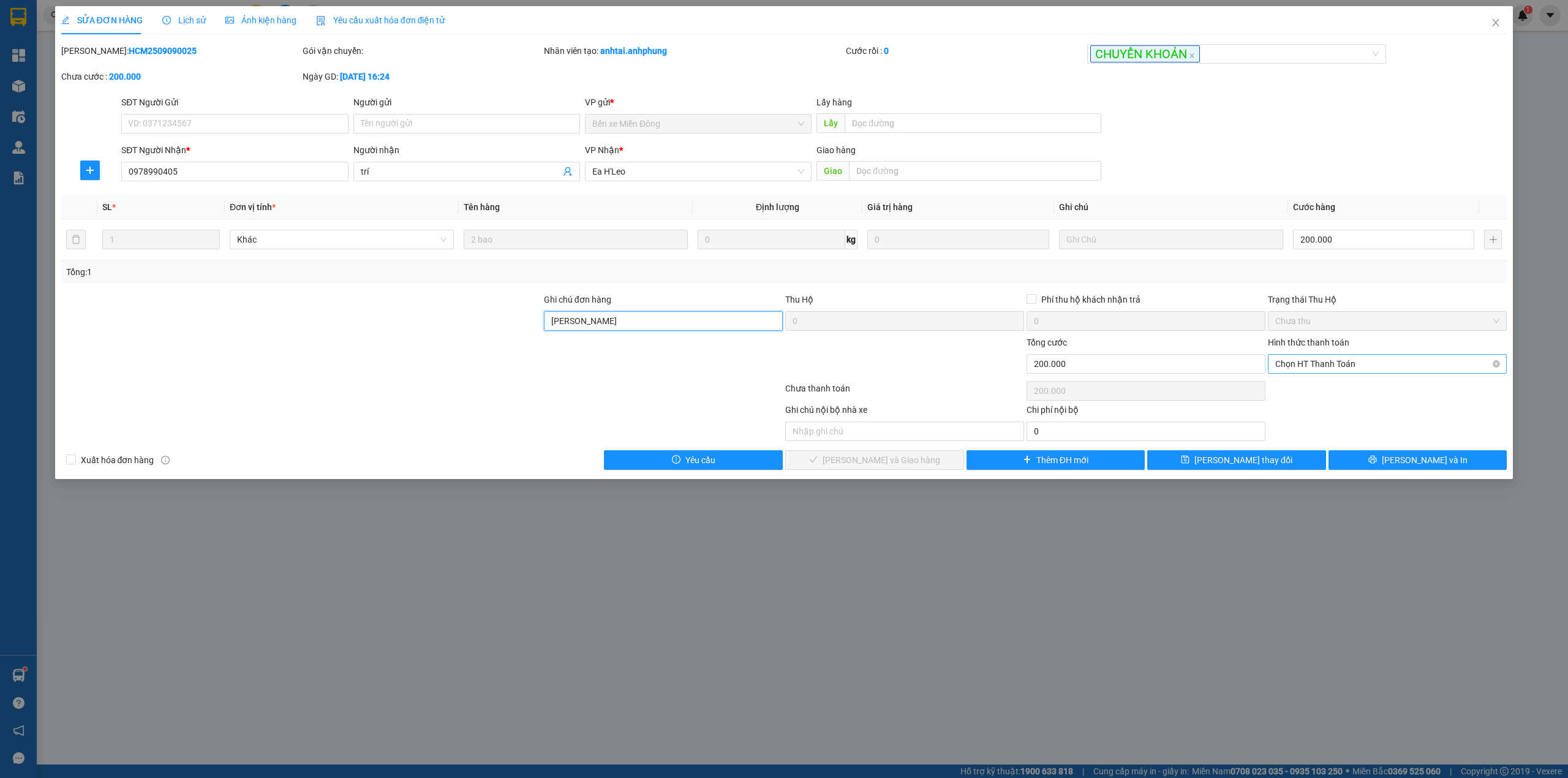
click at [1300, 368] on span "Chọn HT Thanh Toán" at bounding box center [1386, 364] width 224 height 19
type input "[PERSON_NAME]"
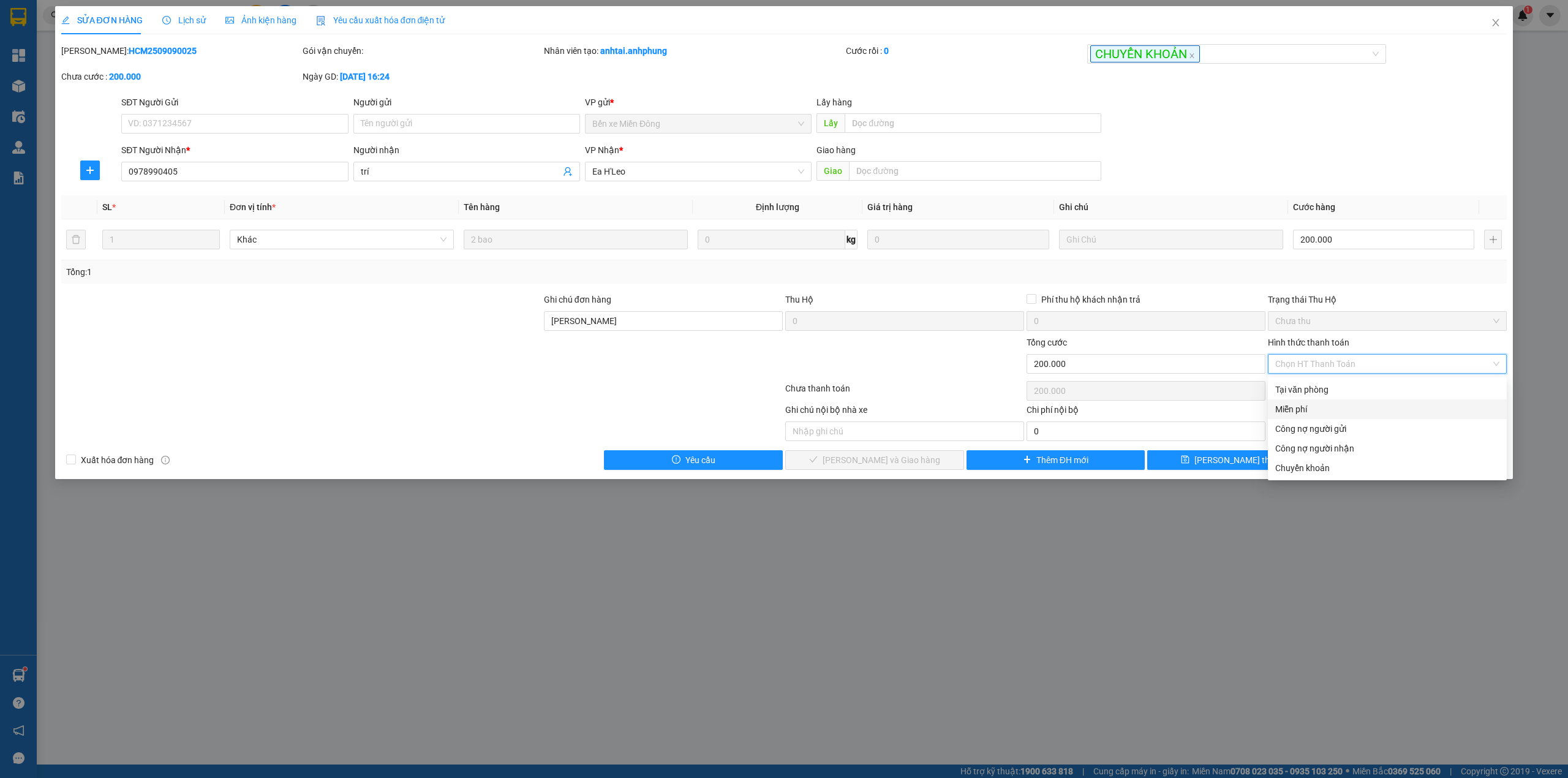
click at [1300, 404] on div "Miễn phí" at bounding box center [1386, 409] width 224 height 14
type input "0"
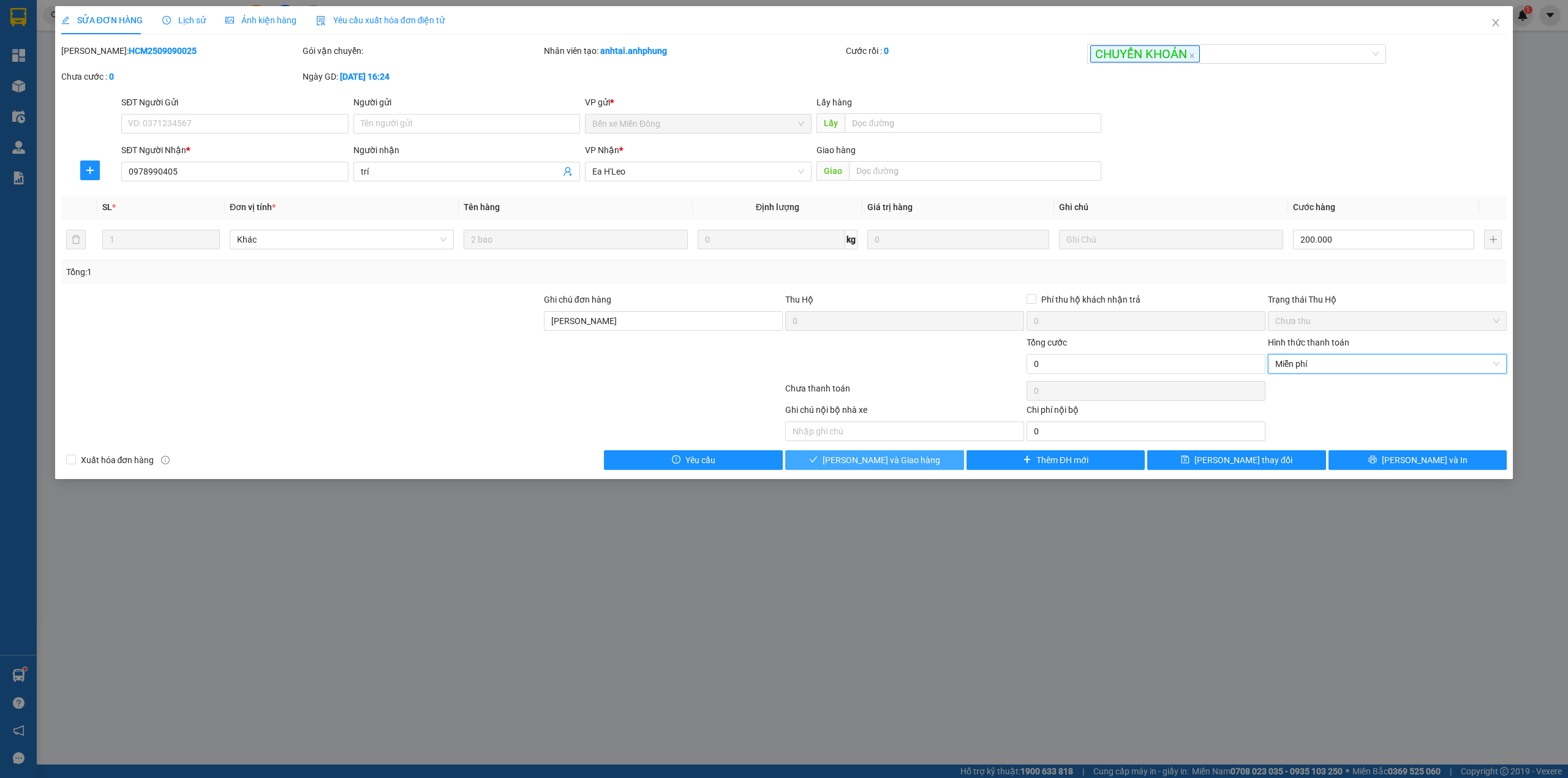
click at [922, 457] on button "[PERSON_NAME] và Giao hàng" at bounding box center [874, 460] width 179 height 19
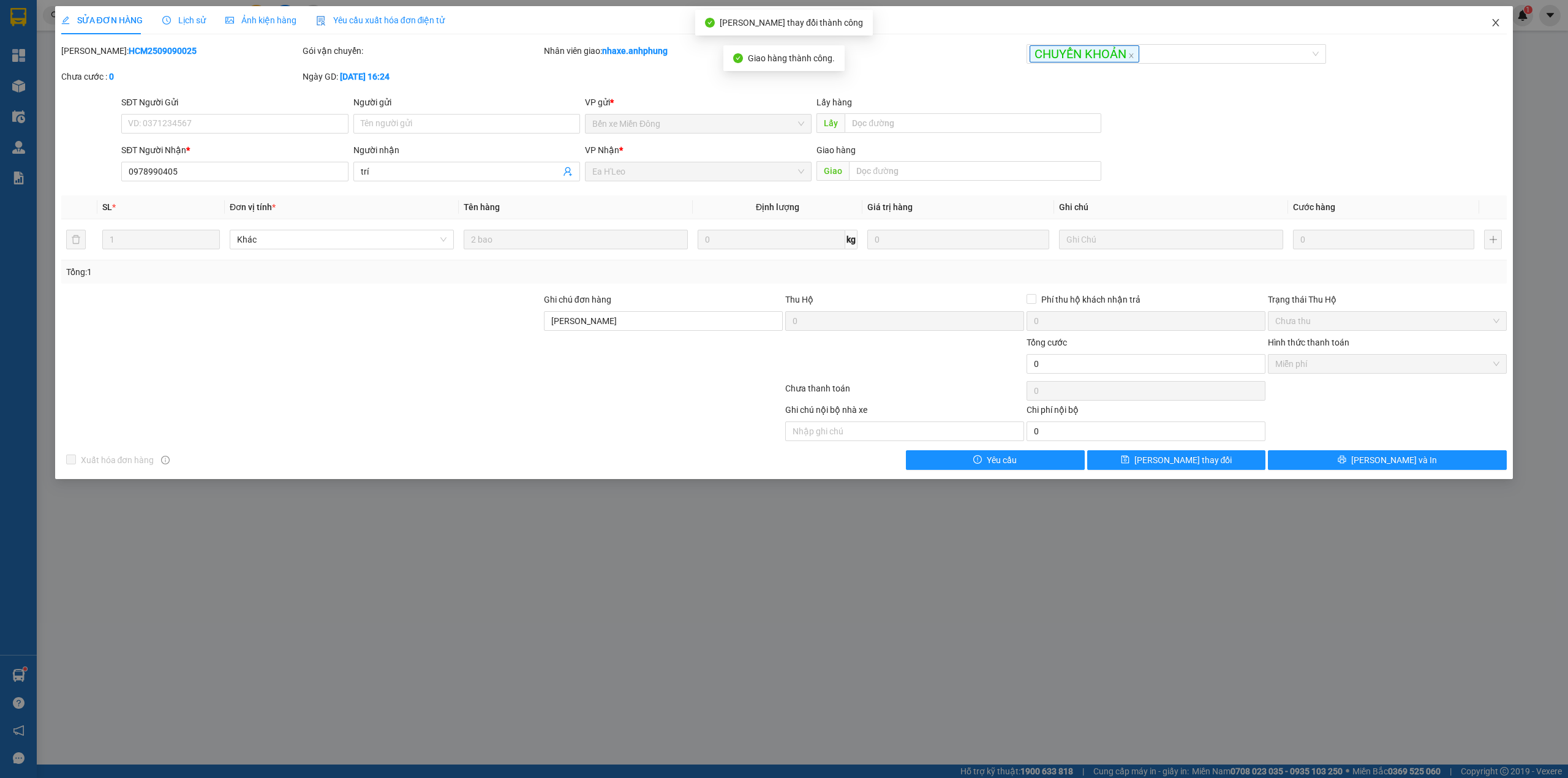
click at [1498, 23] on icon "close" at bounding box center [1495, 23] width 10 height 10
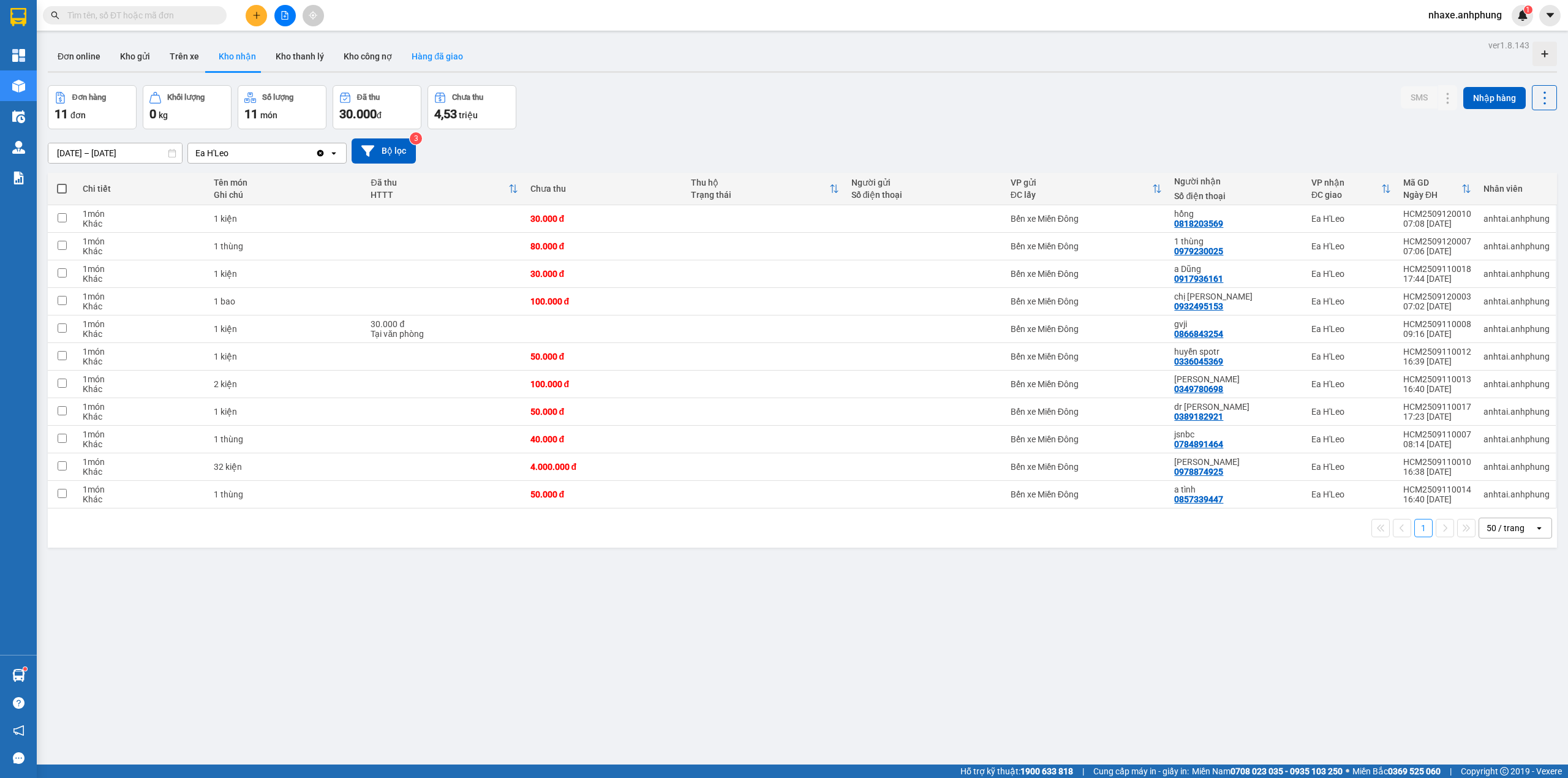
click at [449, 53] on button "Hàng đã giao" at bounding box center [437, 57] width 71 height 29
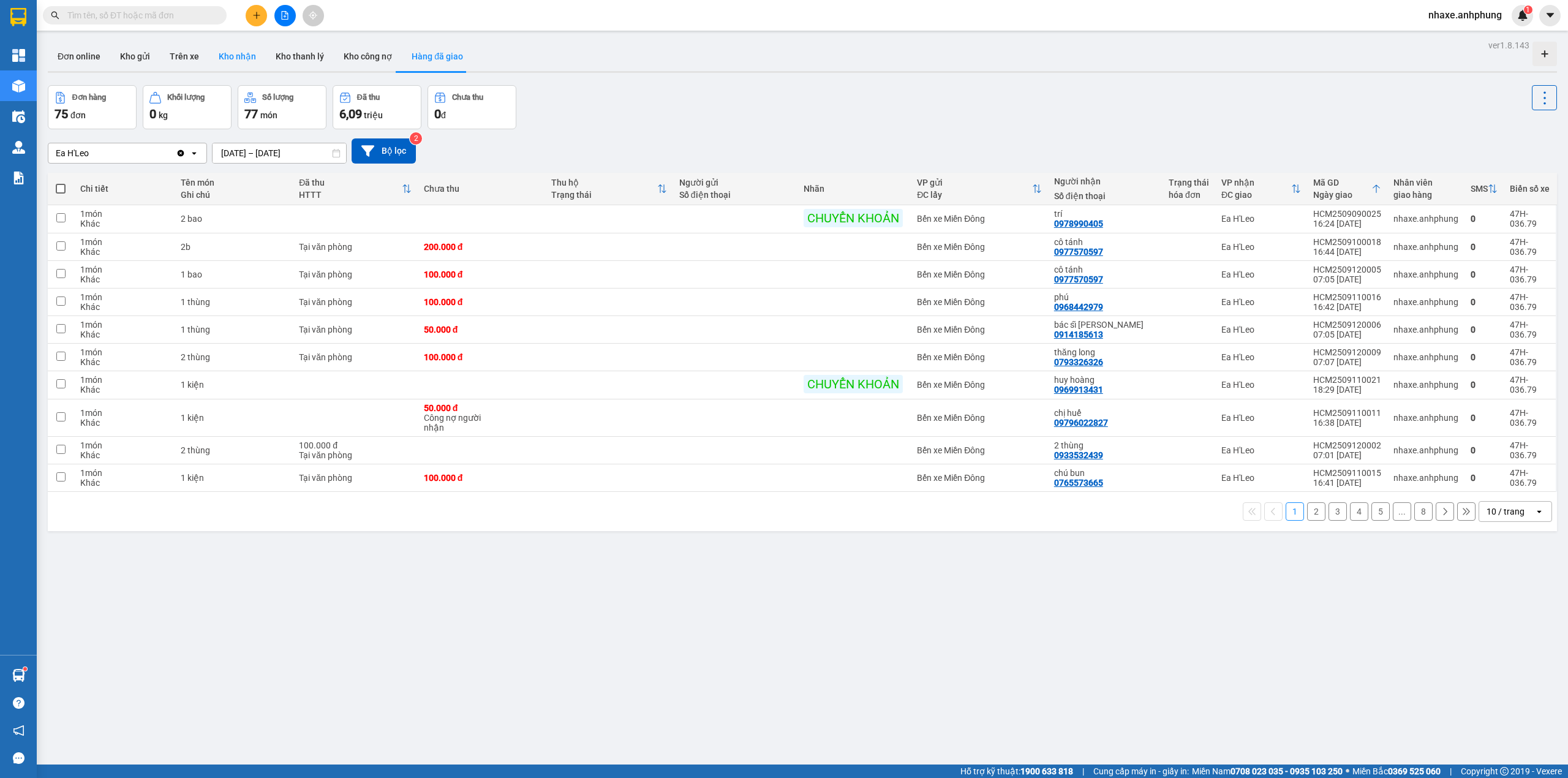
click at [251, 54] on button "Kho nhận" at bounding box center [237, 57] width 57 height 29
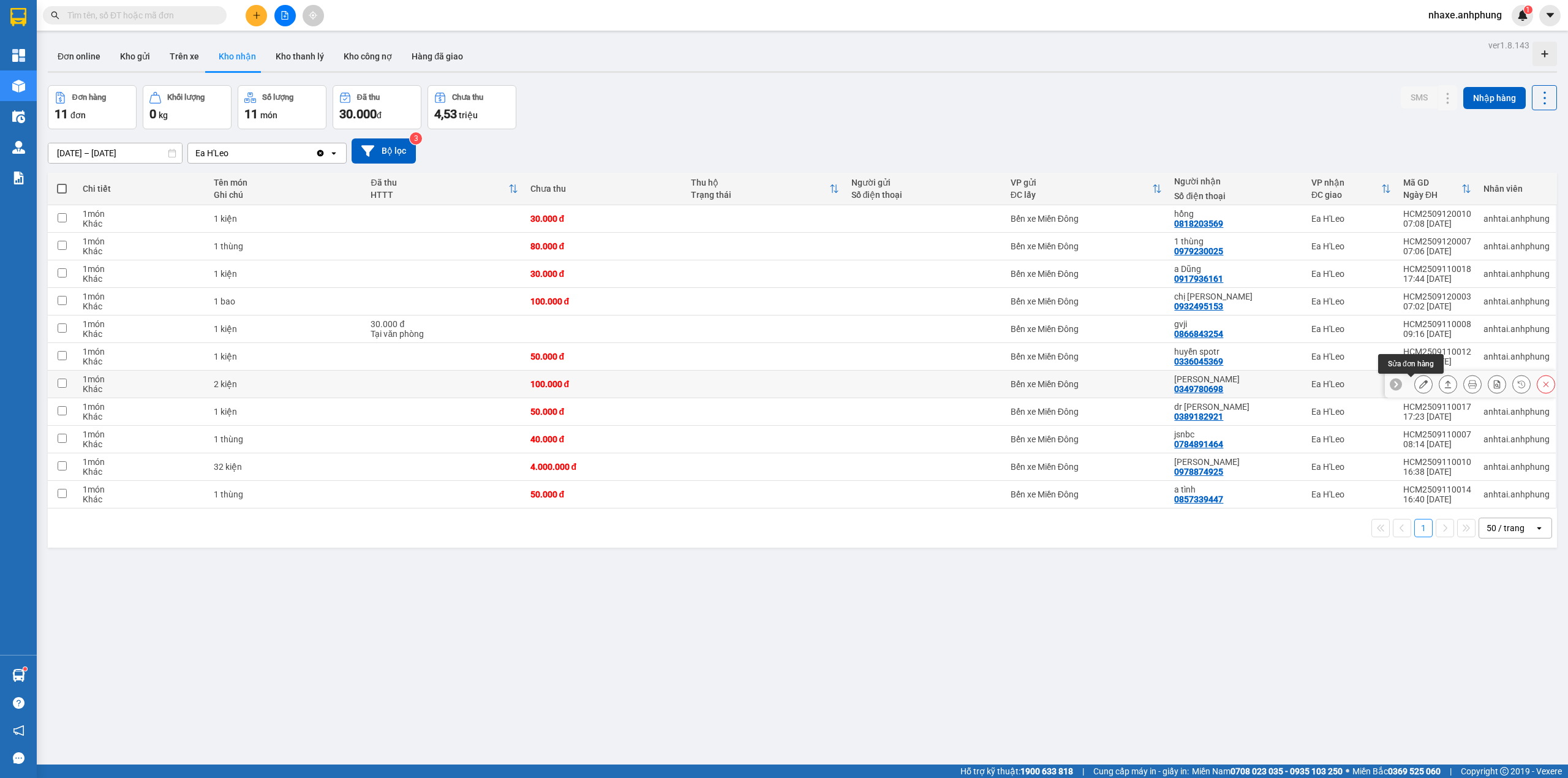
click at [1419, 388] on icon at bounding box center [1423, 384] width 9 height 9
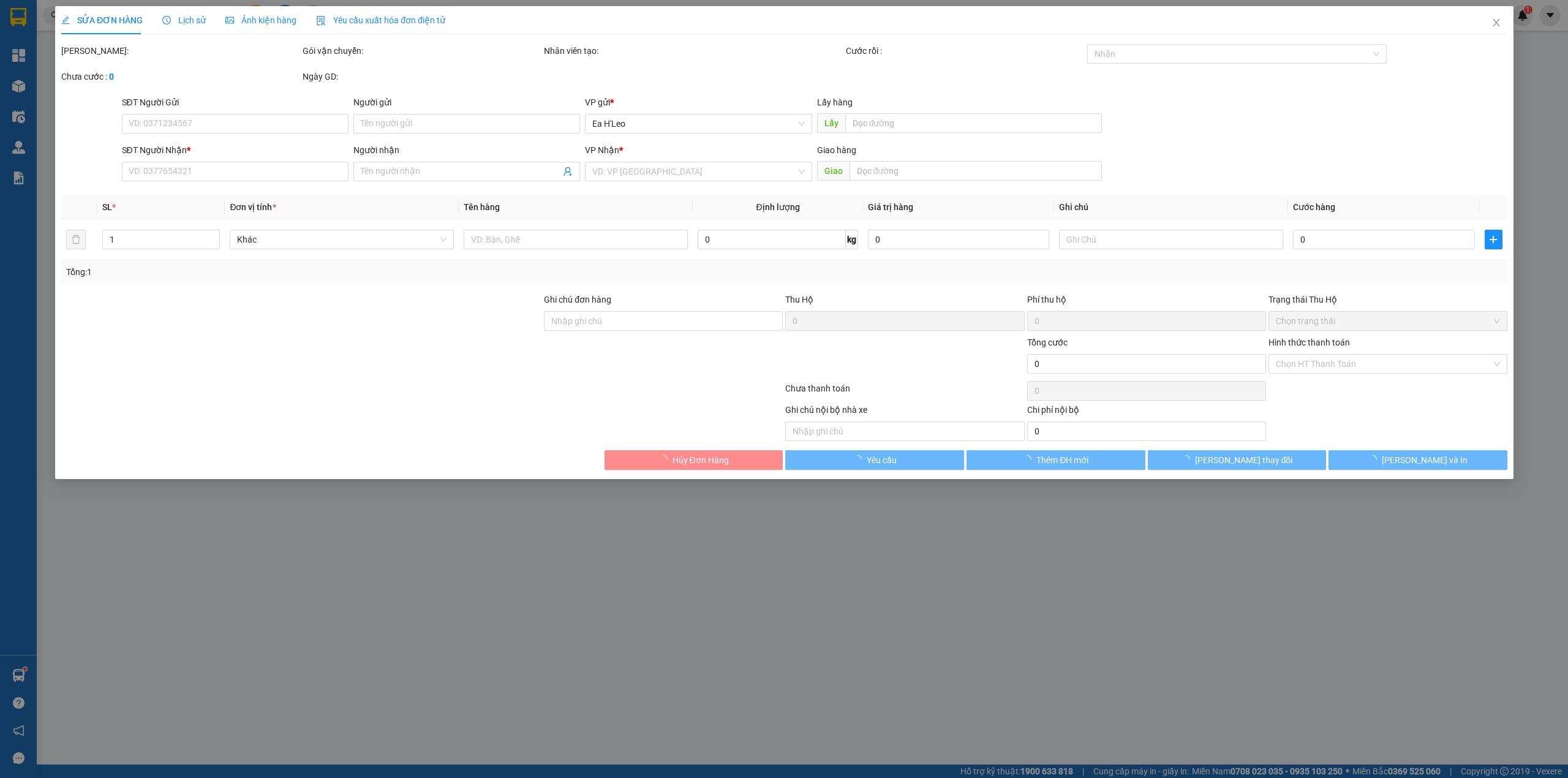
type input "0349780698"
type input "[PERSON_NAME]"
type input "100.000"
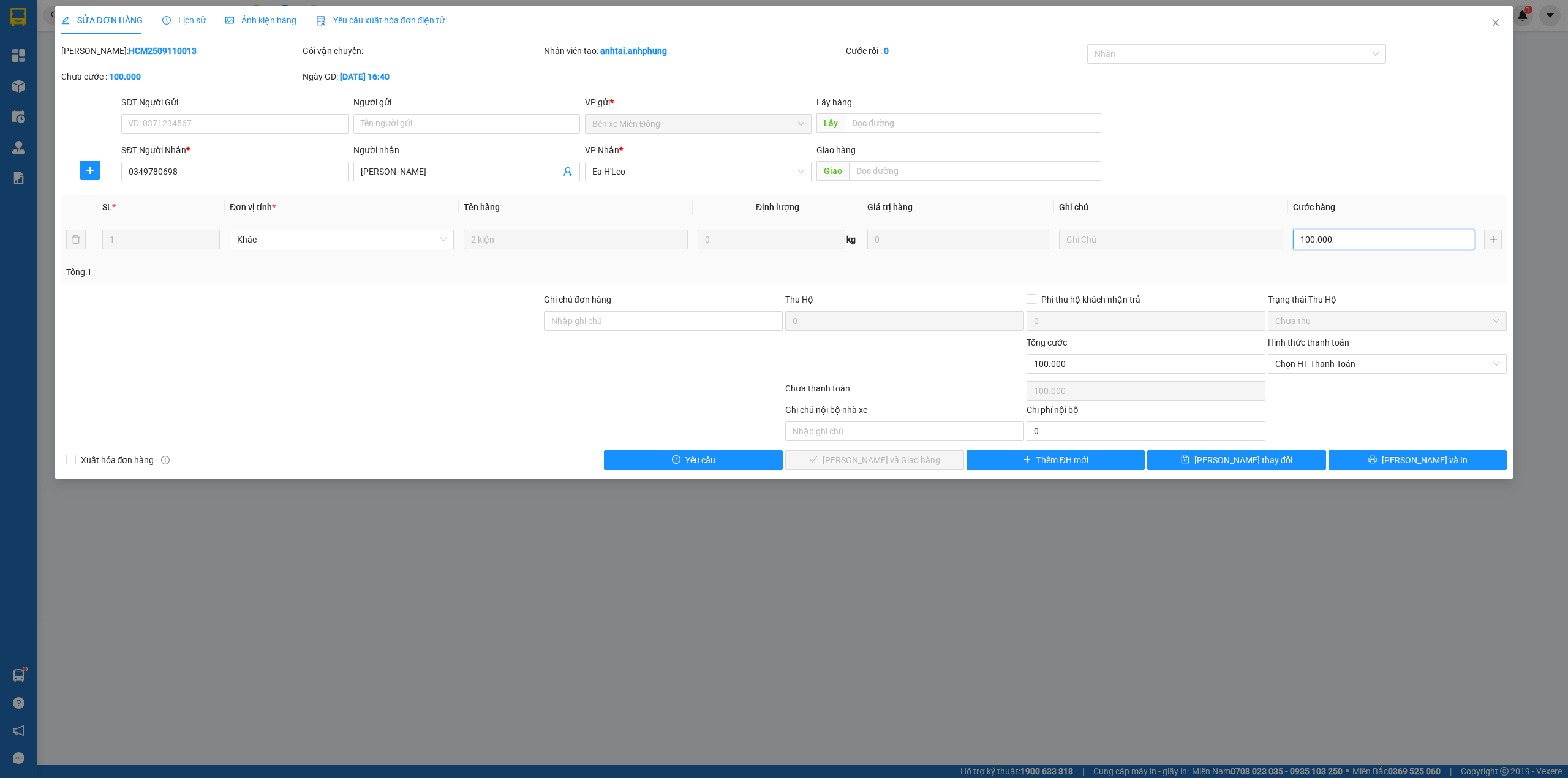
click at [1338, 234] on input "100.000" at bounding box center [1383, 239] width 181 height 19
type input "7"
type input "70"
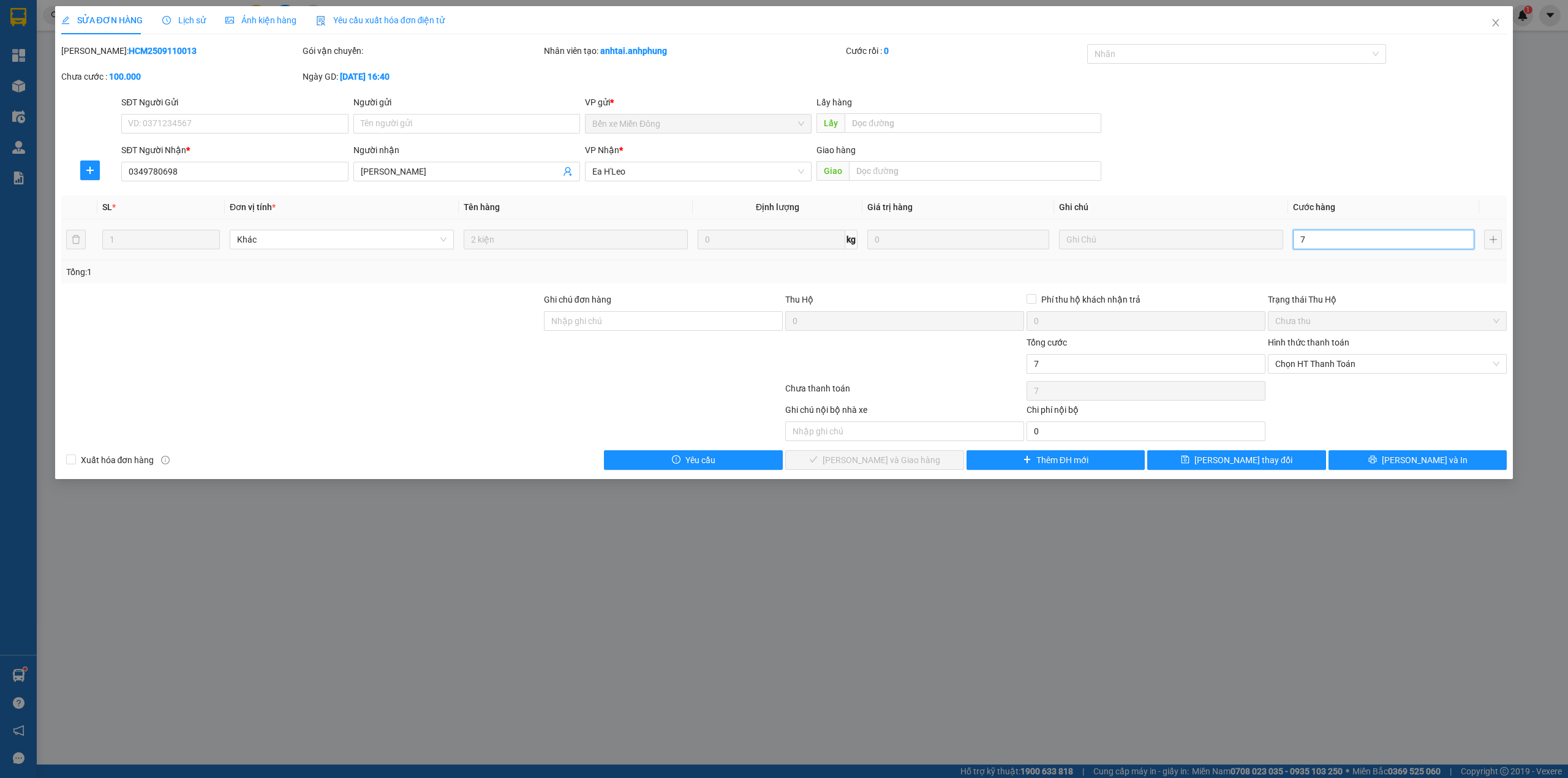
type input "70"
click at [1177, 57] on div at bounding box center [1231, 54] width 281 height 15
type input "70"
type input "70.000"
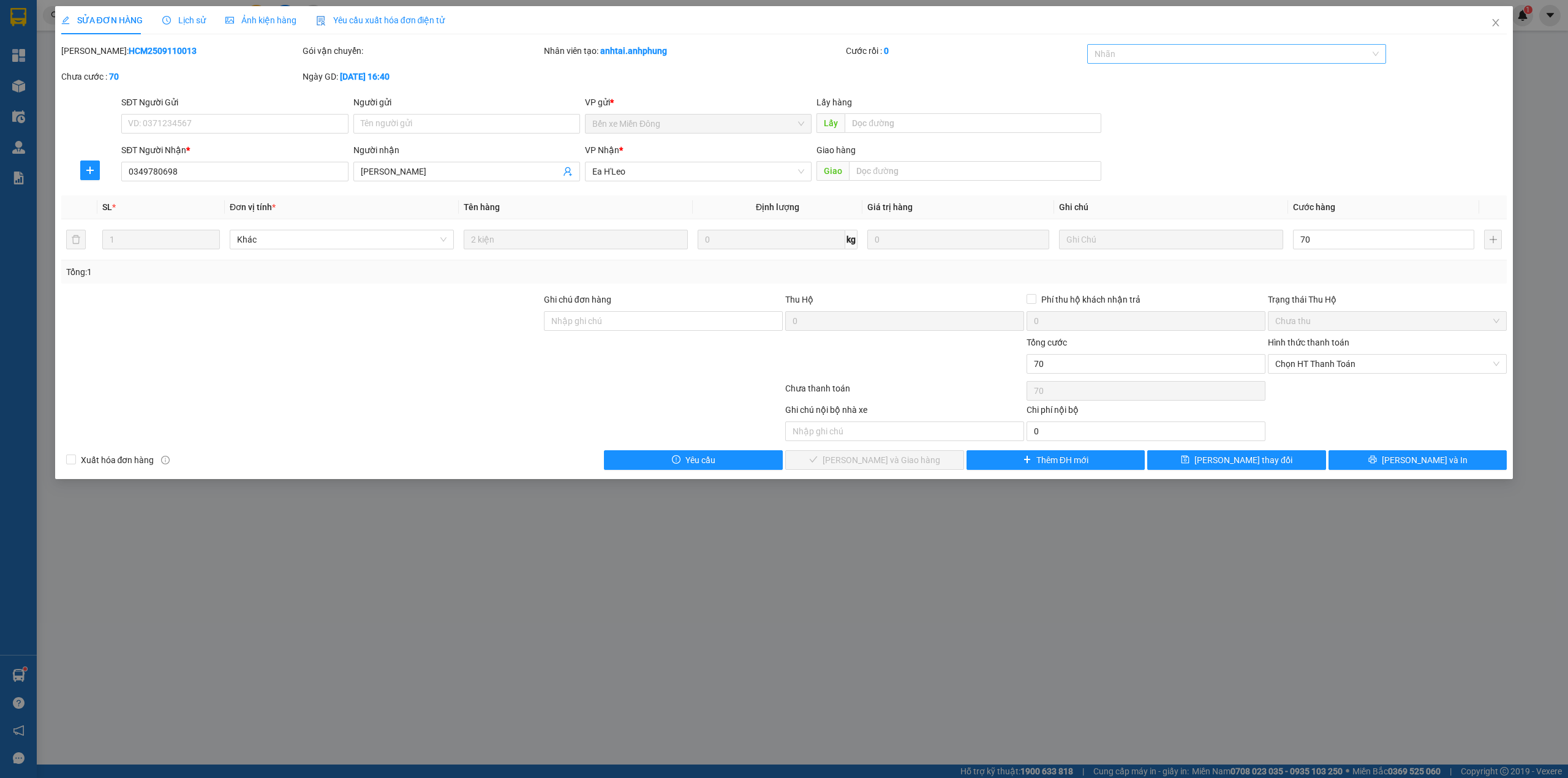
type input "70.000"
click at [1170, 79] on div "CHUYỂN KHOẢN" at bounding box center [1237, 78] width 285 height 14
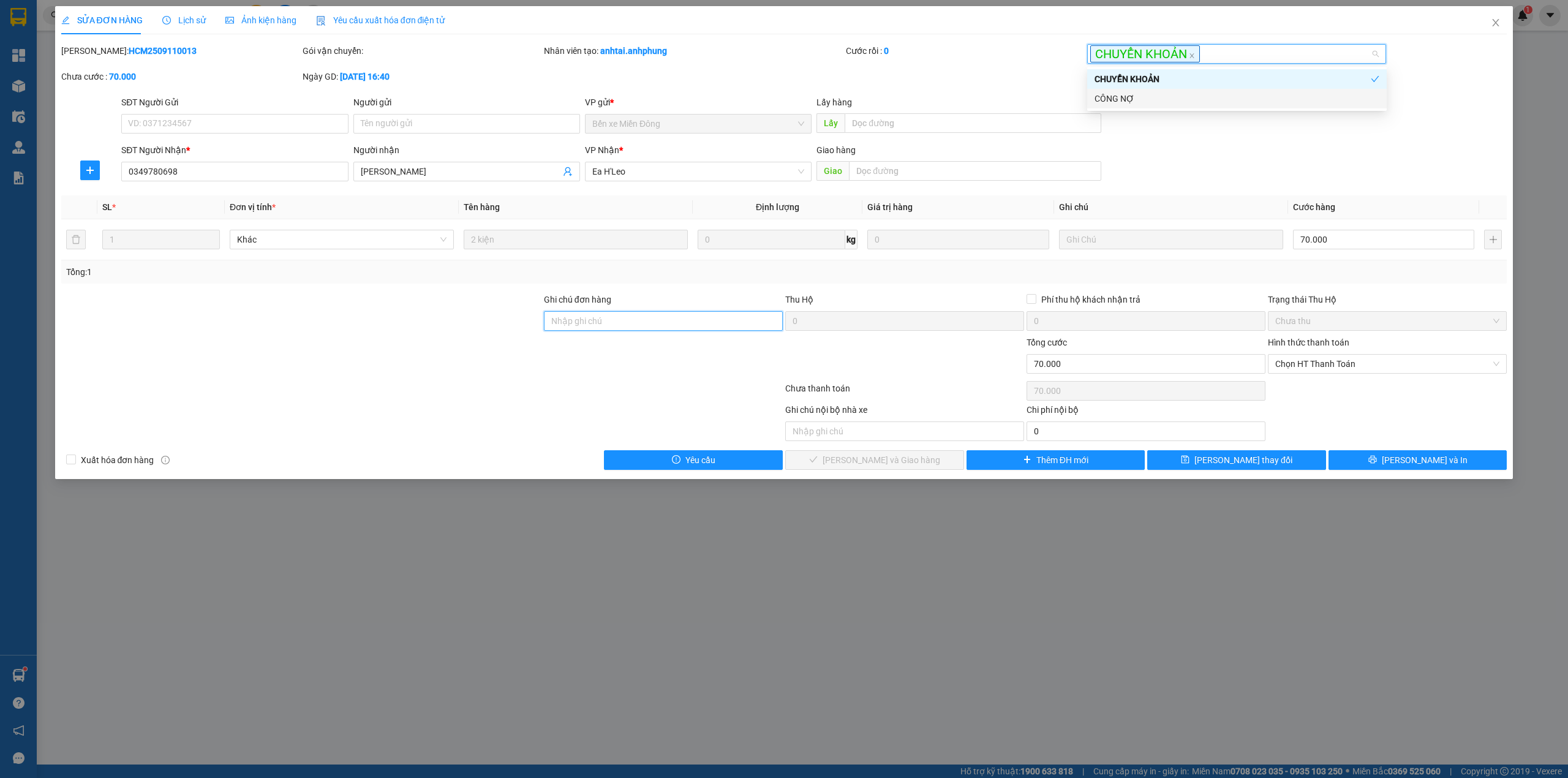
click at [587, 325] on input "Ghi chú đơn hàng" at bounding box center [663, 321] width 238 height 19
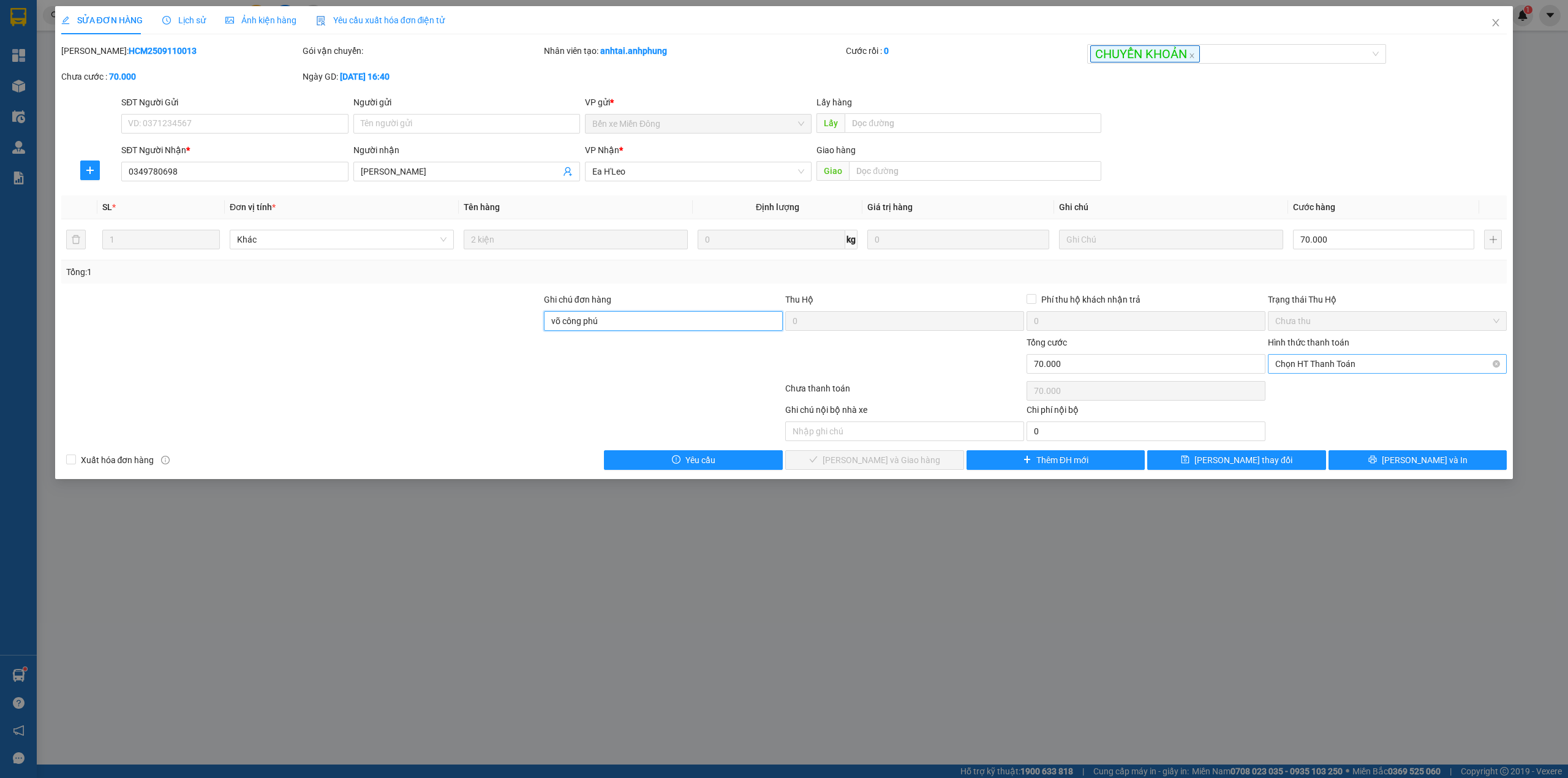
click at [1304, 362] on span "Chọn HT Thanh Toán" at bounding box center [1386, 364] width 224 height 19
type input "võ công phú"
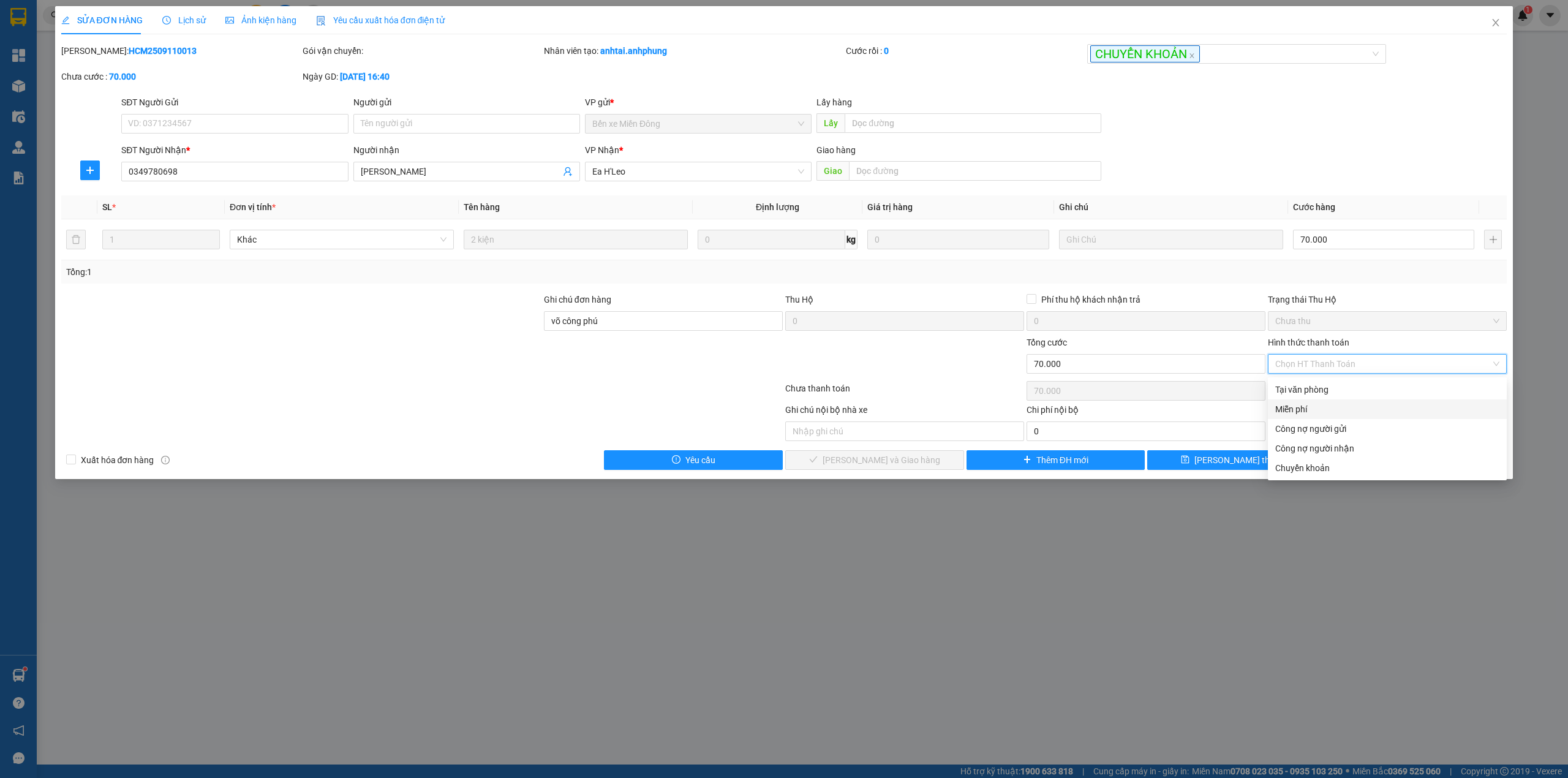
click at [1305, 404] on div "Miễn phí" at bounding box center [1386, 409] width 224 height 14
type input "0"
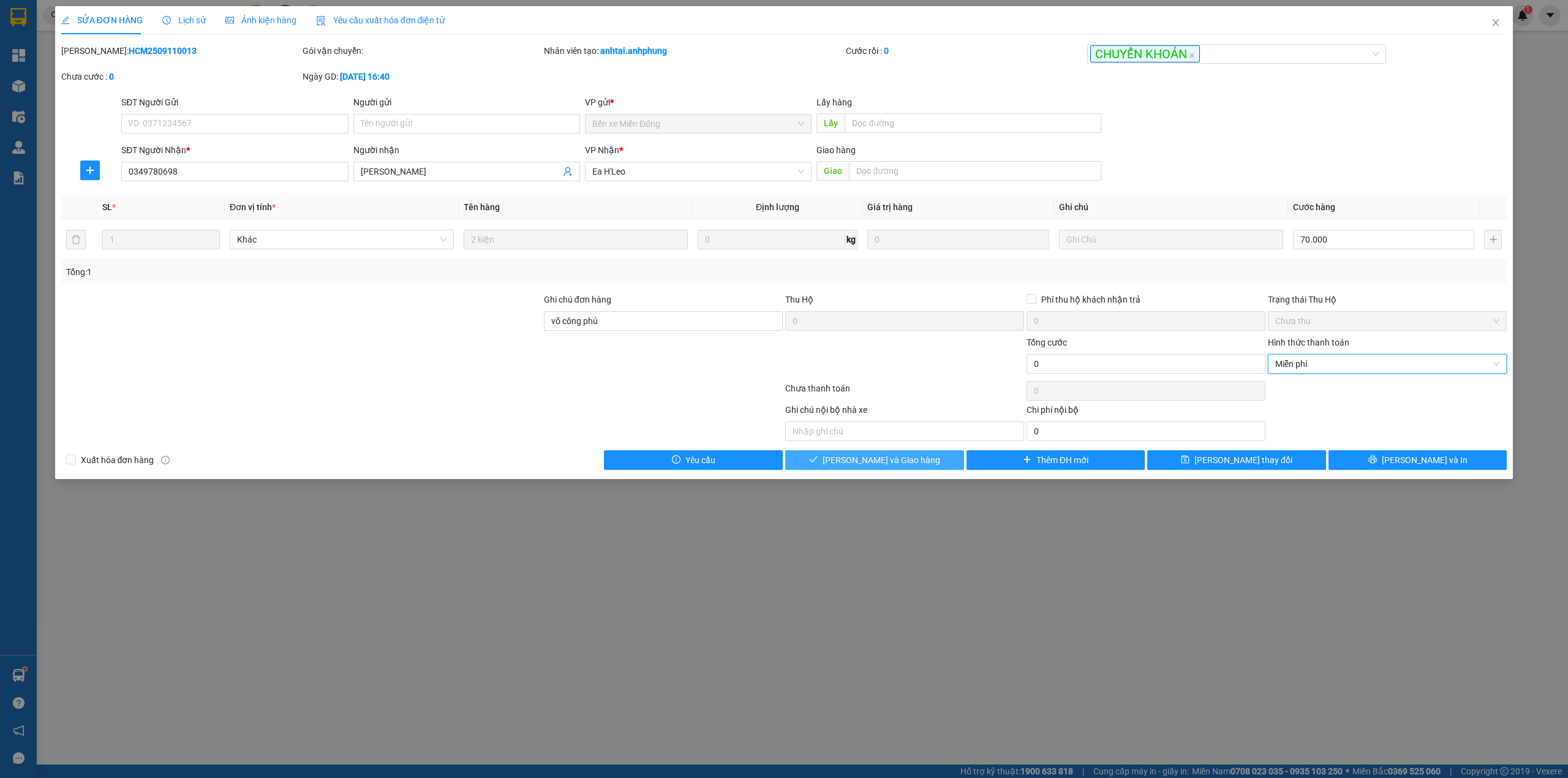
click at [900, 462] on span "[PERSON_NAME] và Giao hàng" at bounding box center [881, 460] width 117 height 14
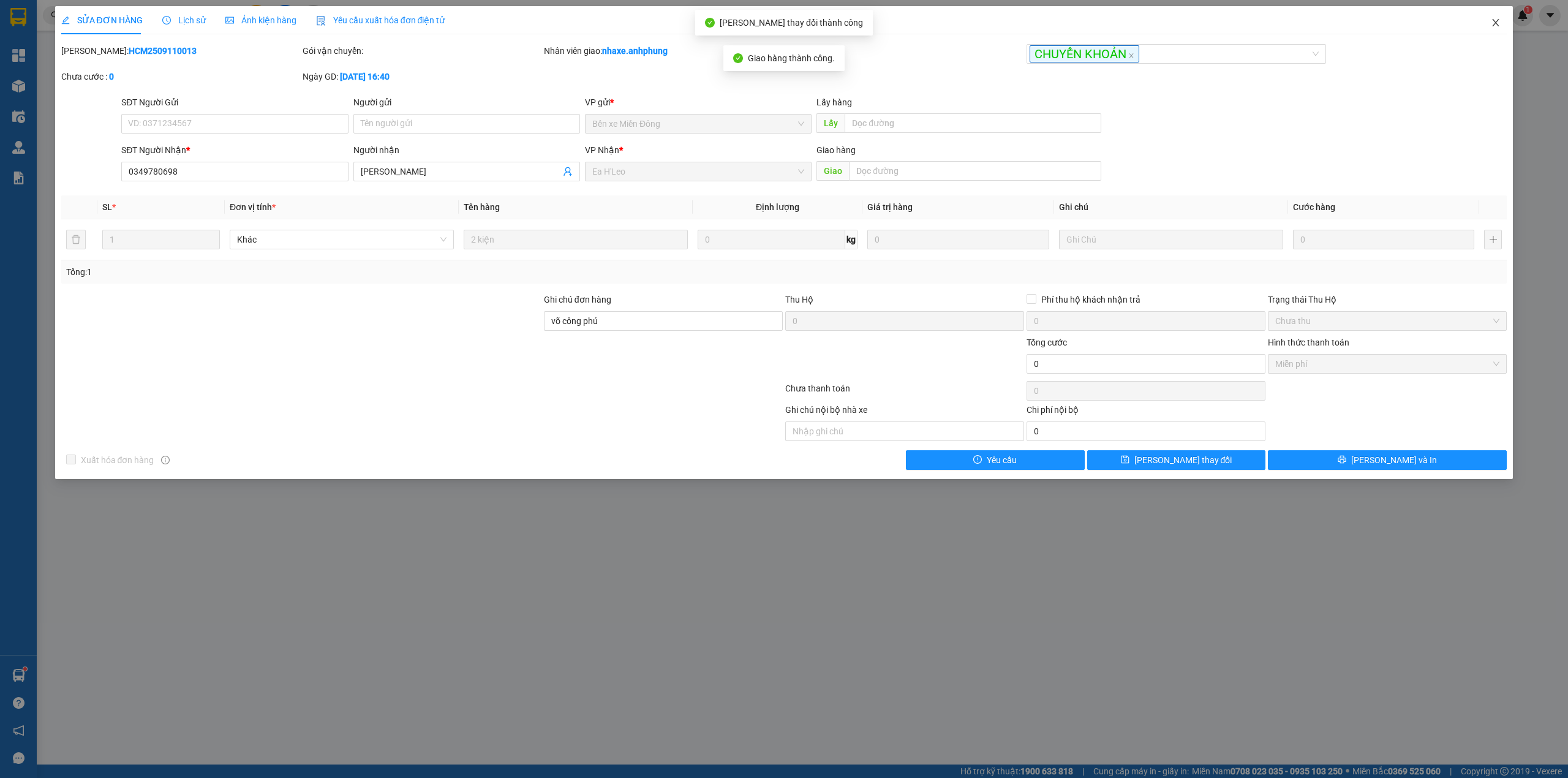
click at [1492, 18] on span "Close" at bounding box center [1495, 23] width 34 height 34
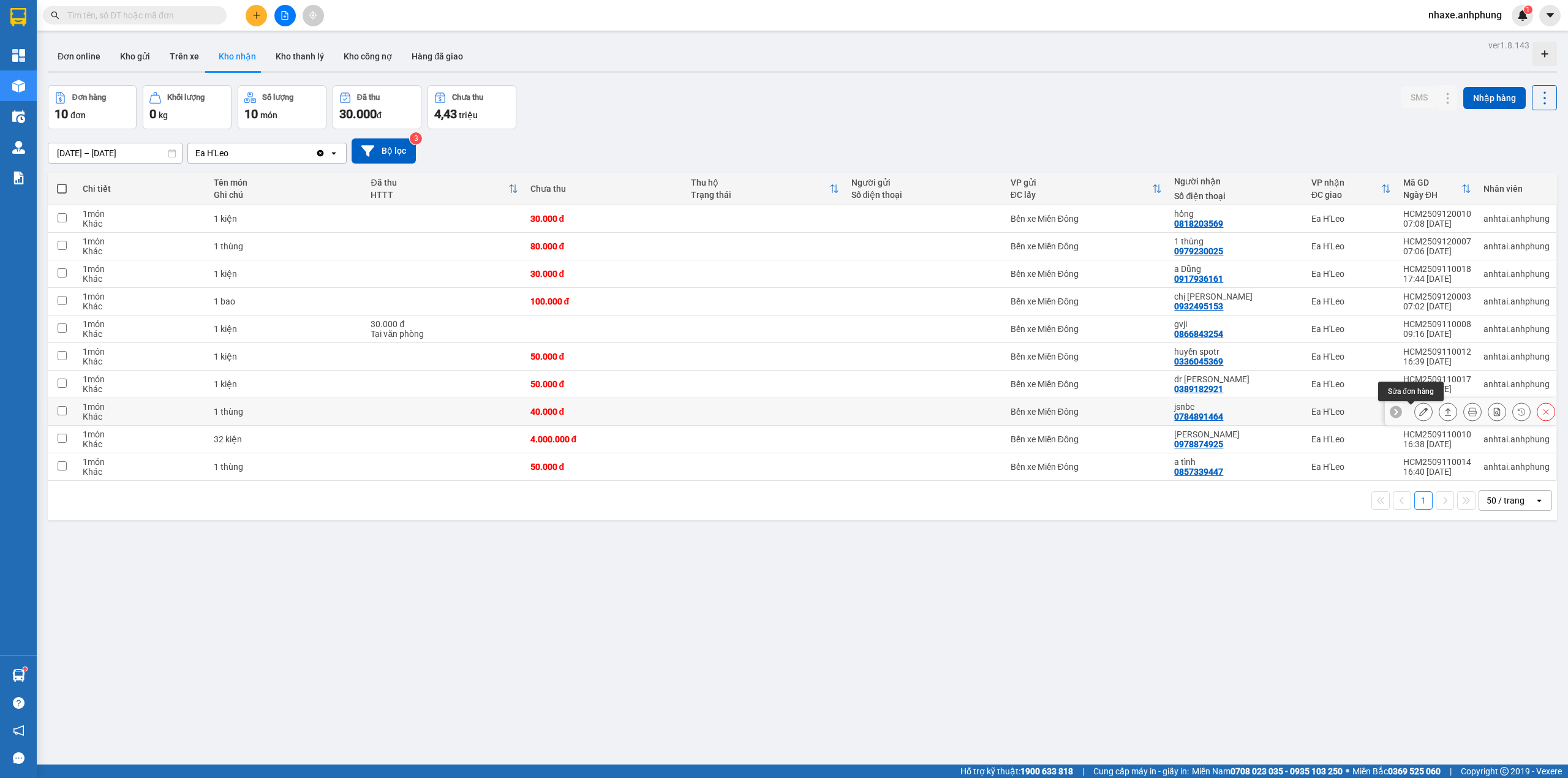
click at [1416, 412] on button at bounding box center [1423, 412] width 17 height 22
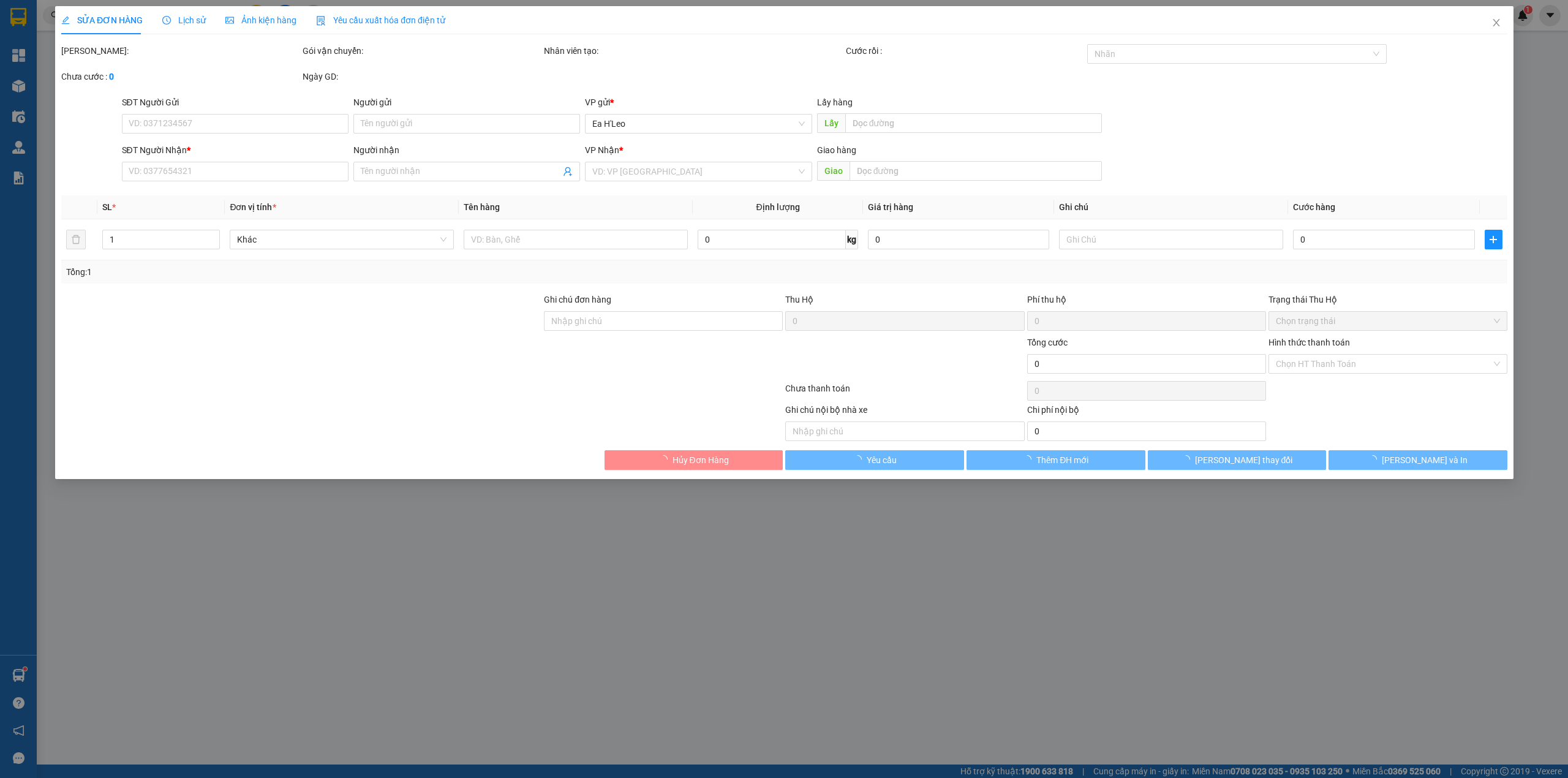
type input "0784891464"
type input "jsnbc"
type input "40.000"
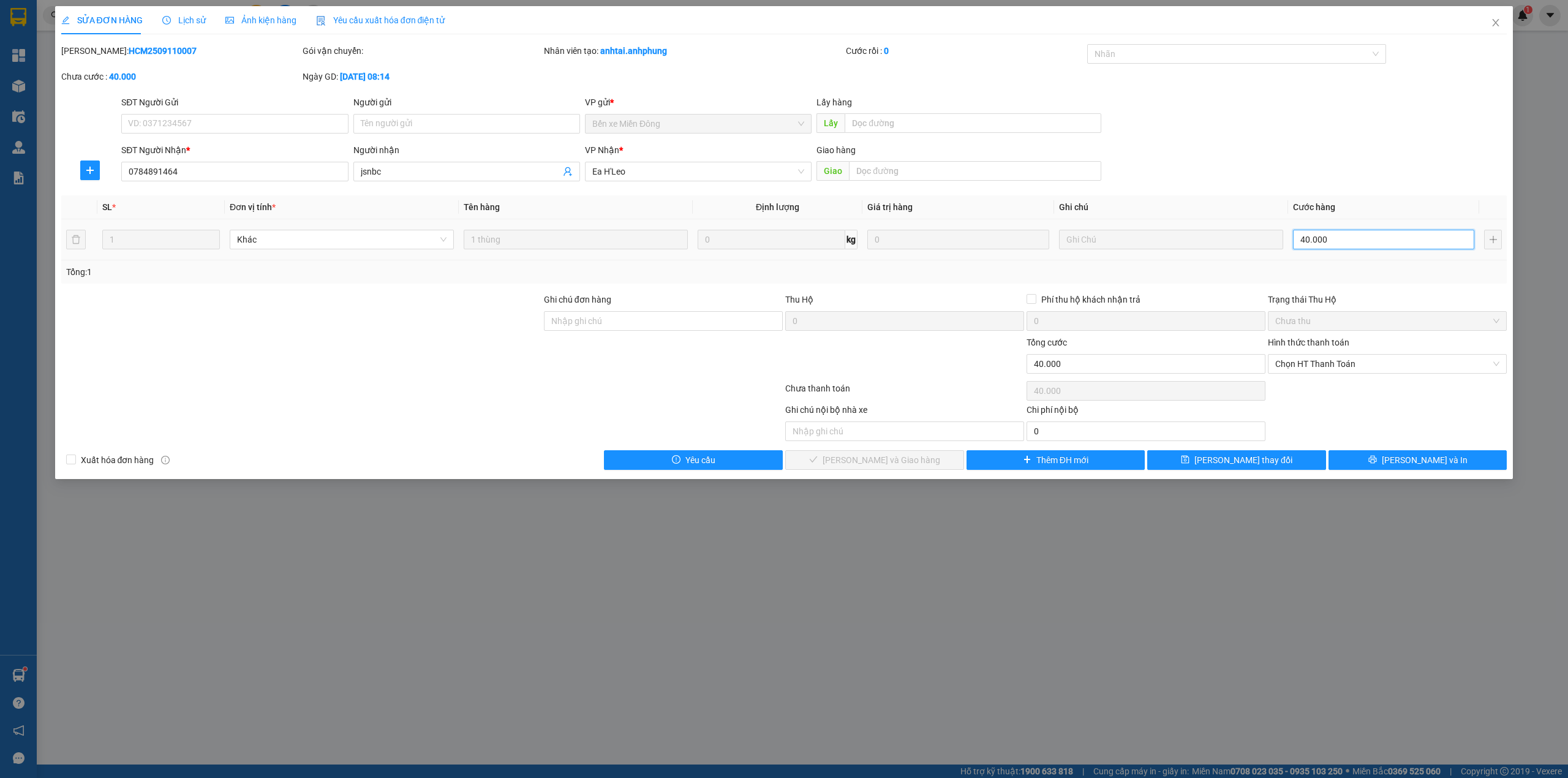
click at [1345, 245] on input "40.000" at bounding box center [1383, 239] width 181 height 19
type input "3"
type input "30"
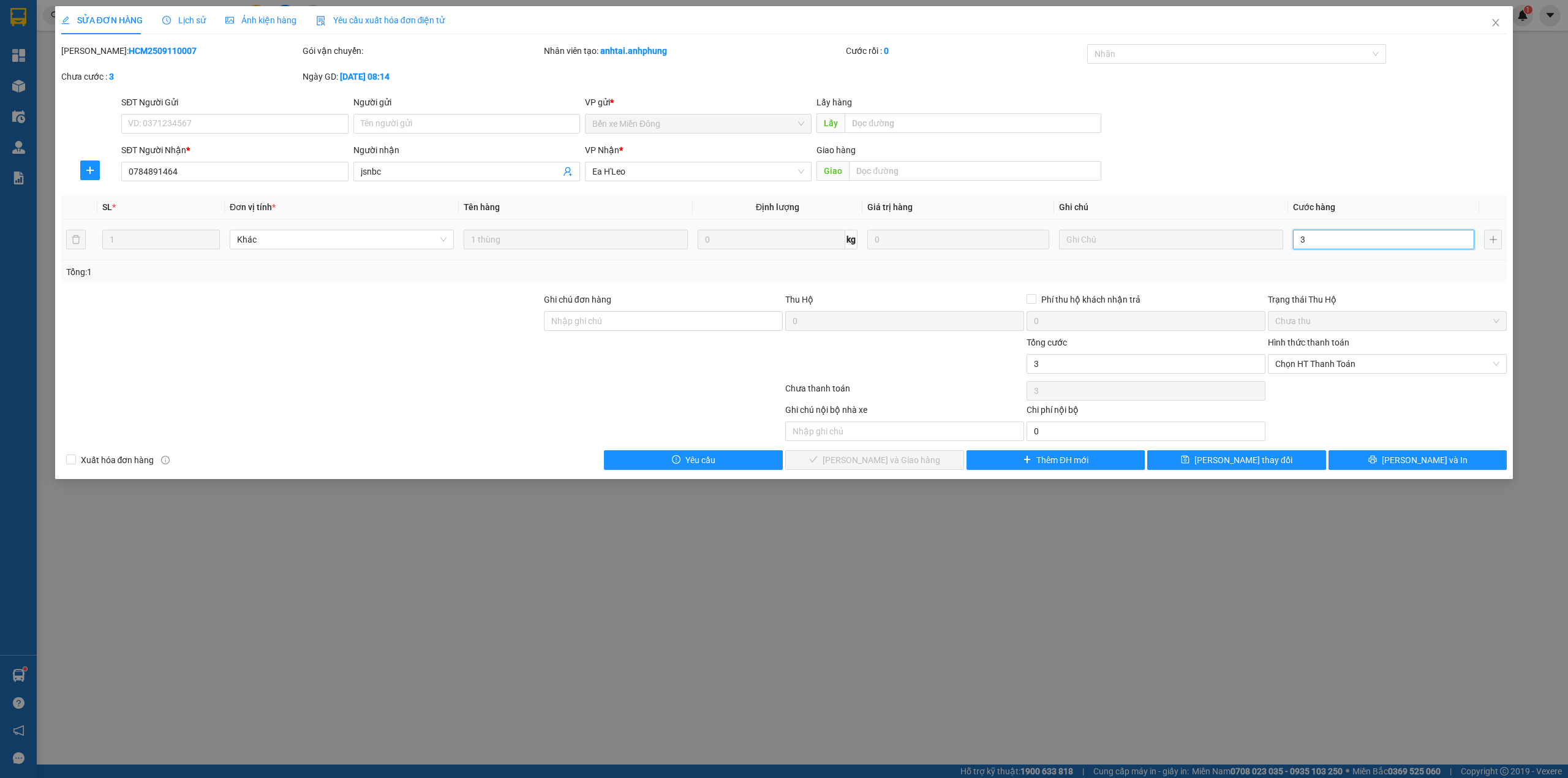
type input "30"
click at [1311, 369] on span "Chọn HT Thanh Toán" at bounding box center [1386, 364] width 224 height 19
type input "30"
type input "30.000"
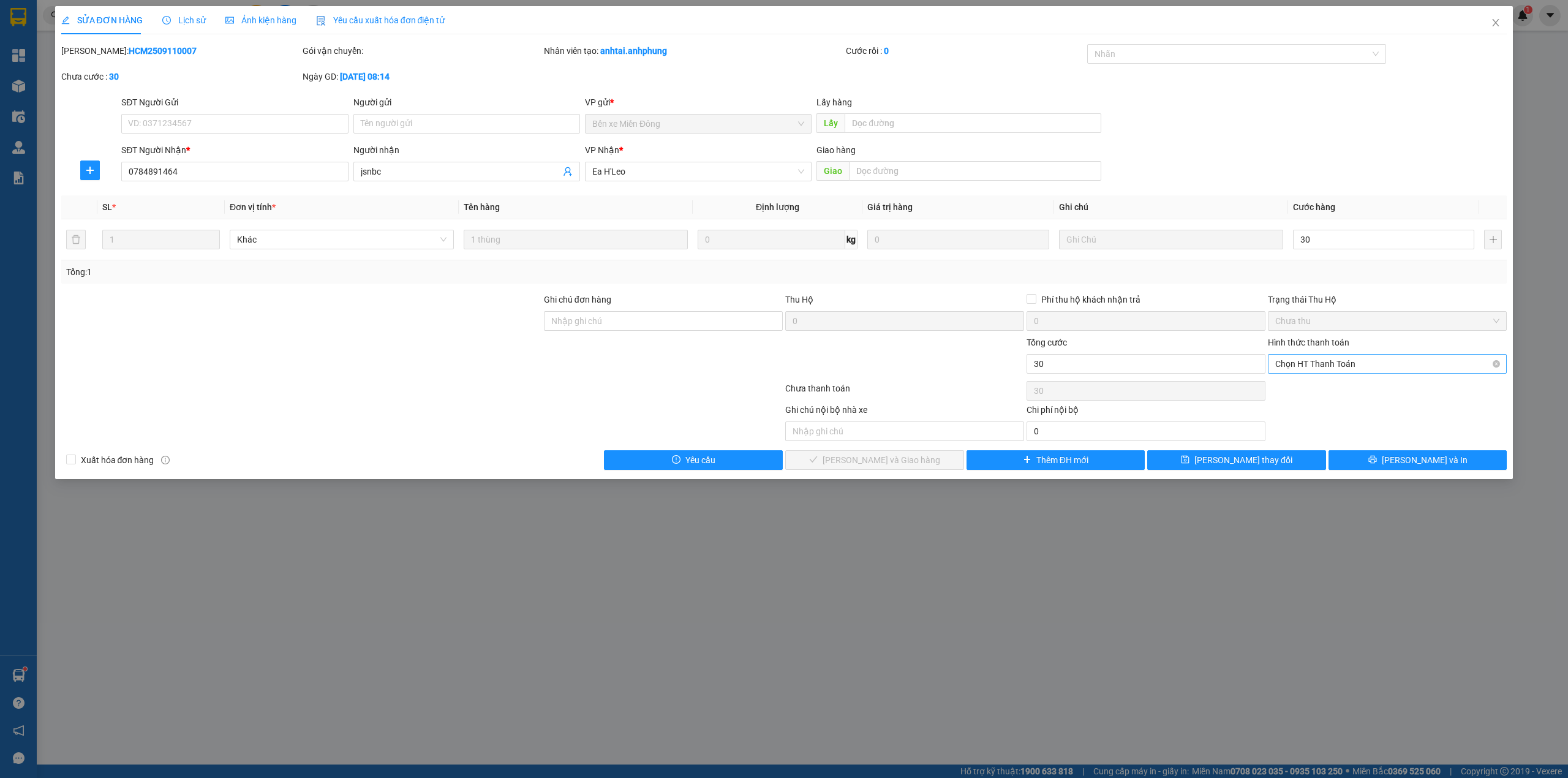
type input "30.000"
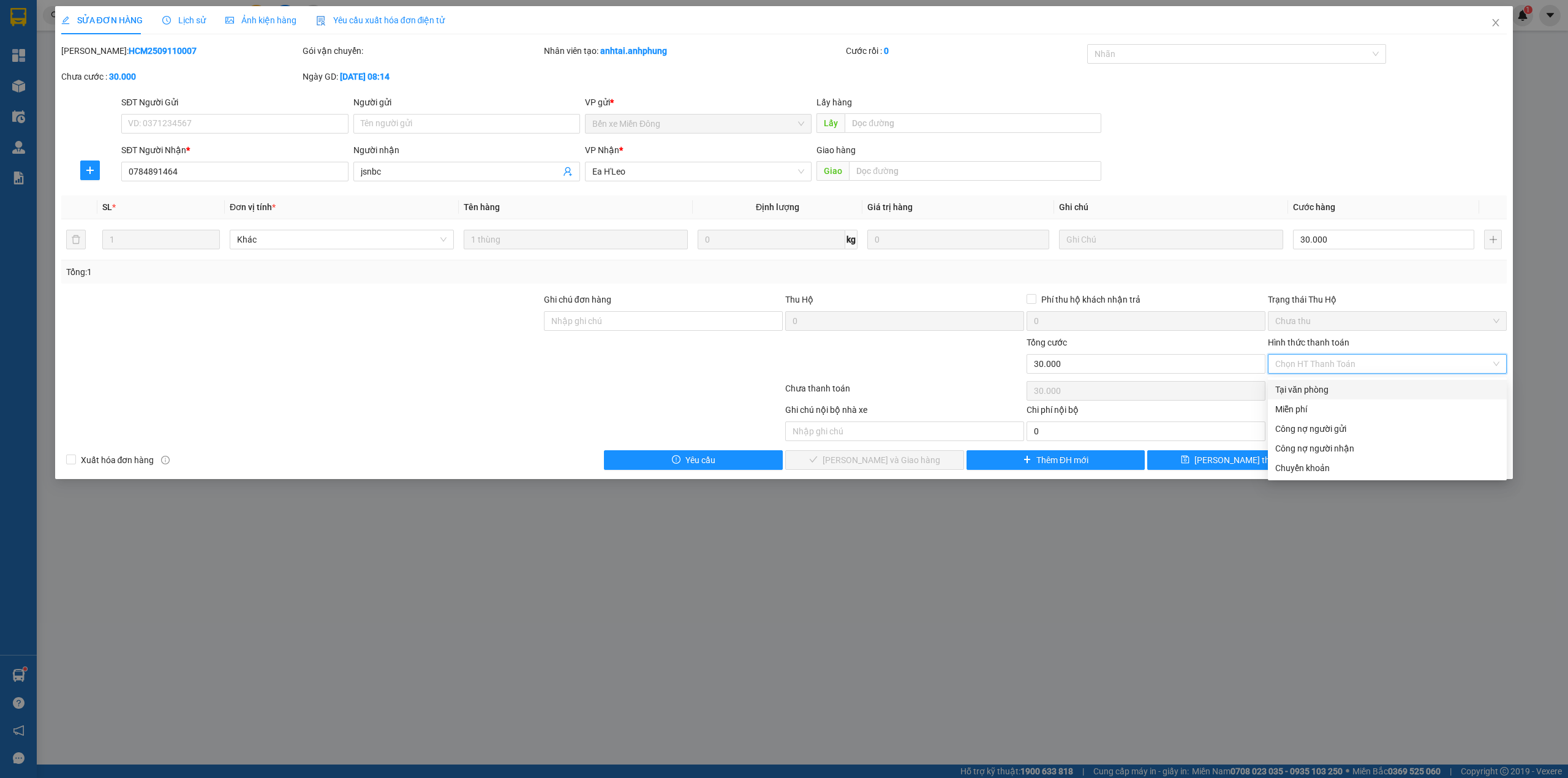
click at [1308, 388] on div "Tại văn phòng" at bounding box center [1386, 390] width 224 height 14
type input "0"
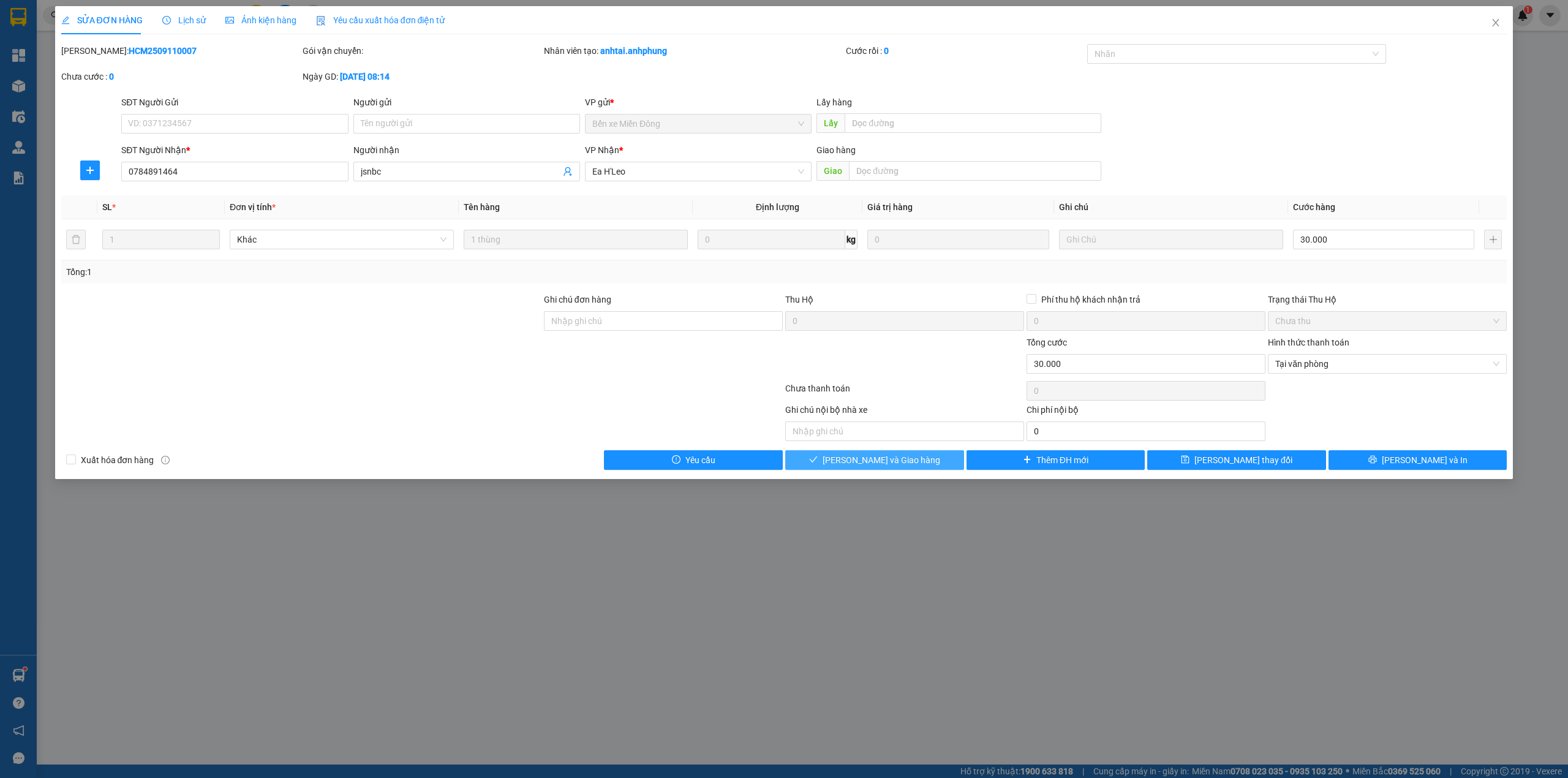
click at [873, 456] on span "[PERSON_NAME] và Giao hàng" at bounding box center [881, 460] width 117 height 14
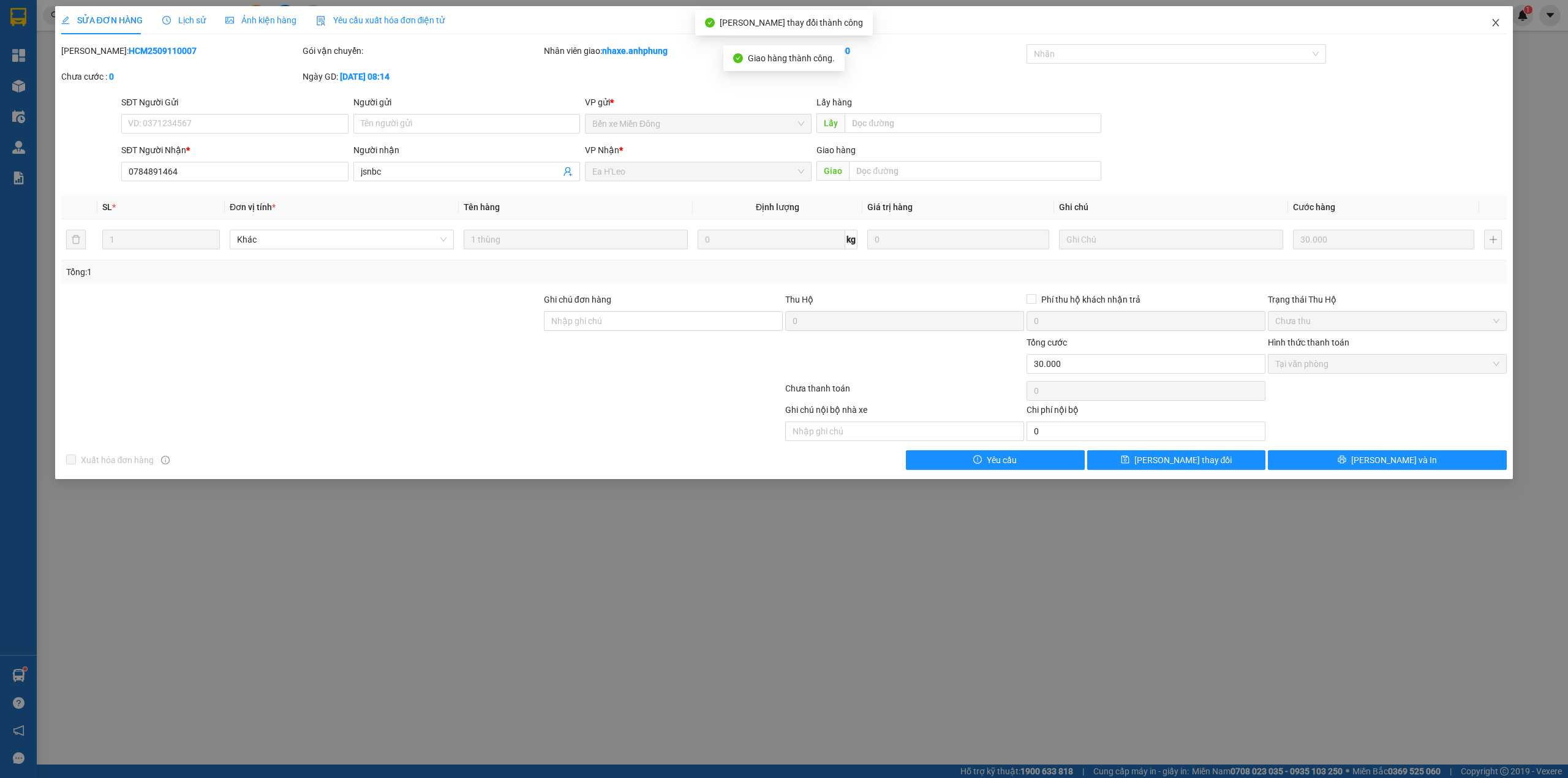
click at [1495, 23] on icon "close" at bounding box center [1495, 22] width 6 height 7
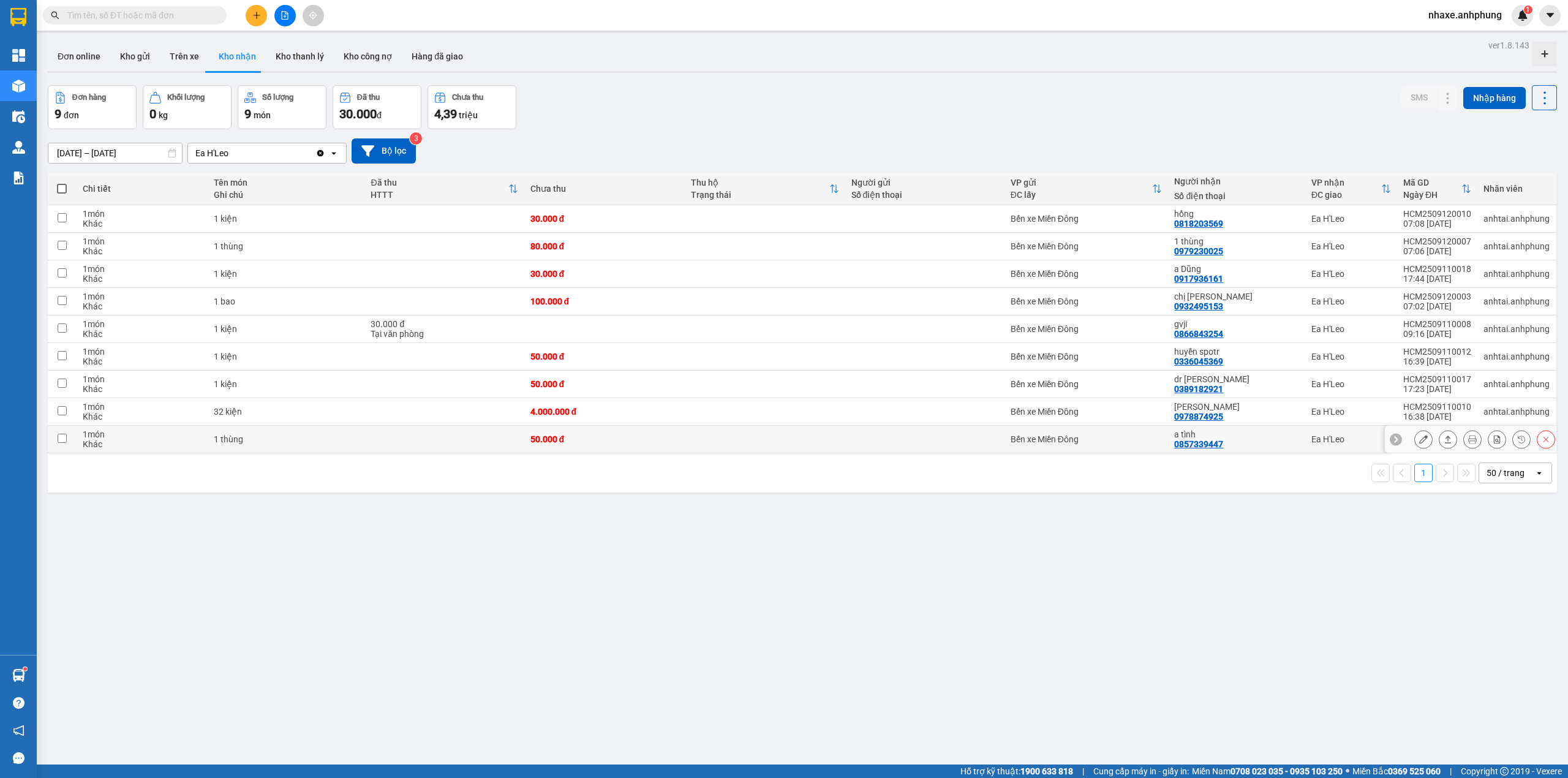
click at [1419, 442] on icon at bounding box center [1423, 439] width 9 height 9
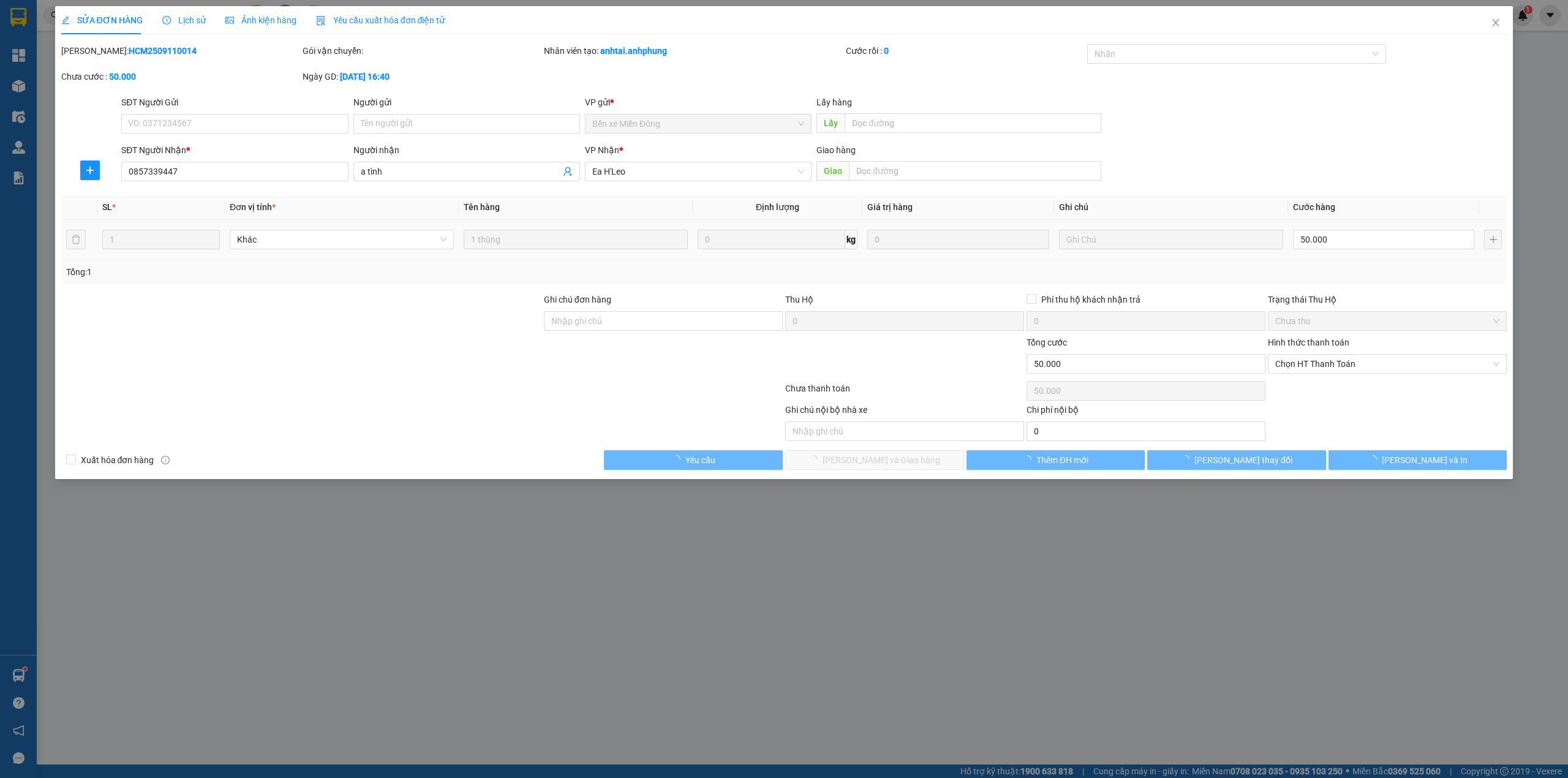
type input "0857339447"
type input "a tình"
type input "50.000"
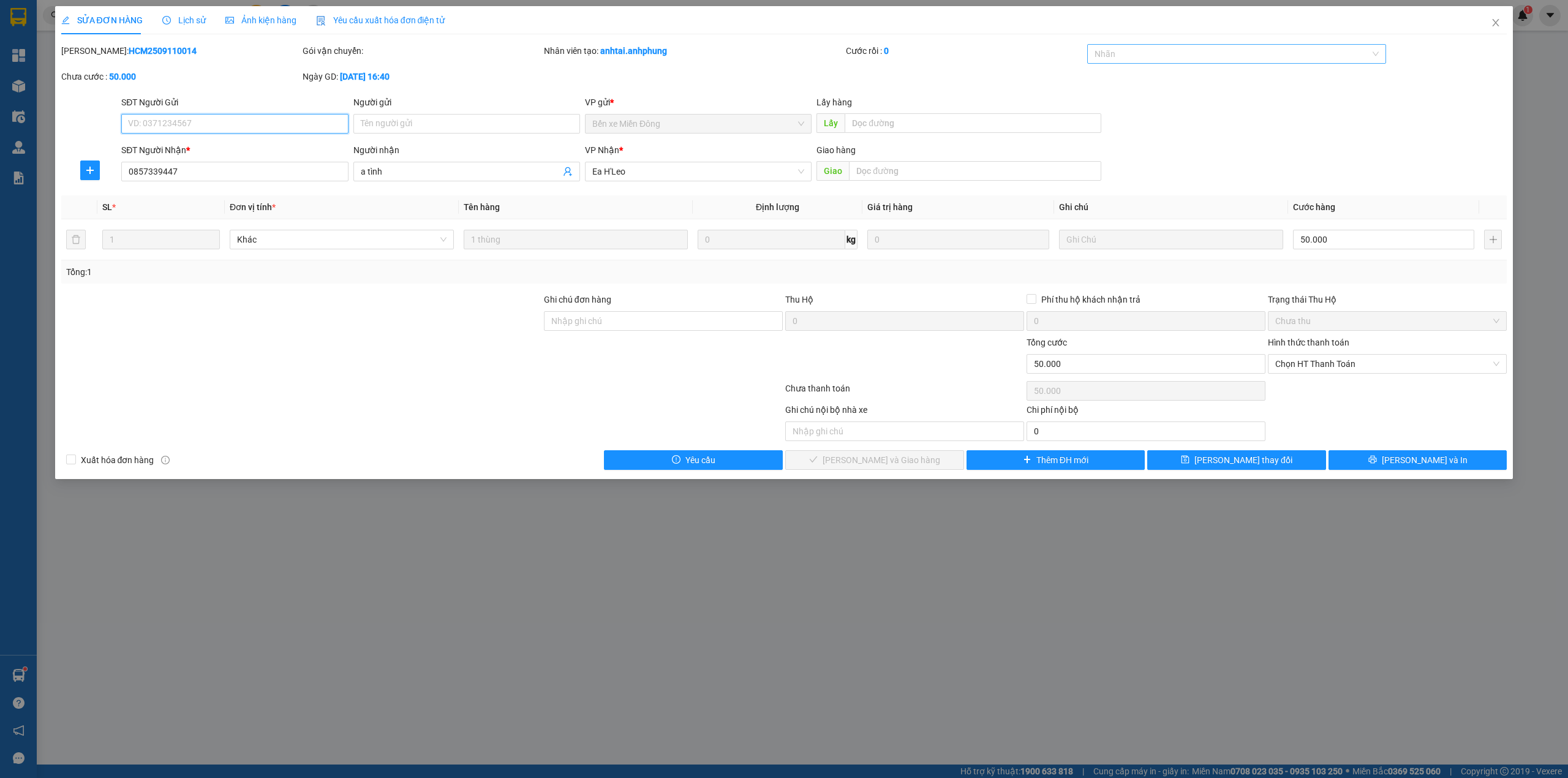
click at [1124, 52] on div at bounding box center [1231, 54] width 281 height 15
click at [1134, 79] on div "CHUYỂN KHOẢN" at bounding box center [1237, 78] width 285 height 14
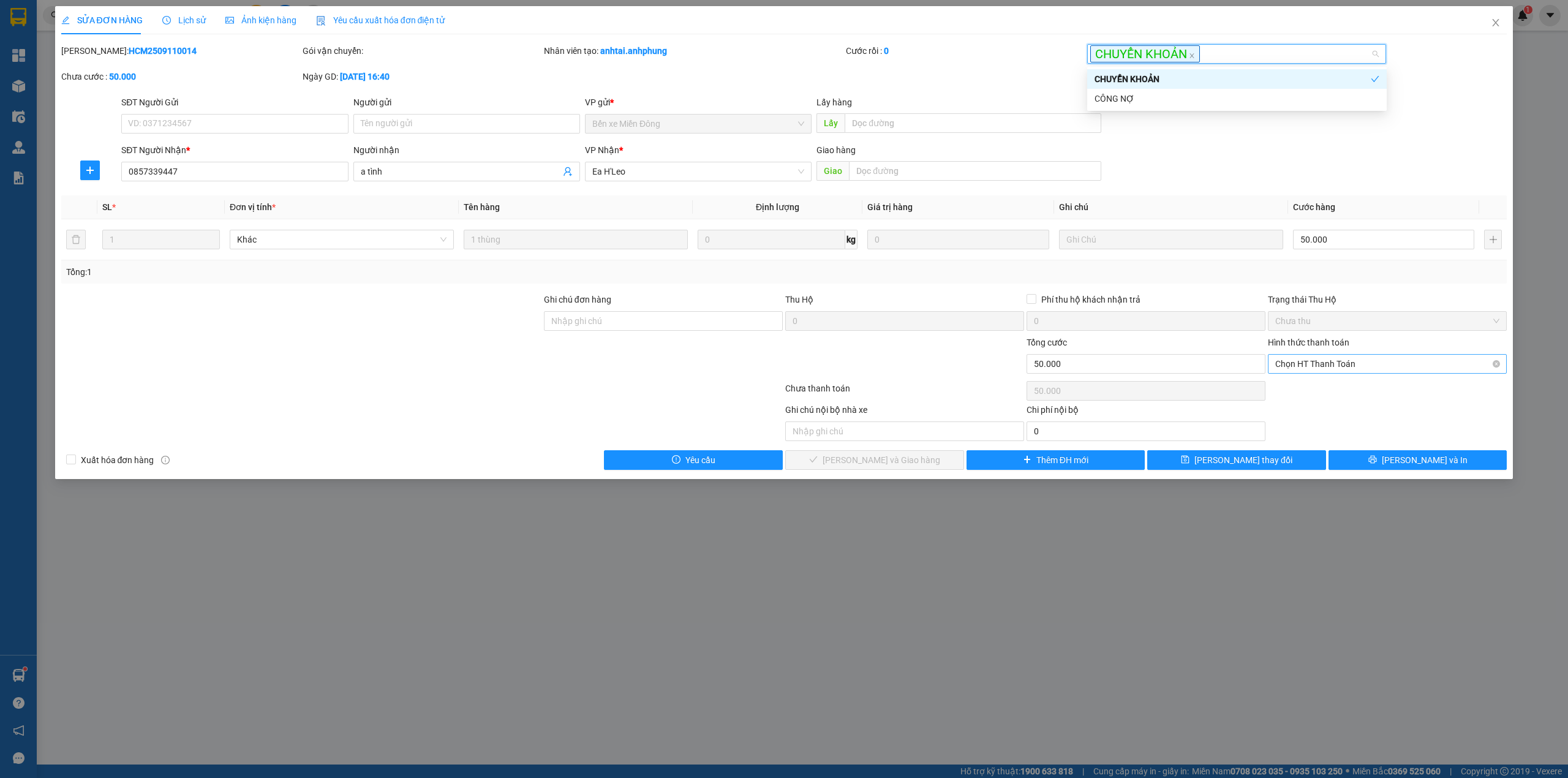
click at [1355, 364] on span "Chọn HT Thanh Toán" at bounding box center [1386, 364] width 224 height 19
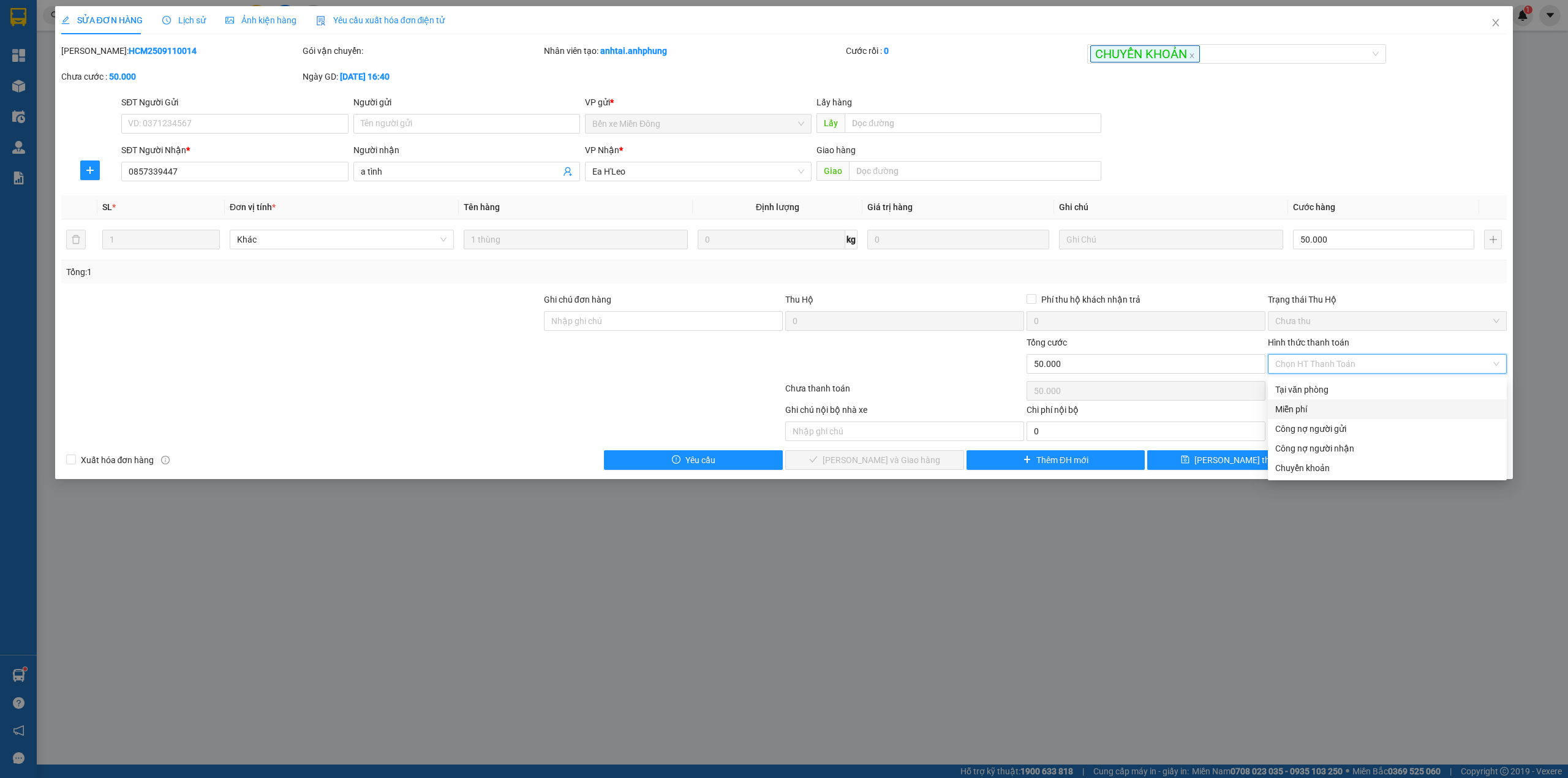
click at [1329, 408] on div "Miễn phí" at bounding box center [1386, 409] width 224 height 14
type input "0"
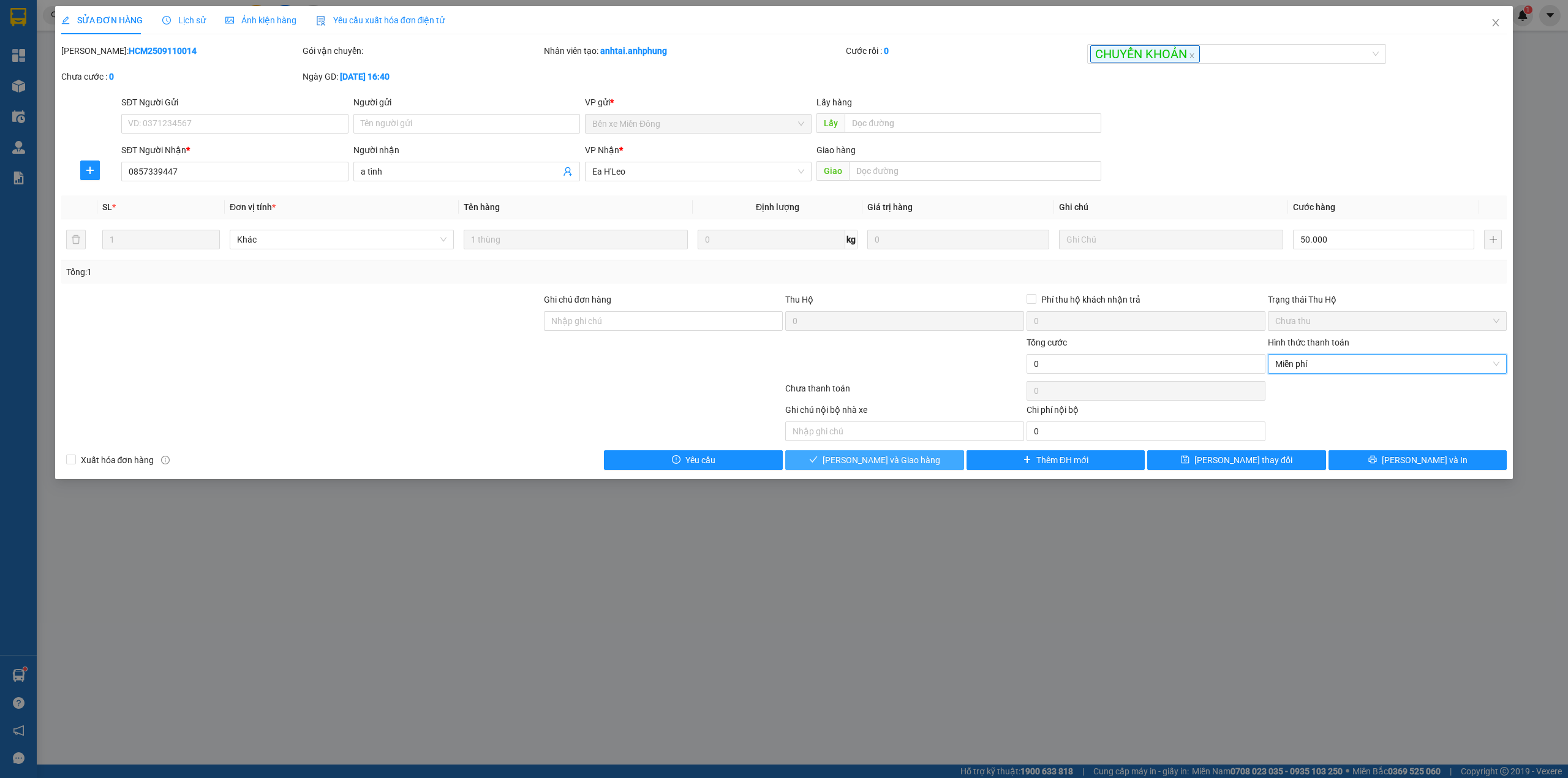
click at [873, 462] on span "[PERSON_NAME] và Giao hàng" at bounding box center [881, 460] width 117 height 14
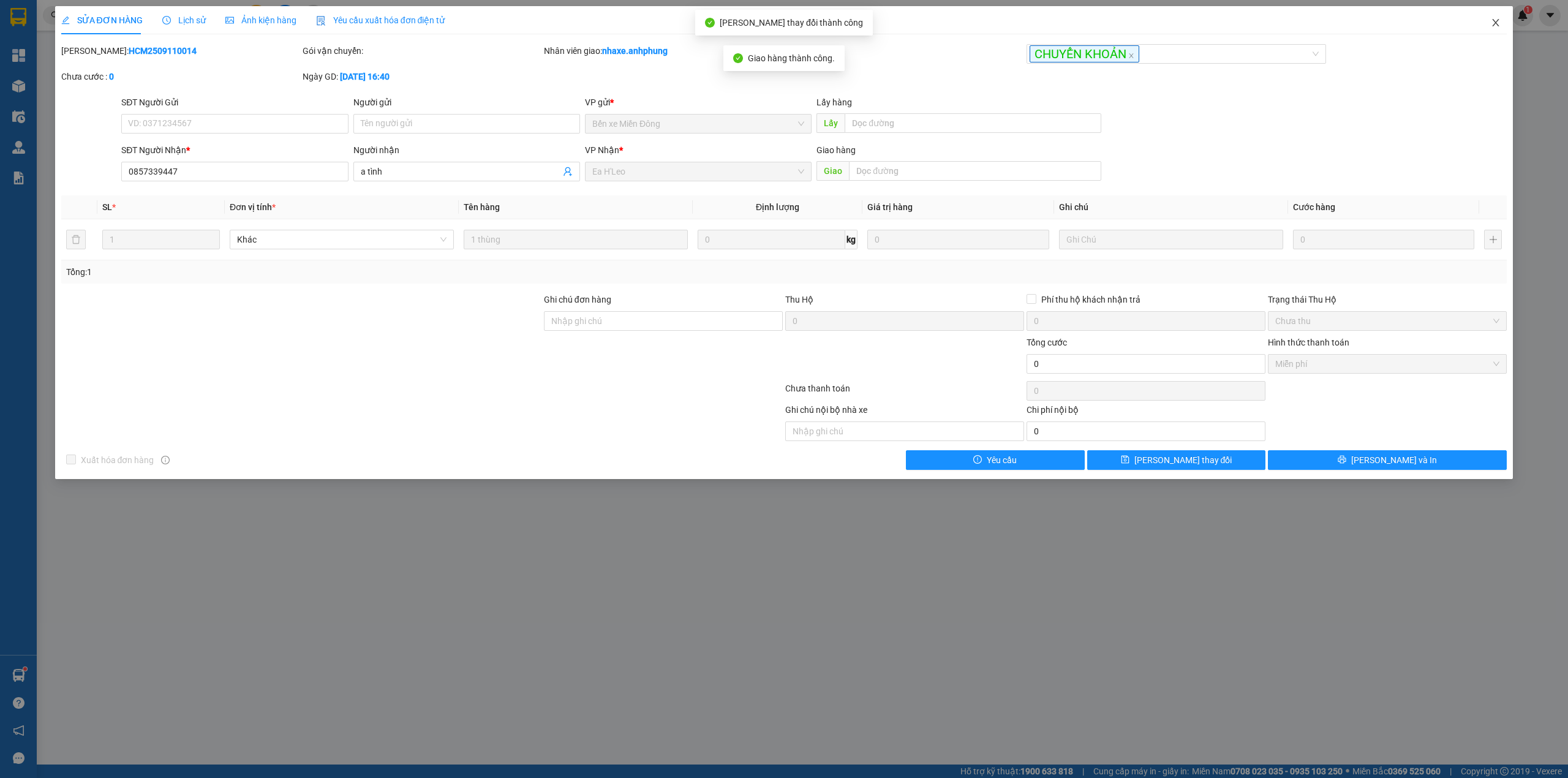
click at [1502, 19] on span "Close" at bounding box center [1495, 23] width 34 height 34
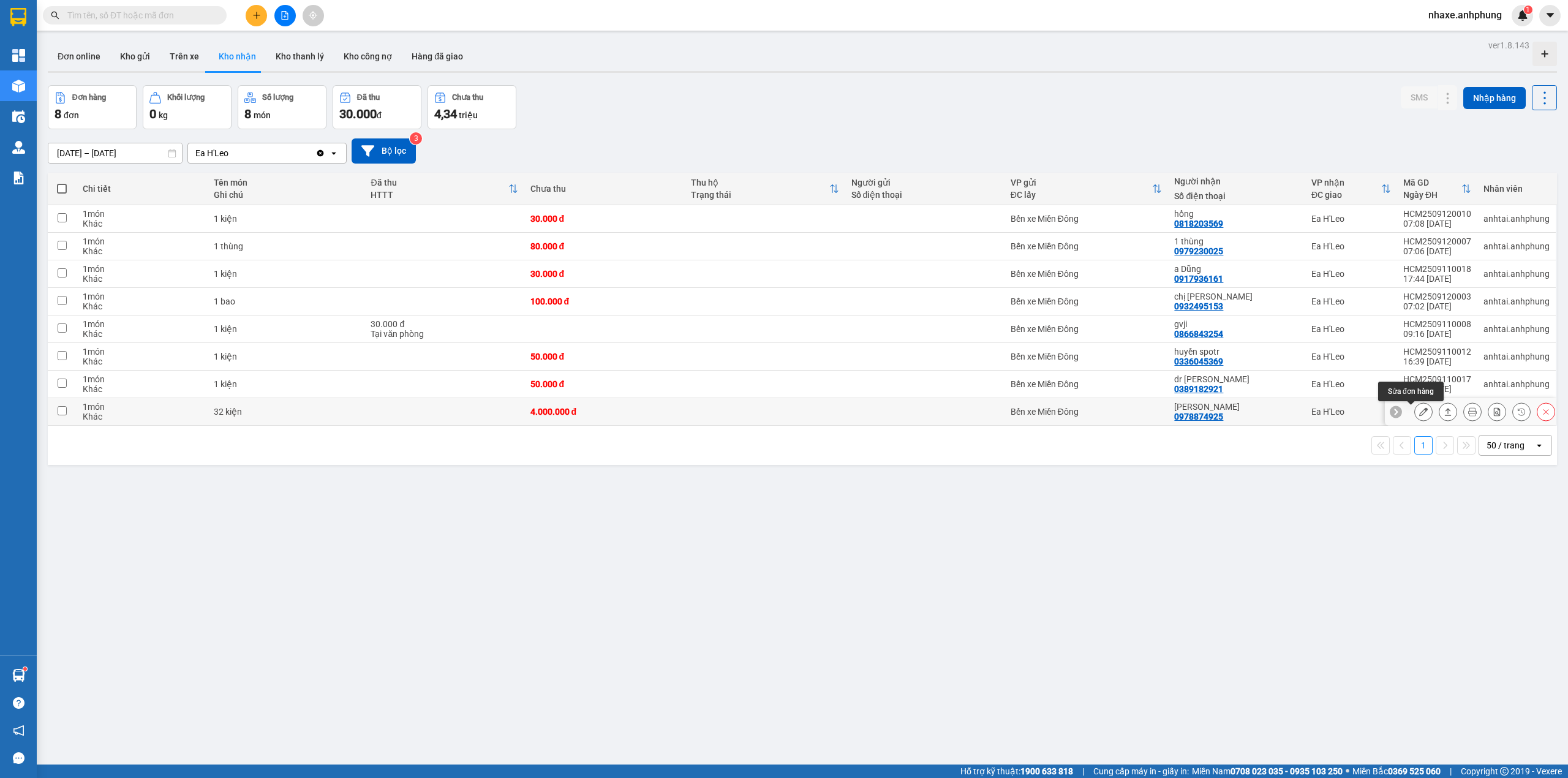
click at [1419, 416] on icon at bounding box center [1423, 412] width 9 height 9
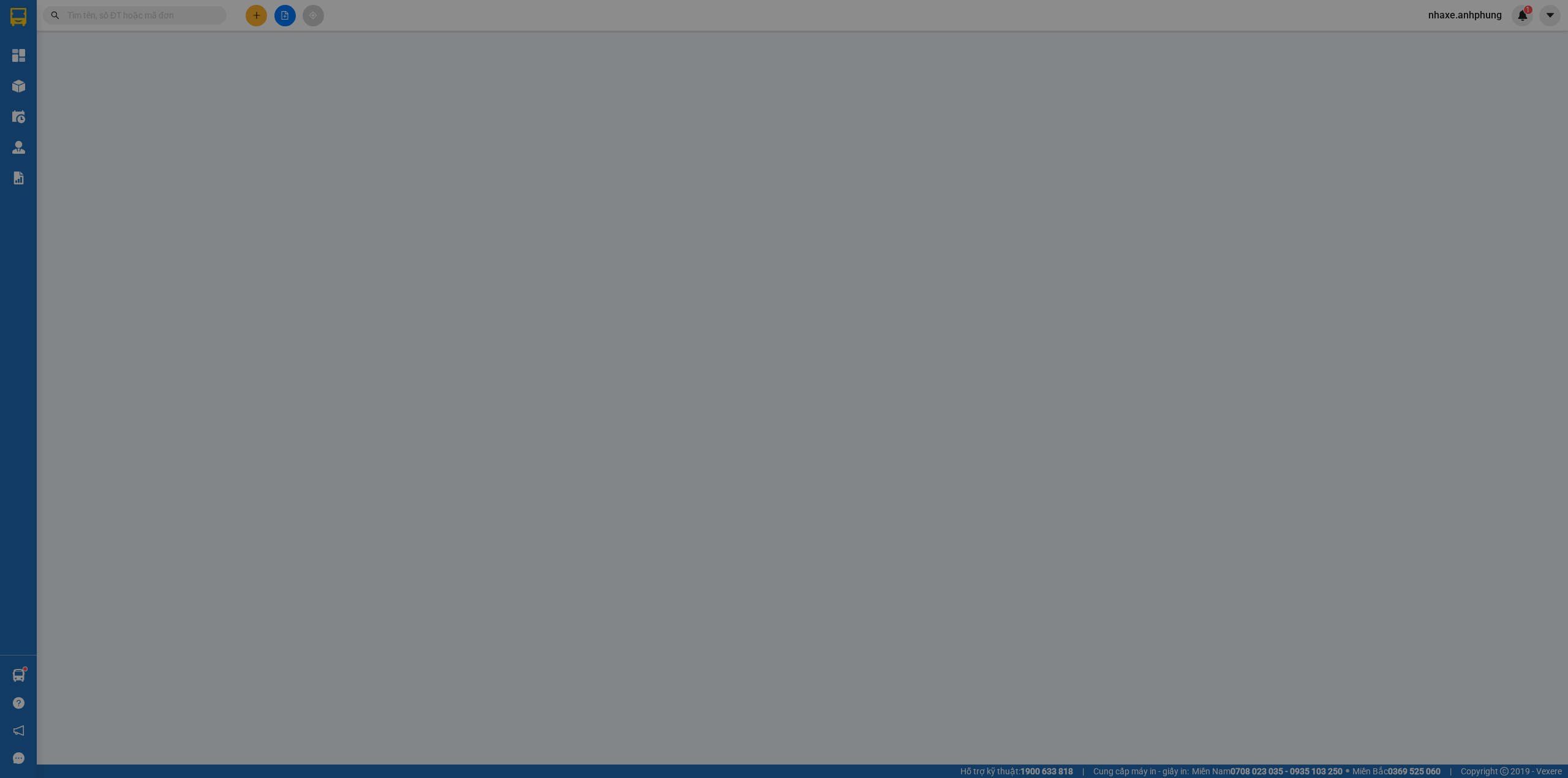
type input "0978874925"
type input "[PERSON_NAME]"
type input "4.000.000"
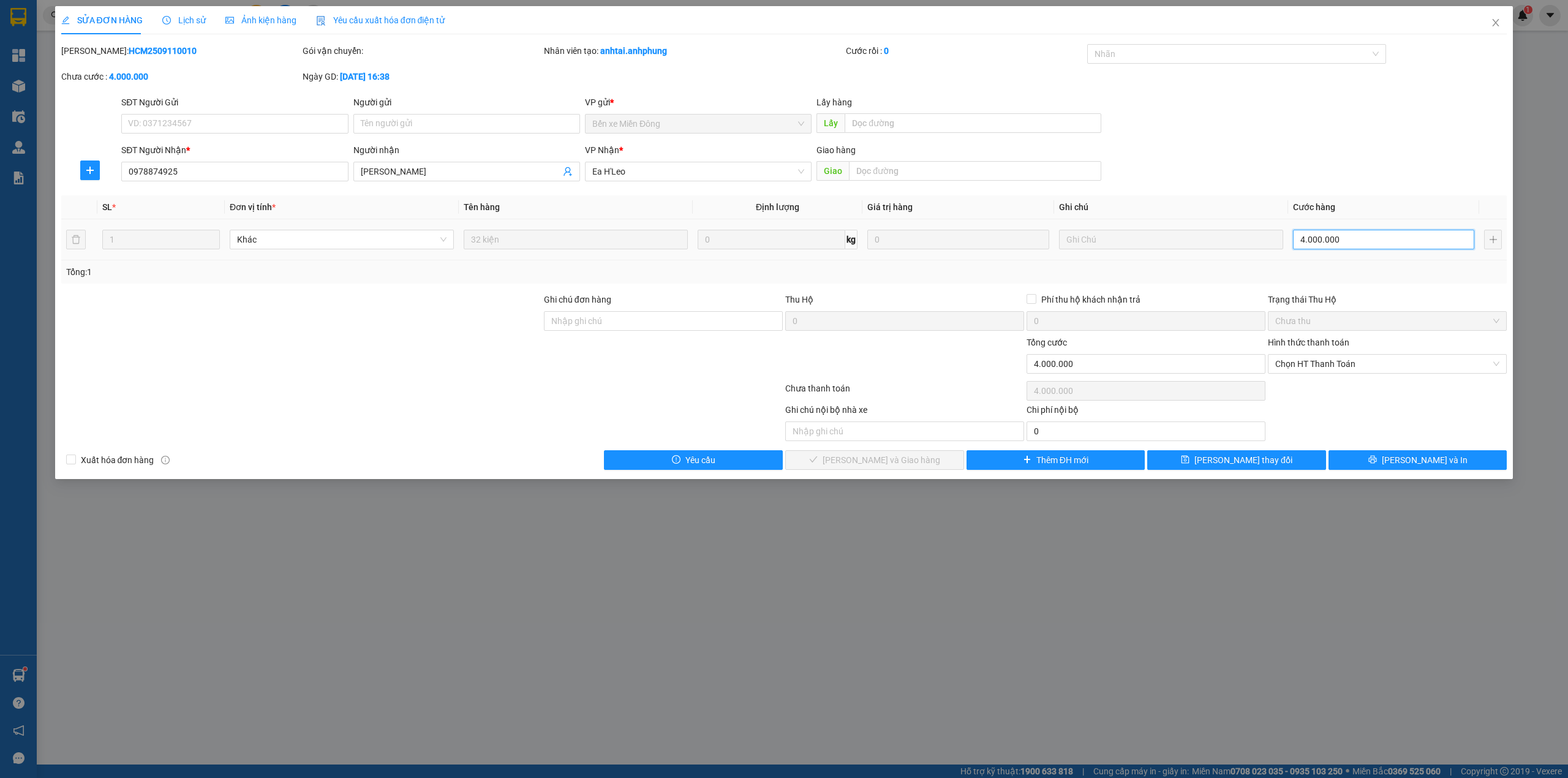
click at [1371, 241] on input "4.000.000" at bounding box center [1383, 239] width 181 height 19
type input "2"
type input "20"
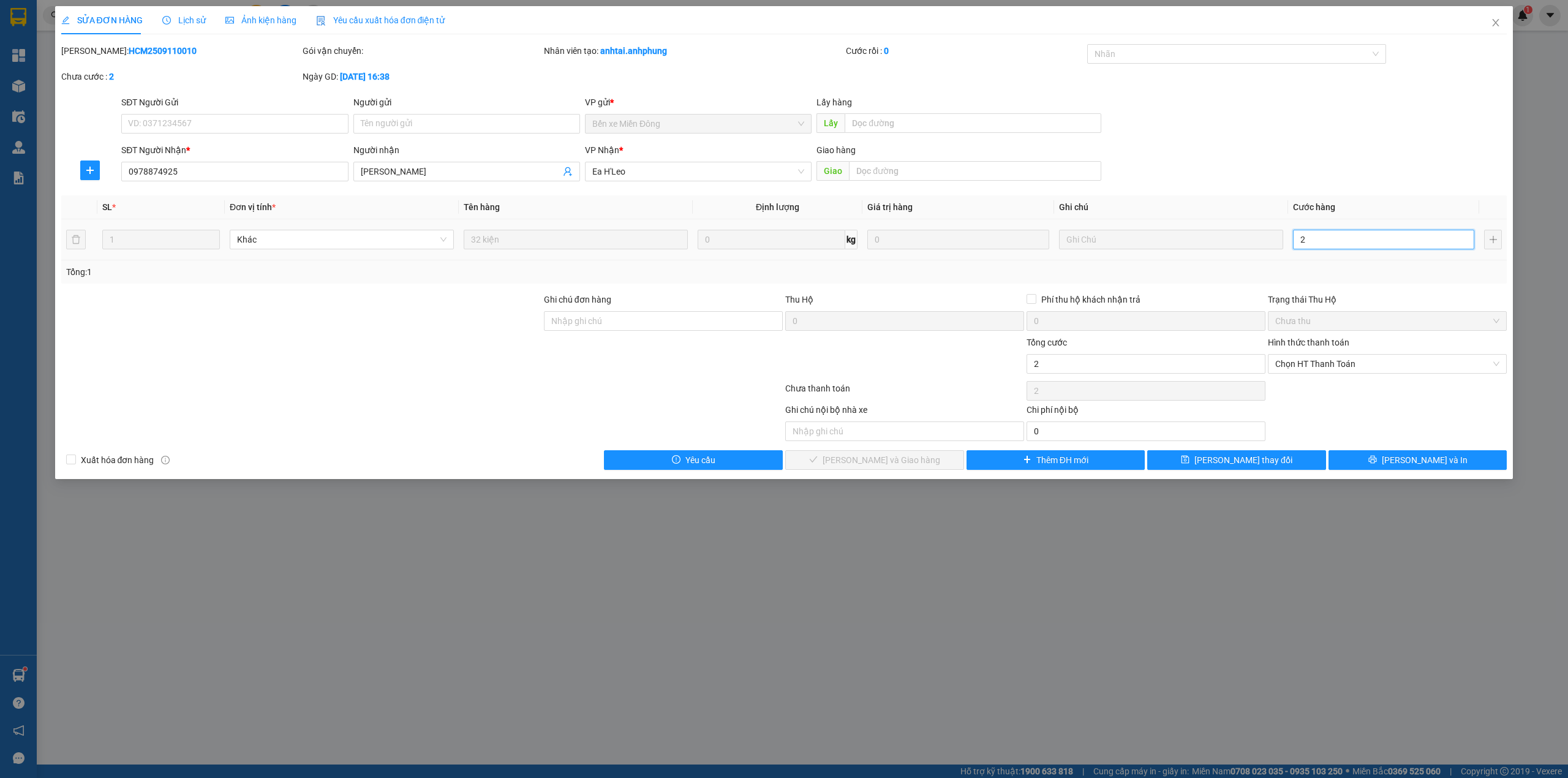
type input "20"
type input "200"
type input "2.000"
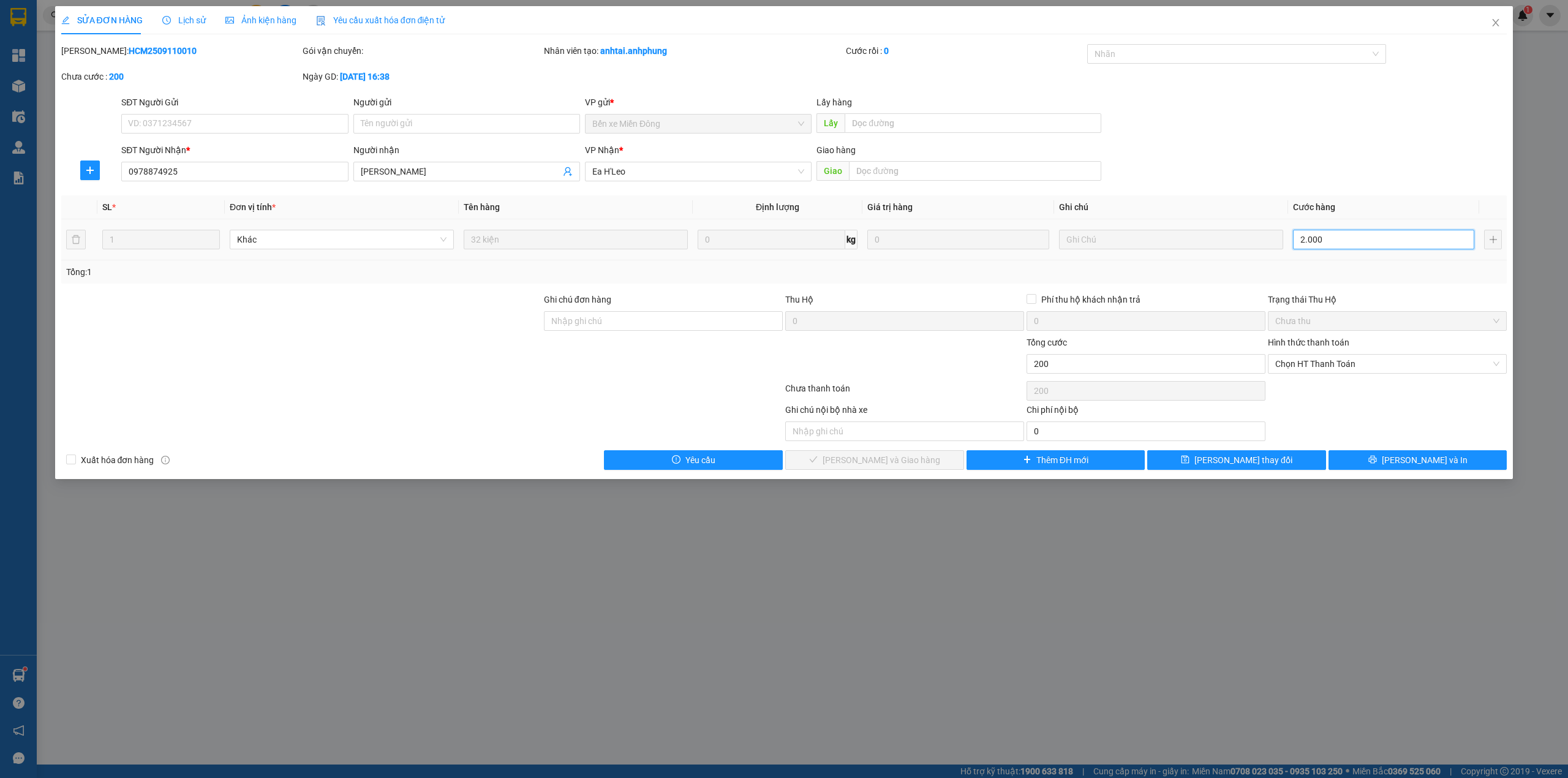
type input "2.000"
click at [1379, 362] on span "Chọn HT Thanh Toán" at bounding box center [1386, 364] width 224 height 19
type input "2.000"
type input "2.000.000"
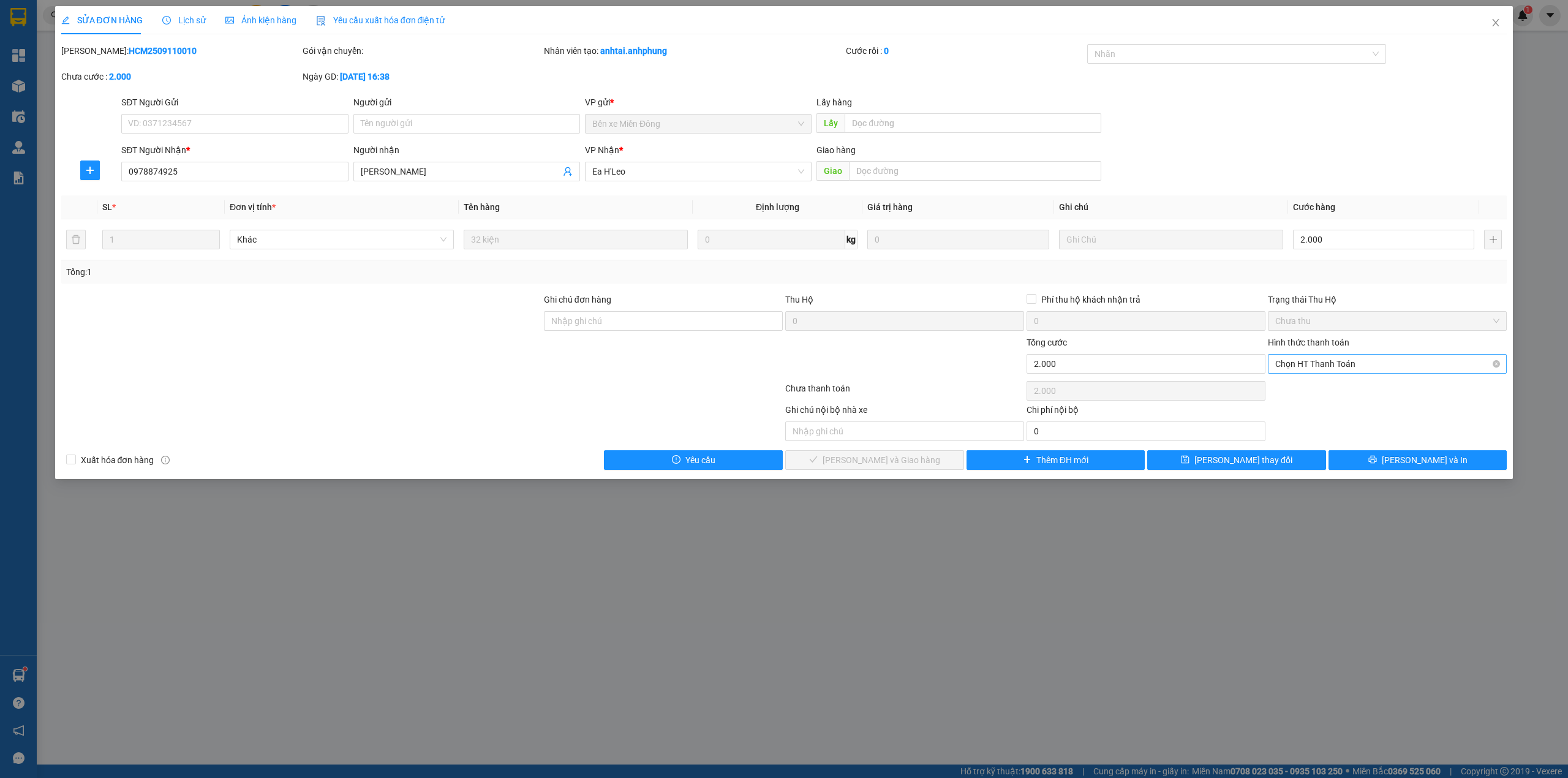
type input "2.000.000"
click at [1323, 449] on div "Công nợ người nhận" at bounding box center [1386, 448] width 224 height 14
type input "0"
click at [868, 456] on span "[PERSON_NAME] và Giao hàng" at bounding box center [881, 460] width 117 height 14
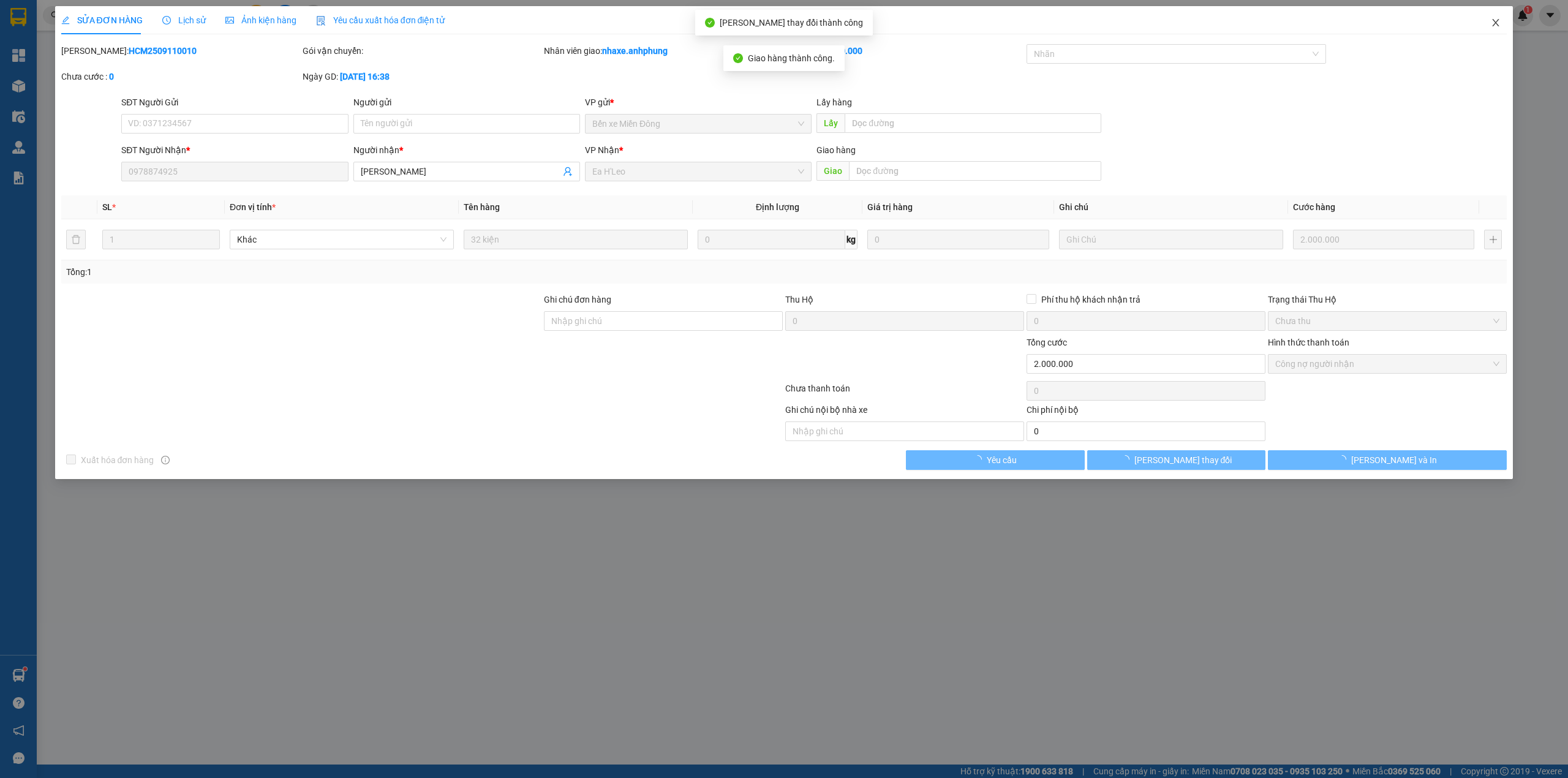
click at [1494, 19] on icon "close" at bounding box center [1495, 23] width 10 height 10
